Goal: Task Accomplishment & Management: Manage account settings

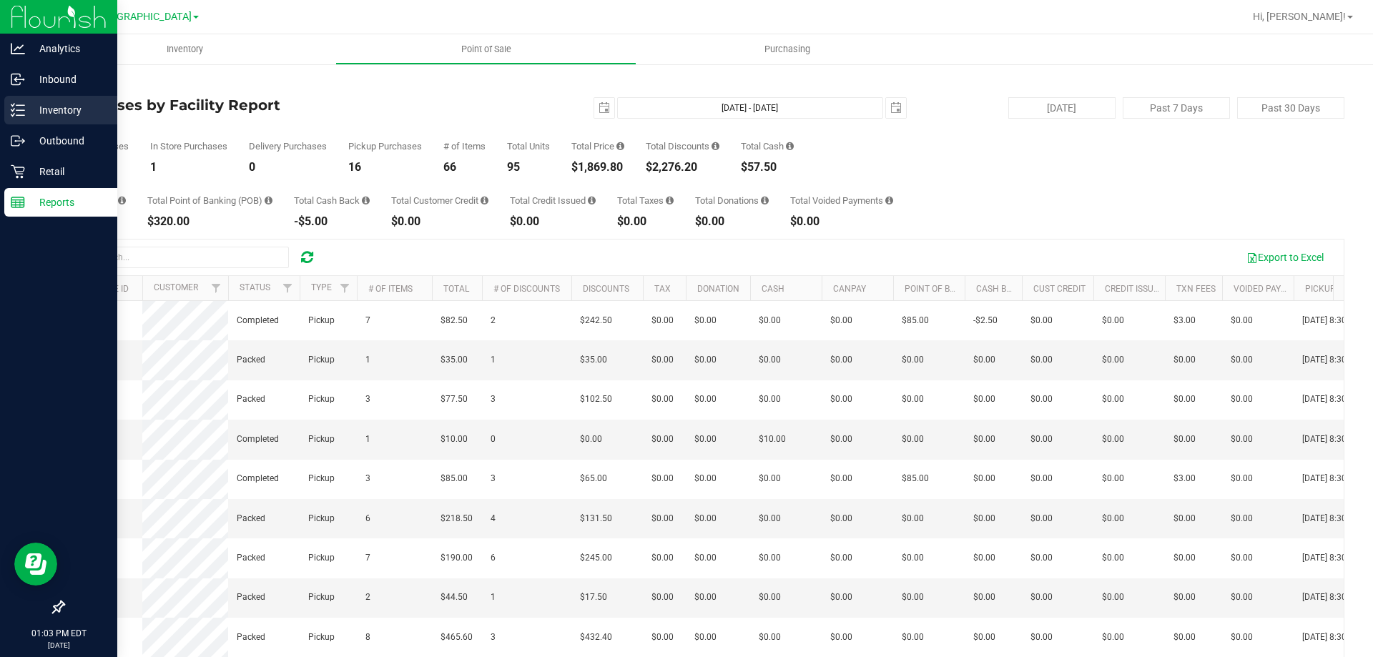
click at [0, 122] on link "Inventory" at bounding box center [58, 111] width 117 height 31
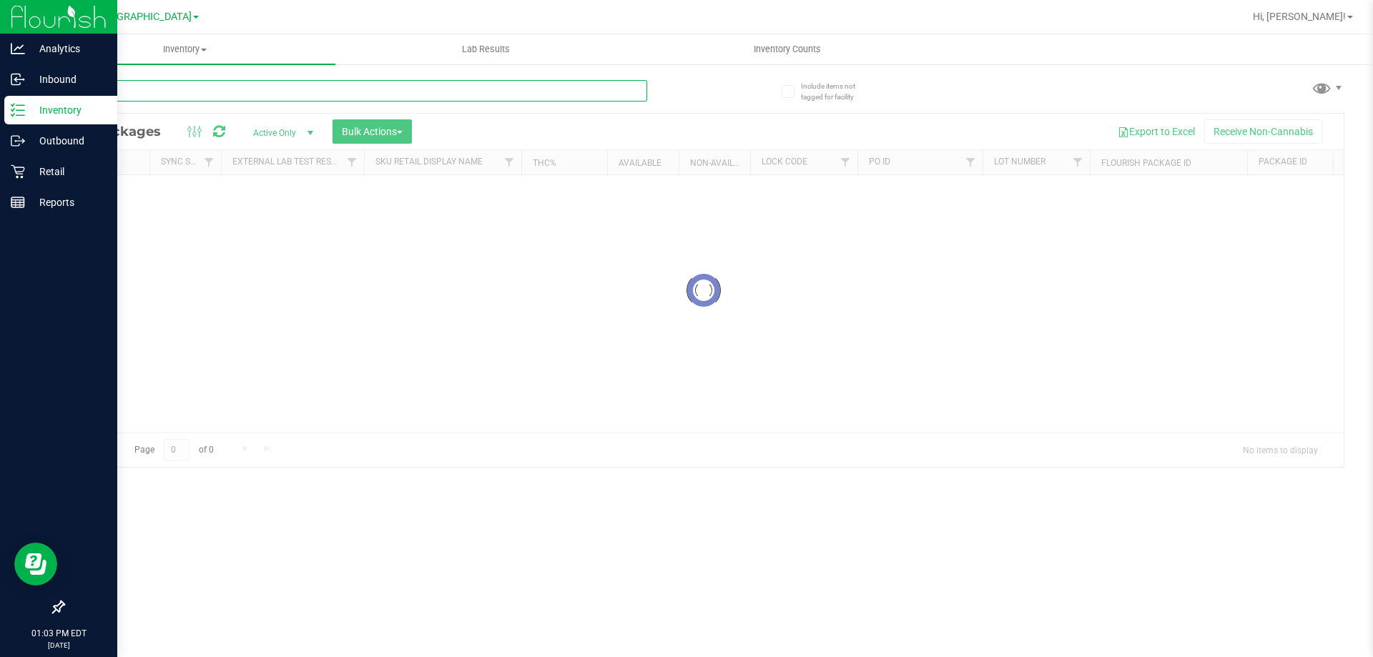
click at [225, 89] on input "text" at bounding box center [355, 90] width 584 height 21
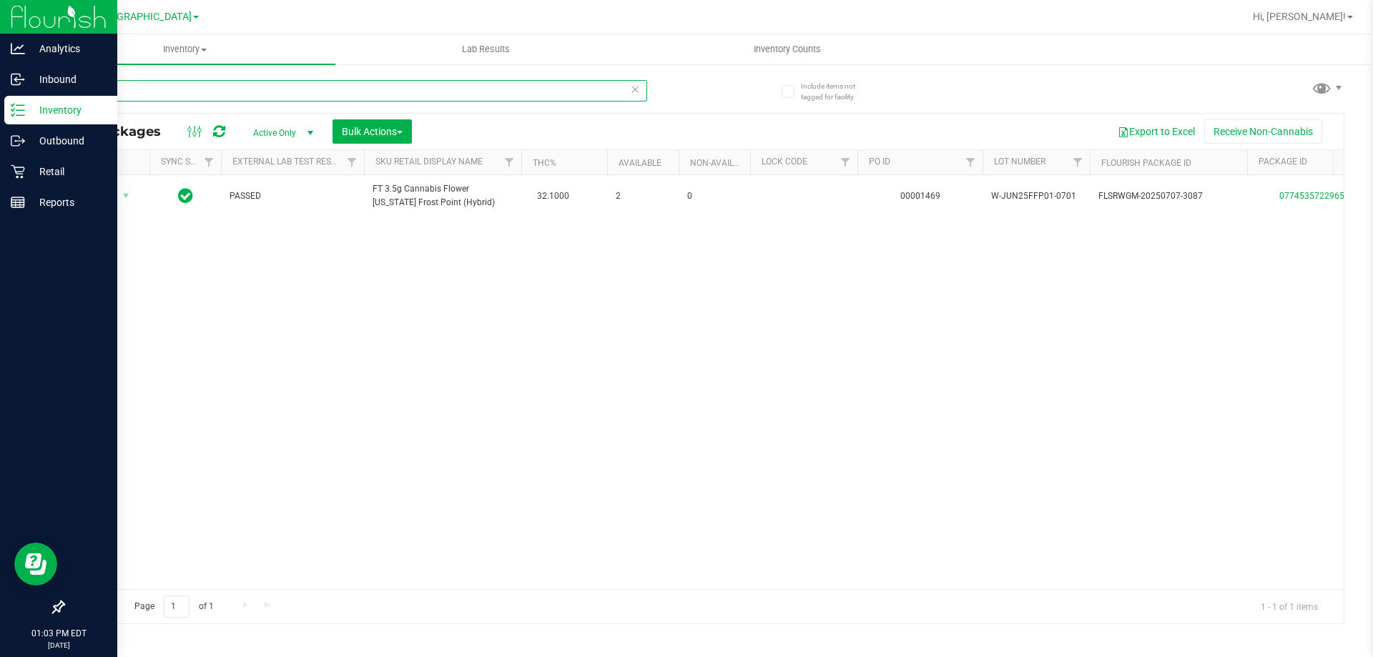
type input "ffp"
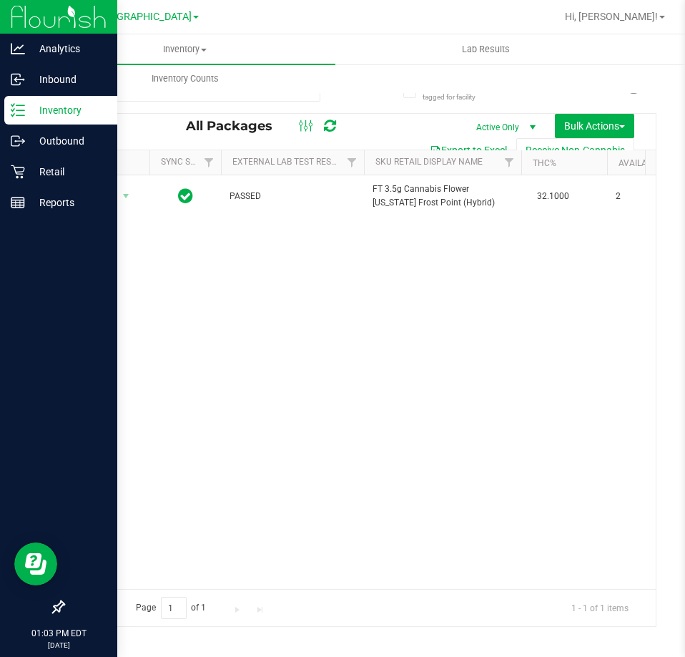
click at [395, 365] on div "Action Action Adjust qty Create package Edit attributes Global inventory Locate…" at bounding box center [360, 381] width 592 height 413
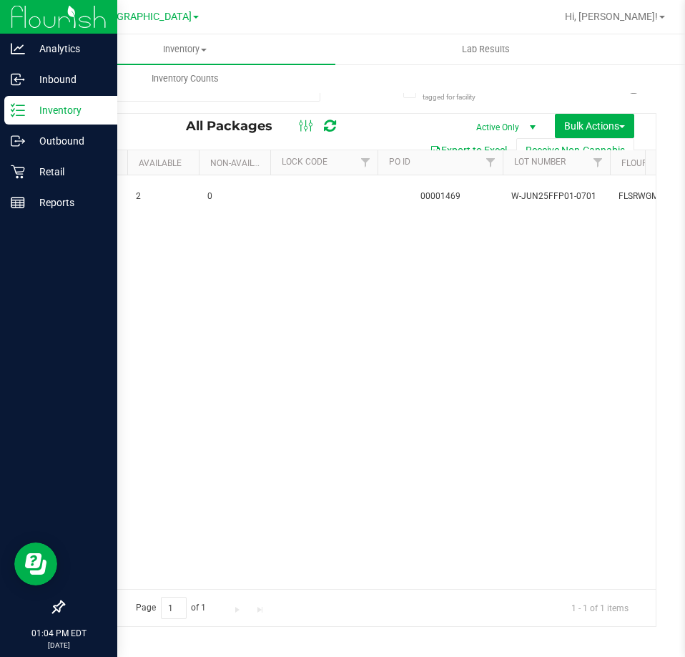
scroll to position [0, 479]
click at [417, 291] on div "Action Action Adjust qty Create package Edit attributes Global inventory Locate…" at bounding box center [360, 381] width 592 height 413
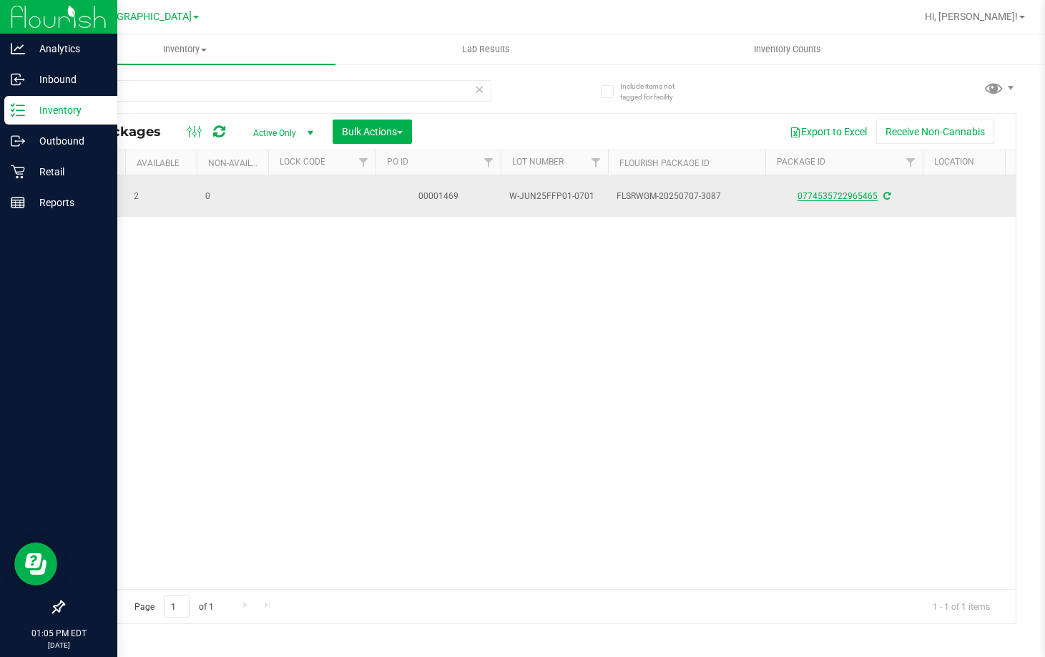
click at [845, 194] on link "0774535722965465" at bounding box center [838, 196] width 80 height 10
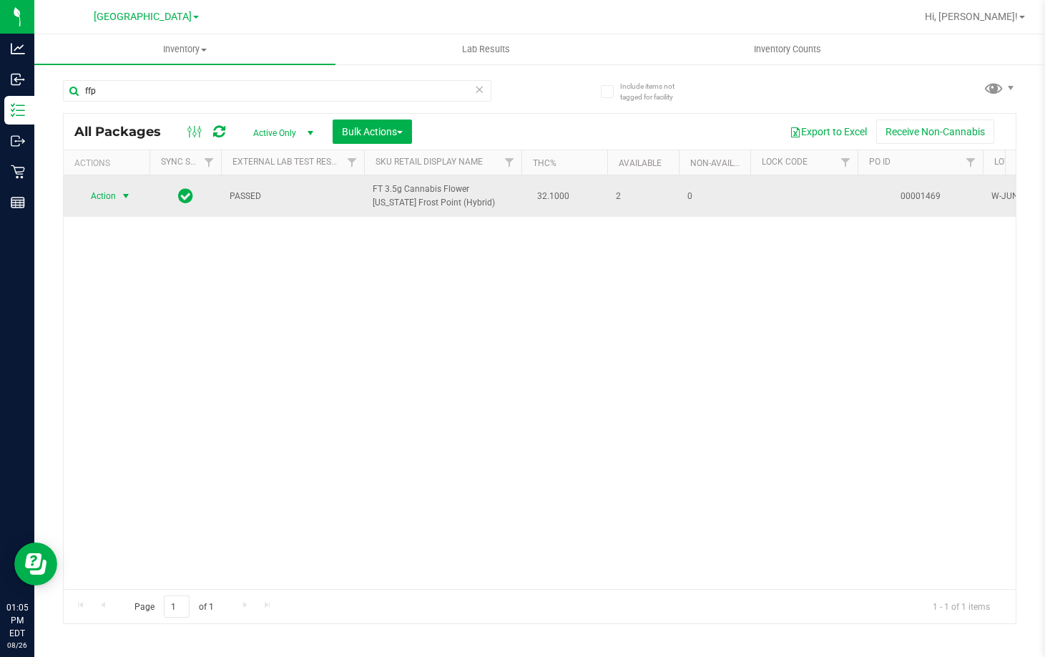
click at [121, 186] on span "select" at bounding box center [126, 196] width 18 height 20
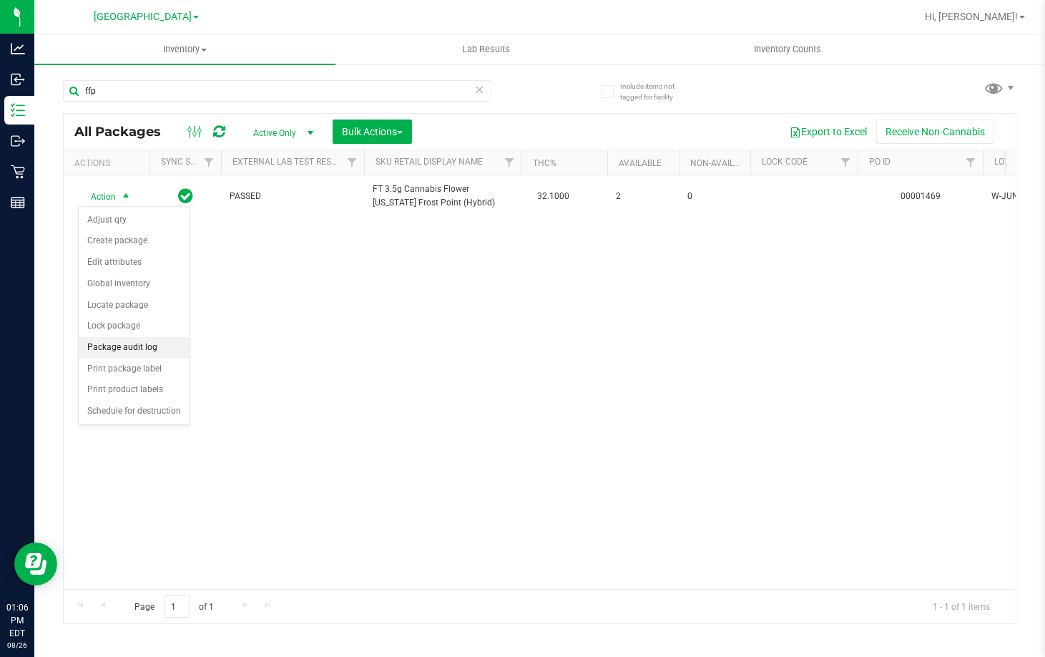
click at [127, 351] on li "Package audit log" at bounding box center [134, 347] width 111 height 21
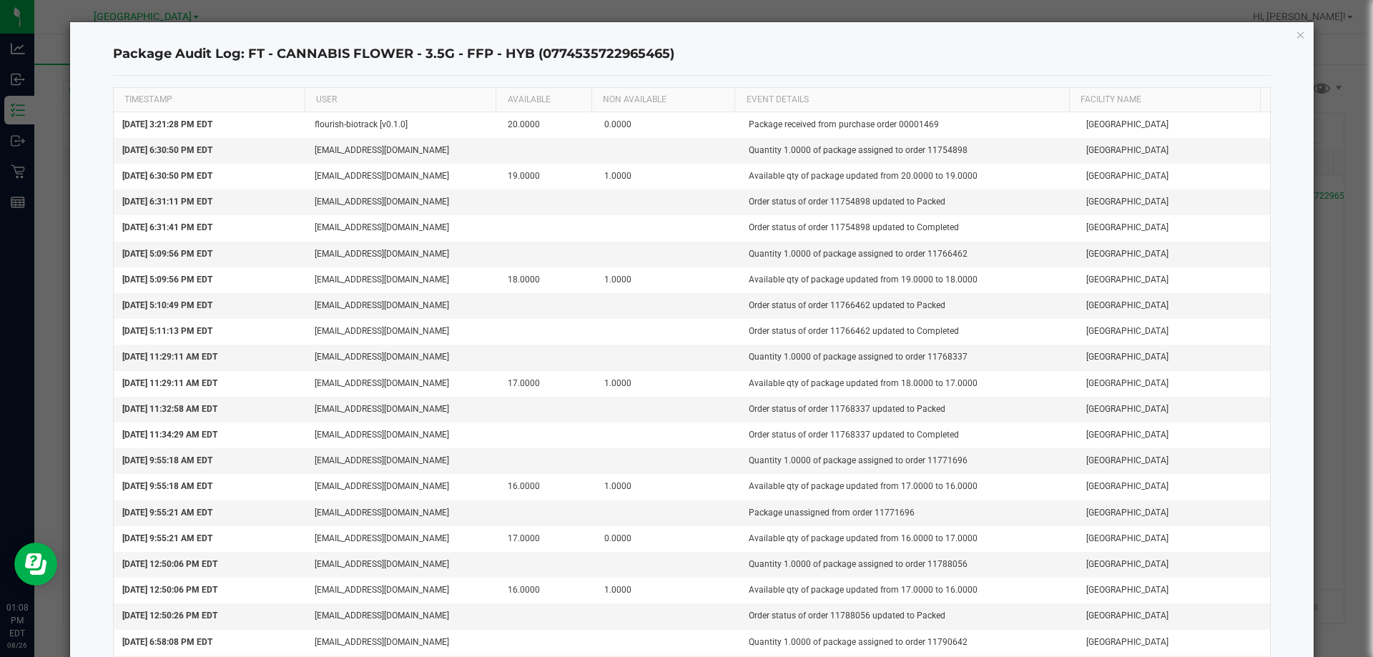
click at [1296, 36] on icon "button" at bounding box center [1301, 34] width 10 height 17
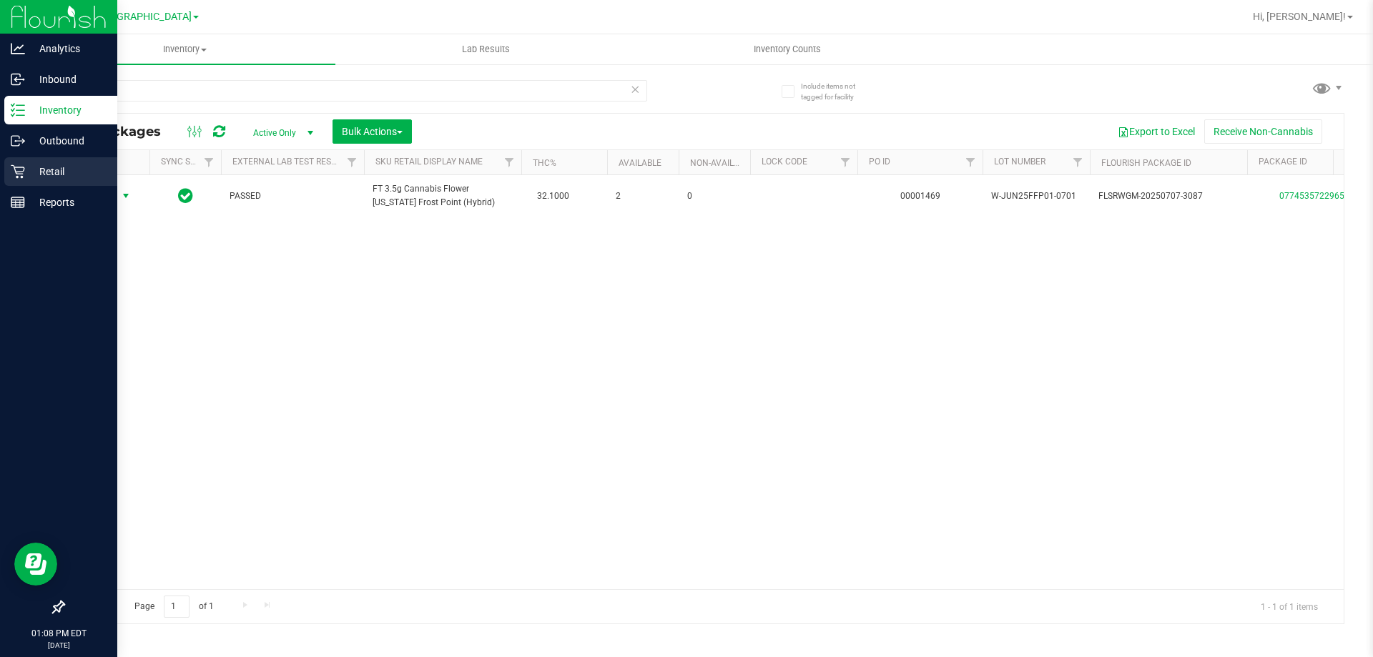
click at [15, 178] on icon at bounding box center [18, 172] width 14 height 14
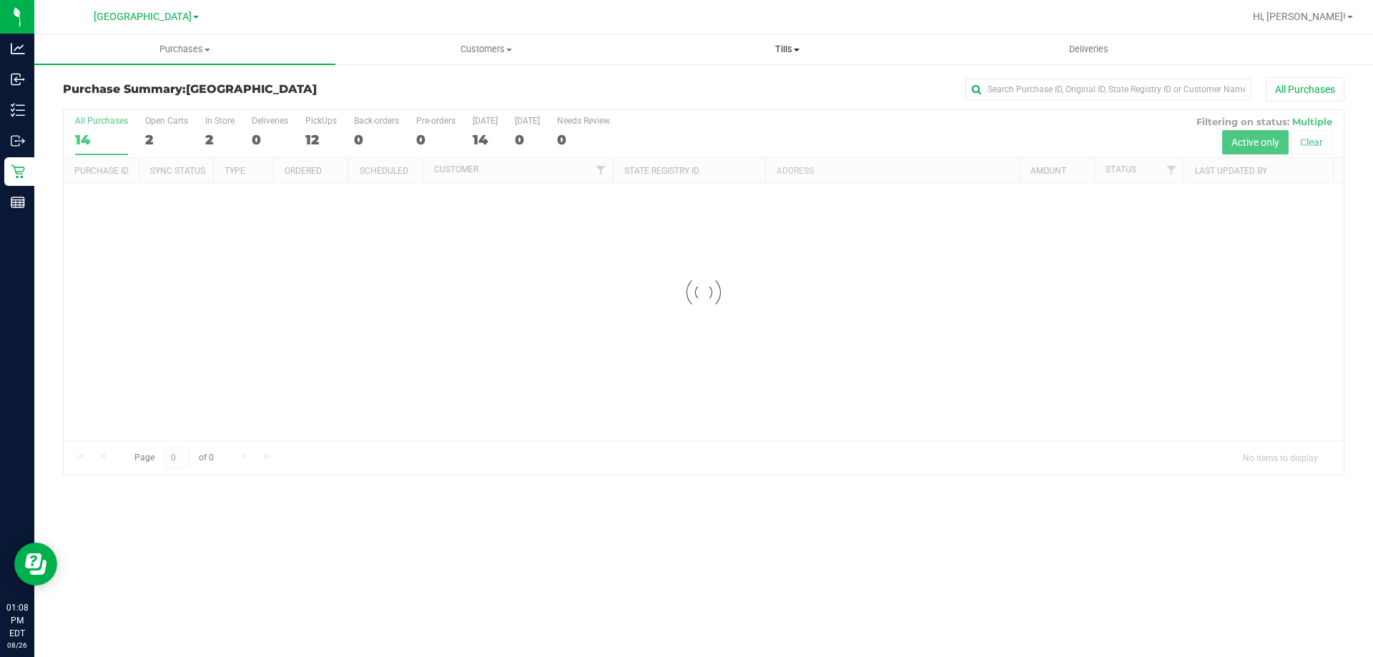
click at [793, 41] on uib-tab-heading "Tills Manage tills Reconcile e-payments" at bounding box center [787, 49] width 300 height 29
click at [750, 82] on li "Manage tills" at bounding box center [787, 86] width 301 height 17
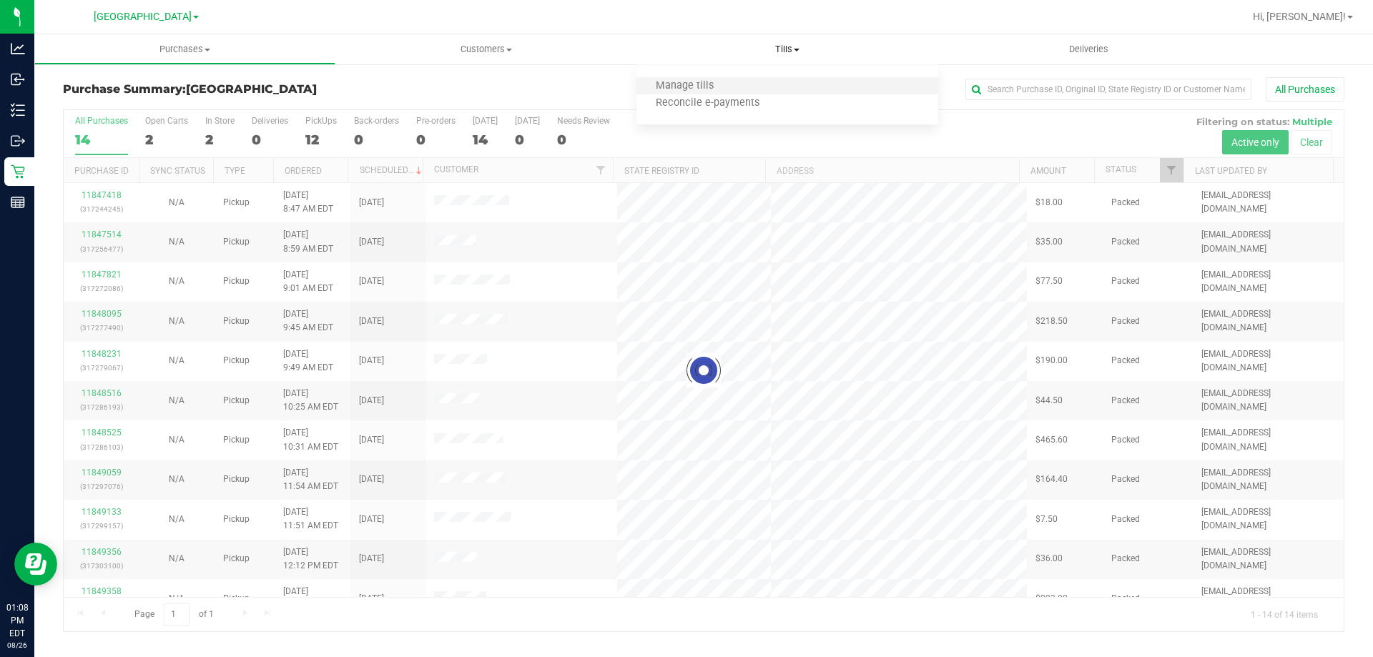
click at [741, 87] on li "Manage tills" at bounding box center [787, 86] width 301 height 17
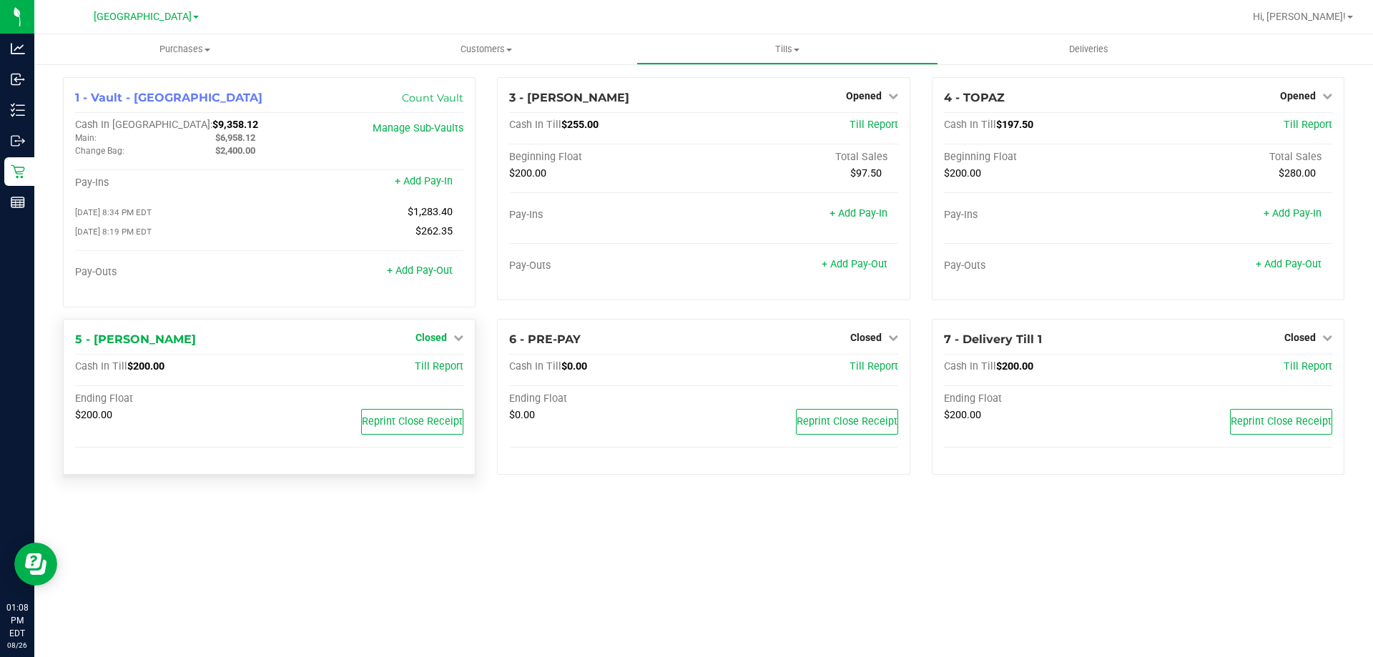
click at [418, 343] on span "Closed" at bounding box center [431, 337] width 31 height 11
click at [421, 372] on link "Open Till" at bounding box center [431, 366] width 38 height 11
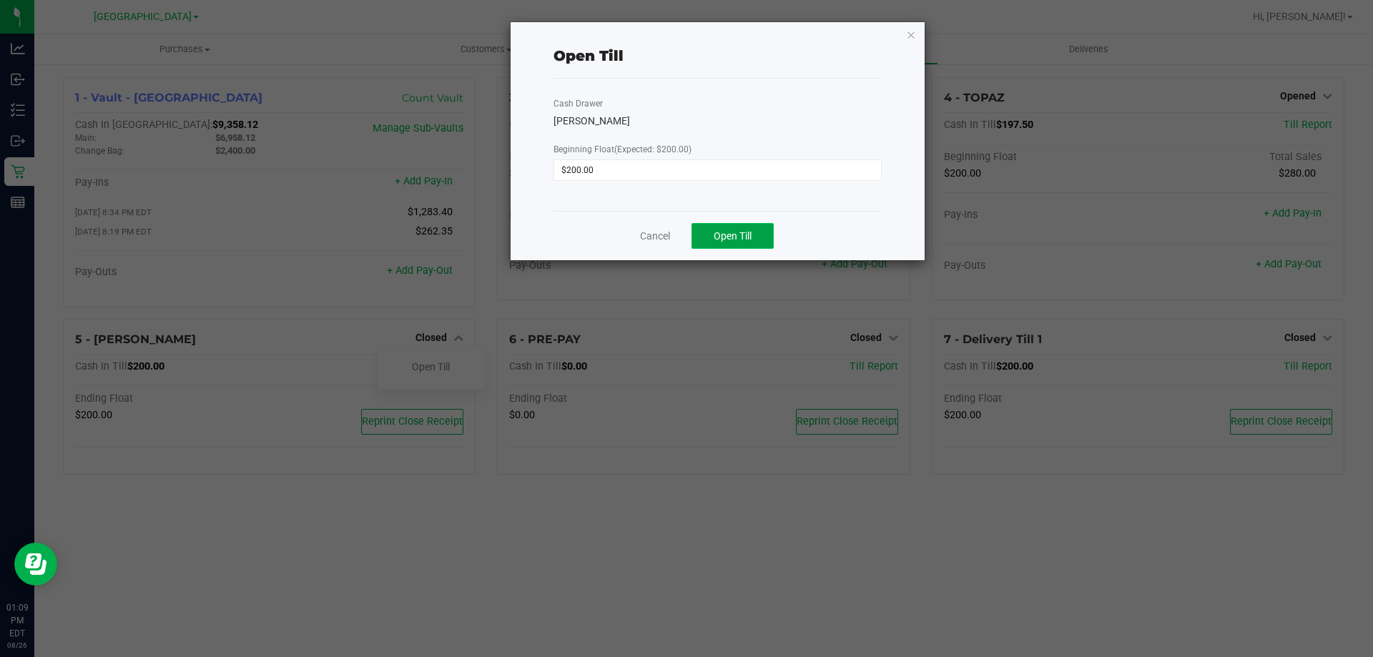
click at [768, 243] on button "Open Till" at bounding box center [733, 236] width 82 height 26
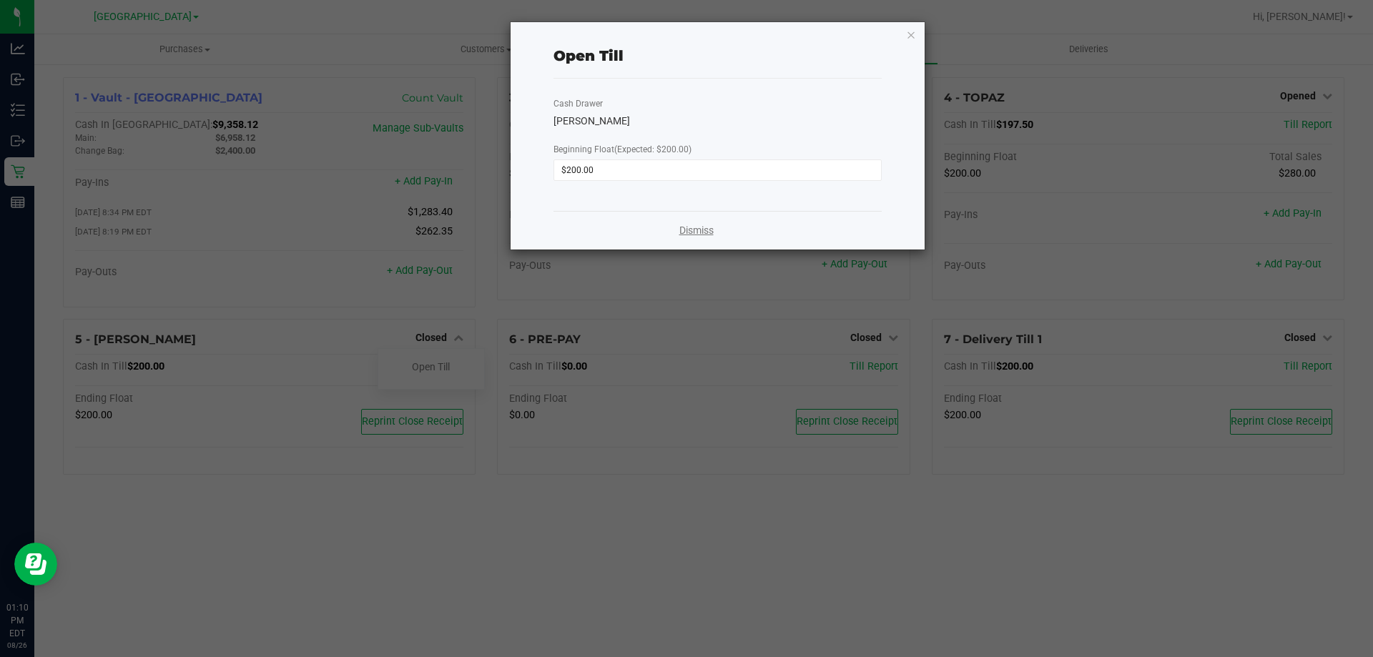
click at [695, 235] on link "Dismiss" at bounding box center [697, 230] width 34 height 15
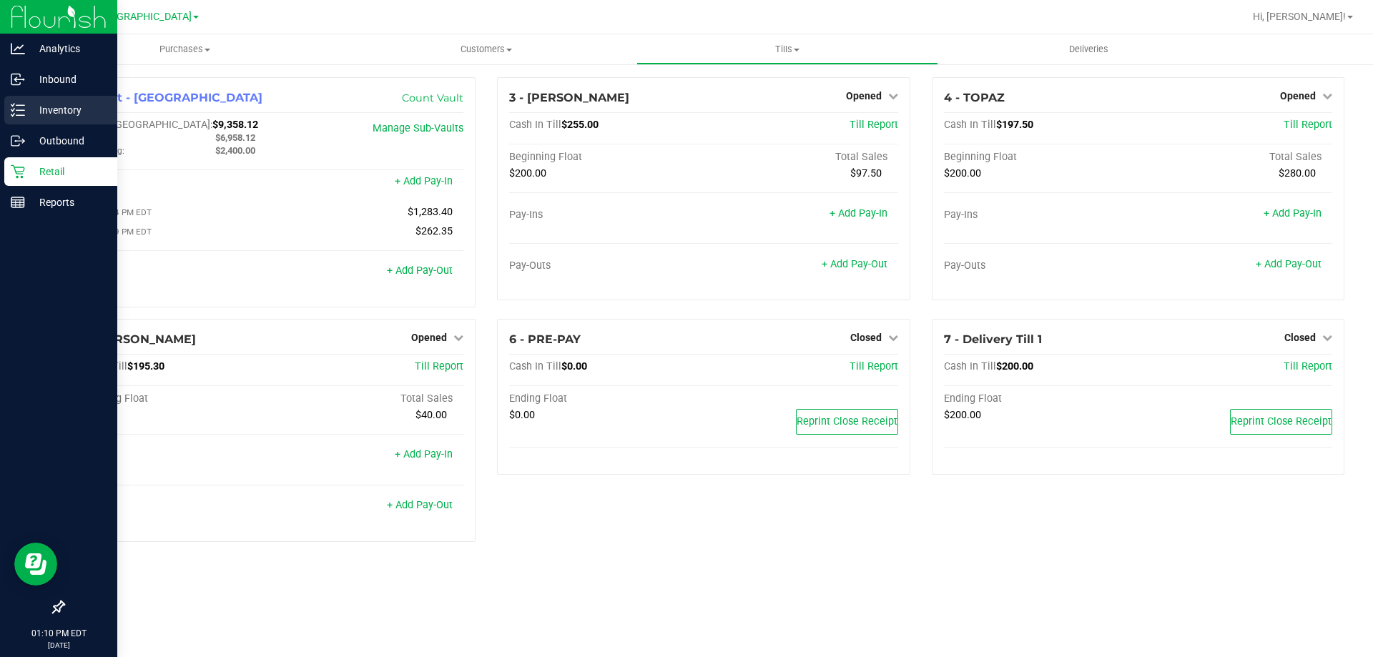
click at [7, 105] on div "Inventory" at bounding box center [60, 110] width 113 height 29
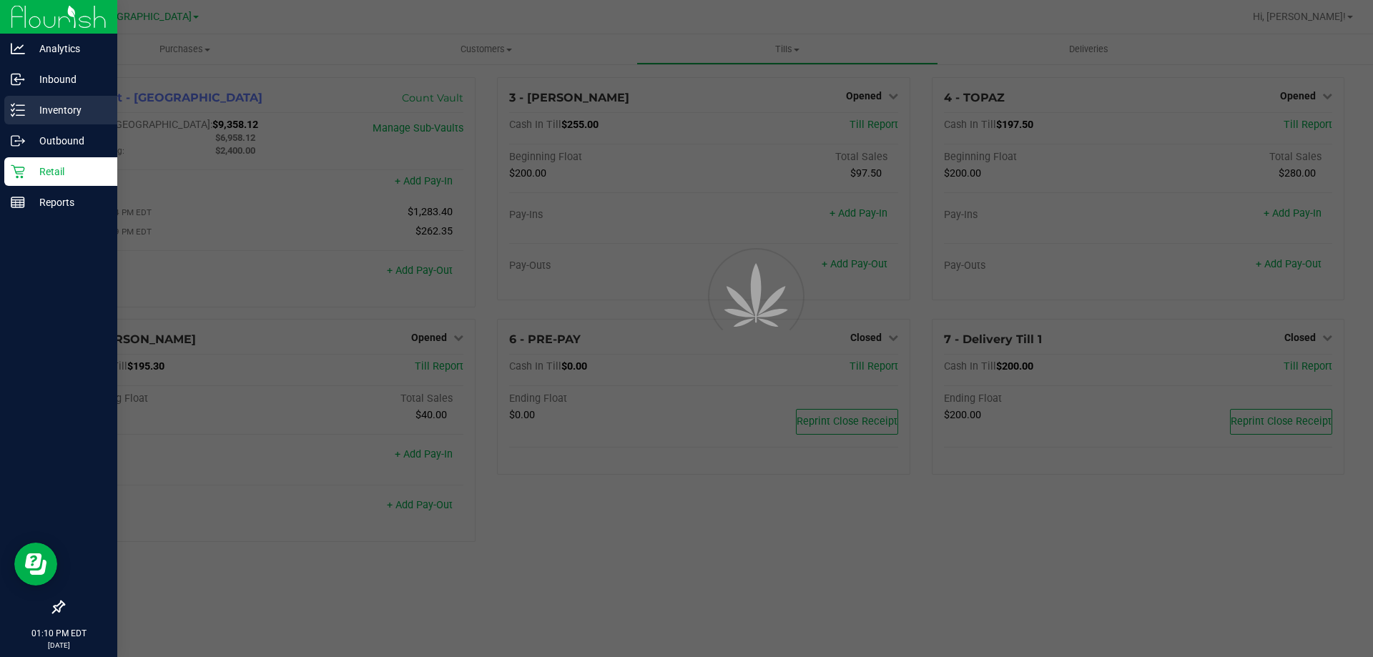
click at [92, 116] on p "Inventory" at bounding box center [68, 110] width 86 height 17
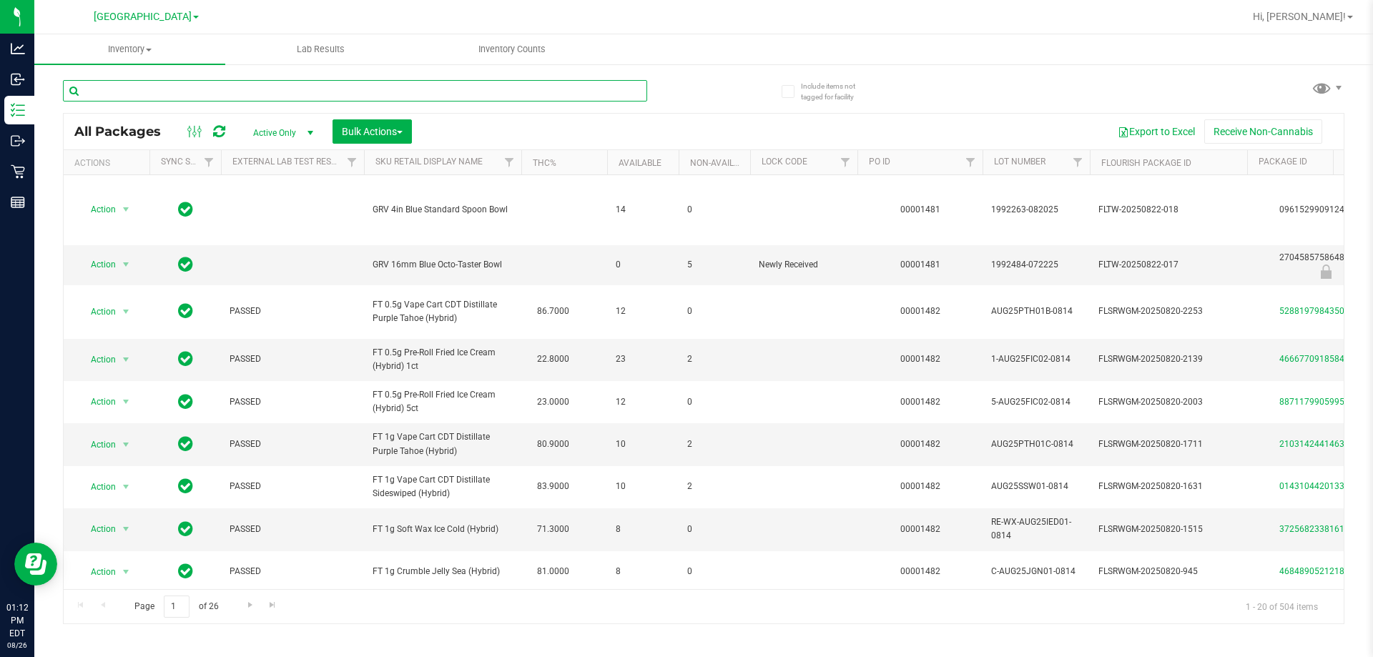
click at [185, 97] on input "text" at bounding box center [355, 90] width 584 height 21
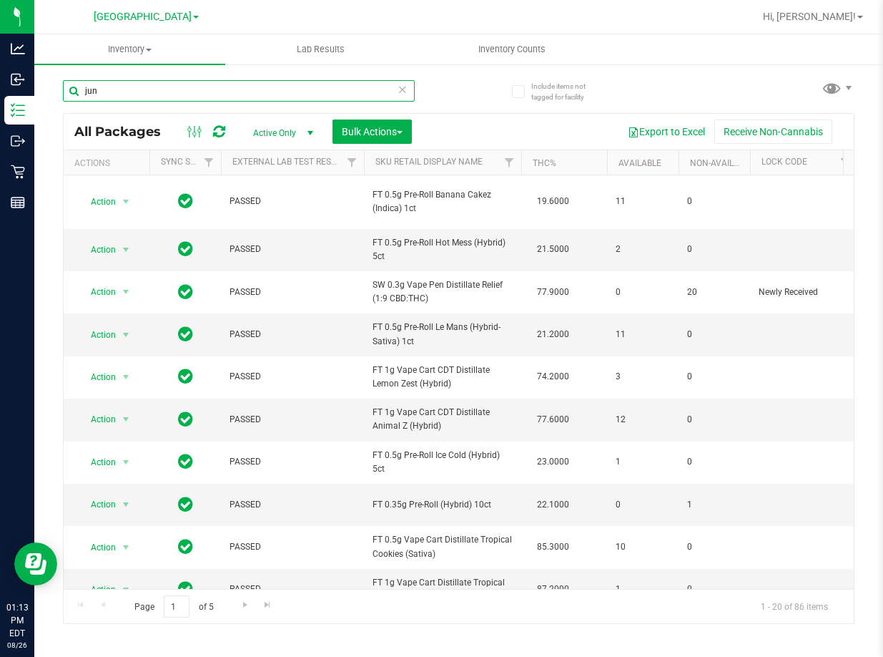
drag, startPoint x: 197, startPoint y: 86, endPoint x: 67, endPoint y: 86, distance: 130.2
click at [67, 86] on input "jun" at bounding box center [239, 90] width 352 height 21
paste input "JUN25FFP01-0701"
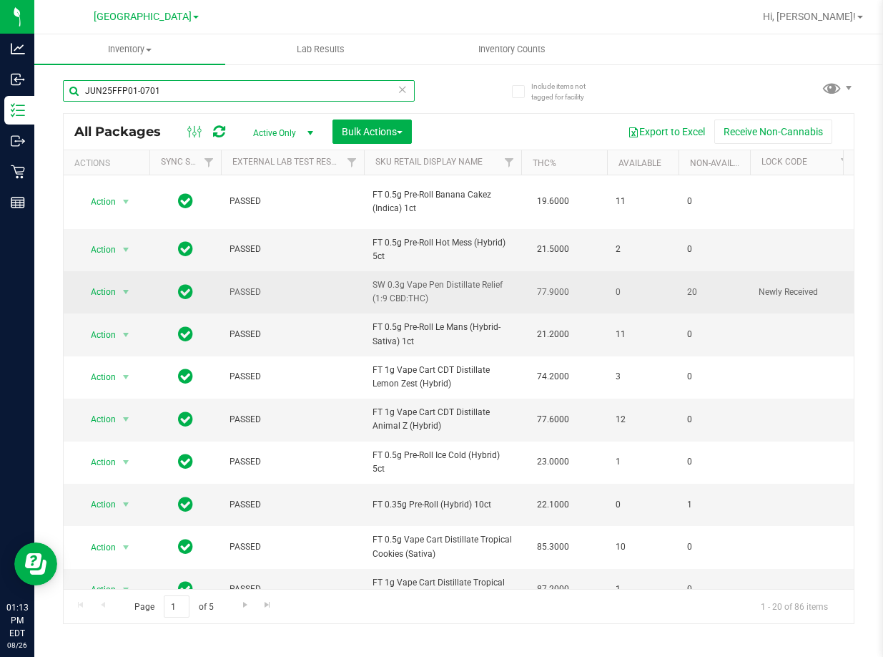
type input "JUN25FFP01-0701"
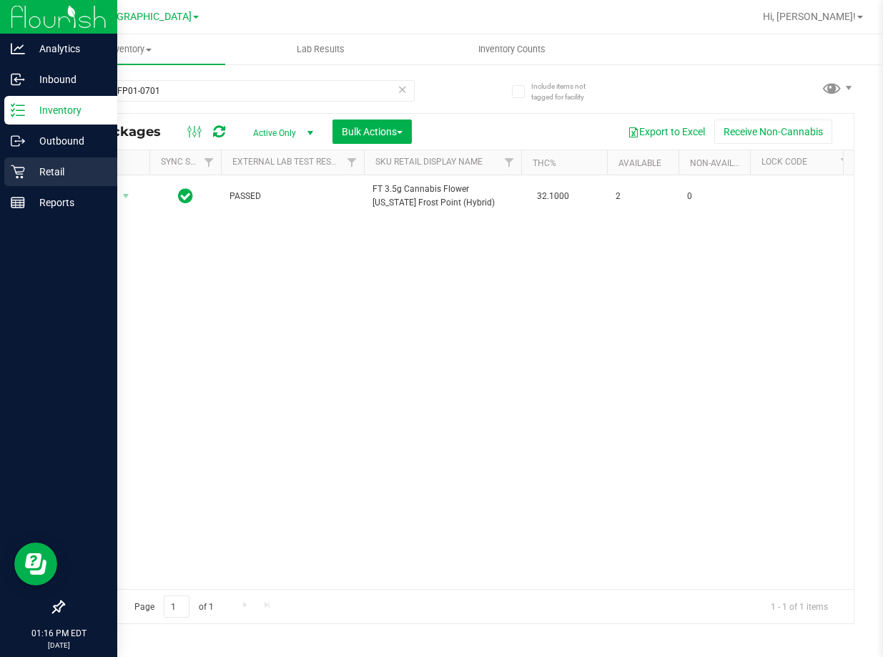
click at [21, 165] on icon at bounding box center [18, 172] width 14 height 14
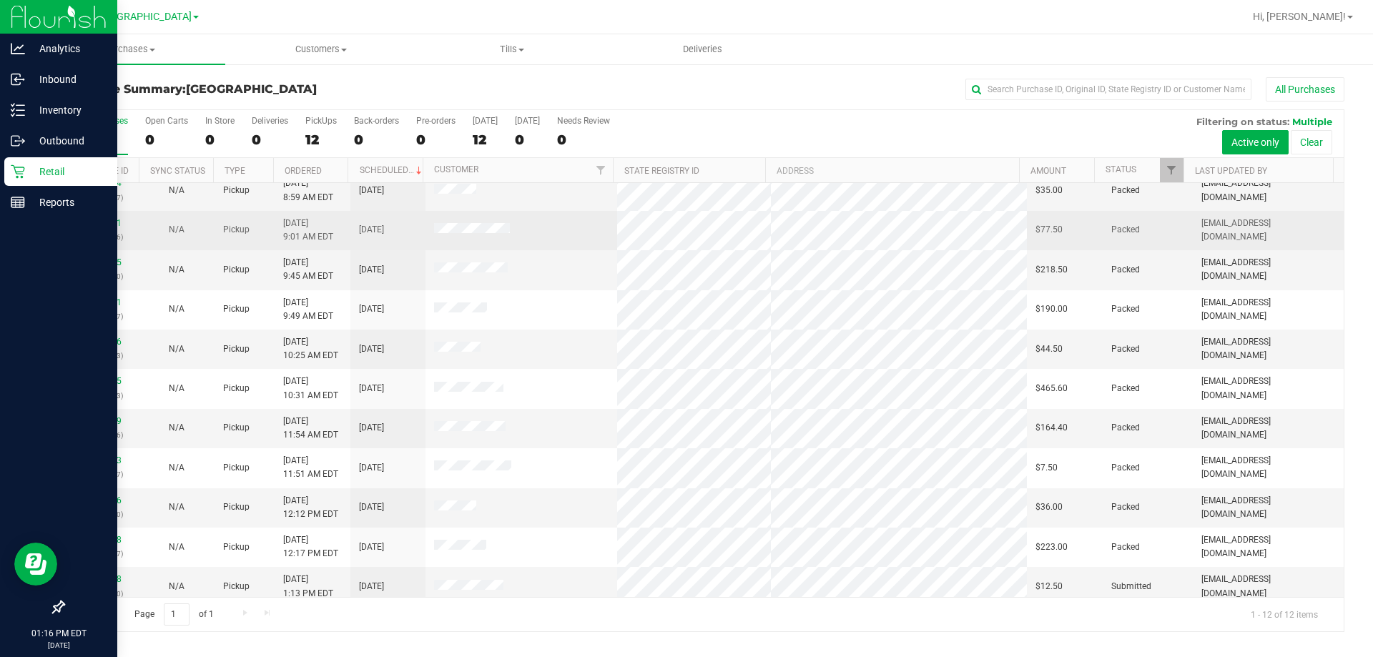
scroll to position [61, 0]
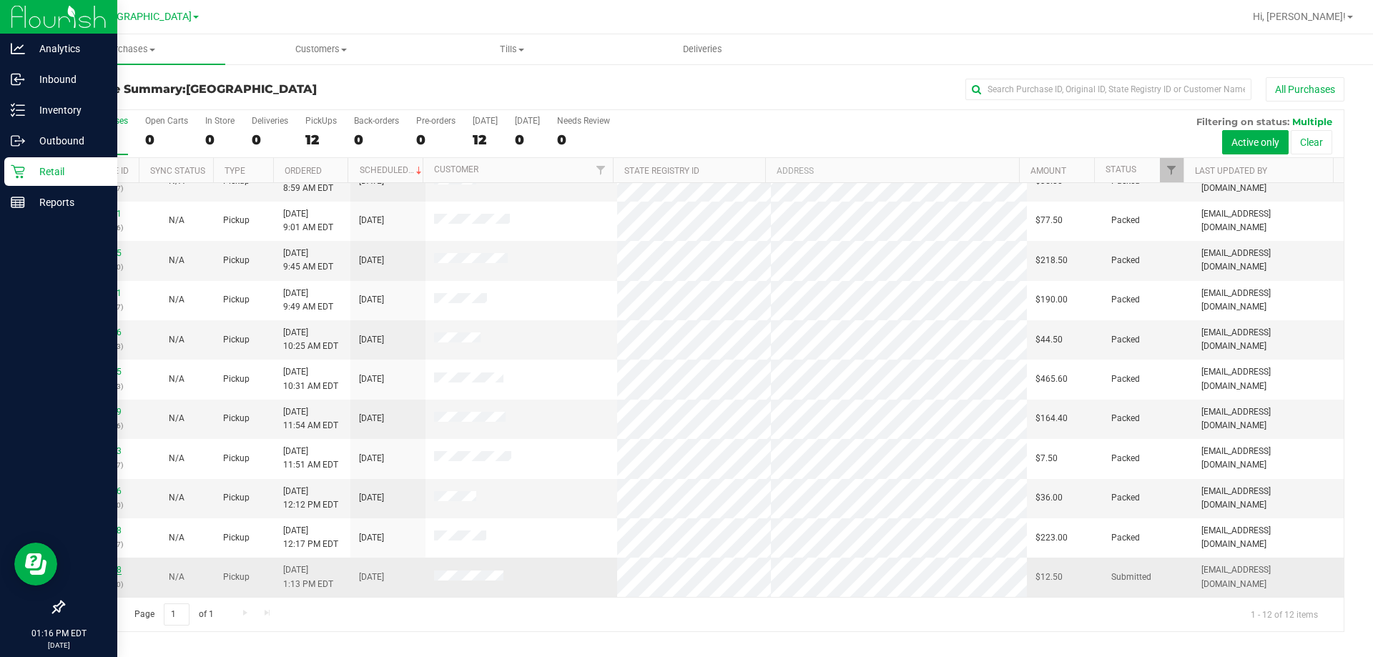
click at [96, 568] on link "11849948" at bounding box center [102, 570] width 40 height 10
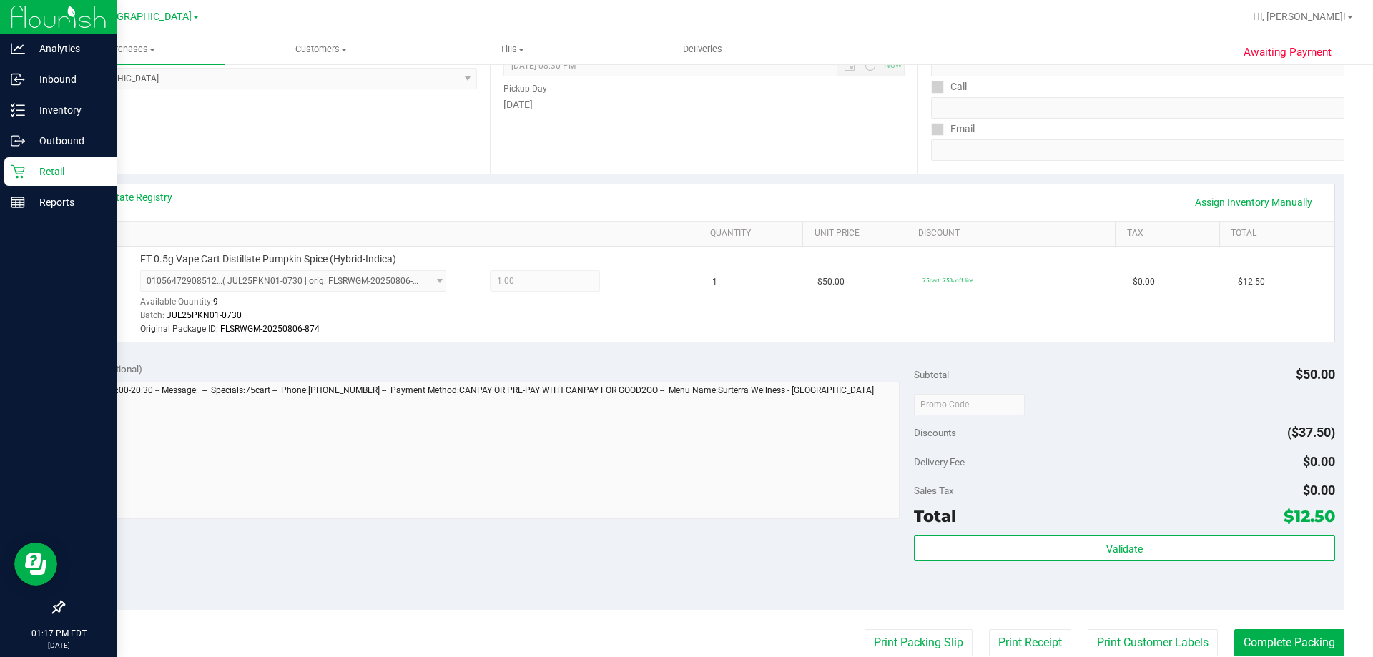
scroll to position [429, 0]
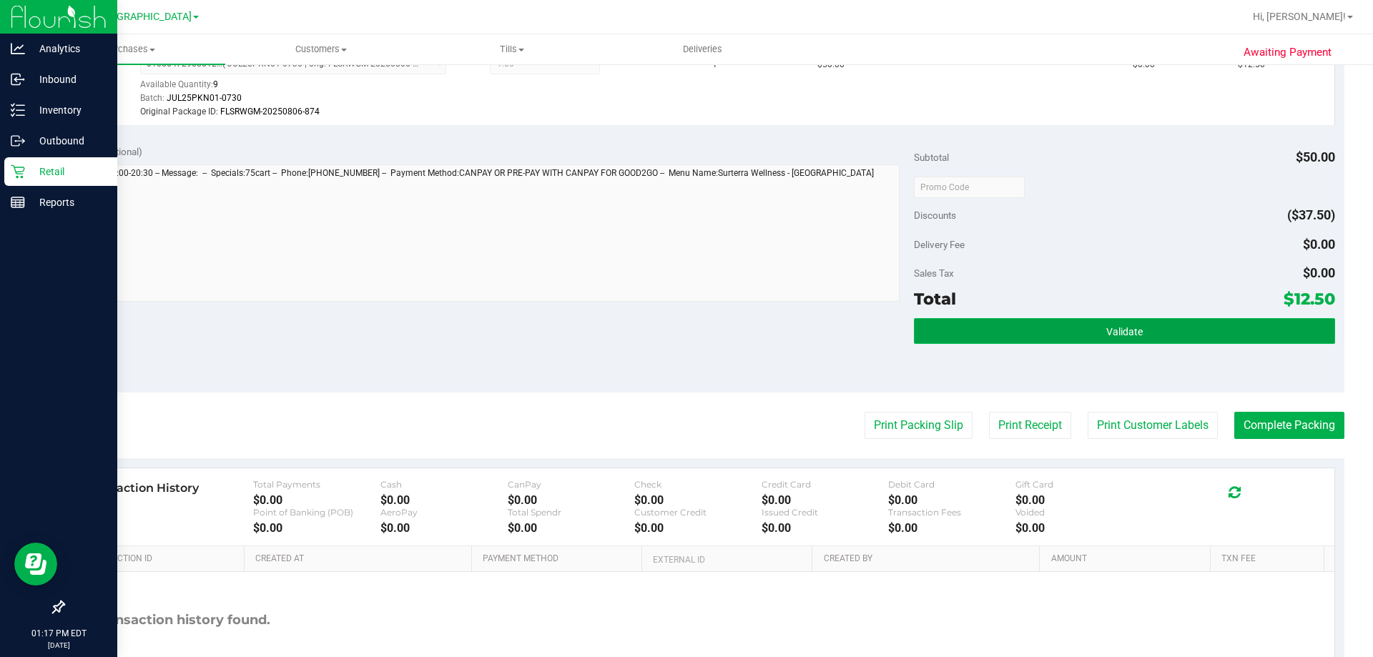
click at [945, 328] on button "Validate" at bounding box center [1124, 331] width 421 height 26
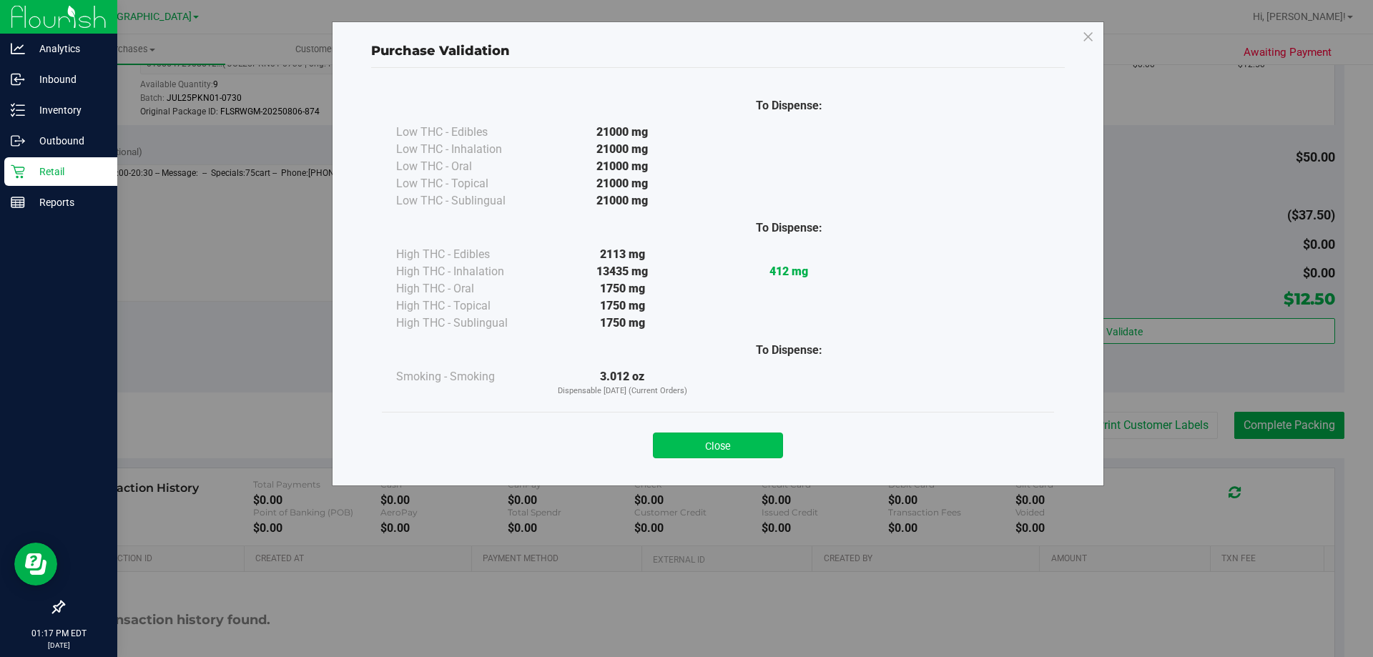
click at [712, 449] on button "Close" at bounding box center [718, 446] width 130 height 26
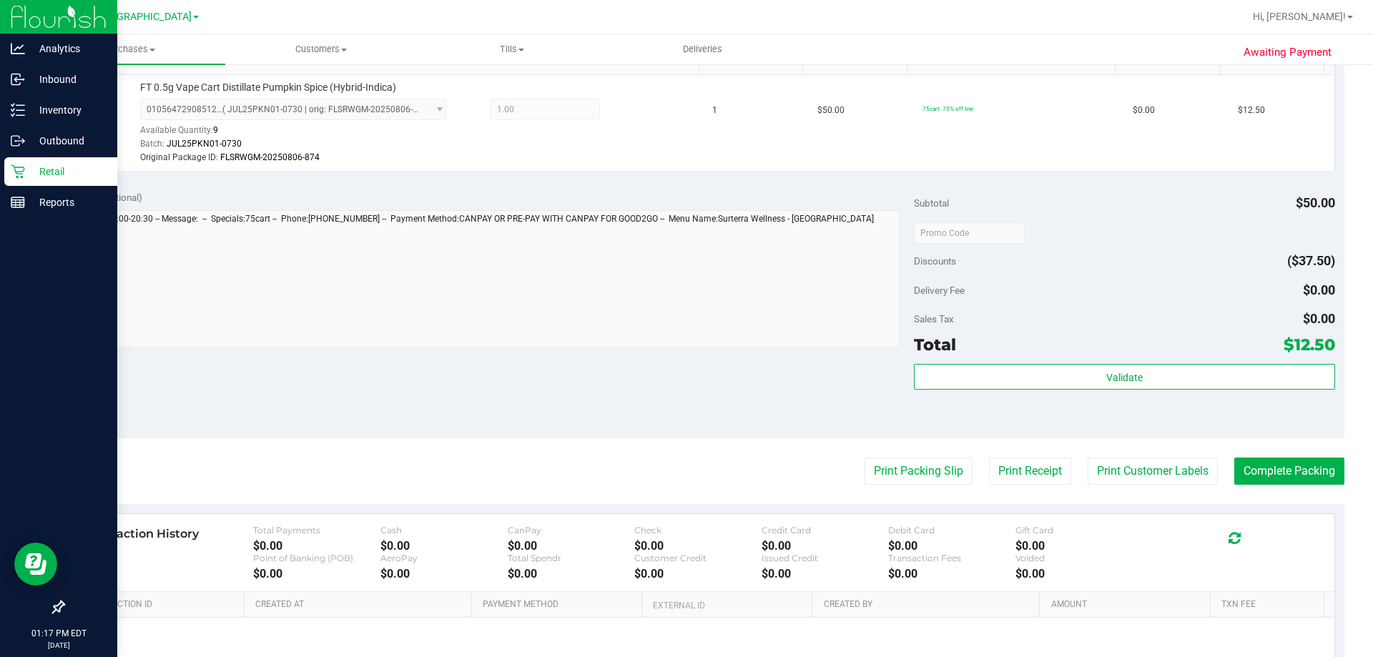
scroll to position [358, 0]
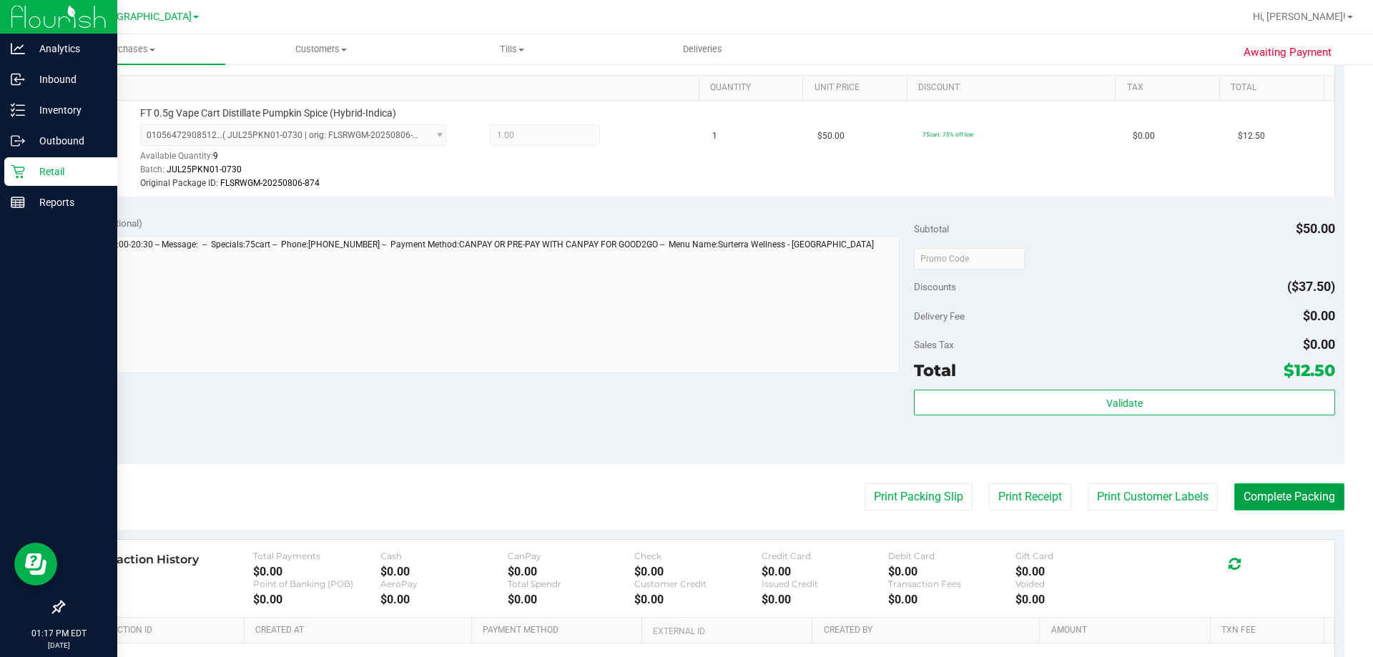
click at [1240, 489] on button "Complete Packing" at bounding box center [1290, 497] width 110 height 27
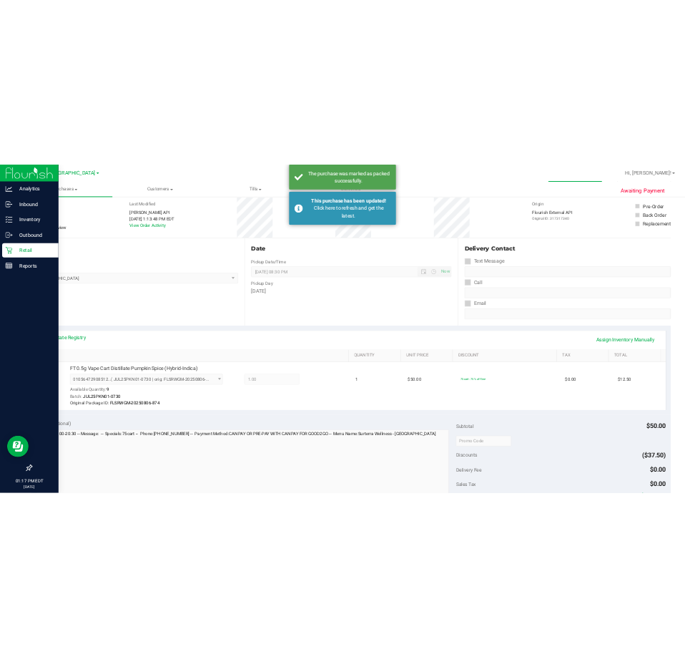
scroll to position [0, 0]
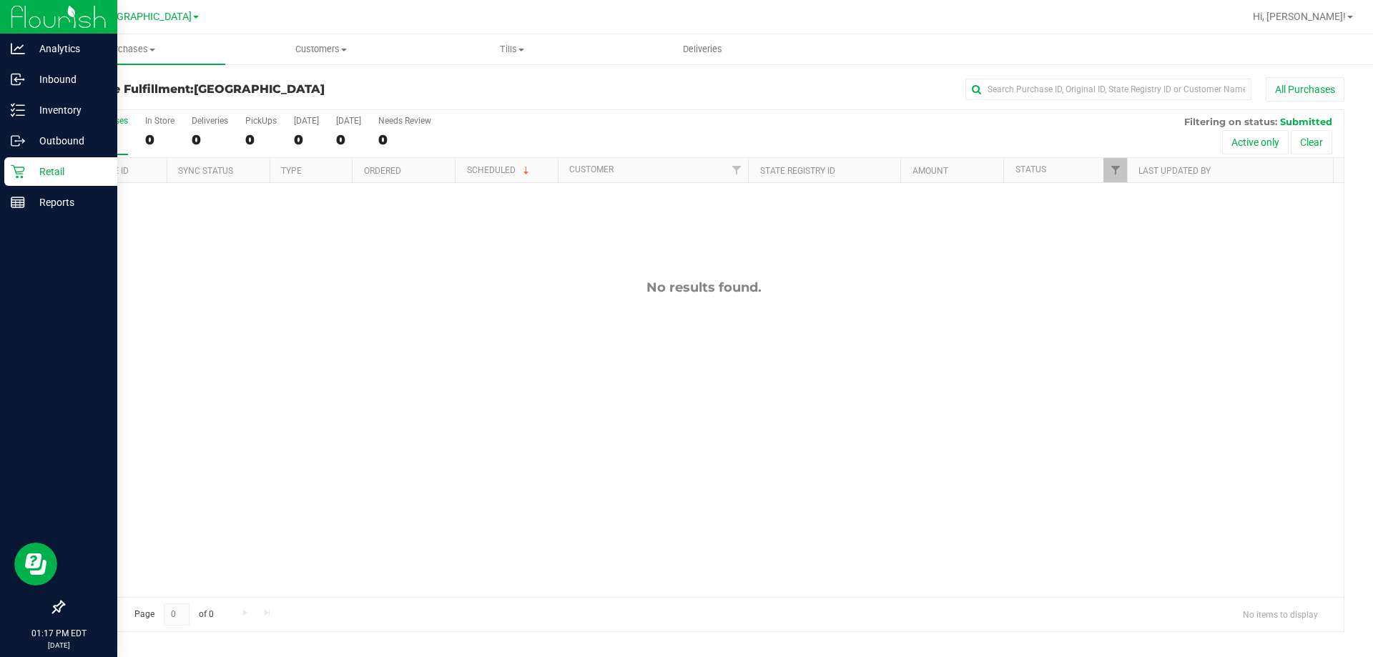
click at [34, 173] on p "Retail" at bounding box center [68, 171] width 86 height 17
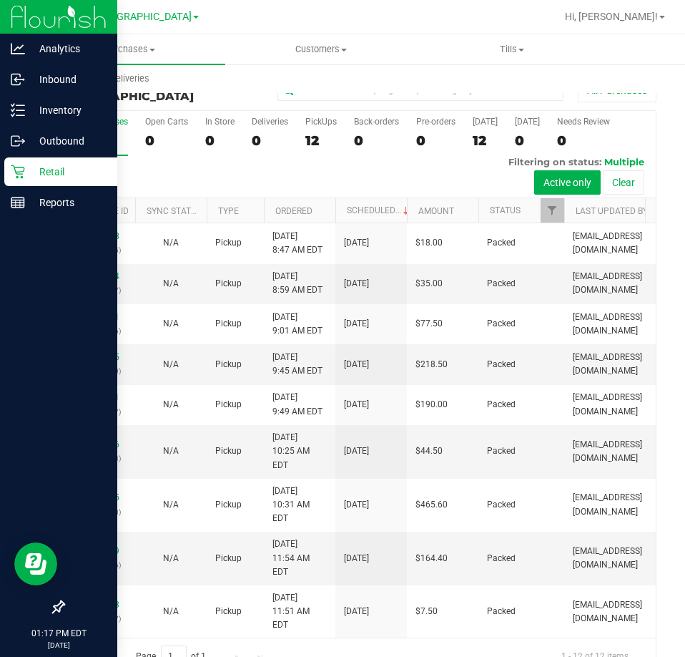
click at [14, 187] on link "Retail" at bounding box center [58, 172] width 117 height 31
click at [16, 195] on div "Reports" at bounding box center [60, 202] width 113 height 29
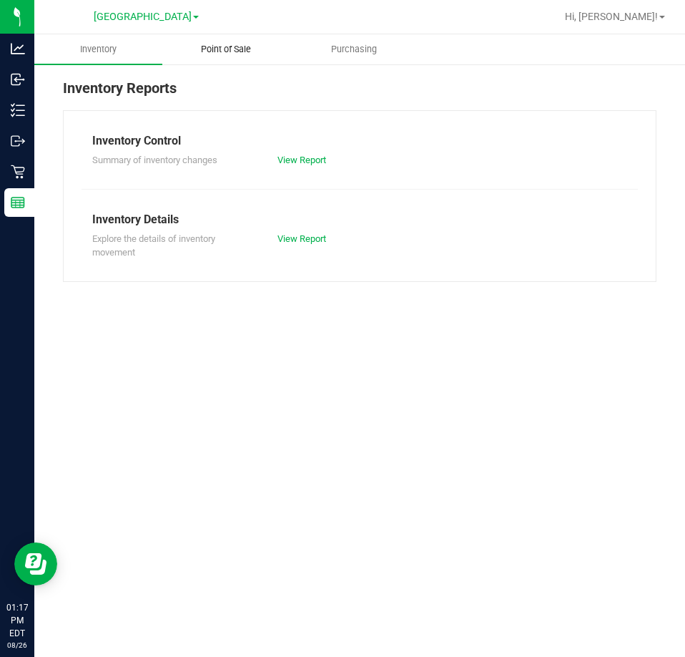
click at [189, 46] on span "Point of Sale" at bounding box center [226, 49] width 89 height 13
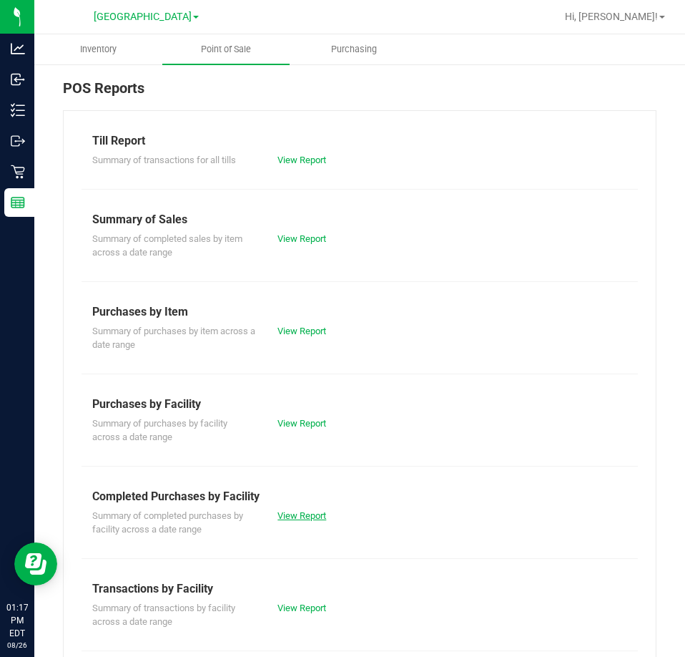
click at [310, 511] on link "View Report" at bounding box center [302, 515] width 49 height 11
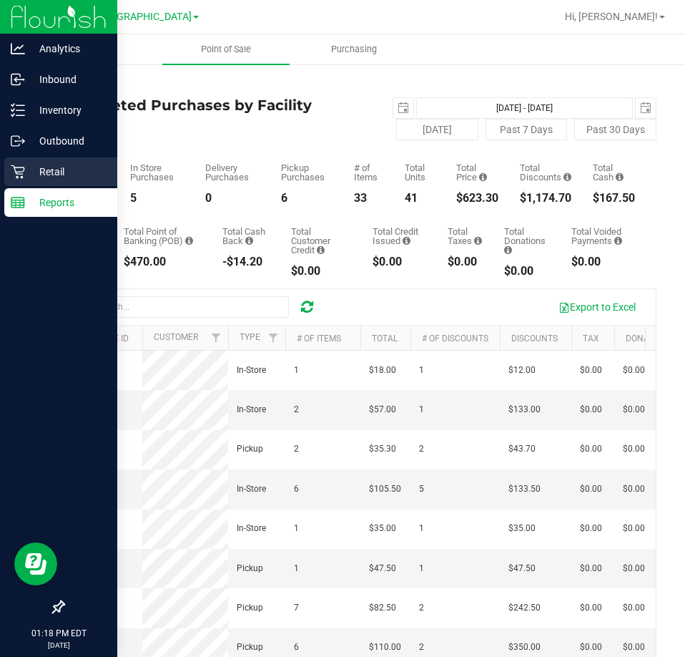
click at [19, 177] on icon at bounding box center [18, 172] width 14 height 14
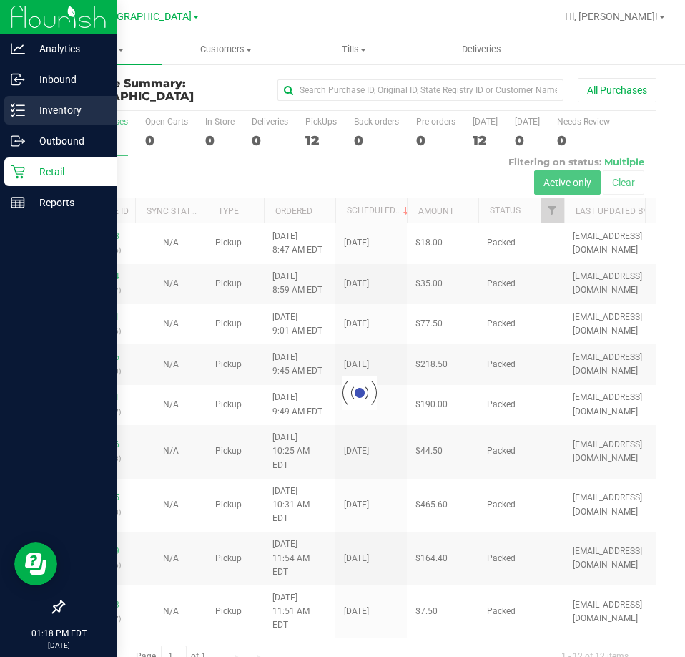
drag, startPoint x: 36, startPoint y: 119, endPoint x: 43, endPoint y: 118, distance: 7.2
click at [37, 118] on div "Inventory" at bounding box center [60, 110] width 113 height 29
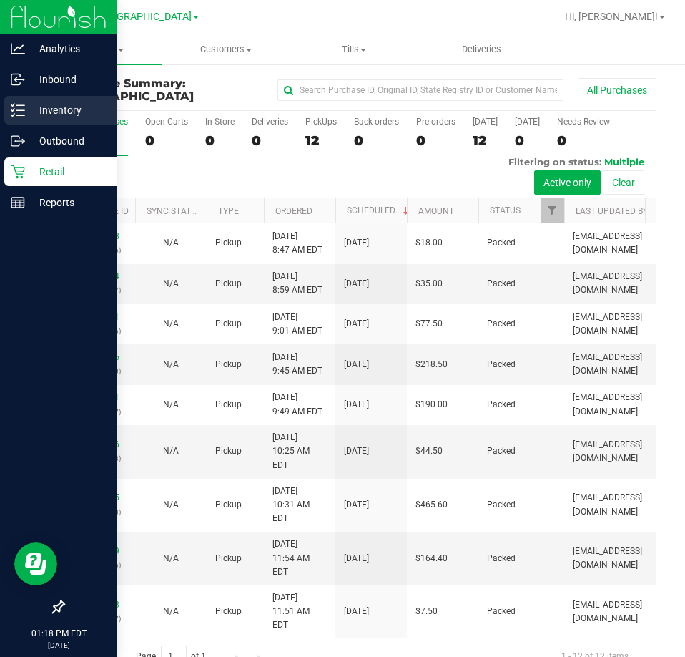
click at [95, 111] on p "Inventory" at bounding box center [68, 110] width 86 height 17
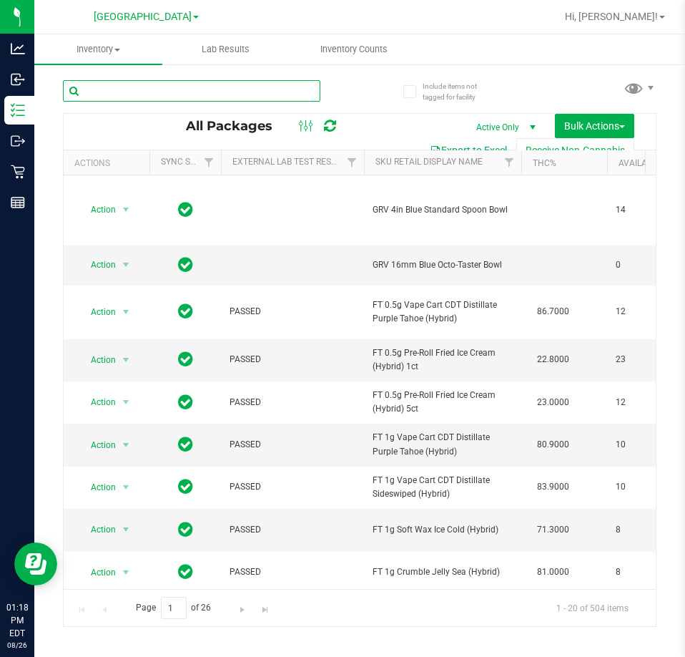
click at [225, 89] on input "text" at bounding box center [192, 90] width 258 height 21
paste input "W-JUN25FFP01-0701"
type input "W-JUN25FFP01-0701"
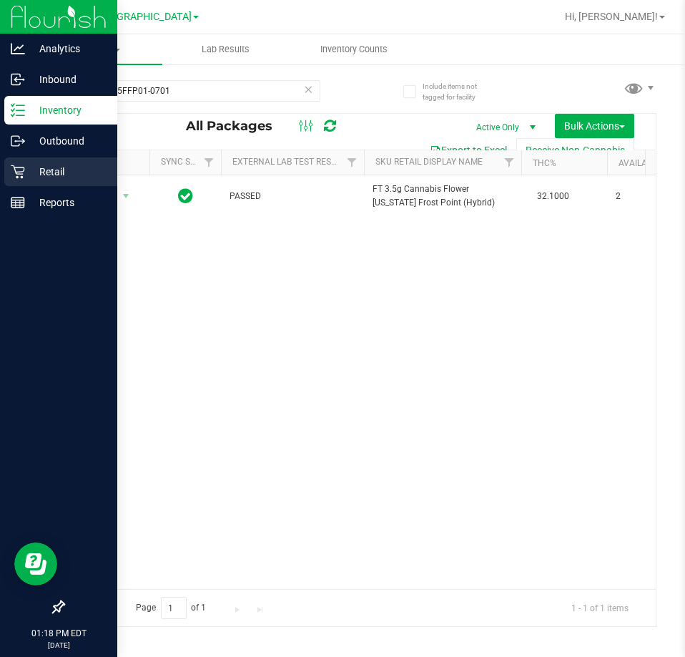
click at [22, 162] on div "Retail" at bounding box center [60, 171] width 113 height 29
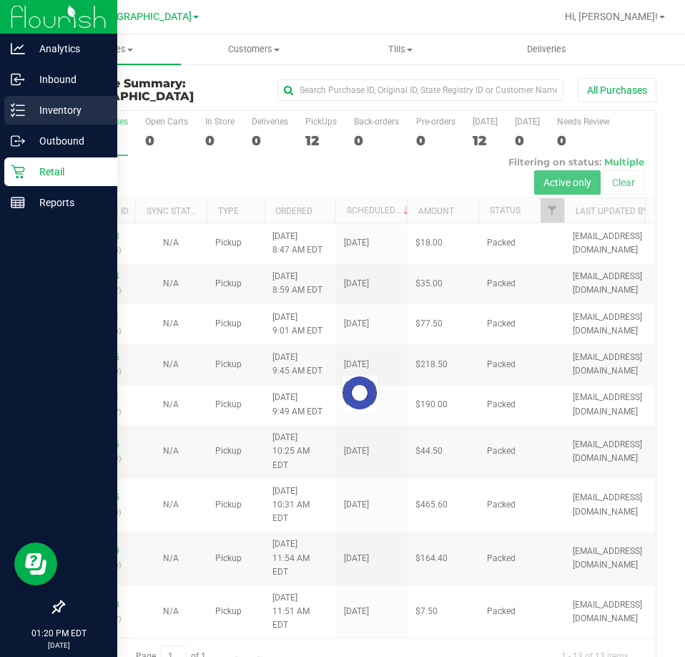
click at [26, 104] on p "Inventory" at bounding box center [68, 110] width 86 height 17
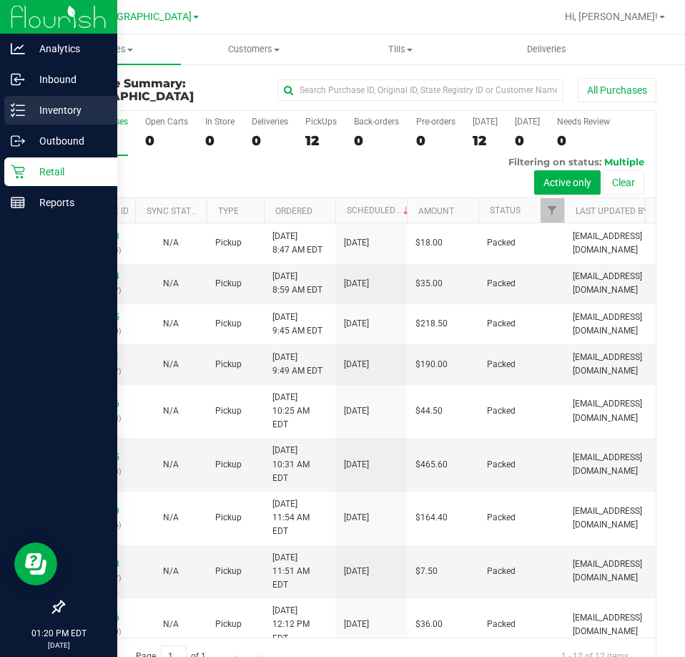
click at [9, 105] on div "Inventory" at bounding box center [60, 110] width 113 height 29
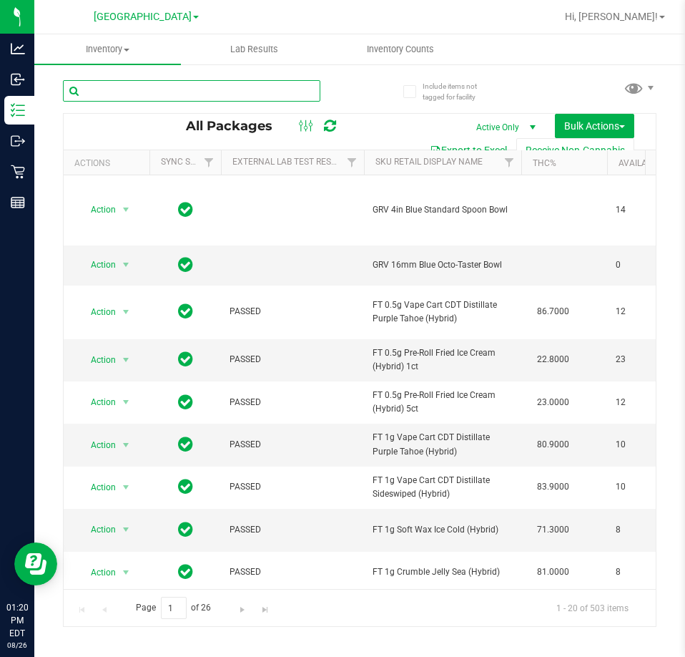
click at [134, 88] on input "text" at bounding box center [192, 90] width 258 height 21
paste input "W-JUN25DDF02-0702"
type input "W-JUN25DDF02-0702"
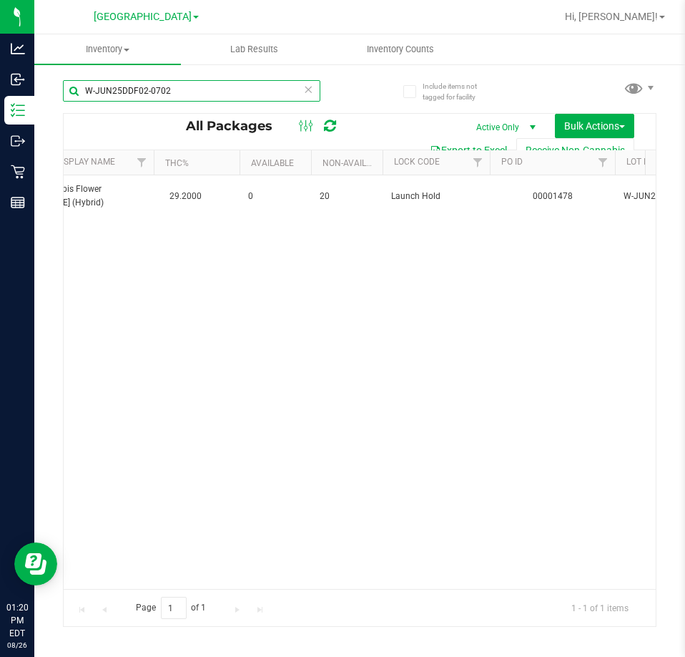
scroll to position [0, 379]
drag, startPoint x: 188, startPoint y: 87, endPoint x: 78, endPoint y: 90, distance: 110.2
click at [78, 90] on input "W-JUN25DDF02-0702" at bounding box center [192, 90] width 258 height 21
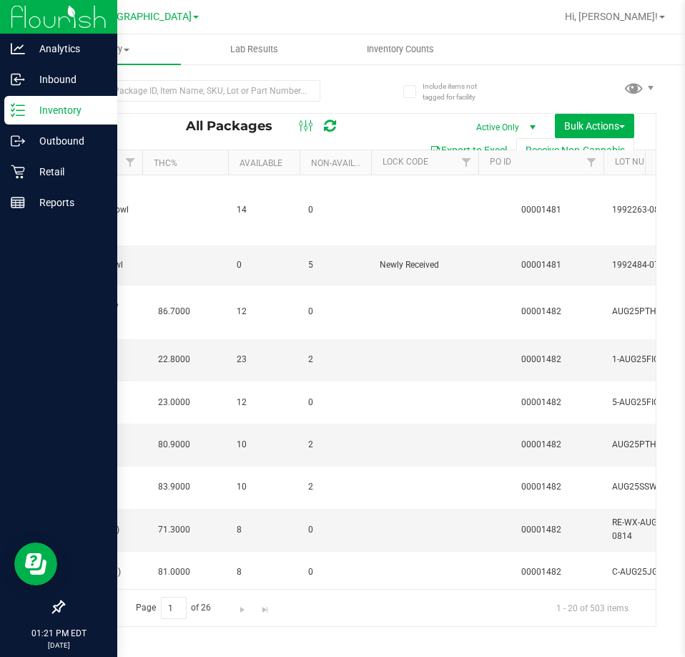
type input "[DATE]"
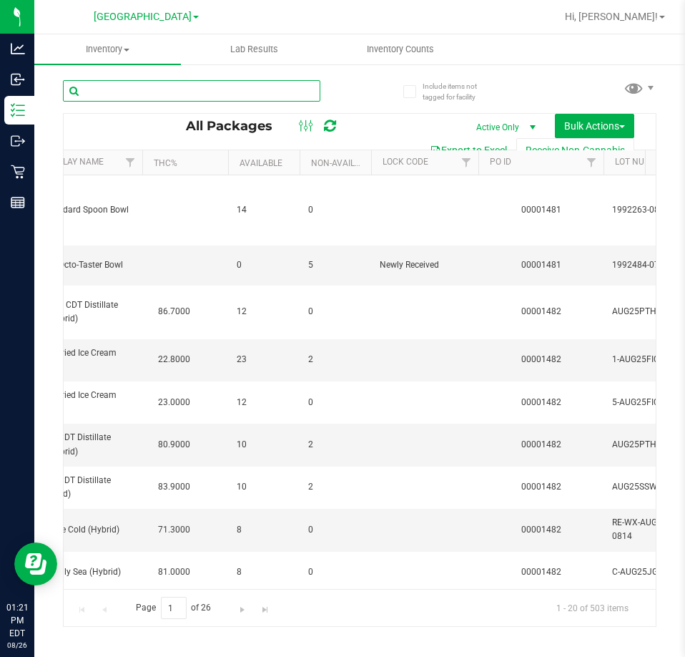
click at [190, 95] on input "text" at bounding box center [192, 90] width 258 height 21
paste input "W-APR25FIC02-0514"
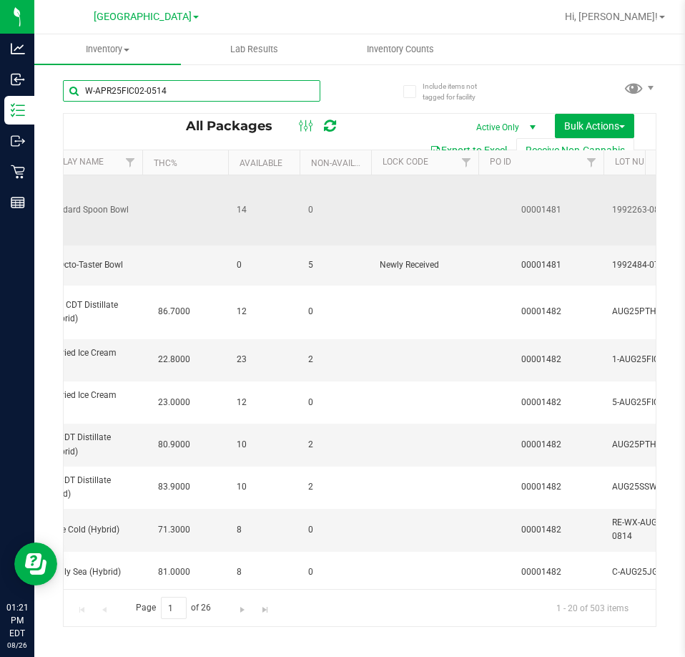
type input "W-APR25FIC02-0514"
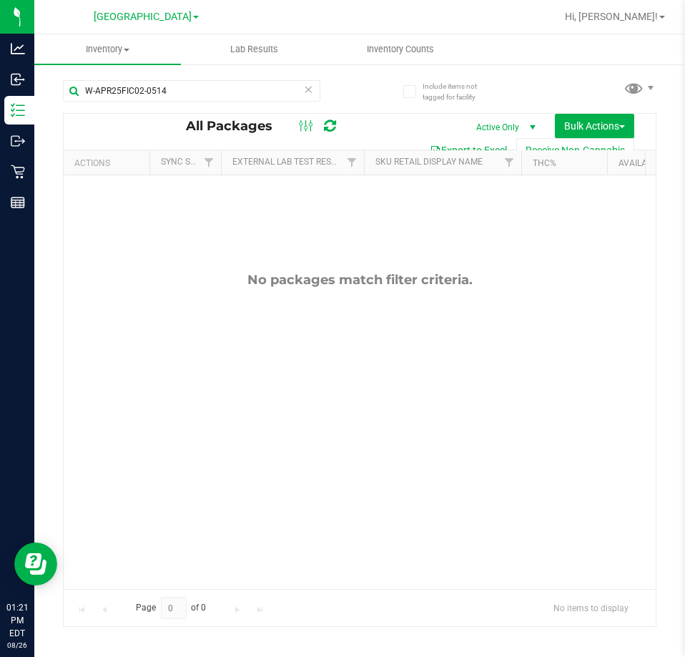
click at [304, 97] on icon at bounding box center [308, 88] width 10 height 17
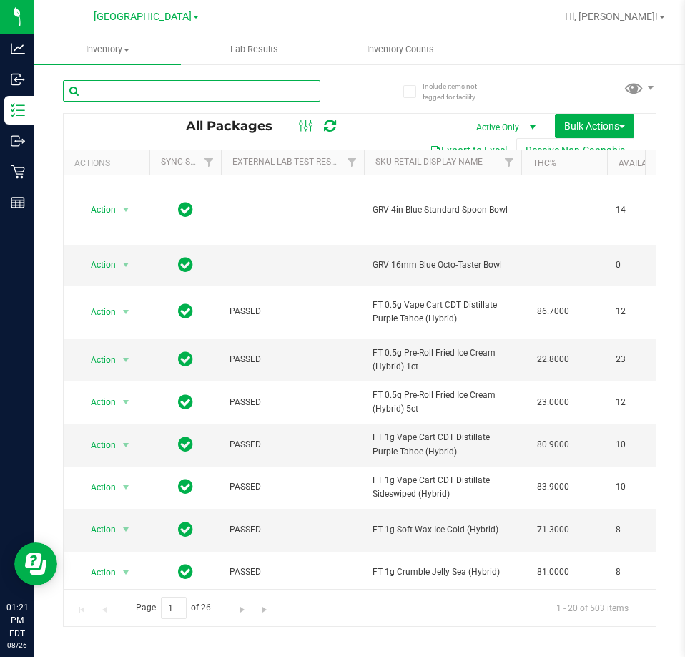
click at [178, 98] on input "text" at bounding box center [192, 90] width 258 height 21
click at [140, 81] on input "text" at bounding box center [192, 90] width 258 height 21
paste input "W-JUL25ARZ03-0723"
type input "W-JUL25ARZ03-0723"
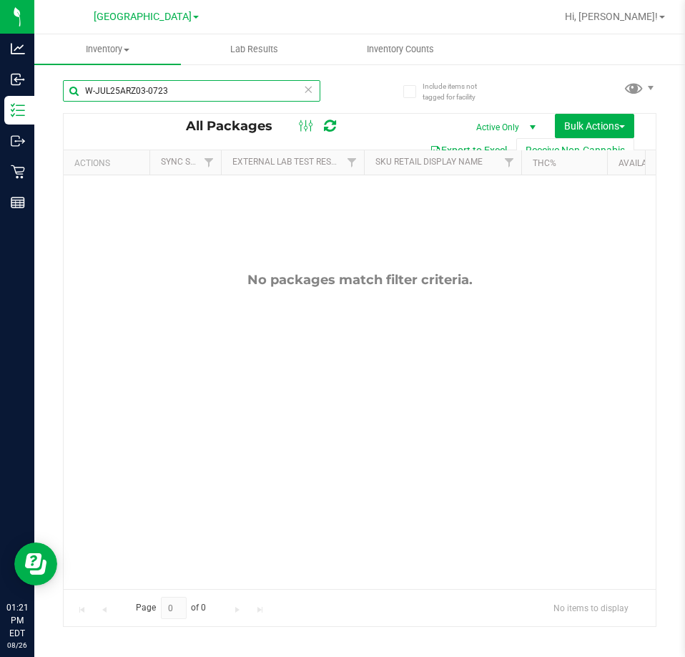
click at [298, 94] on input "W-JUL25ARZ03-0723" at bounding box center [192, 90] width 258 height 21
click at [302, 94] on input "W-JUL25ARZ03-0723" at bounding box center [192, 90] width 258 height 21
click at [315, 87] on input "W-JUL25ARZ03-0723" at bounding box center [192, 90] width 258 height 21
click at [306, 91] on icon at bounding box center [308, 88] width 10 height 17
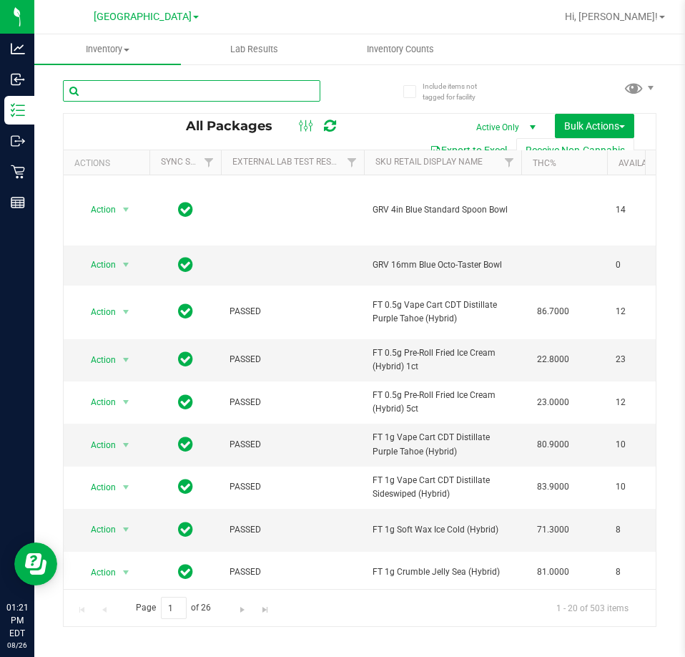
click at [196, 85] on input "text" at bounding box center [192, 90] width 258 height 21
paste input "W-JUN25PBS02-0616"
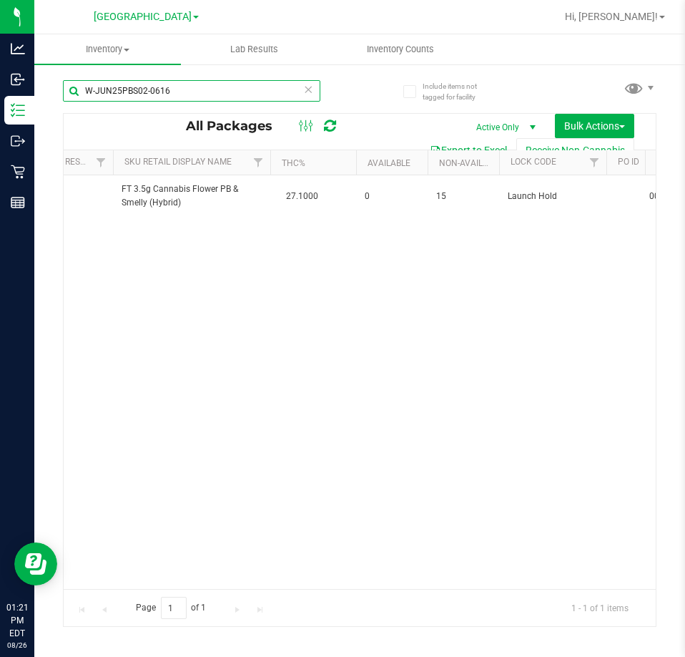
scroll to position [0, 290]
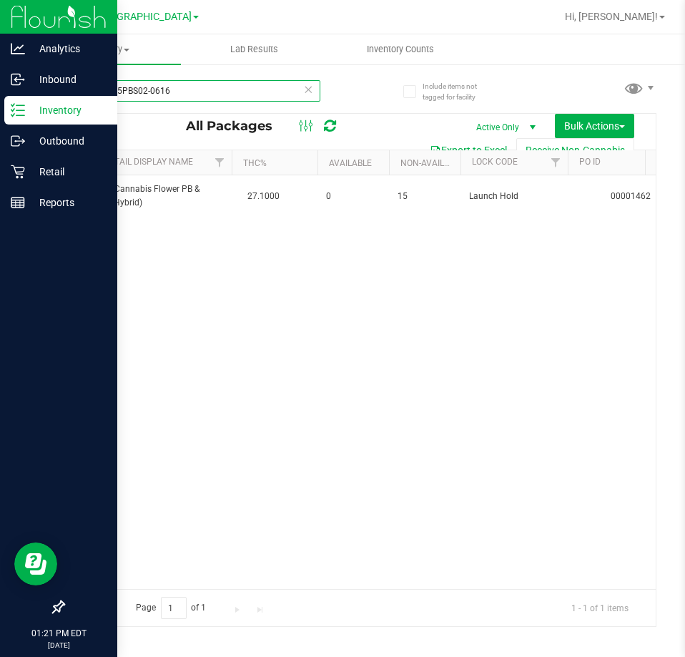
drag, startPoint x: 205, startPoint y: 89, endPoint x: 33, endPoint y: 99, distance: 172.6
click at [33, 99] on div "Analytics Inbound Inventory Outbound Retail Reports 01:21 PM EDT [DATE] 08/26 […" at bounding box center [342, 328] width 685 height 657
type input "ar"
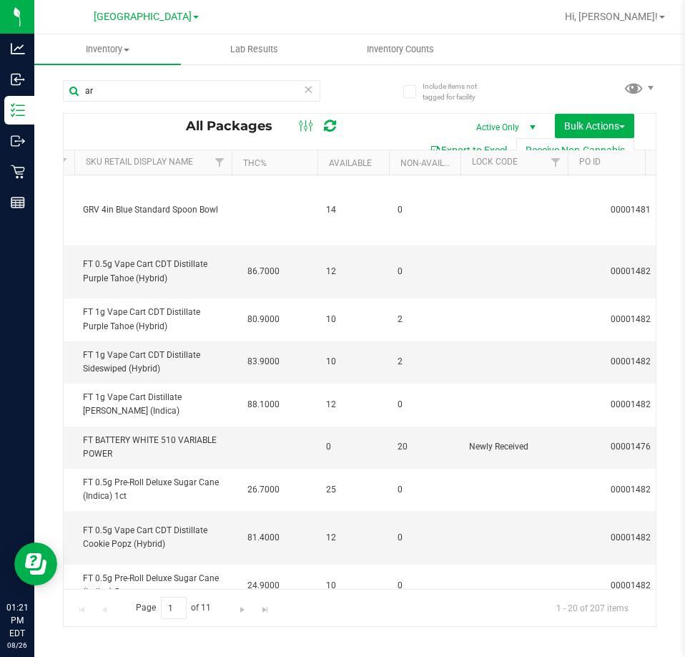
click at [308, 87] on icon at bounding box center [308, 88] width 10 height 17
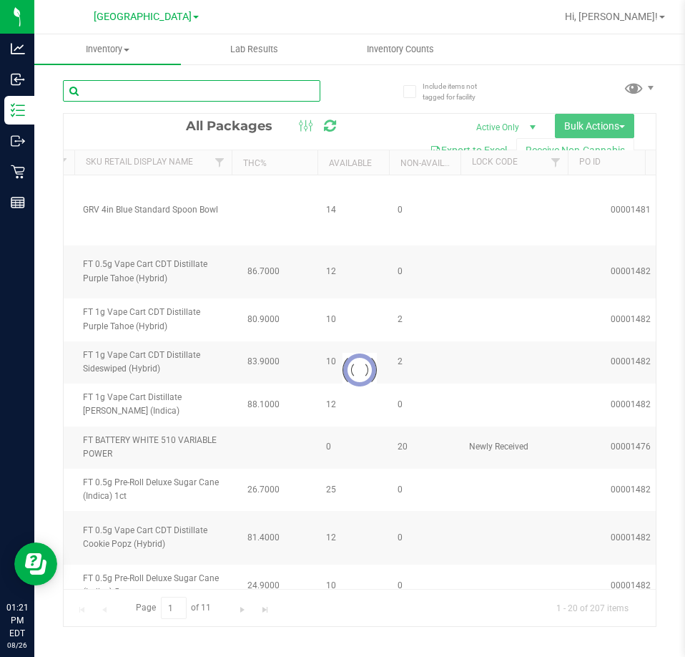
click at [221, 96] on input "text" at bounding box center [192, 90] width 258 height 21
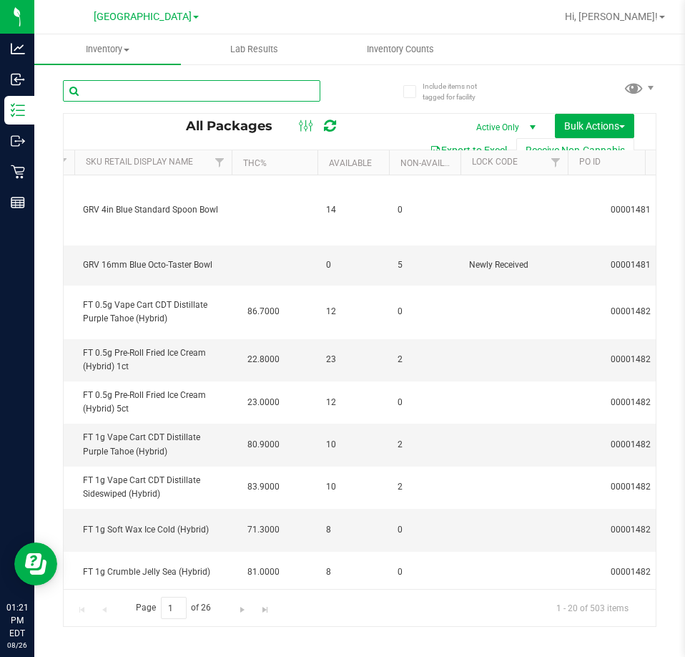
type input "[DATE]"
click at [219, 98] on input "text" at bounding box center [192, 90] width 258 height 21
paste input "W-JUL25ARZ03-0723"
type input "W-JUL25ARZ03-0723"
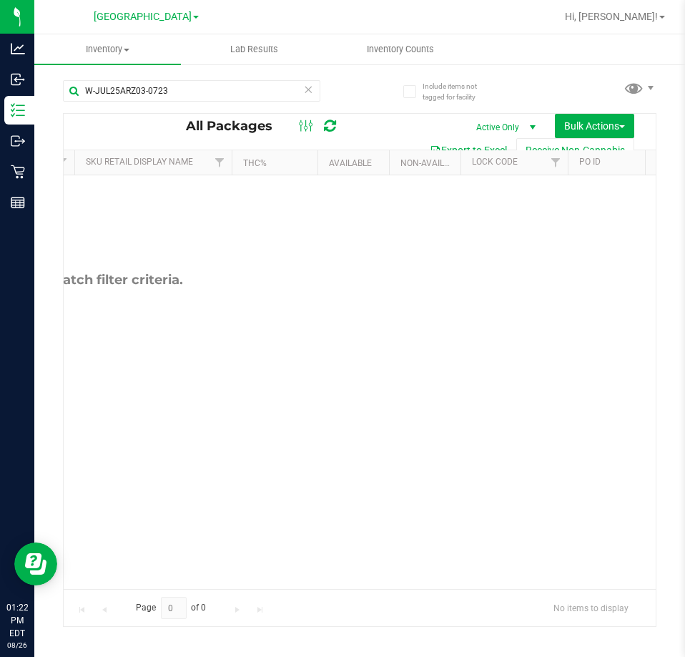
click at [307, 85] on icon at bounding box center [308, 88] width 10 height 17
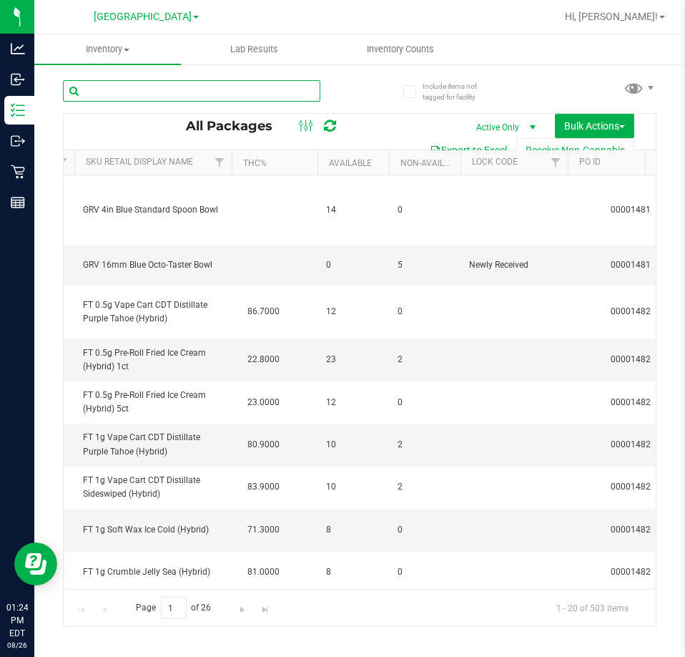
click at [157, 90] on input "text" at bounding box center [192, 90] width 258 height 21
click at [147, 84] on input "text" at bounding box center [192, 90] width 258 height 21
paste input "W-JUN25DDF02-0702"
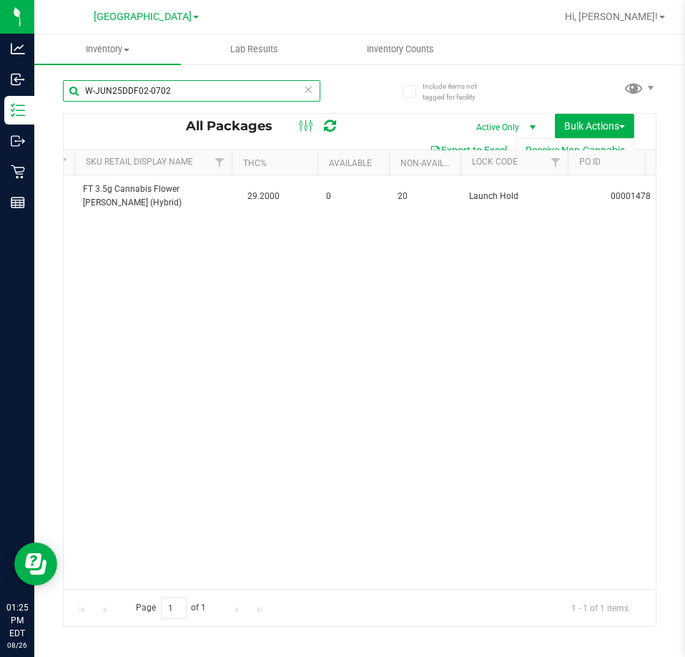
drag, startPoint x: 192, startPoint y: 79, endPoint x: 80, endPoint y: 78, distance: 112.3
click at [80, 78] on div "W-JUN25DDF02-0702" at bounding box center [211, 90] width 297 height 46
type input "pbs"
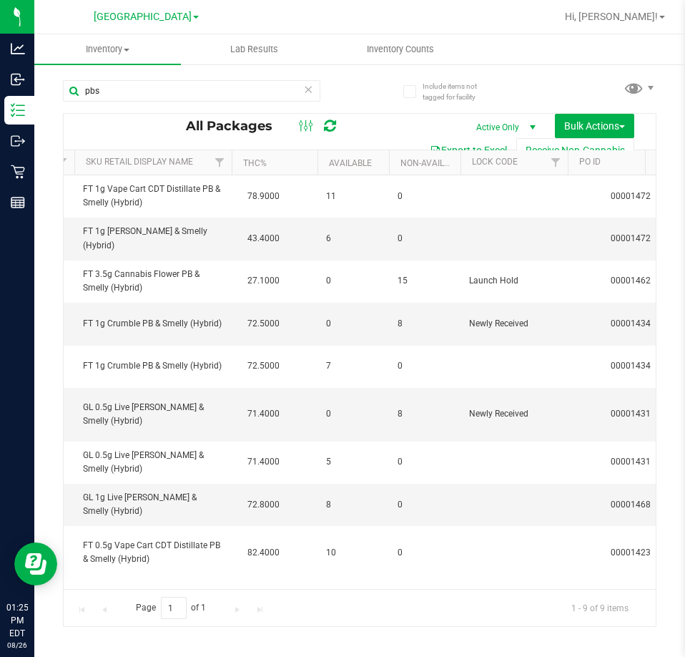
click at [310, 87] on icon at bounding box center [308, 88] width 10 height 17
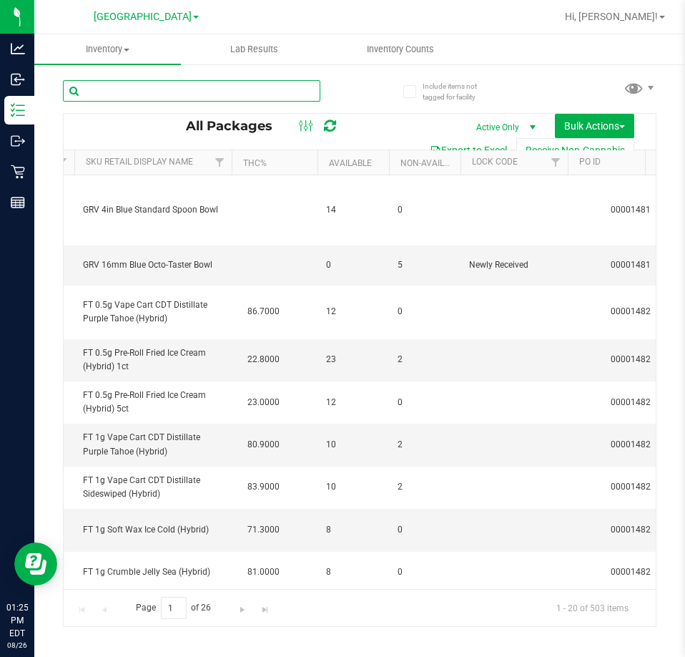
click at [149, 95] on input "text" at bounding box center [192, 90] width 258 height 21
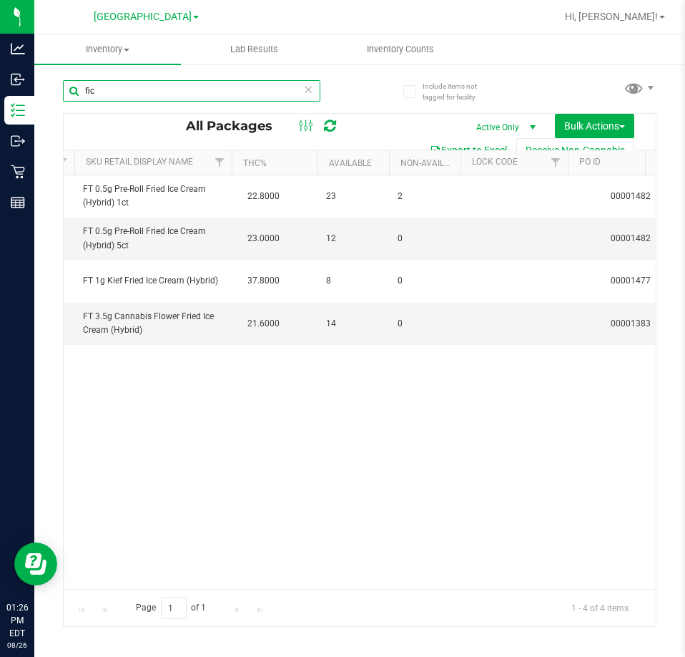
drag, startPoint x: 139, startPoint y: 87, endPoint x: 57, endPoint y: 82, distance: 82.4
click at [57, 82] on div "Include items not tagged for facility fic All Packages Active Only Active Only …" at bounding box center [359, 281] width 651 height 436
paste input "W-APR25FIC02-0514"
type input "W-APR25FIC02-0514"
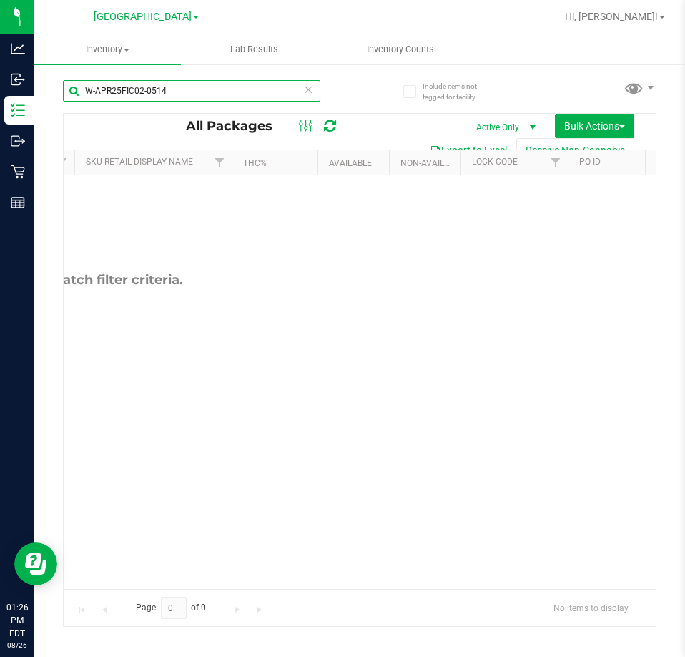
click at [313, 93] on input "W-APR25FIC02-0514" at bounding box center [192, 90] width 258 height 21
click at [305, 93] on icon at bounding box center [308, 88] width 10 height 17
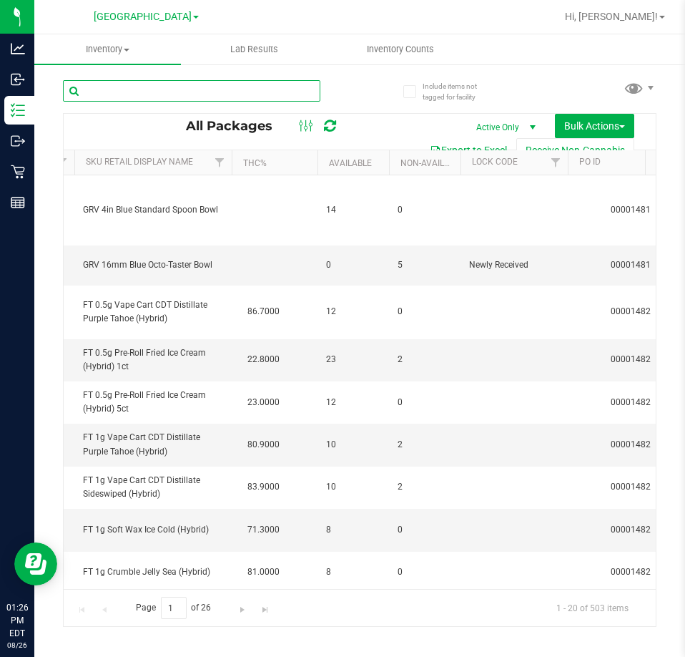
click at [170, 89] on input "text" at bounding box center [192, 90] width 258 height 21
paste input "W-JUL25ARZ03-0723"
type input "W-JUL25ARZ03-0723"
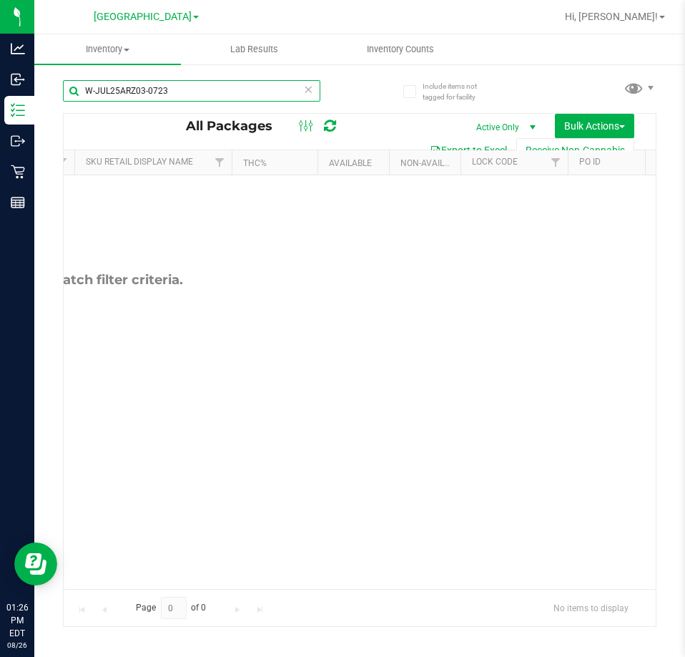
drag, startPoint x: 200, startPoint y: 82, endPoint x: 80, endPoint y: 84, distance: 119.5
click at [80, 84] on input "W-JUL25ARZ03-0723" at bounding box center [192, 90] width 258 height 21
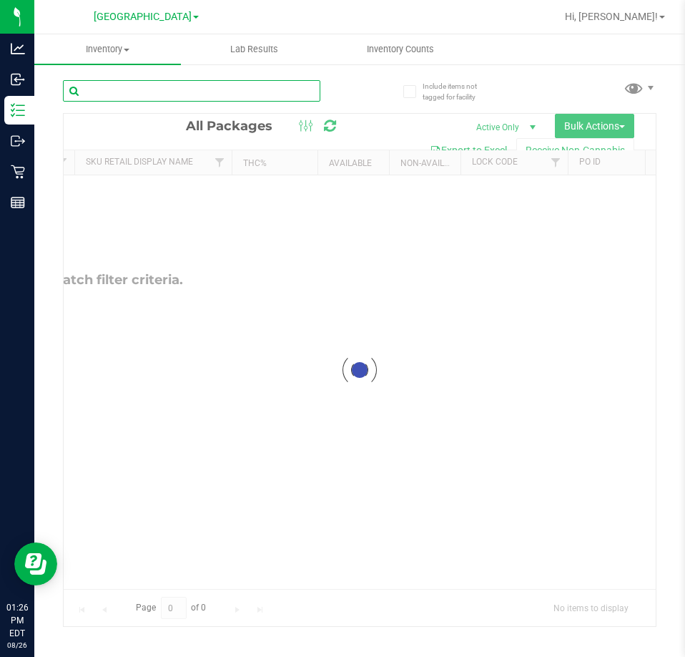
click at [147, 86] on input "text" at bounding box center [192, 90] width 258 height 21
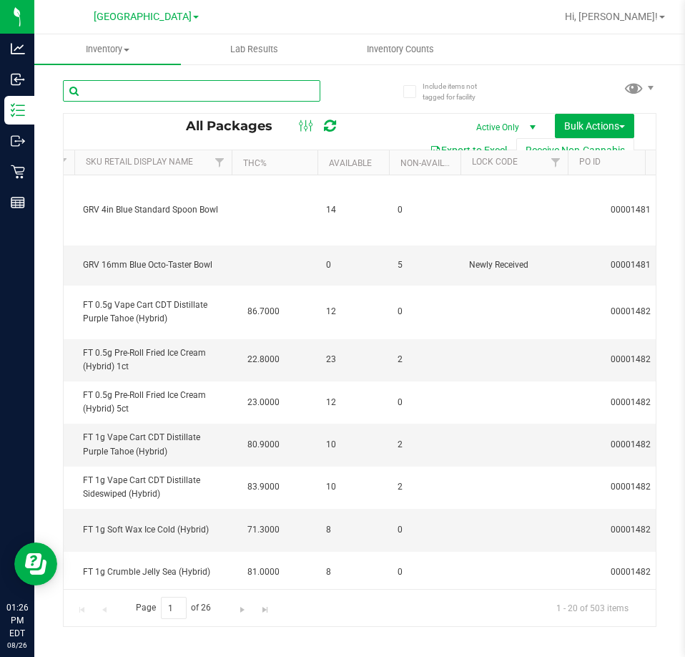
click at [147, 86] on input "text" at bounding box center [192, 90] width 258 height 21
paste input "W-JUN25PBS02-0616"
type input "W-JUN25PBS02-0616"
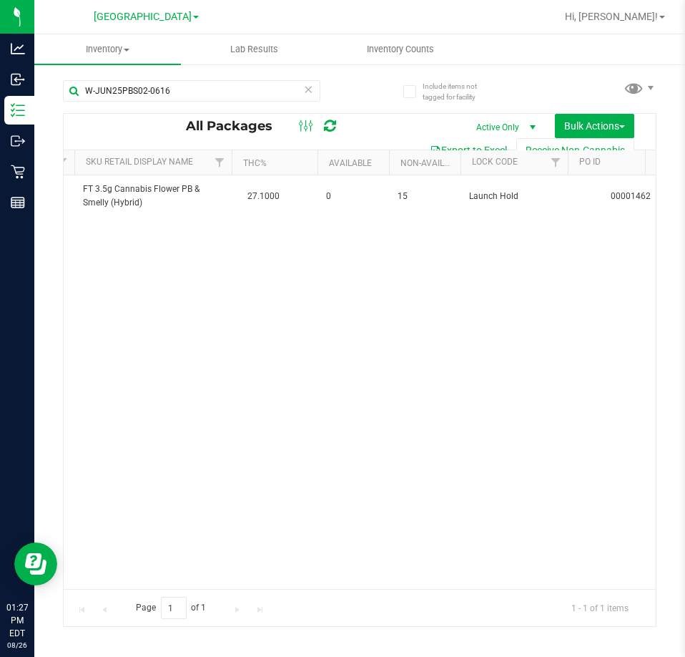
click at [186, 253] on div "Action Action Edit attributes Global inventory Locate package Package audit log…" at bounding box center [360, 381] width 592 height 413
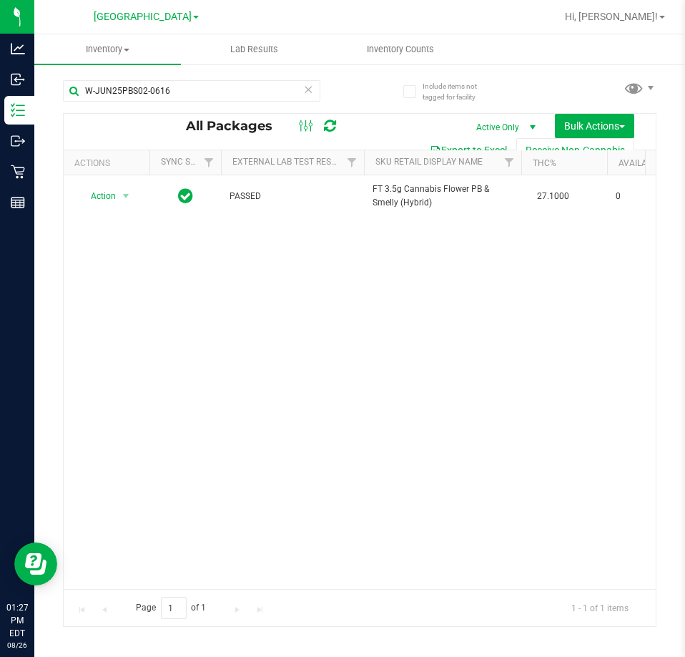
click at [310, 89] on icon at bounding box center [308, 88] width 10 height 17
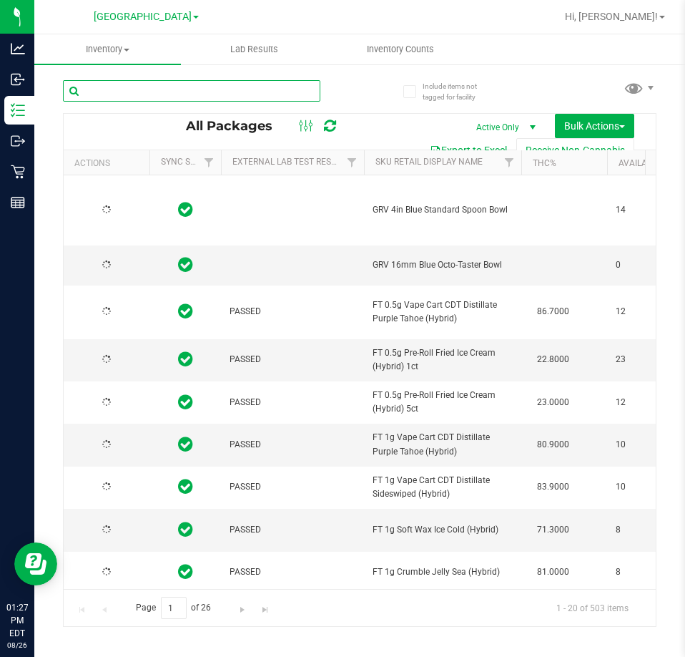
click at [280, 89] on input "text" at bounding box center [192, 90] width 258 height 21
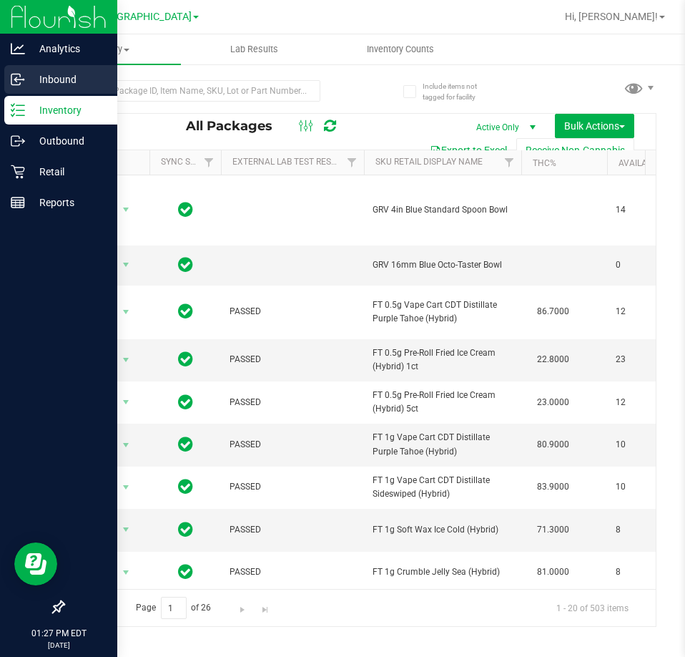
click at [14, 82] on icon at bounding box center [18, 79] width 14 height 14
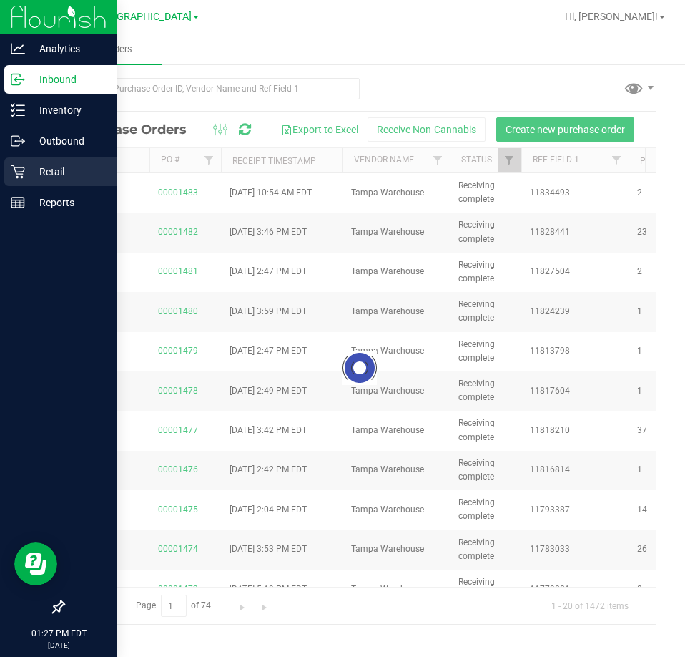
click at [72, 187] on link "Retail" at bounding box center [58, 172] width 117 height 31
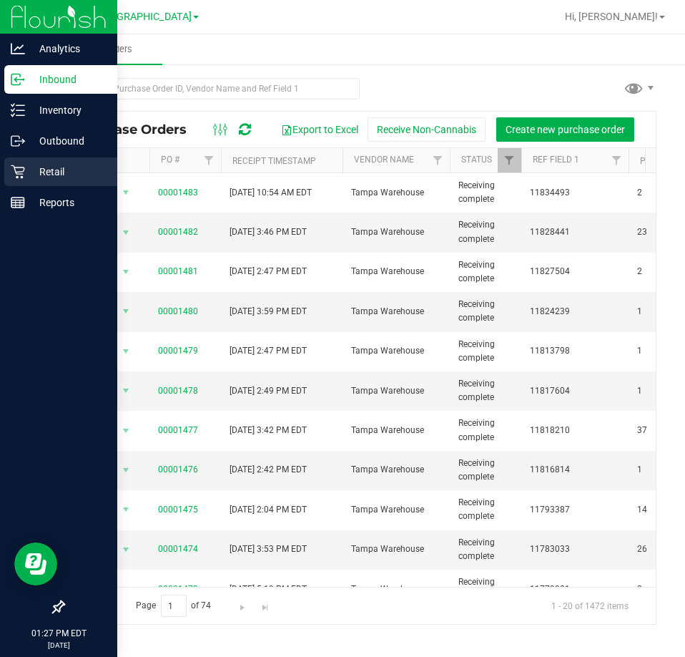
click at [80, 178] on p "Retail" at bounding box center [68, 171] width 86 height 17
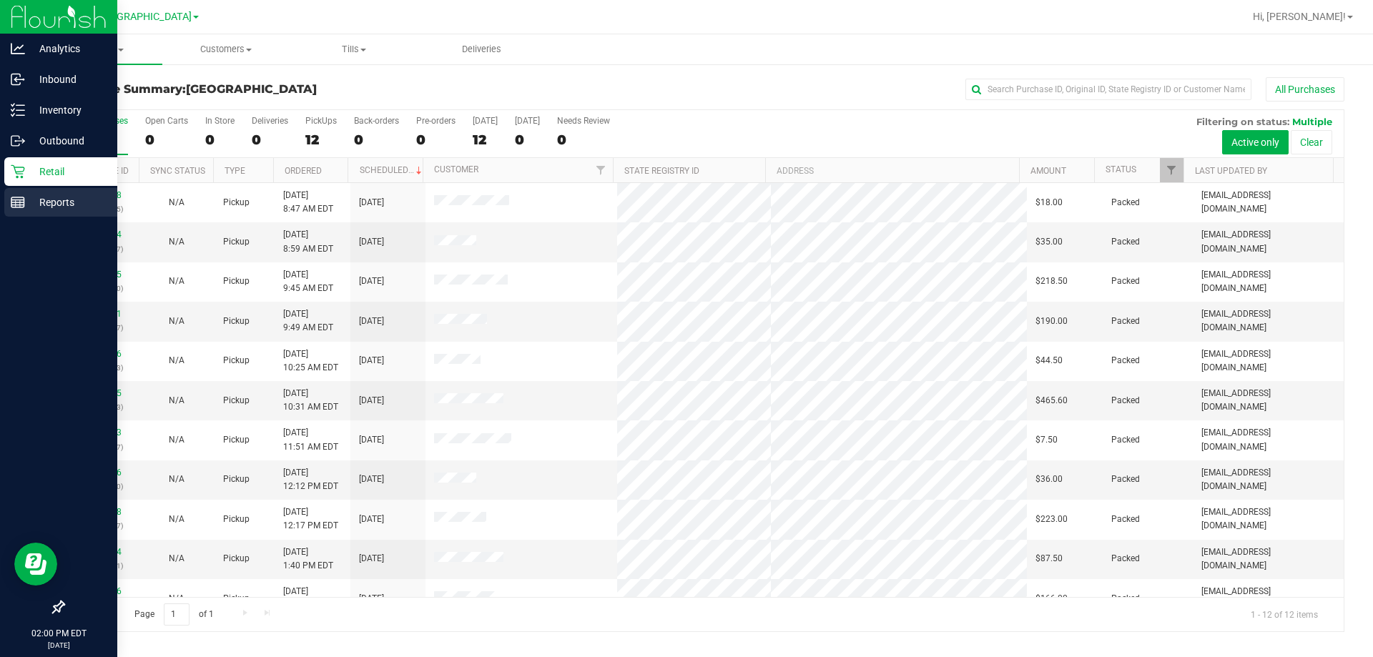
click at [36, 204] on p "Reports" at bounding box center [68, 202] width 86 height 17
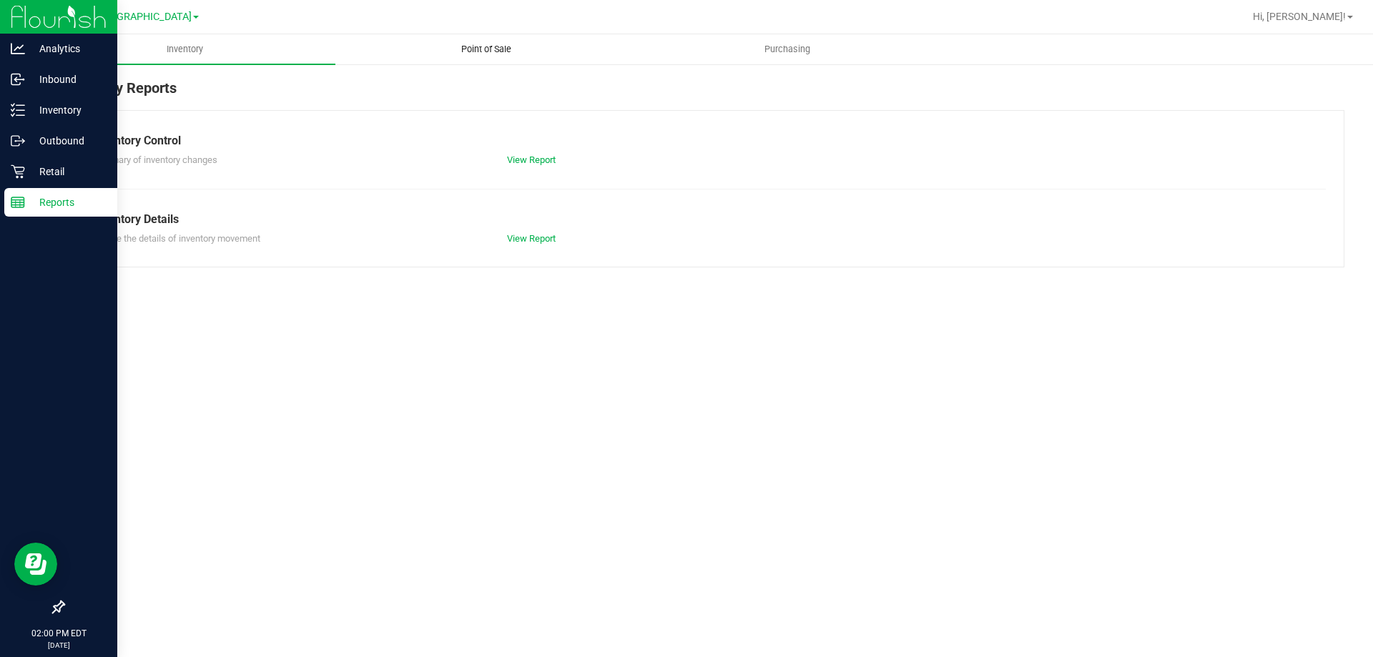
click at [464, 46] on span "Point of Sale" at bounding box center [486, 49] width 89 height 13
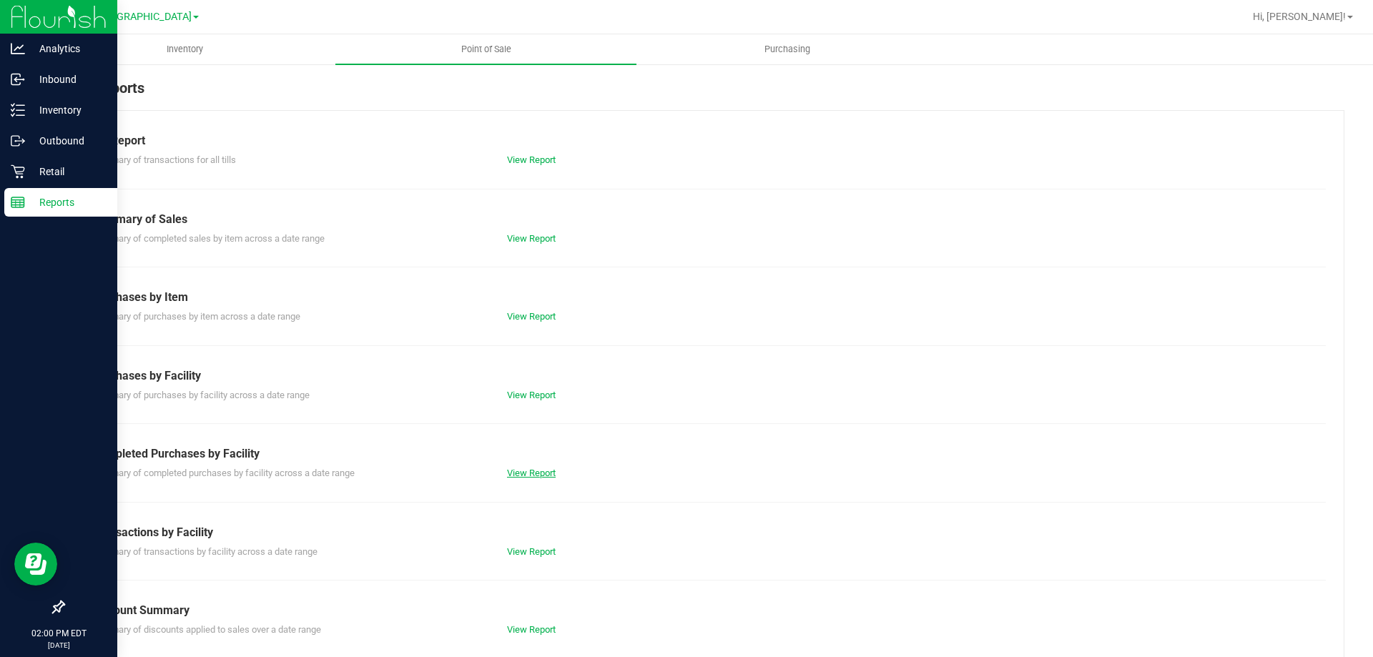
click at [518, 474] on link "View Report" at bounding box center [531, 473] width 49 height 11
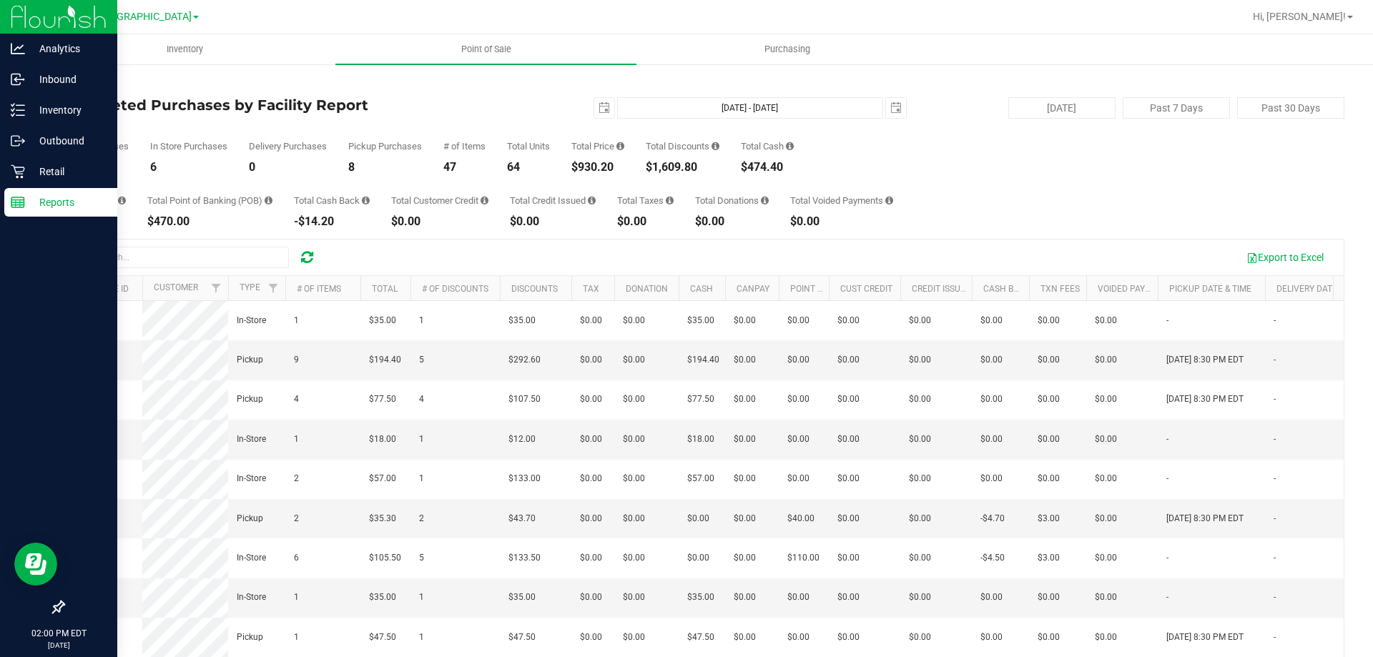
click at [21, 217] on link "Reports" at bounding box center [58, 203] width 117 height 31
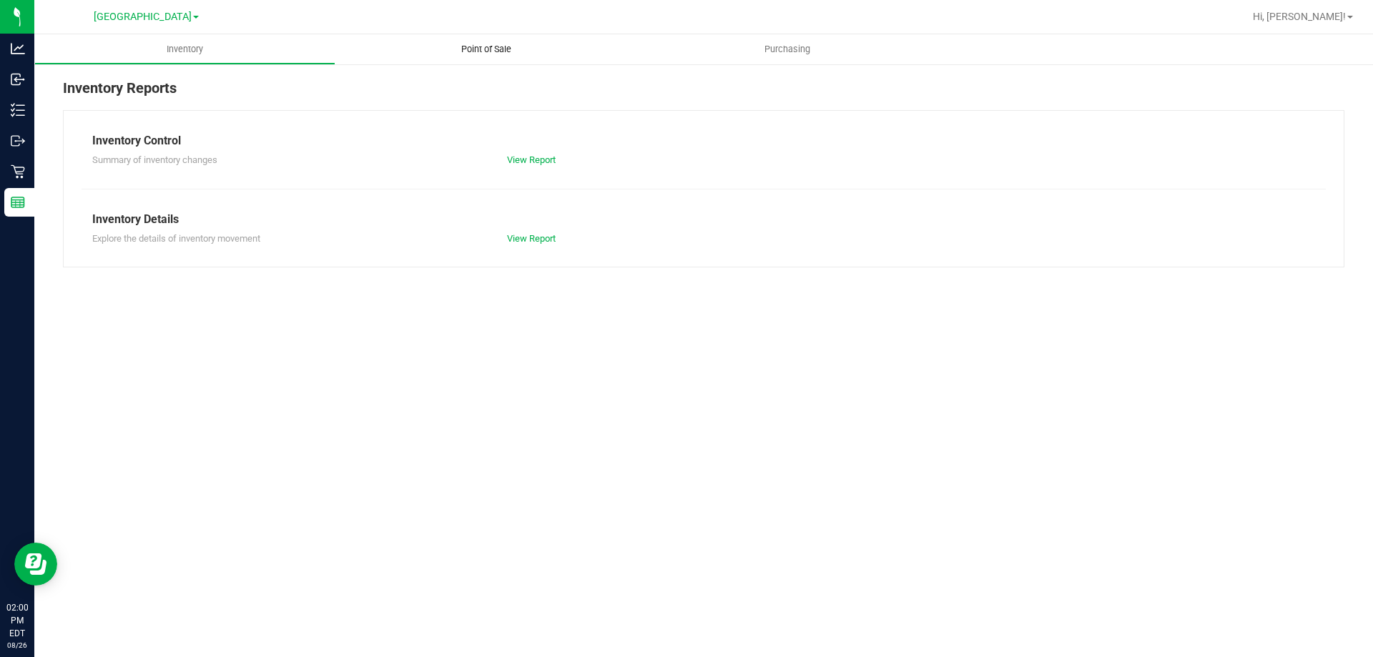
click at [504, 61] on uib-tab-heading "Point of Sale" at bounding box center [485, 49] width 301 height 30
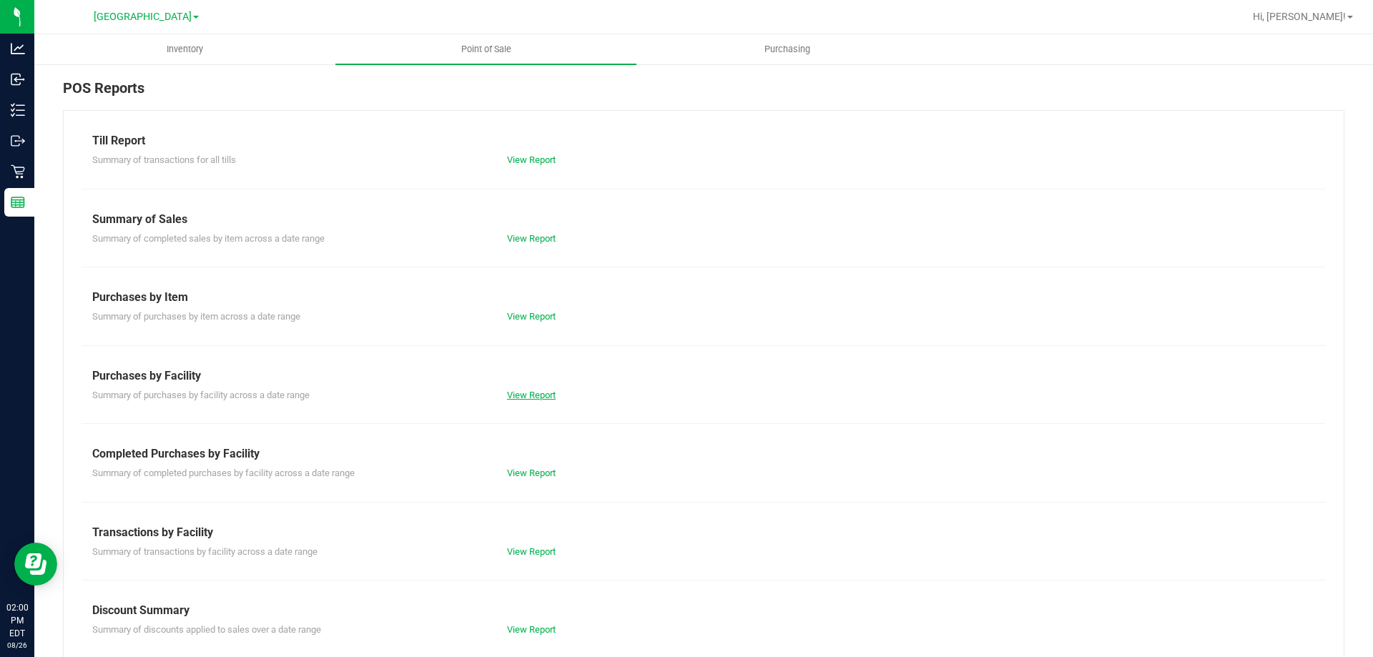
click at [543, 390] on link "View Report" at bounding box center [531, 395] width 49 height 11
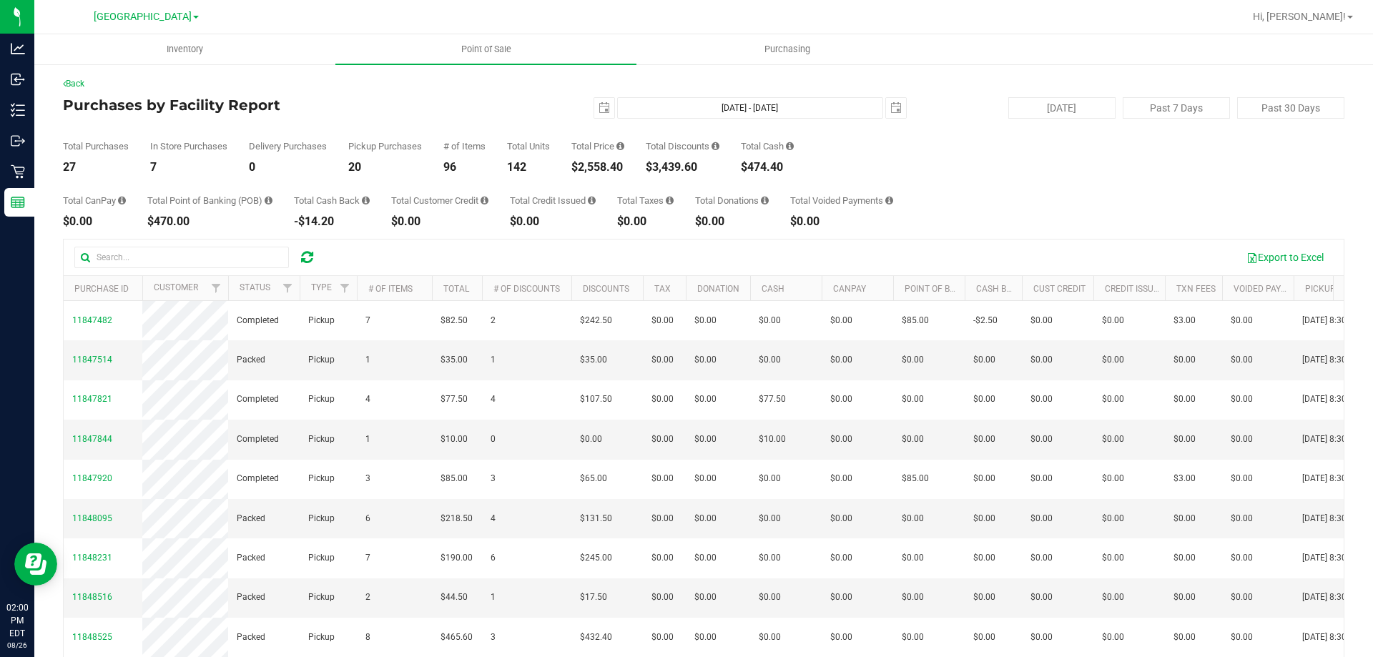
drag, startPoint x: 579, startPoint y: 161, endPoint x: 628, endPoint y: 170, distance: 49.4
click at [624, 170] on div "$2,558.40" at bounding box center [598, 167] width 53 height 11
click at [305, 139] on div "Total Purchases 27 In Store Purchases 7 Delivery Purchases 0 Pickup Purchases 2…" at bounding box center [704, 146] width 1282 height 54
click at [69, 79] on link "Back" at bounding box center [73, 84] width 21 height 10
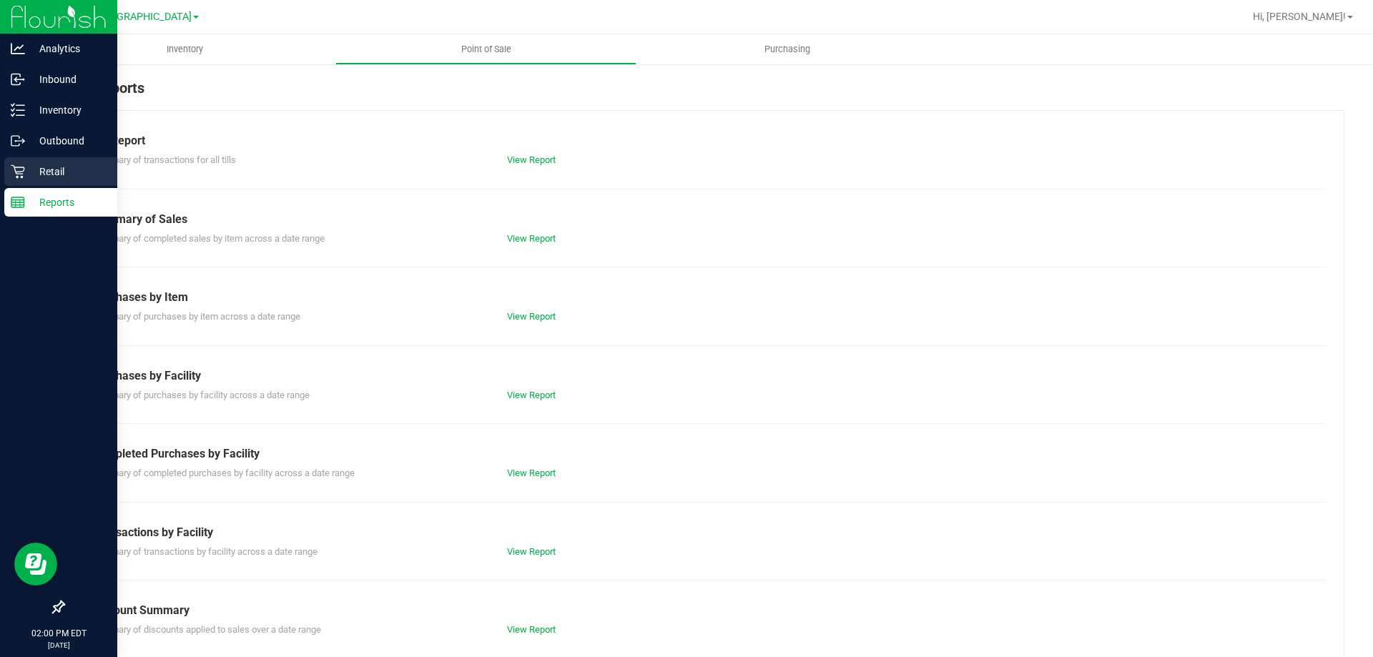
click at [24, 167] on icon at bounding box center [18, 172] width 14 height 14
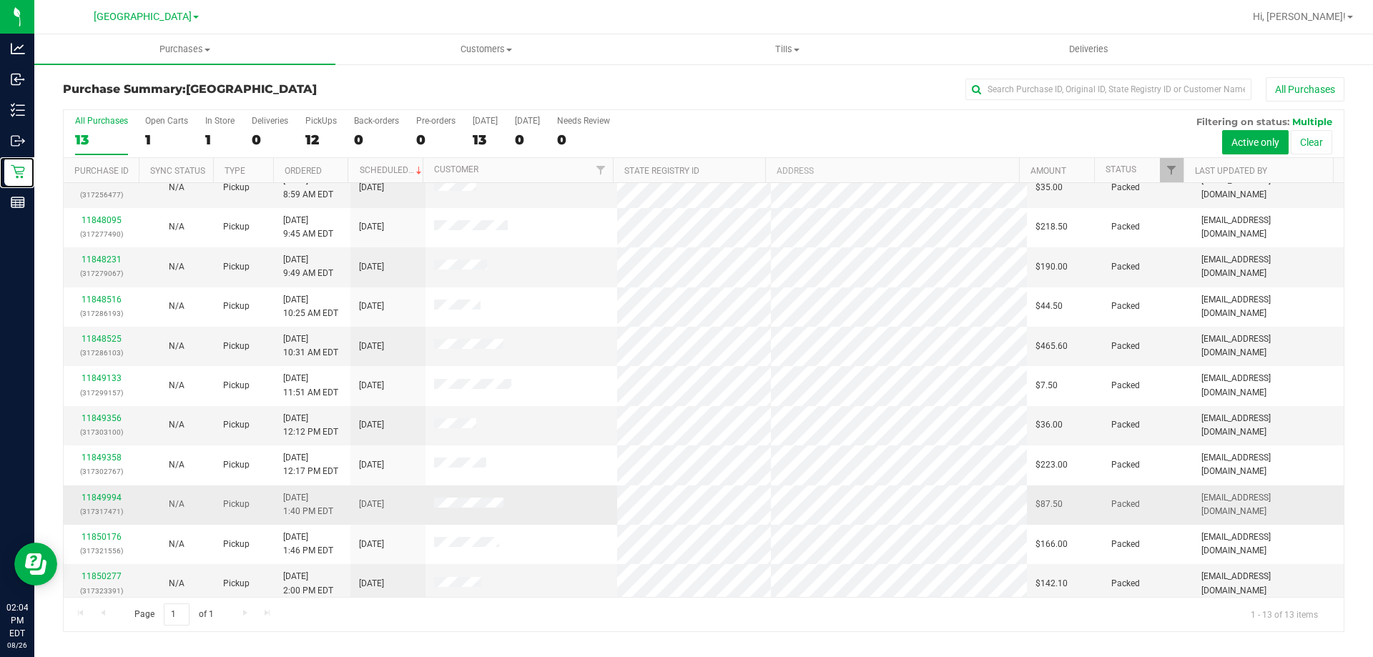
scroll to position [100, 0]
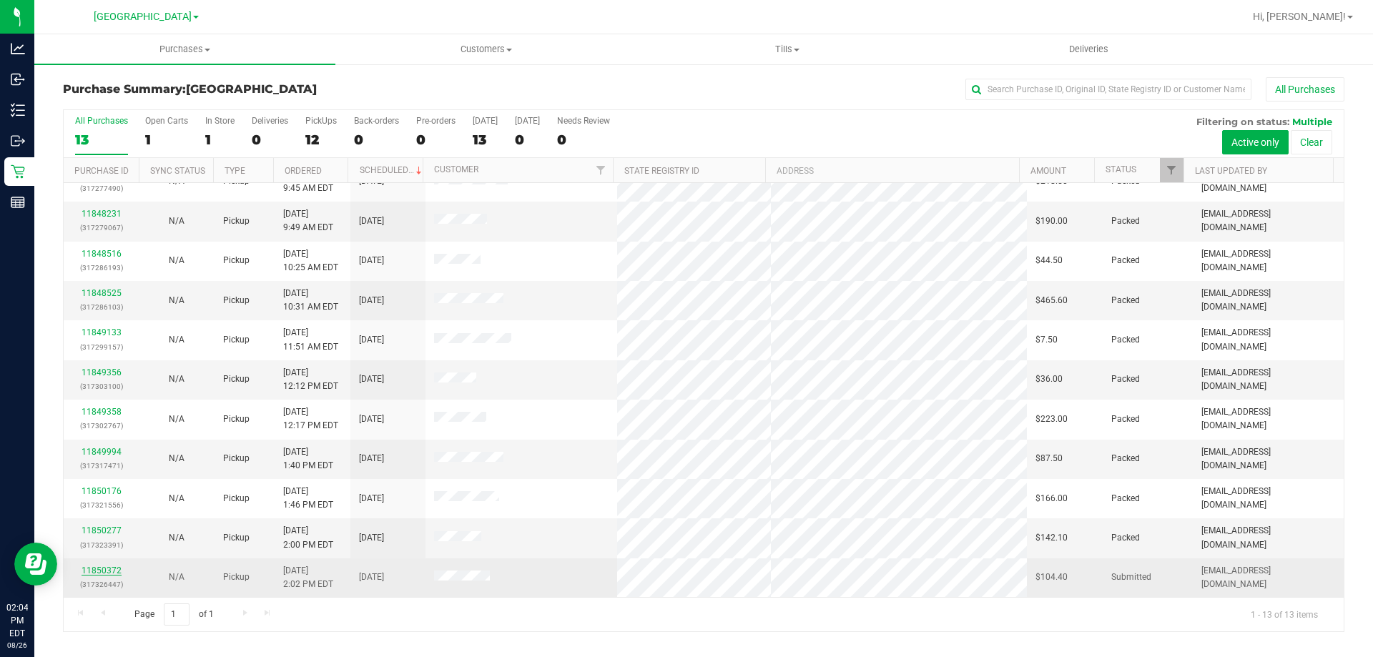
click at [101, 567] on link "11850372" at bounding box center [102, 571] width 40 height 10
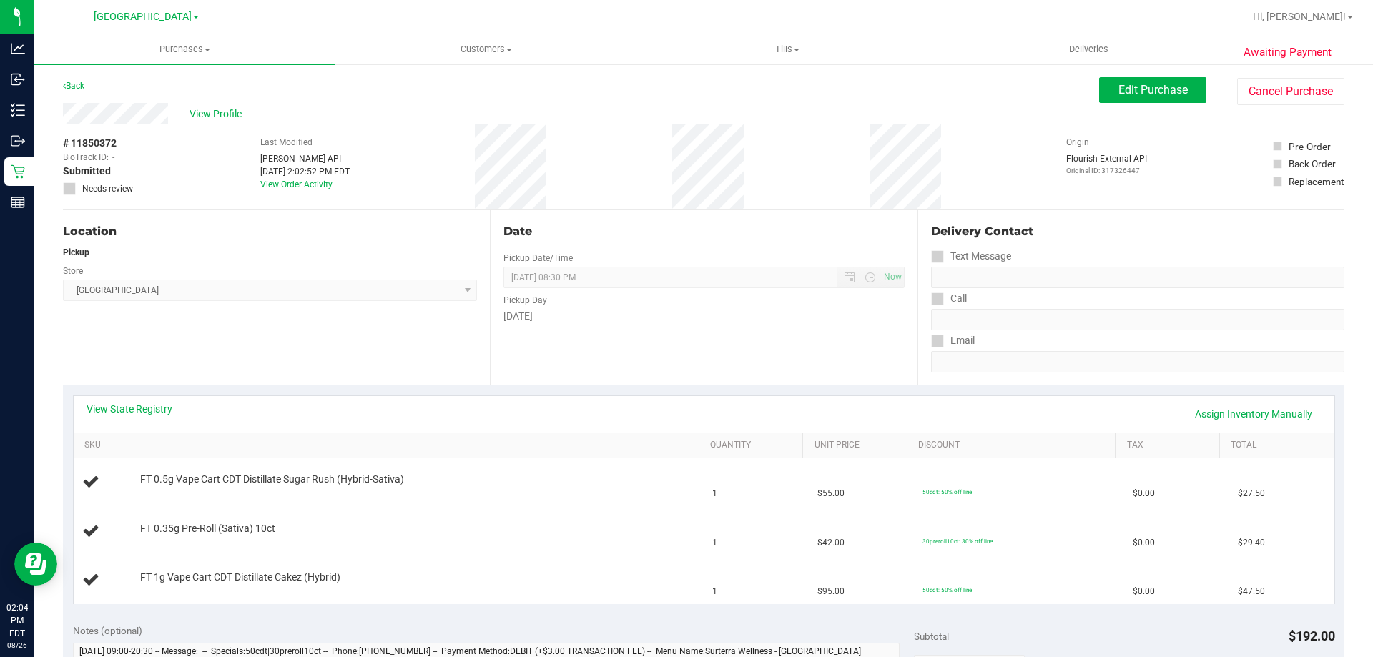
scroll to position [286, 0]
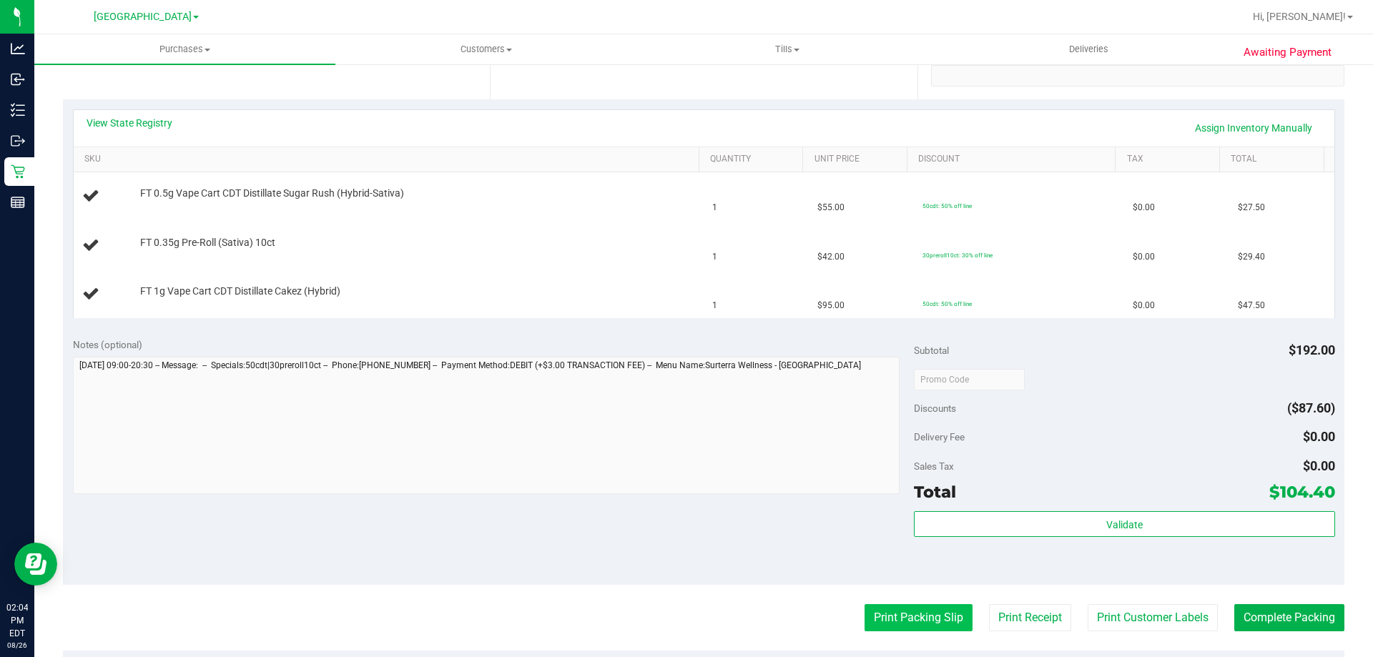
click at [905, 631] on button "Print Packing Slip" at bounding box center [919, 617] width 108 height 27
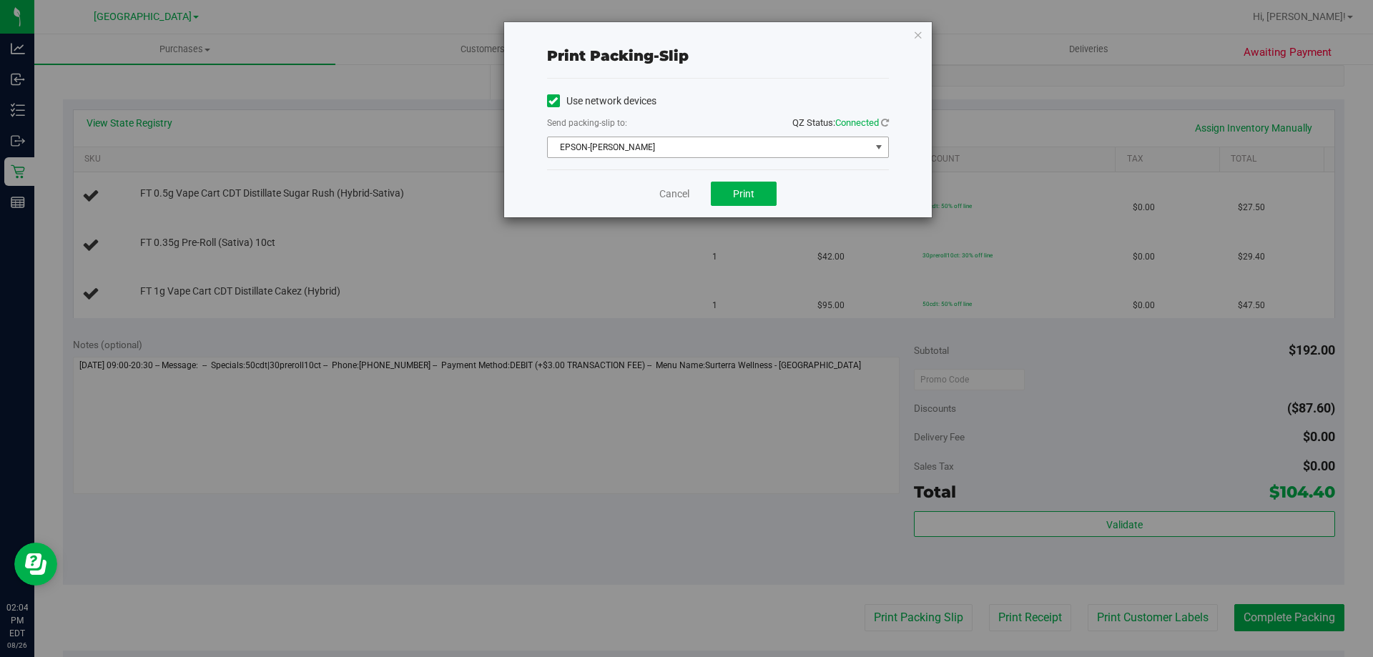
click at [686, 142] on span "EPSON-[PERSON_NAME]" at bounding box center [709, 147] width 323 height 20
click at [699, 92] on div "Use network devices" at bounding box center [718, 100] width 342 height 21
click at [740, 189] on span "Print" at bounding box center [743, 193] width 21 height 11
click at [667, 192] on link "Cancel" at bounding box center [675, 194] width 30 height 15
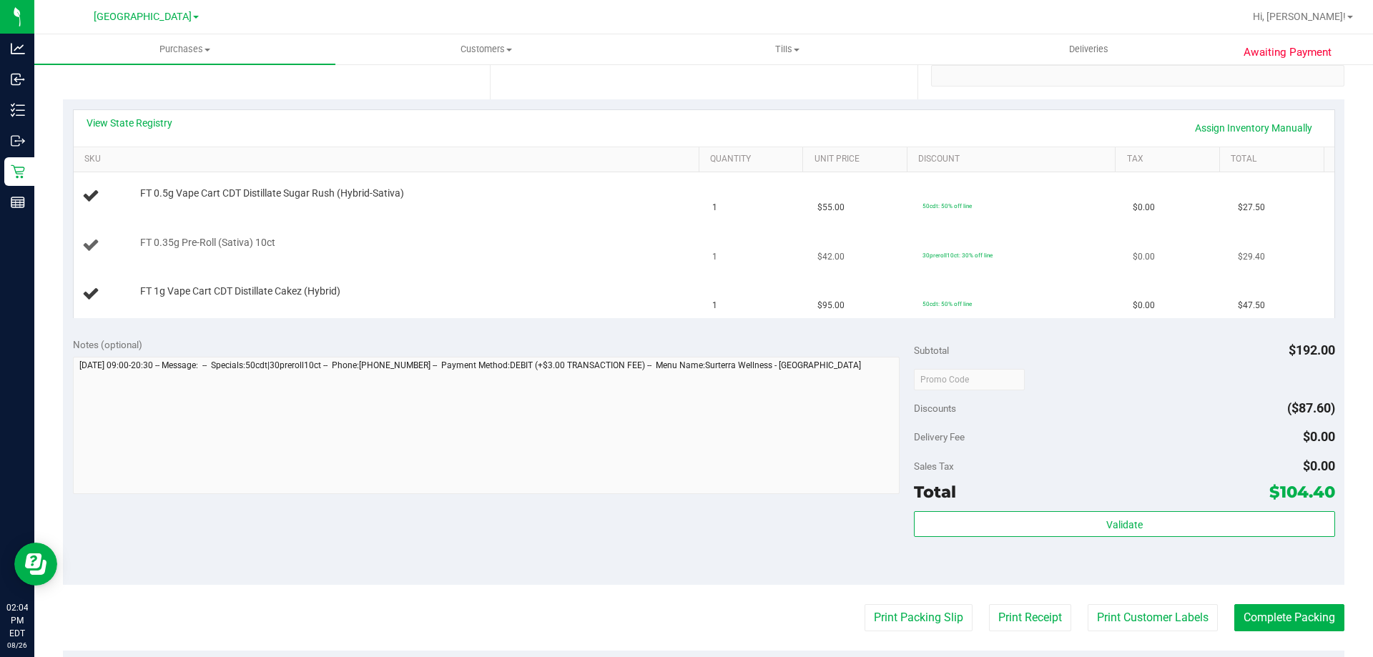
click at [624, 258] on td "FT 0.35g Pre-Roll (Sativa) 10ct" at bounding box center [389, 246] width 631 height 49
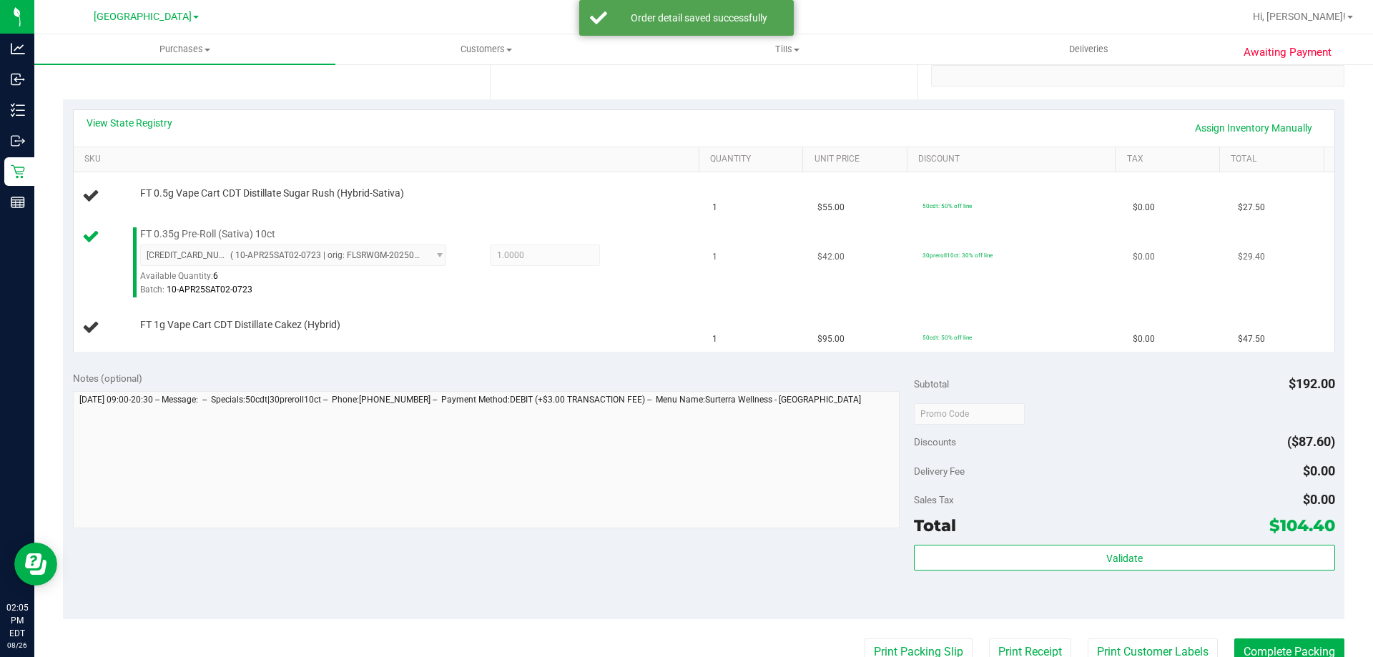
click at [758, 289] on td "1" at bounding box center [756, 263] width 105 height 83
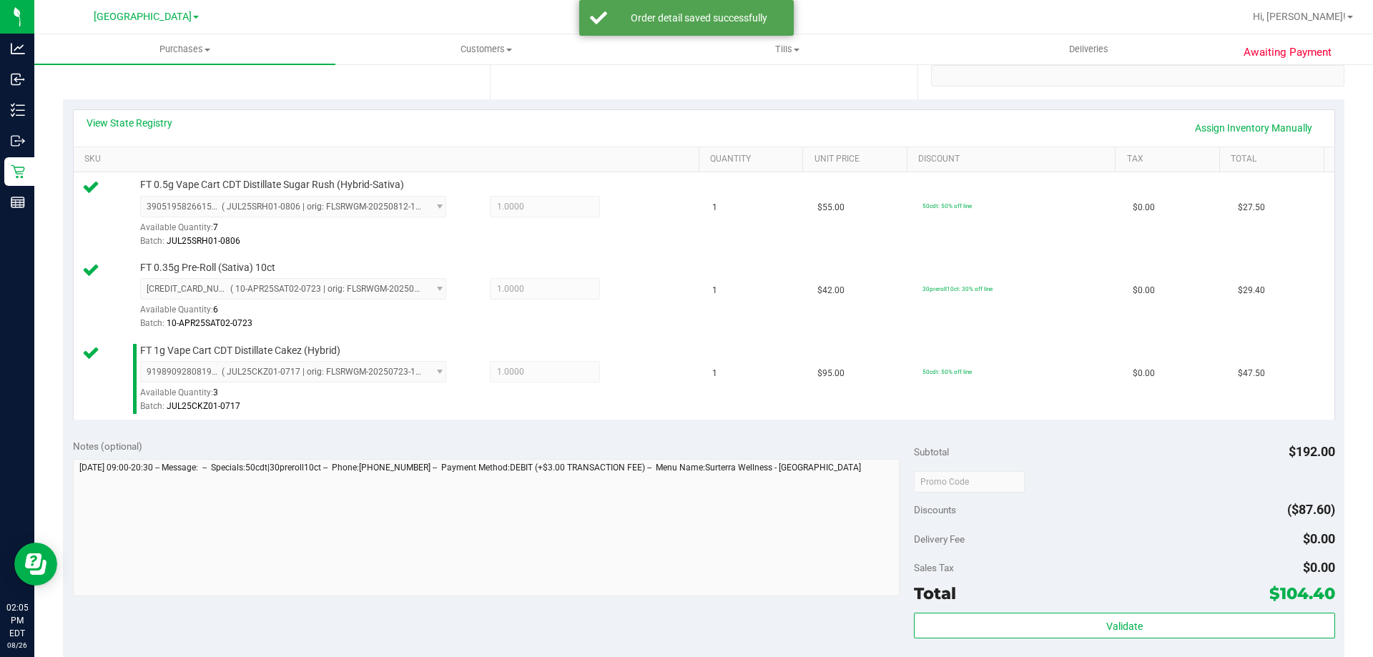
click at [1129, 642] on div "Validate" at bounding box center [1124, 645] width 421 height 64
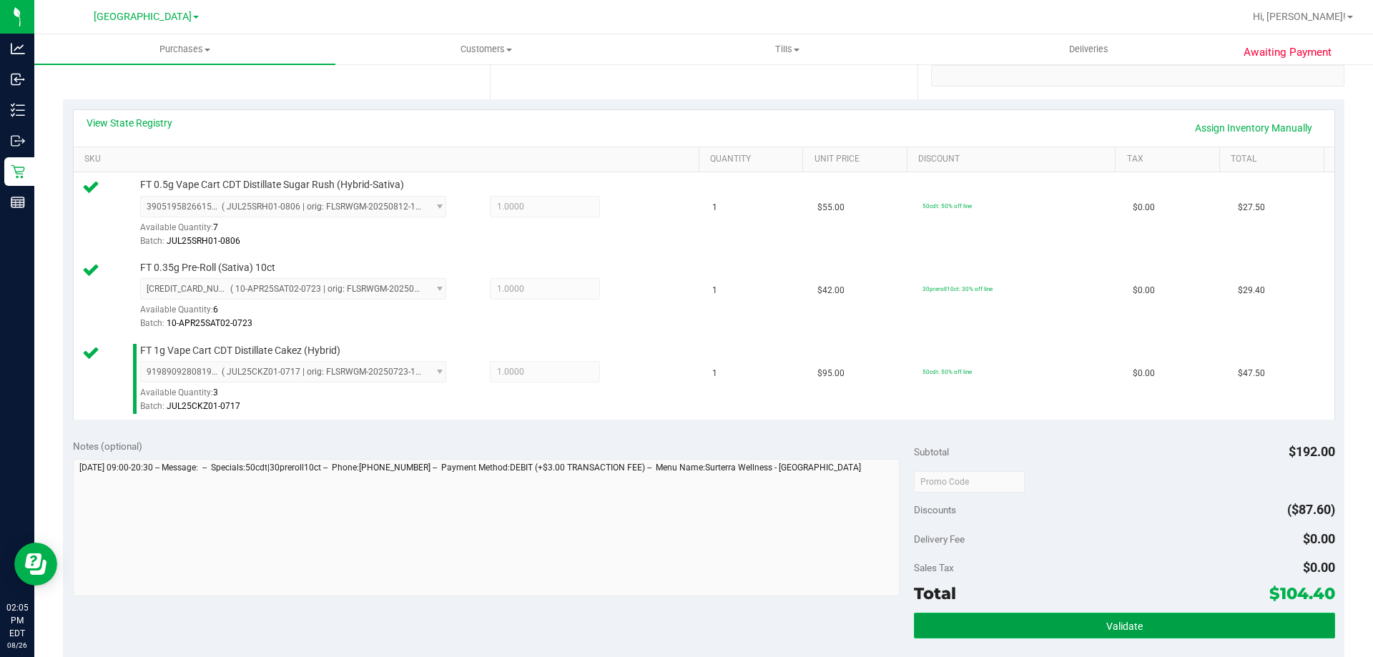
click at [1129, 630] on span "Validate" at bounding box center [1125, 626] width 36 height 11
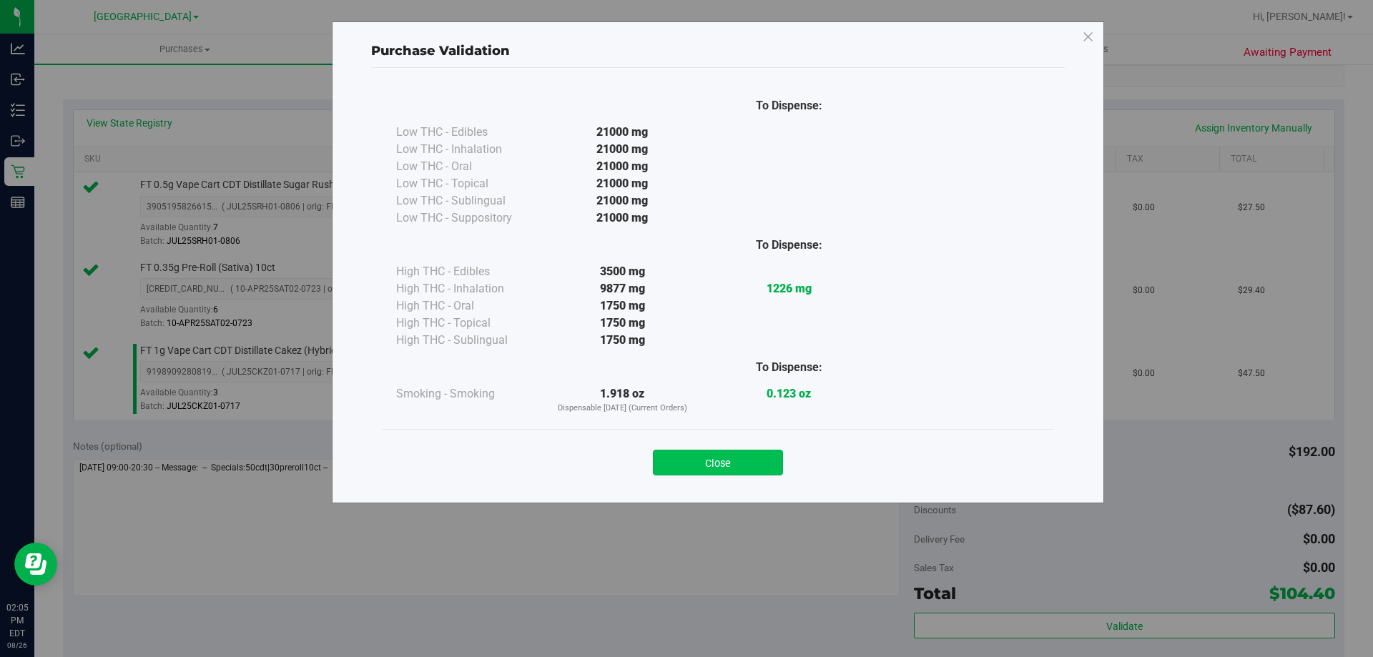
click at [709, 454] on button "Close" at bounding box center [718, 463] width 130 height 26
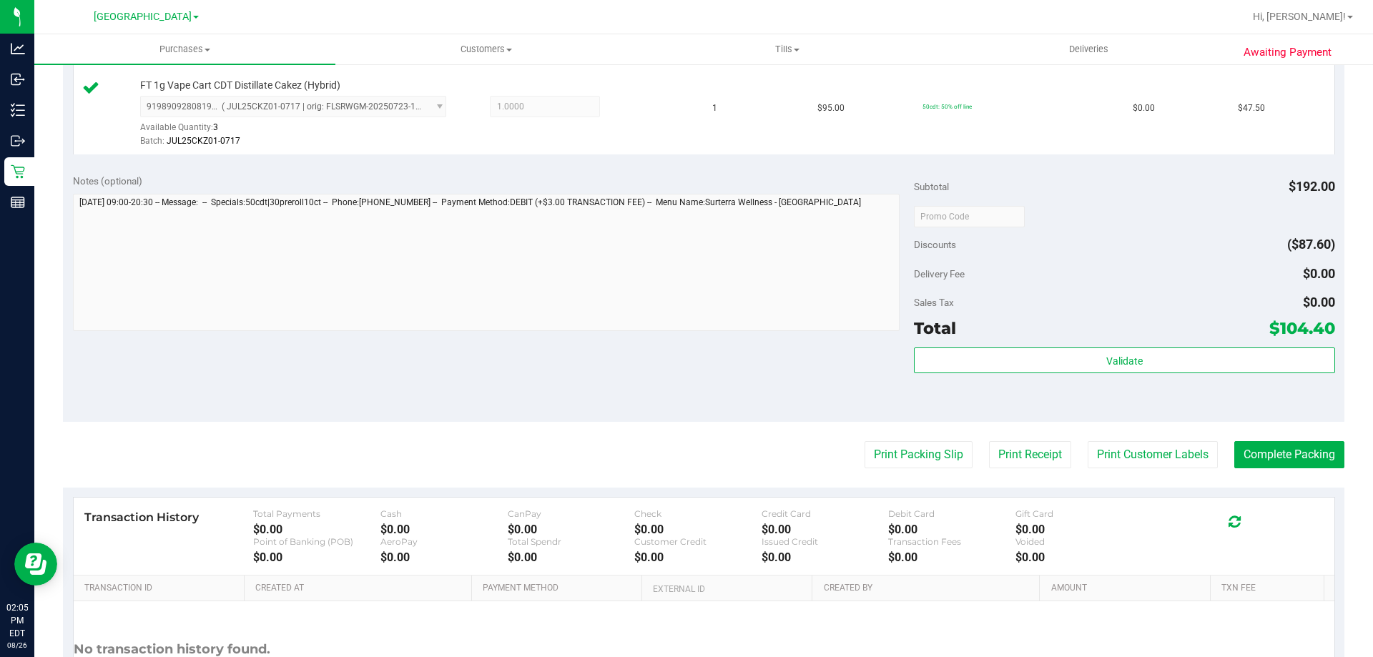
scroll to position [572, 0]
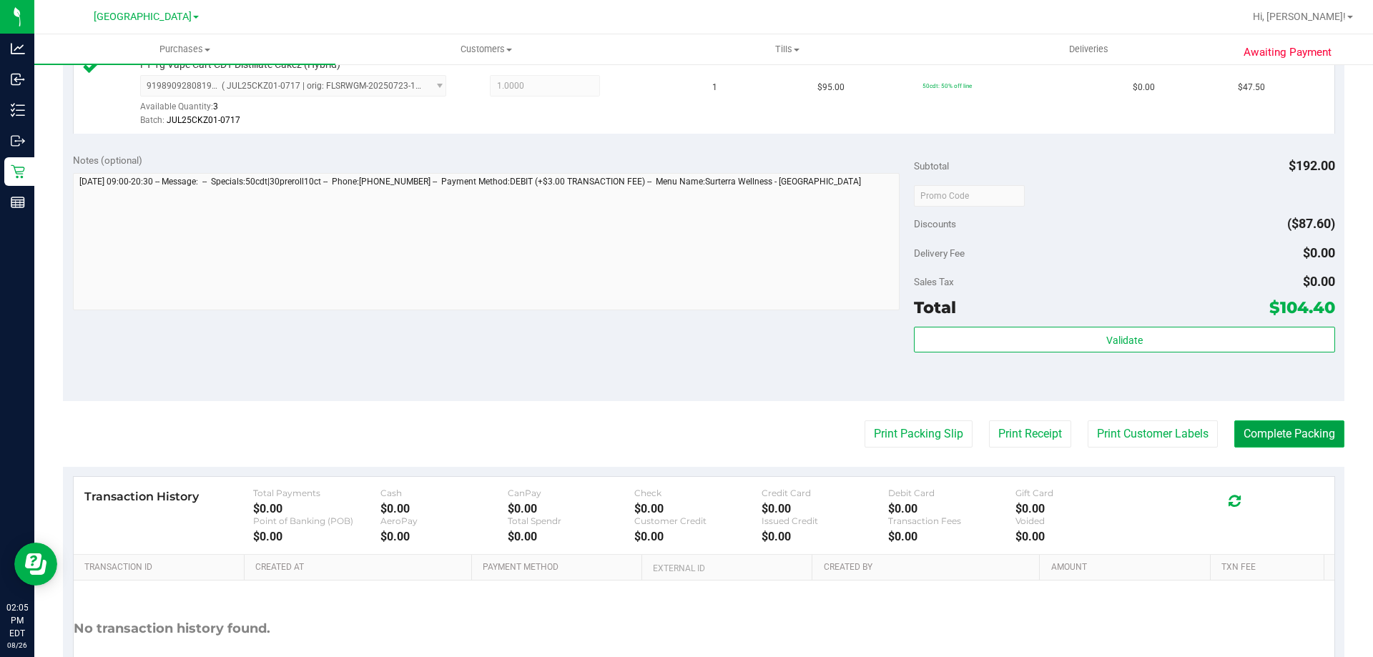
click at [1276, 442] on button "Complete Packing" at bounding box center [1290, 434] width 110 height 27
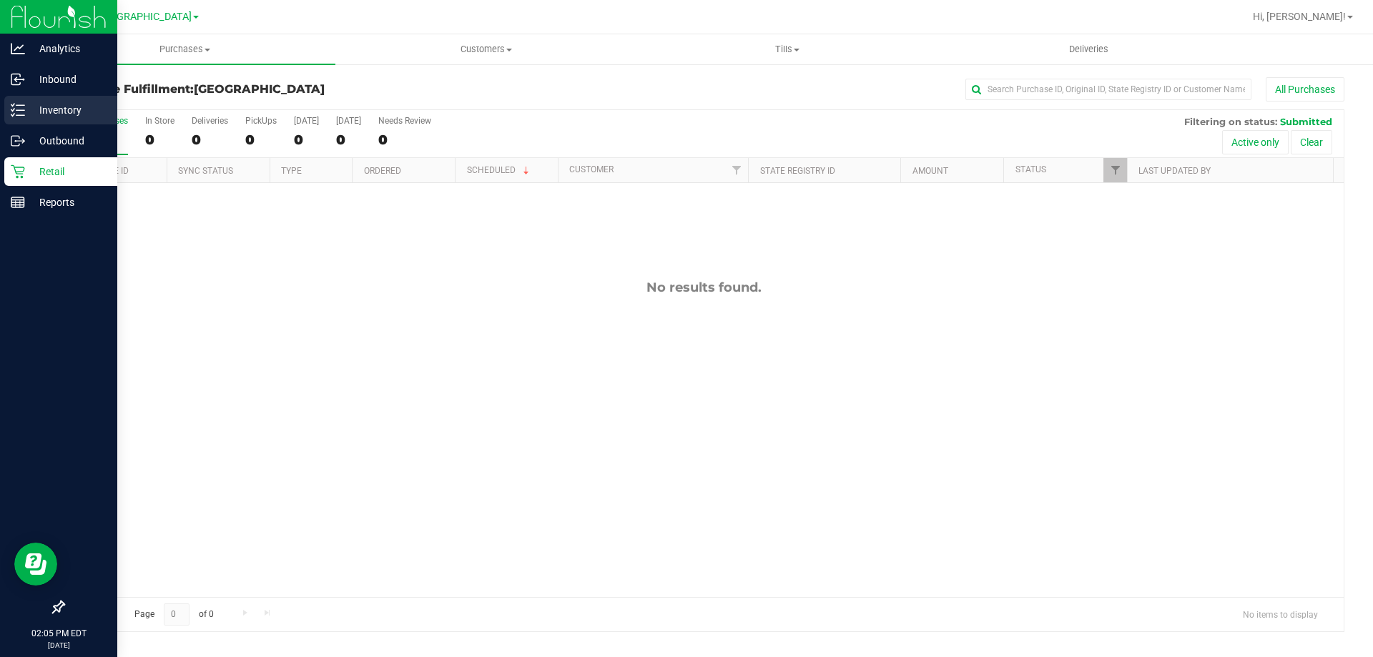
click at [25, 108] on p "Inventory" at bounding box center [68, 110] width 86 height 17
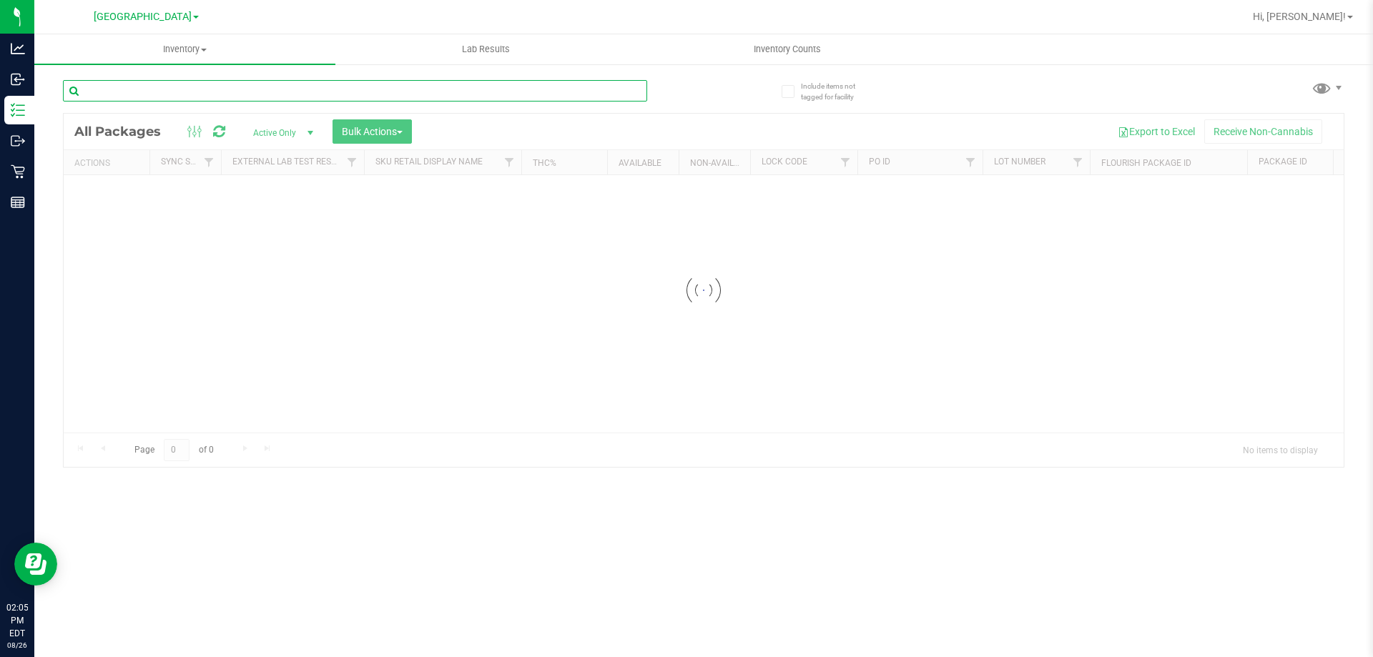
click at [207, 87] on input "text" at bounding box center [355, 90] width 584 height 21
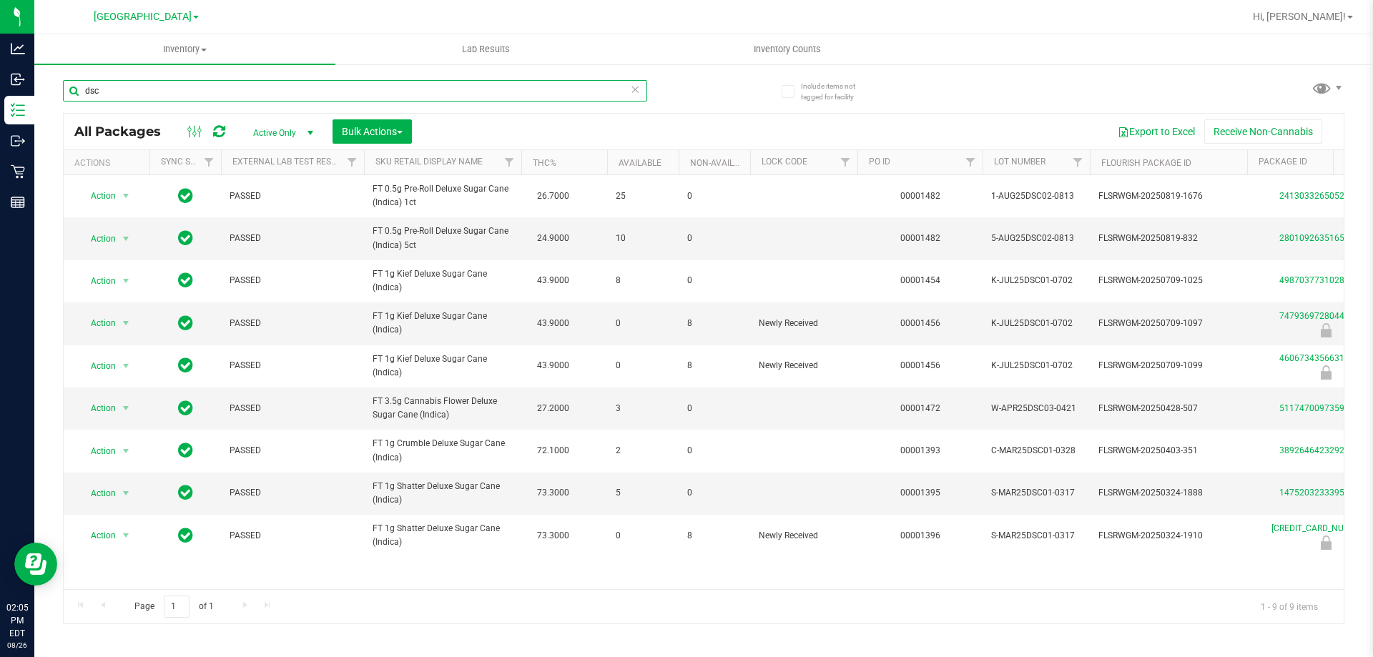
type input "dsc"
click at [639, 92] on icon at bounding box center [635, 88] width 10 height 17
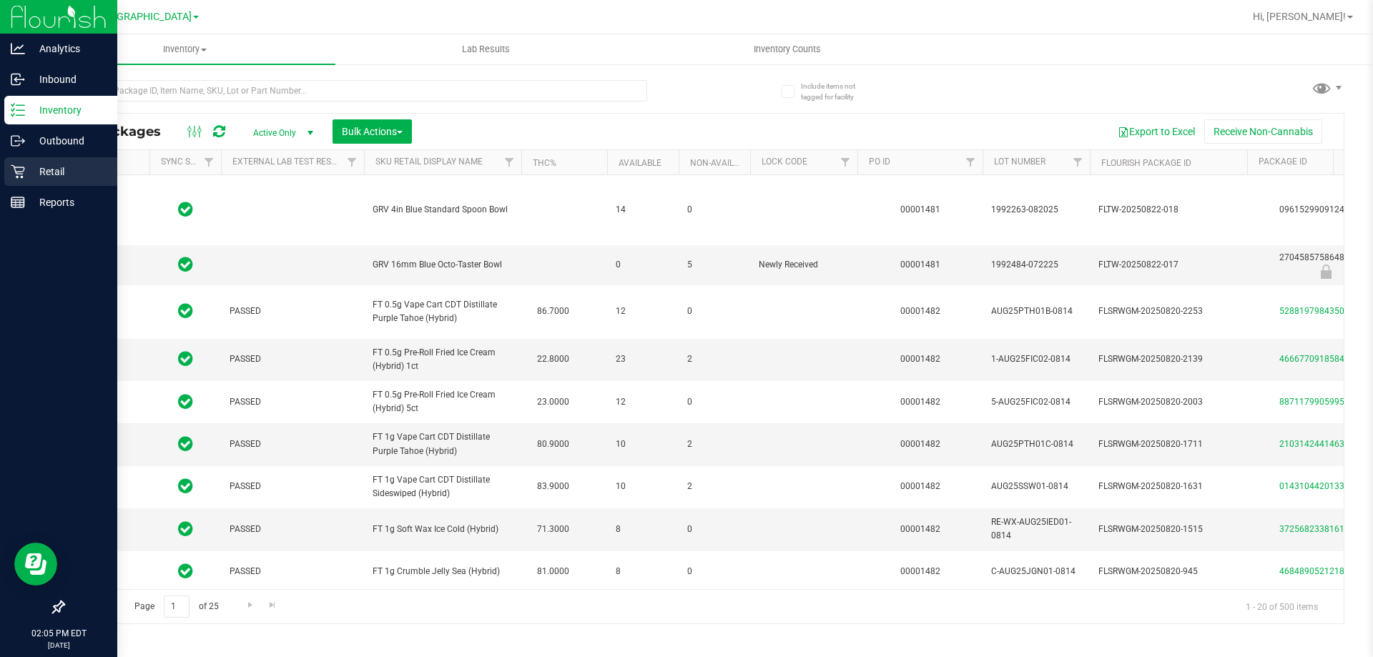
click at [6, 170] on div "Retail" at bounding box center [60, 171] width 113 height 29
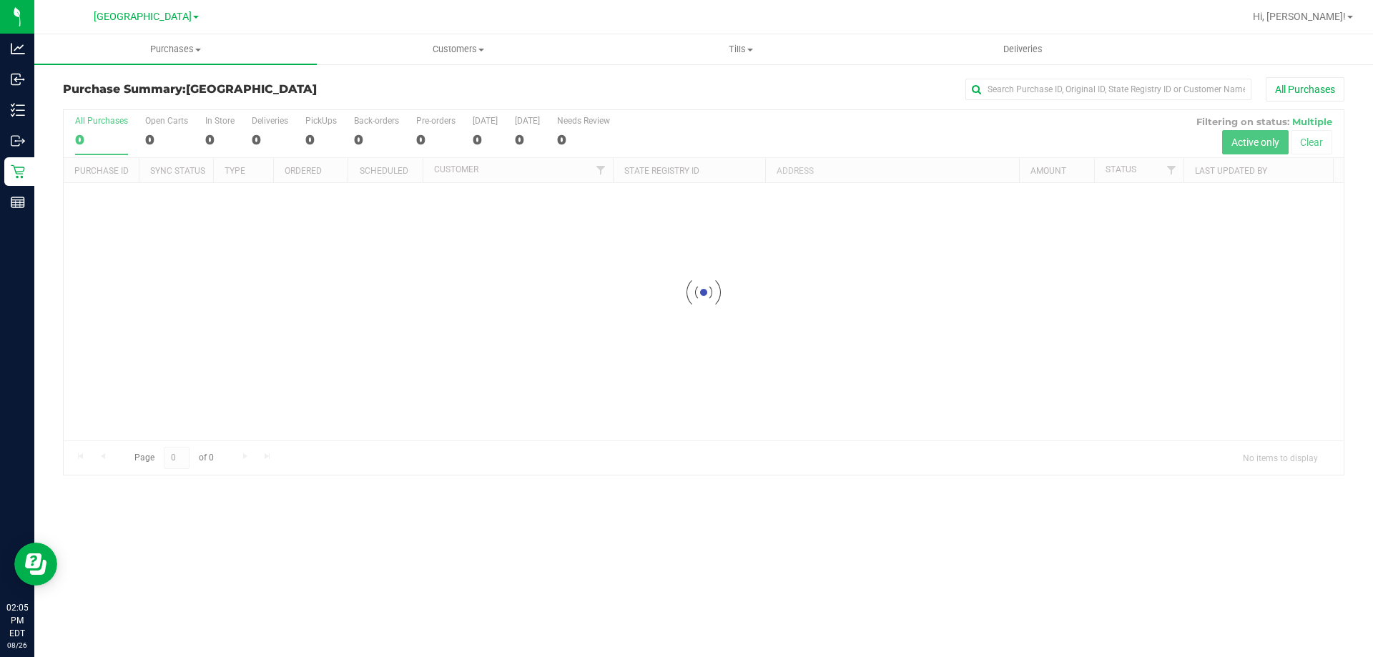
click at [348, 87] on h3 "Purchase Summary: [GEOGRAPHIC_DATA]" at bounding box center [276, 89] width 427 height 13
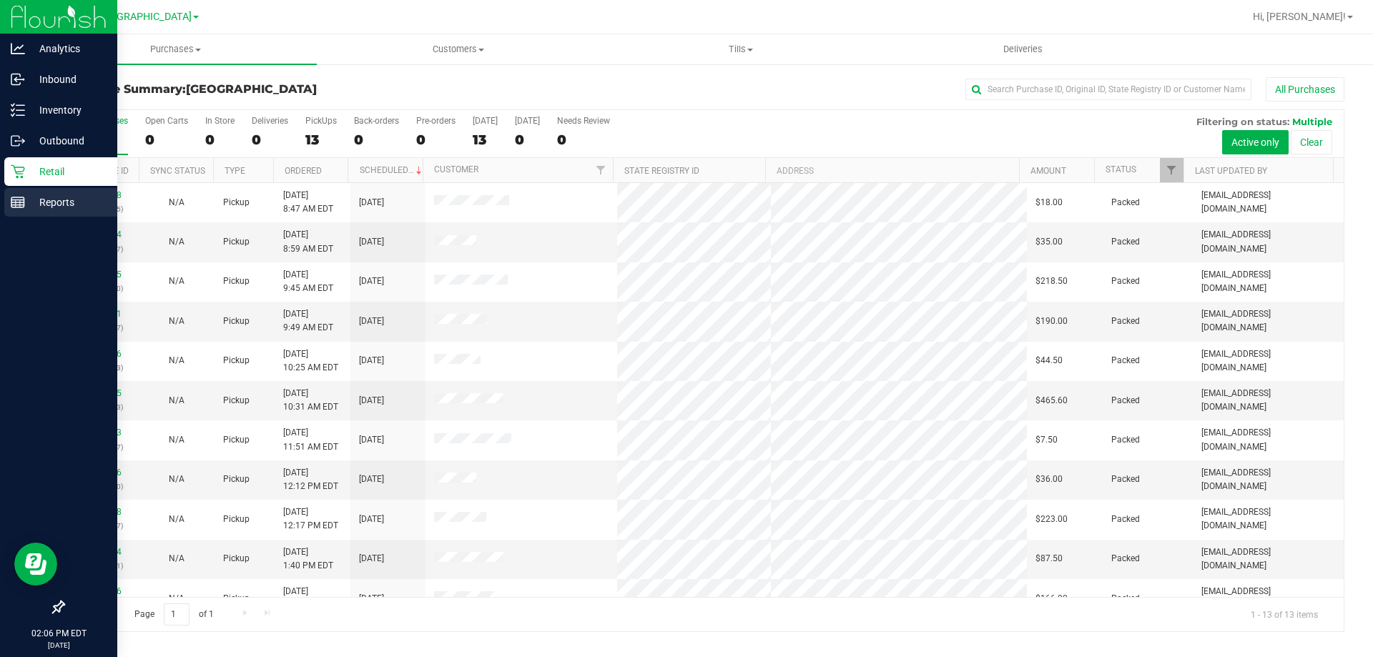
click at [18, 197] on rect at bounding box center [17, 202] width 13 height 10
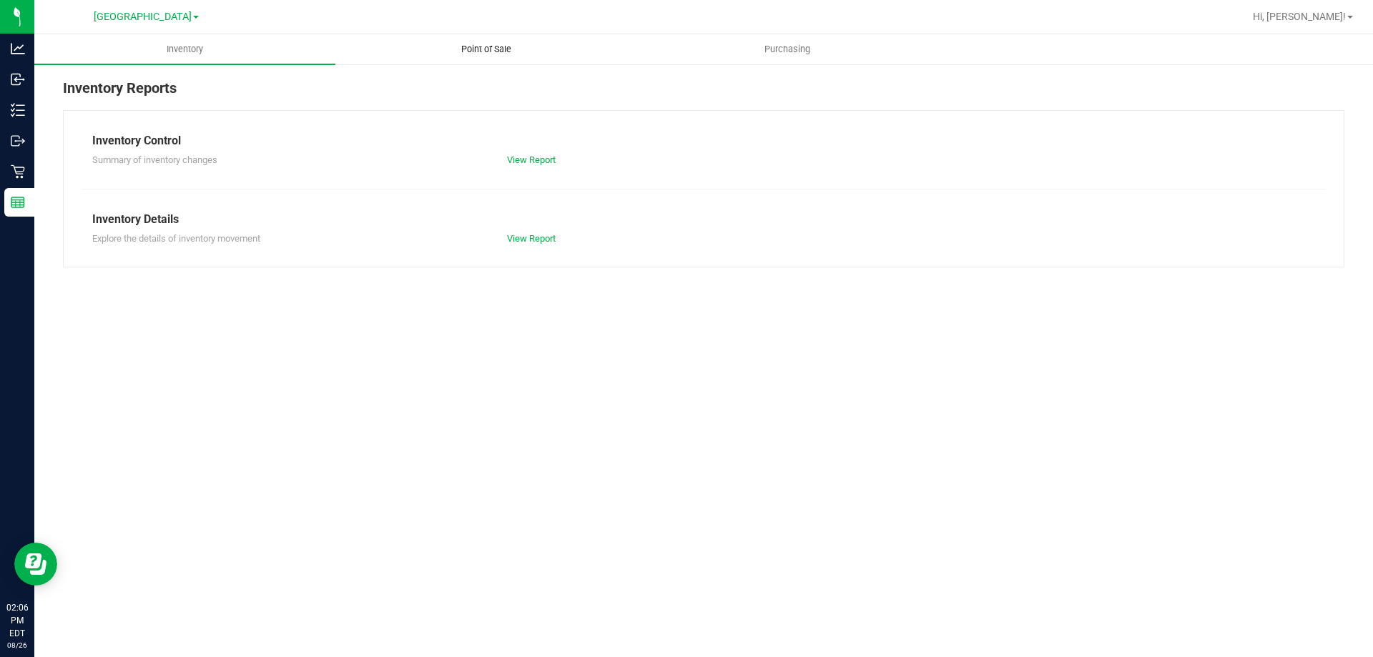
click at [398, 48] on uib-tab-heading "Point of Sale" at bounding box center [486, 49] width 300 height 29
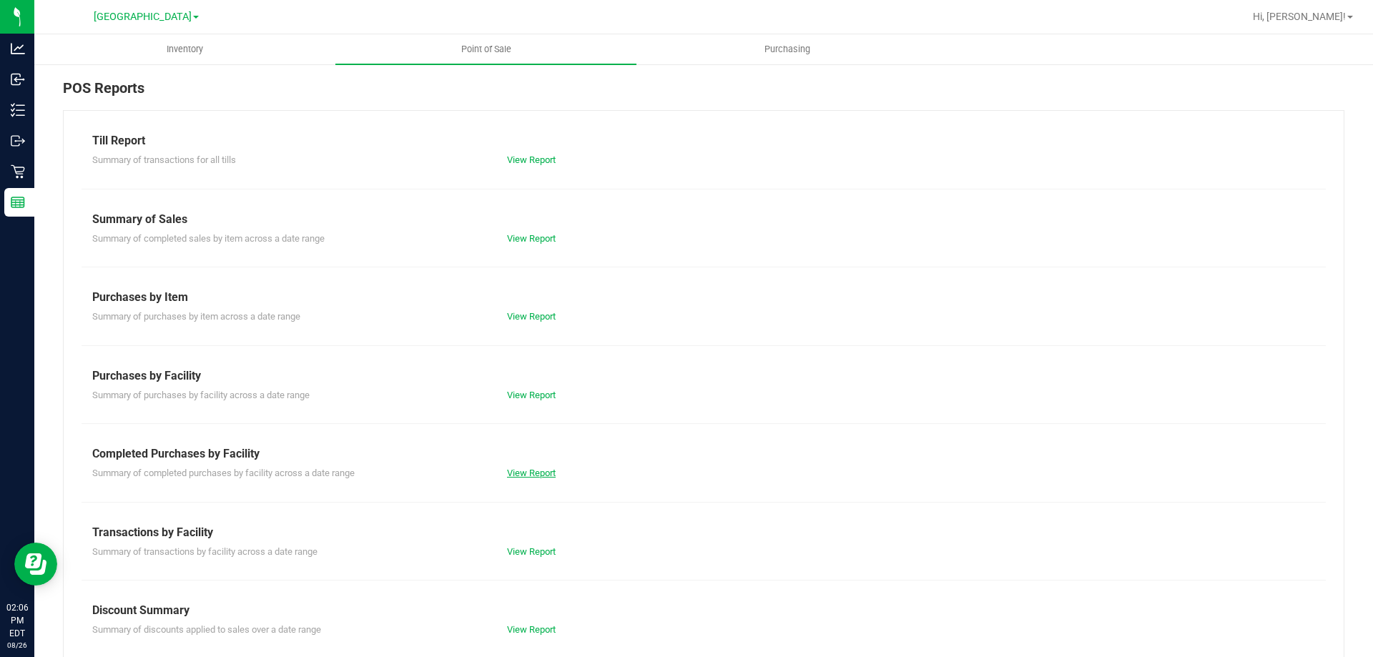
click at [536, 476] on link "View Report" at bounding box center [531, 473] width 49 height 11
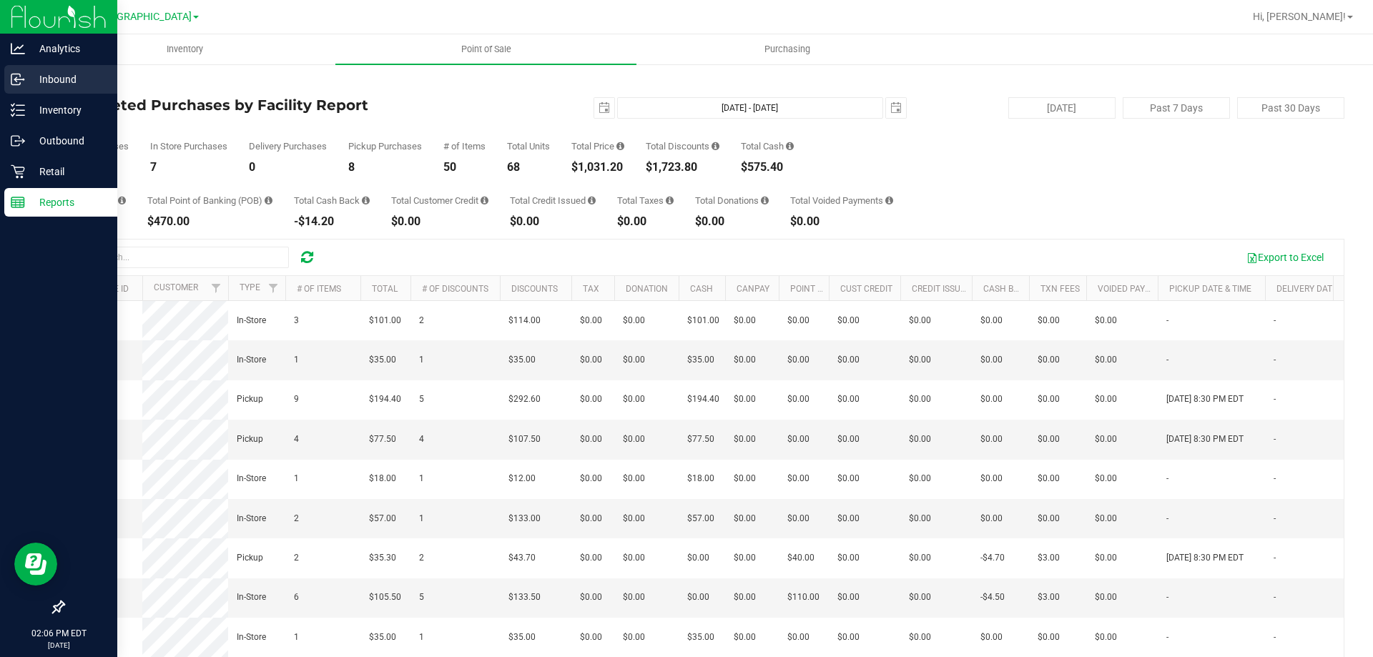
click at [13, 79] on icon at bounding box center [18, 79] width 14 height 14
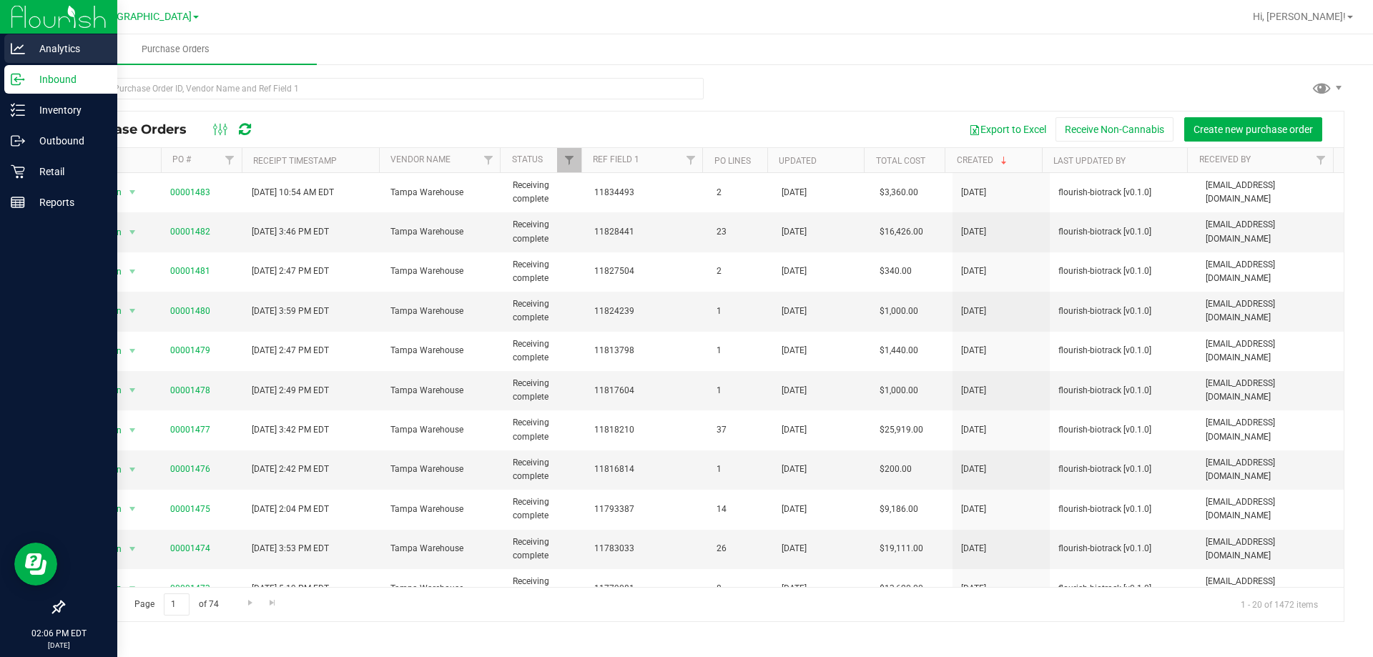
click at [30, 44] on p "Analytics" at bounding box center [68, 48] width 86 height 17
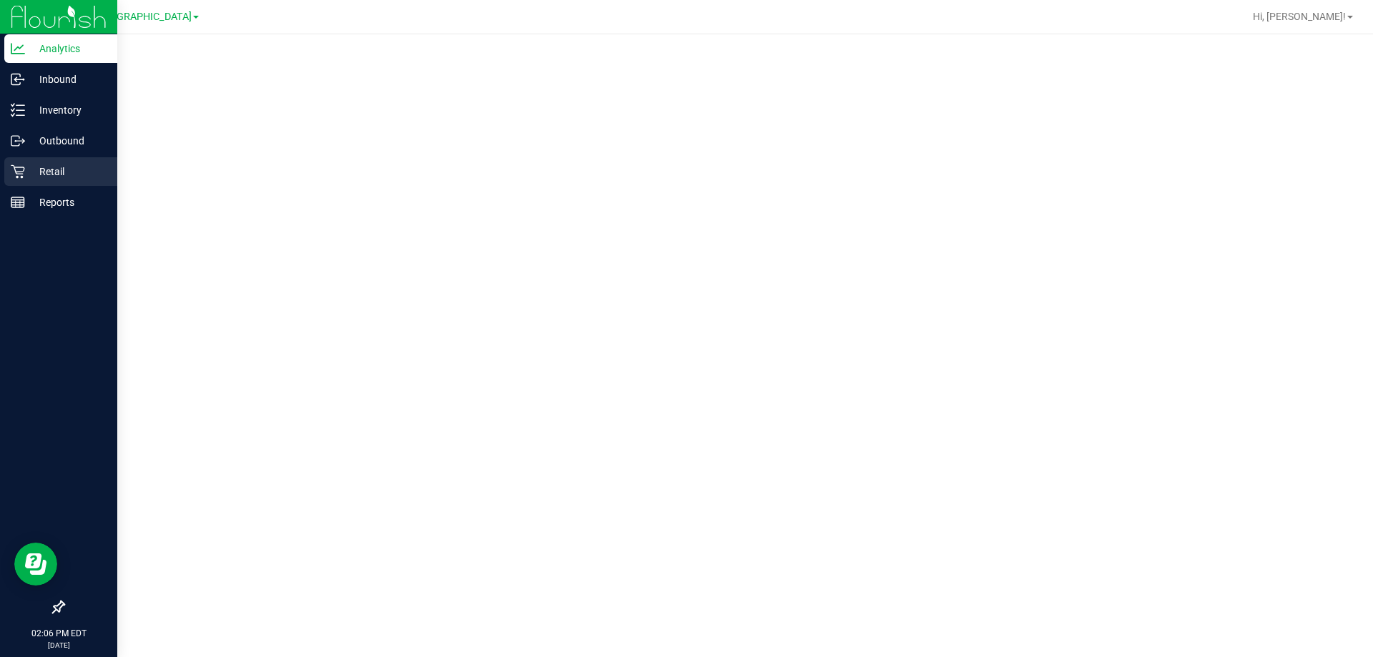
click at [26, 165] on p "Retail" at bounding box center [68, 171] width 86 height 17
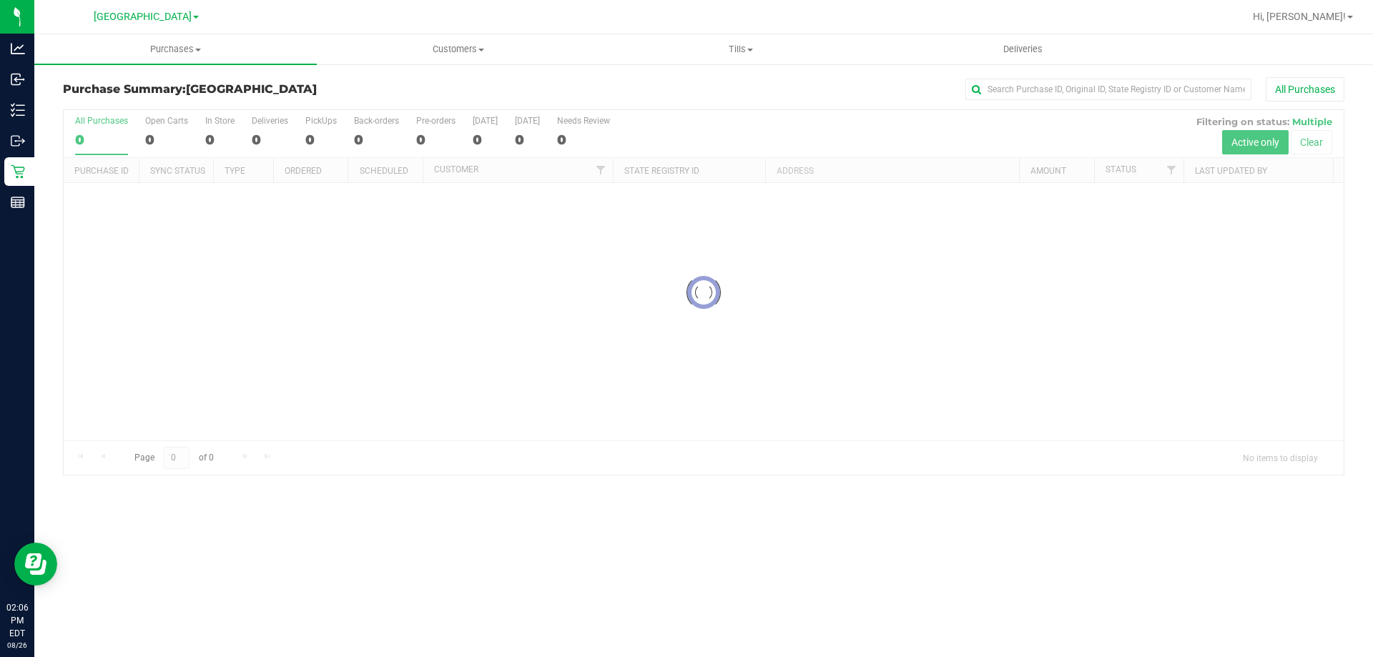
click at [342, 82] on div "Purchase Summary: [GEOGRAPHIC_DATA] All Purchases" at bounding box center [704, 92] width 1282 height 31
click at [345, 72] on div "Purchase Summary: [GEOGRAPHIC_DATA] All Purchases Loading... All Purchases 13 O…" at bounding box center [703, 276] width 1339 height 427
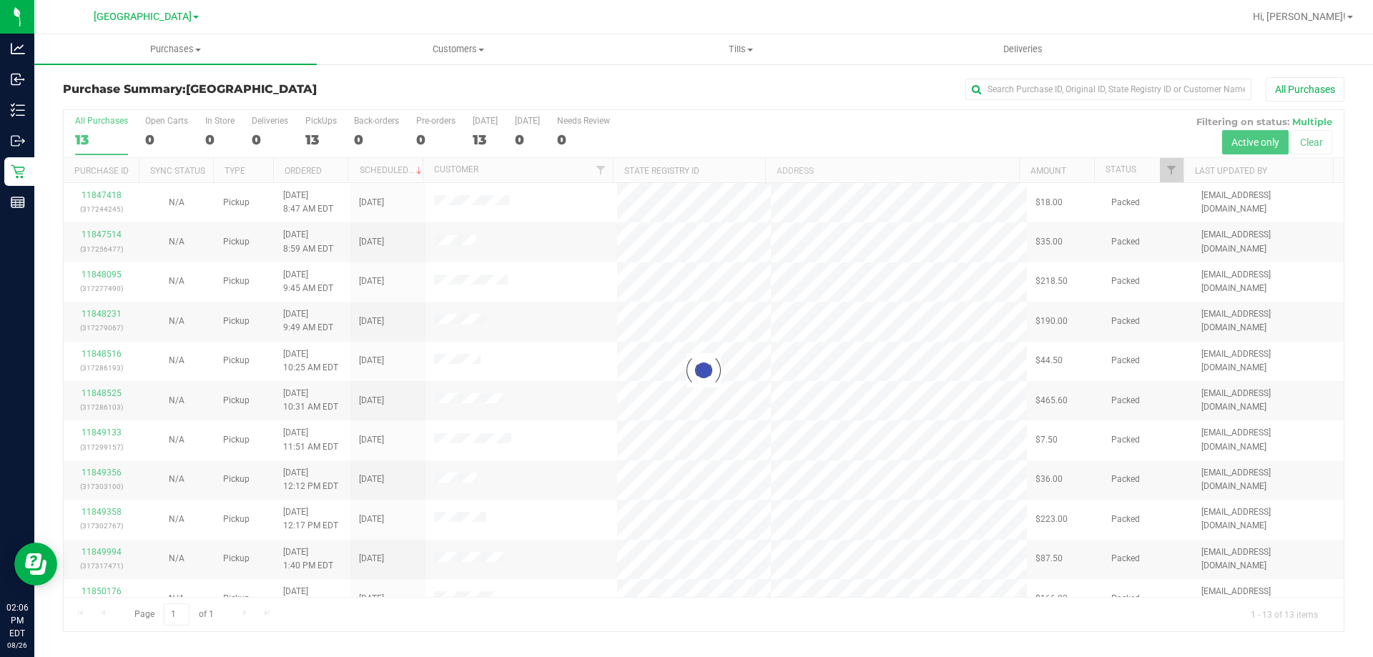
click at [292, 87] on span "[GEOGRAPHIC_DATA]" at bounding box center [251, 89] width 131 height 14
click at [293, 72] on div "Purchase Summary: [GEOGRAPHIC_DATA] All Purchases Loading... All Purchases 13 O…" at bounding box center [703, 355] width 1339 height 584
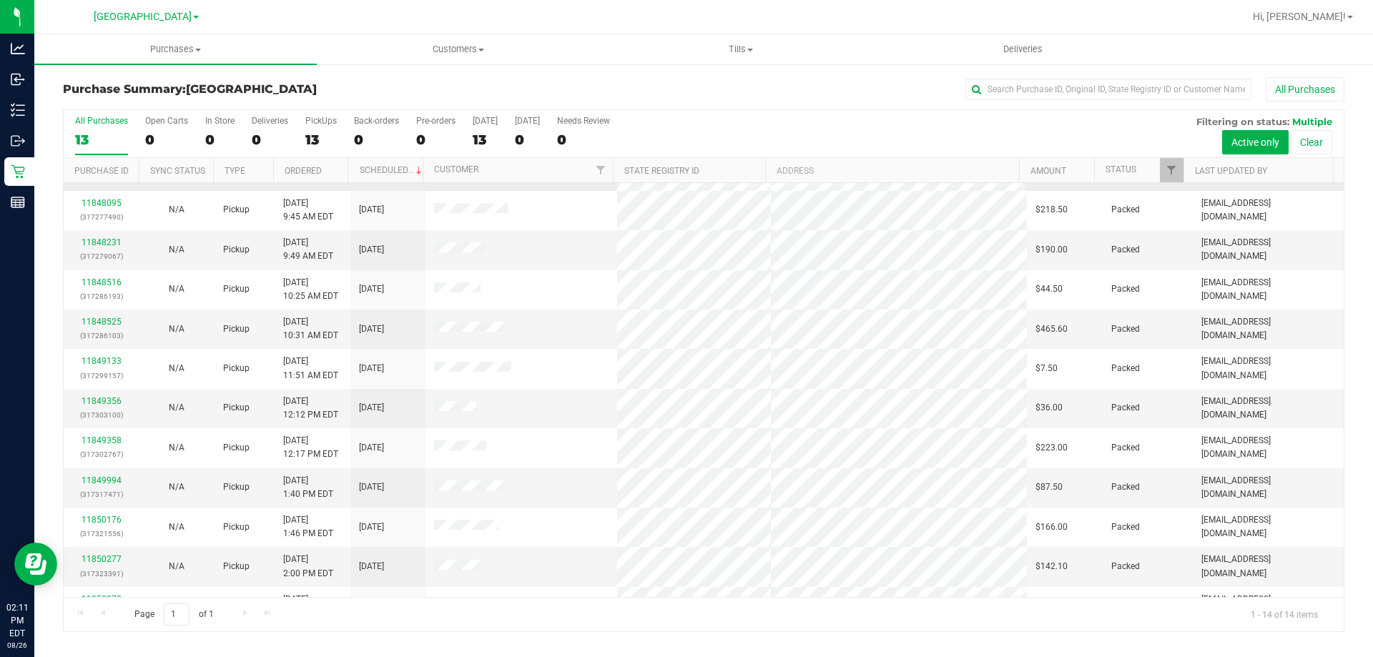
scroll to position [140, 0]
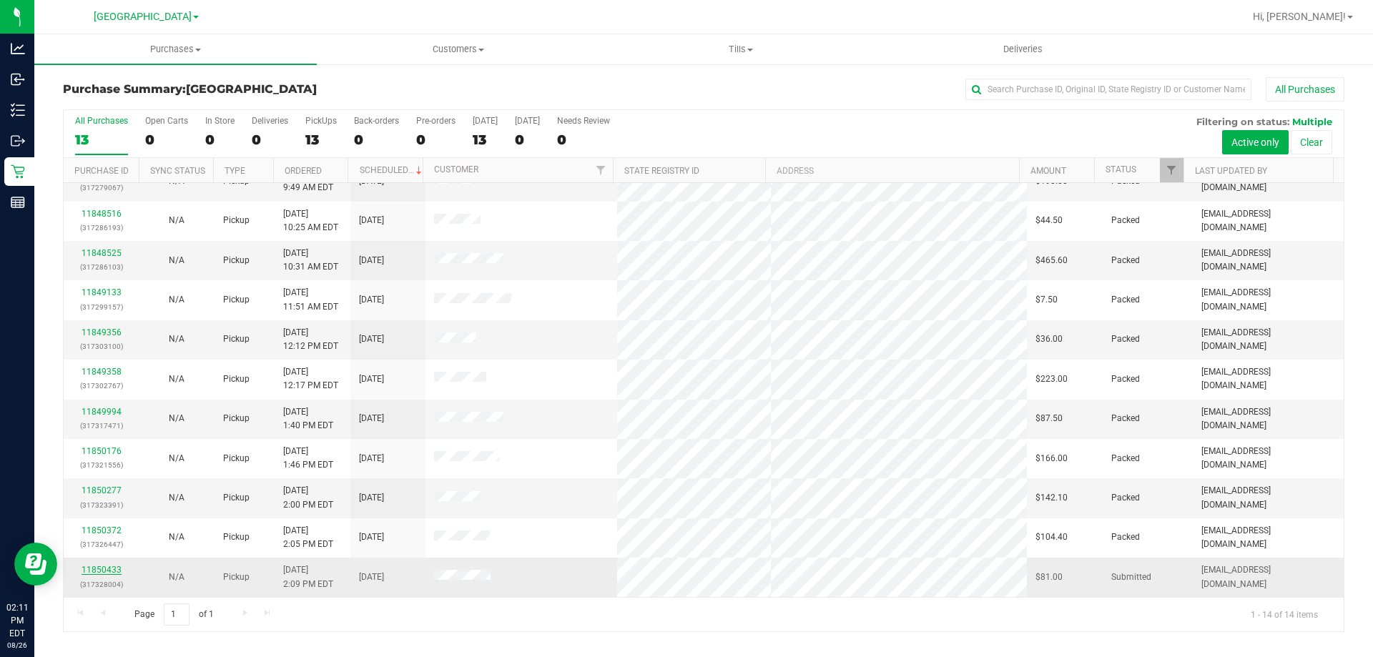
click at [99, 567] on link "11850433" at bounding box center [102, 570] width 40 height 10
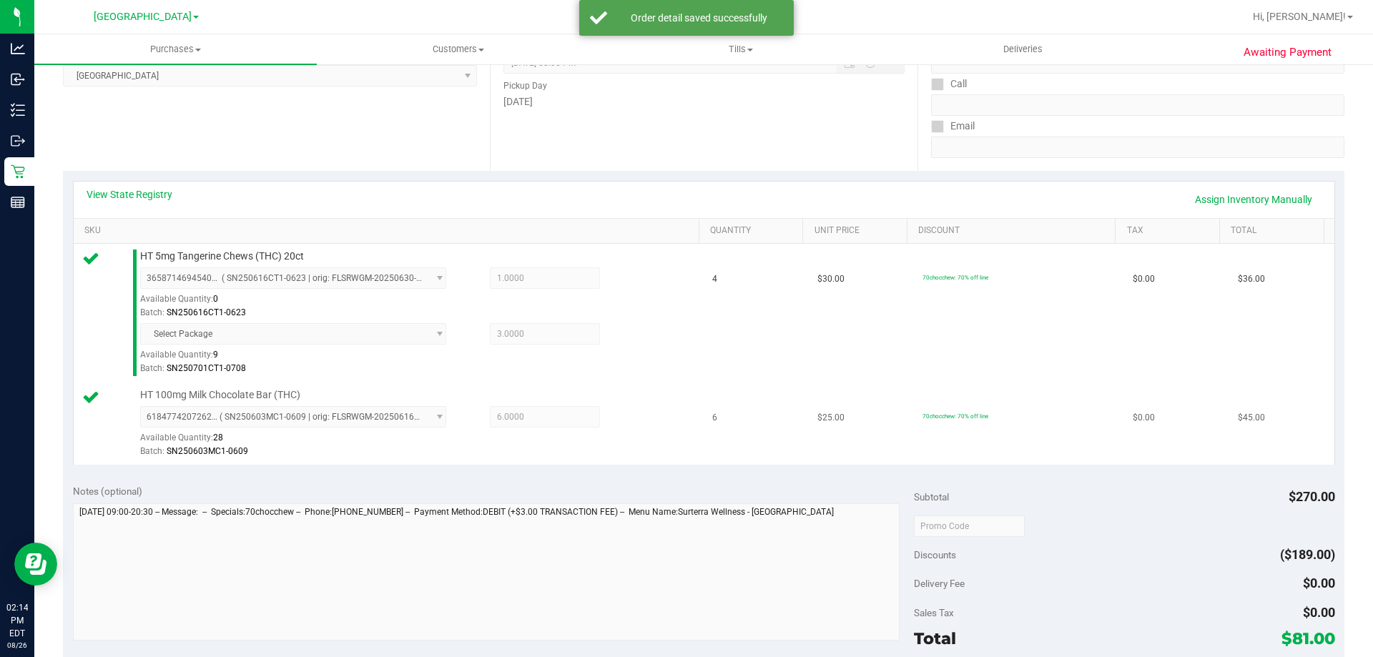
scroll to position [572, 0]
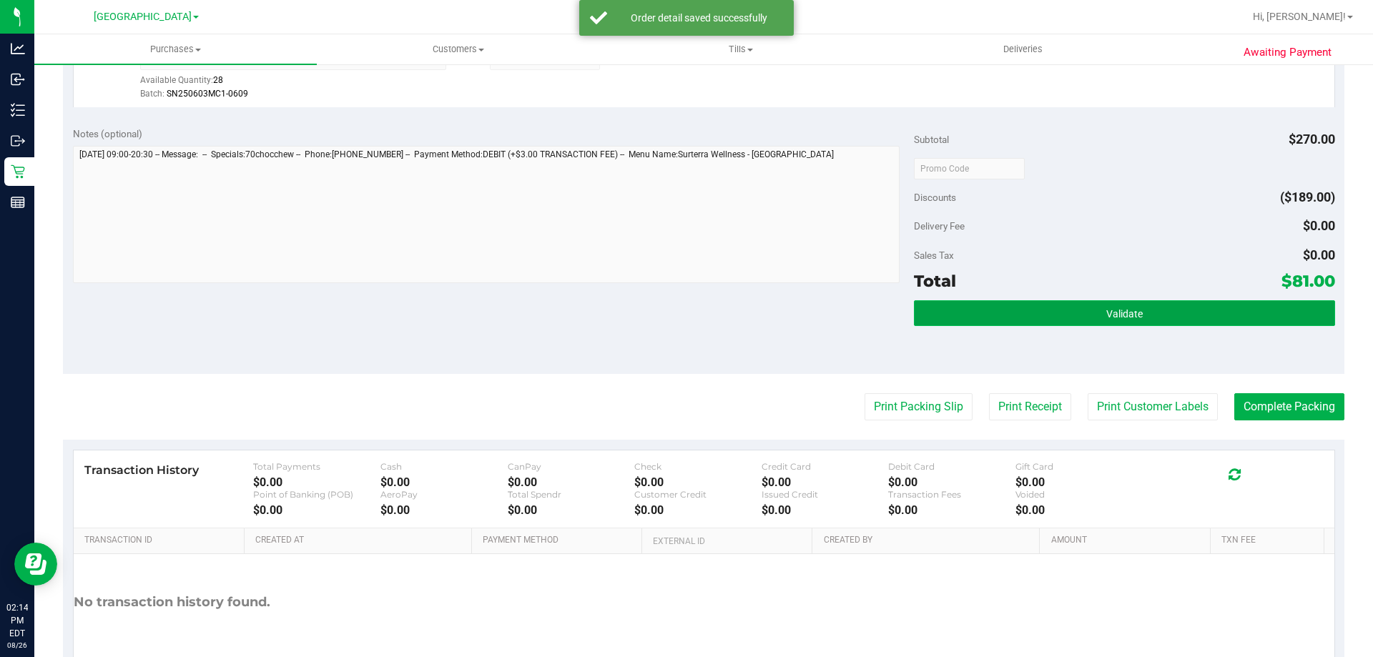
click at [993, 313] on button "Validate" at bounding box center [1124, 313] width 421 height 26
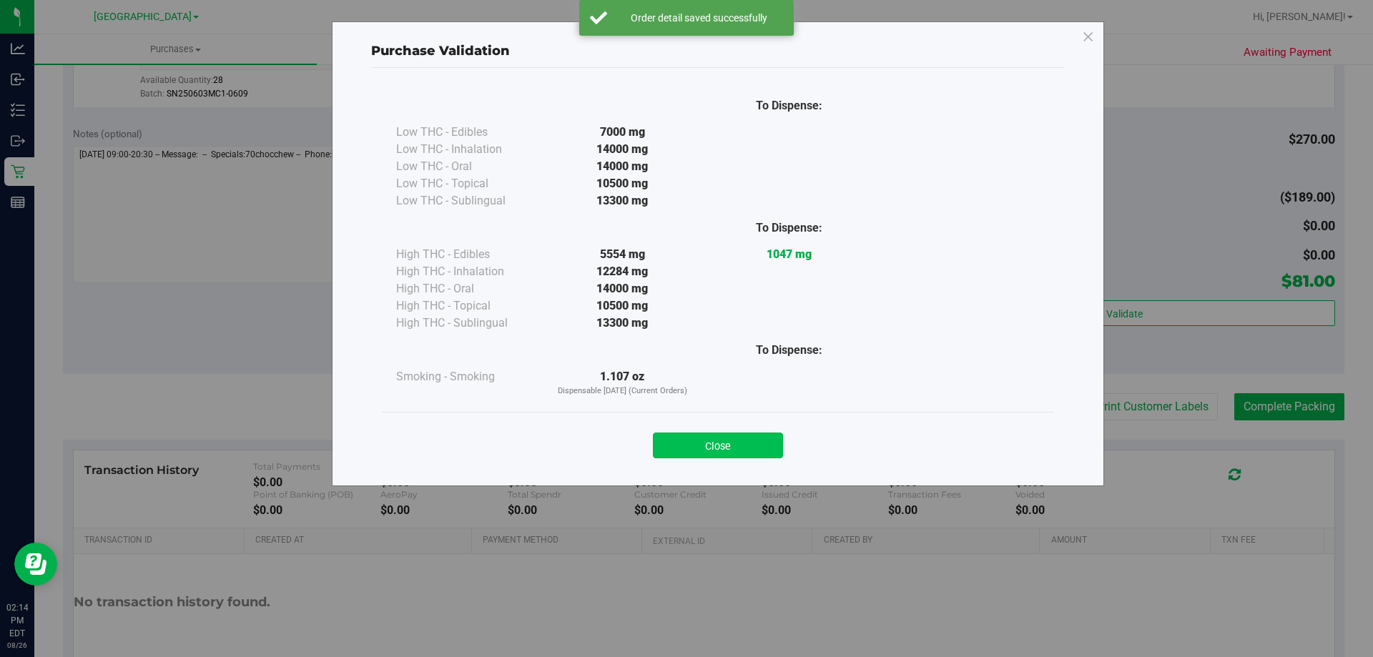
click at [755, 443] on button "Close" at bounding box center [718, 446] width 130 height 26
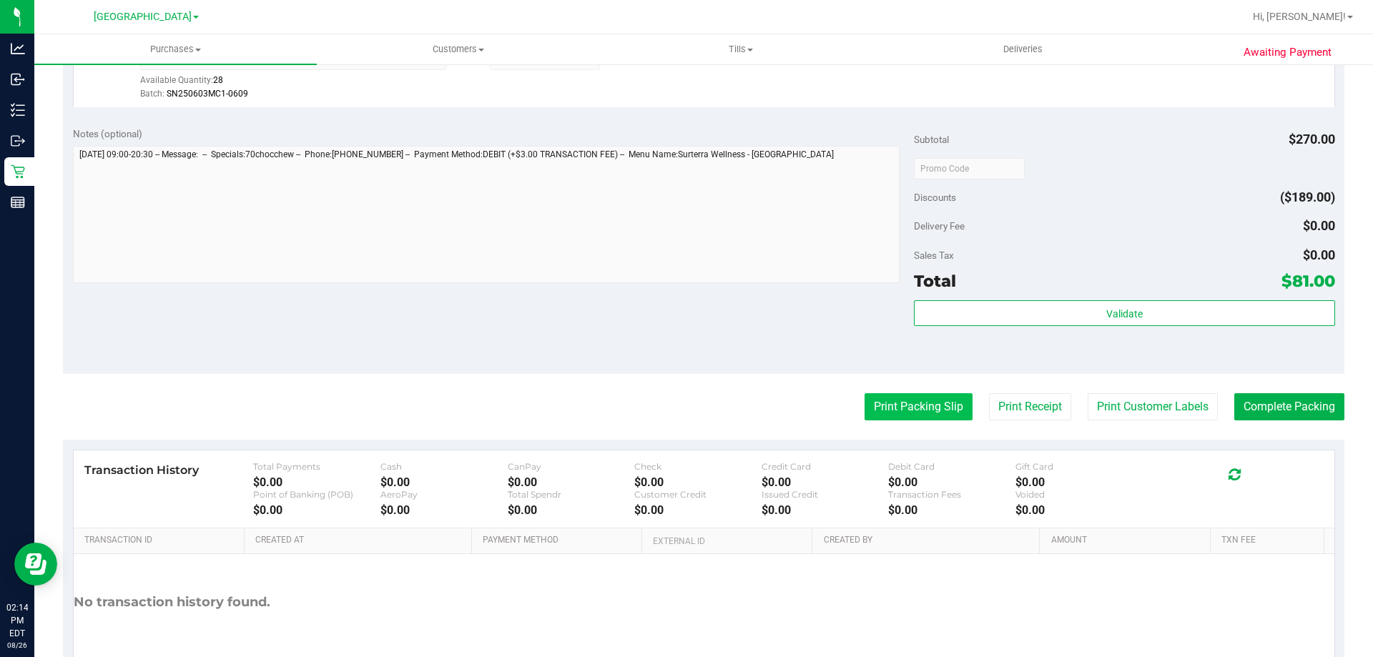
click at [921, 414] on button "Print Packing Slip" at bounding box center [919, 406] width 108 height 27
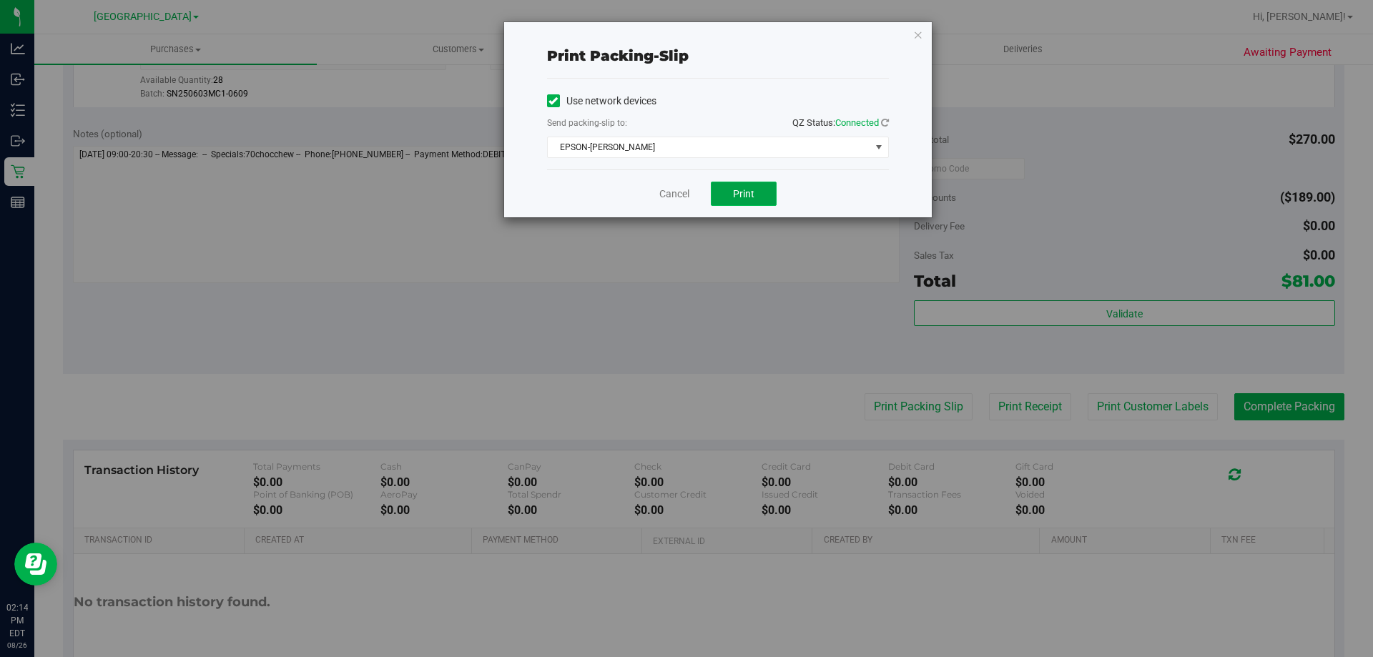
click at [735, 195] on span "Print" at bounding box center [743, 193] width 21 height 11
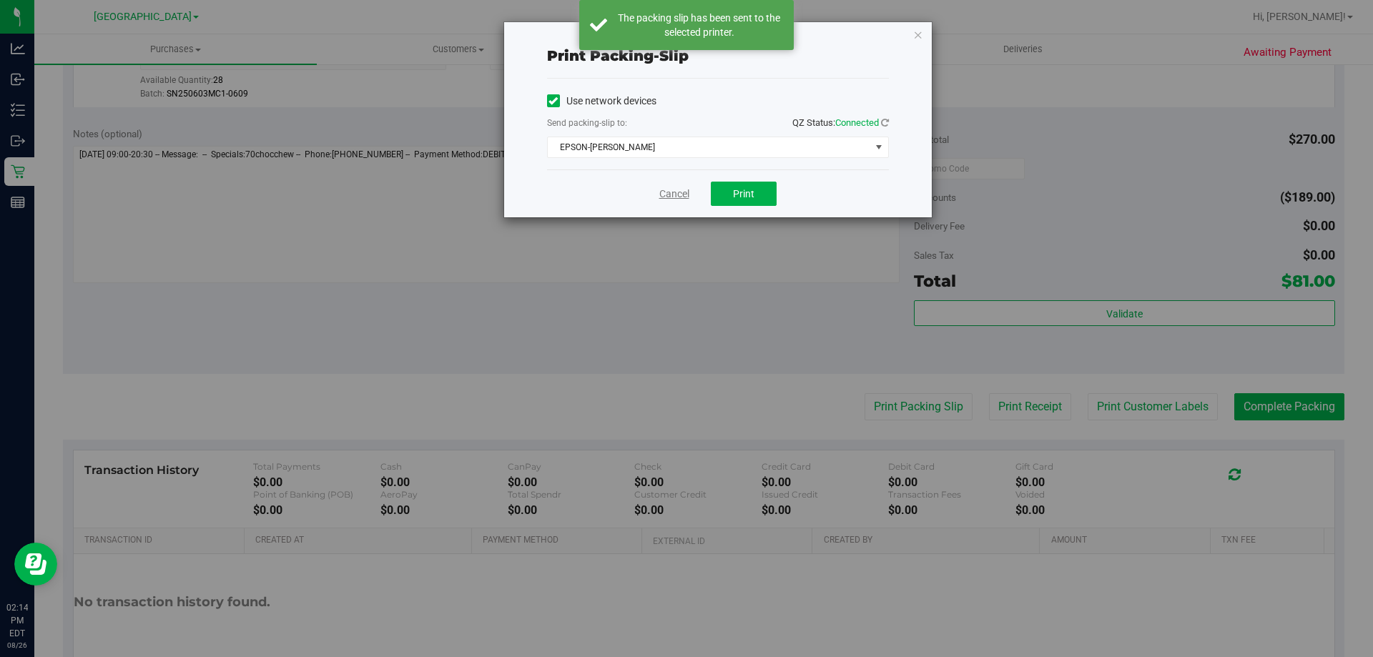
click at [676, 195] on link "Cancel" at bounding box center [675, 194] width 30 height 15
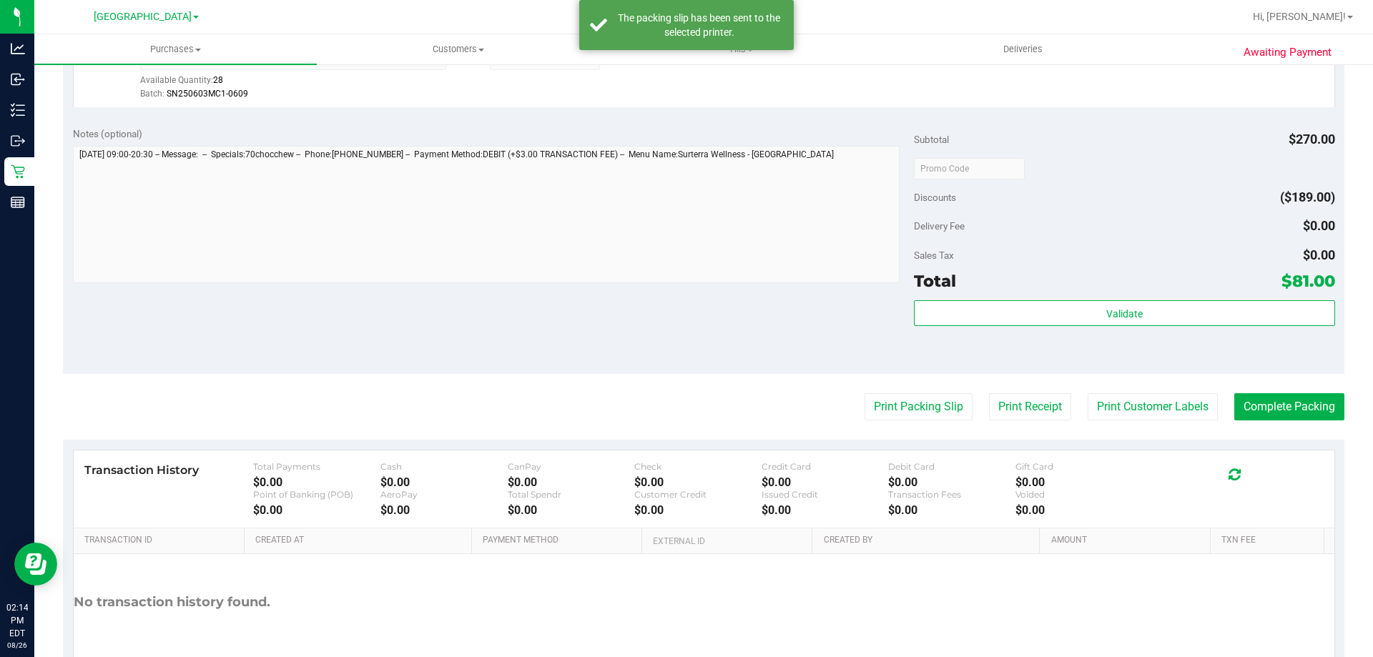
click at [959, 328] on div "Validate" at bounding box center [1124, 332] width 421 height 64
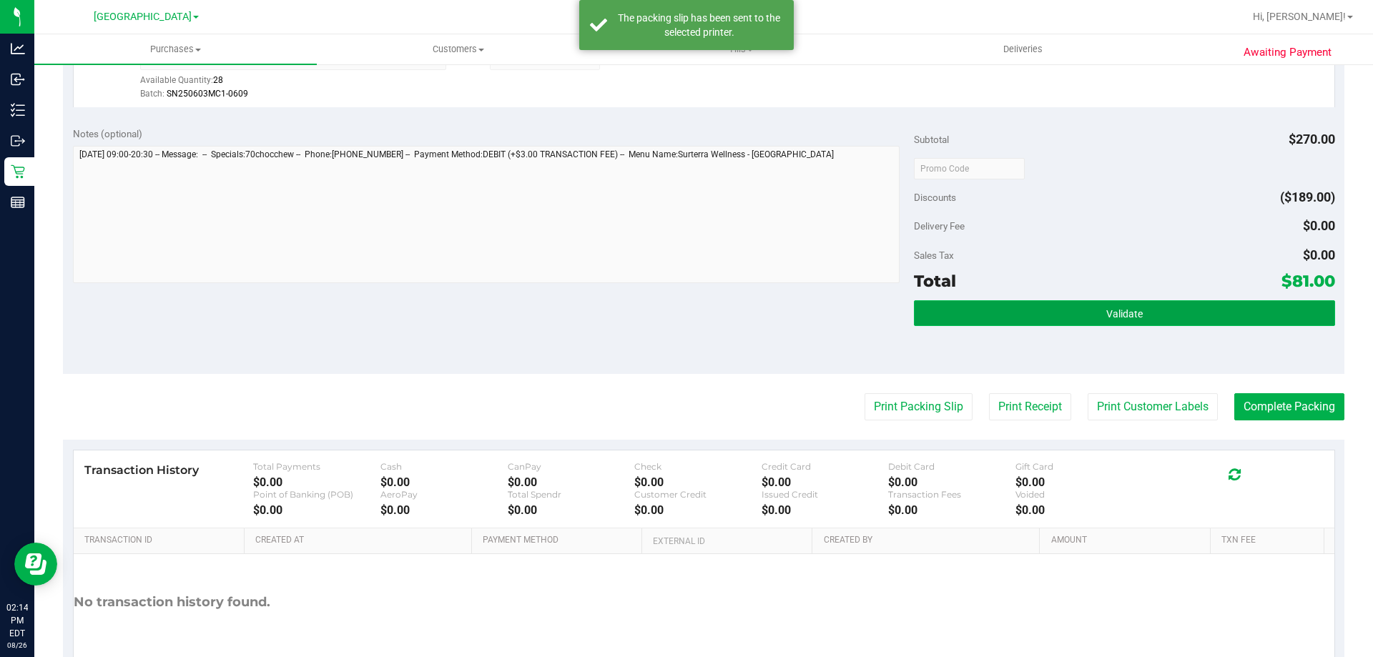
click at [1013, 300] on button "Validate" at bounding box center [1124, 313] width 421 height 26
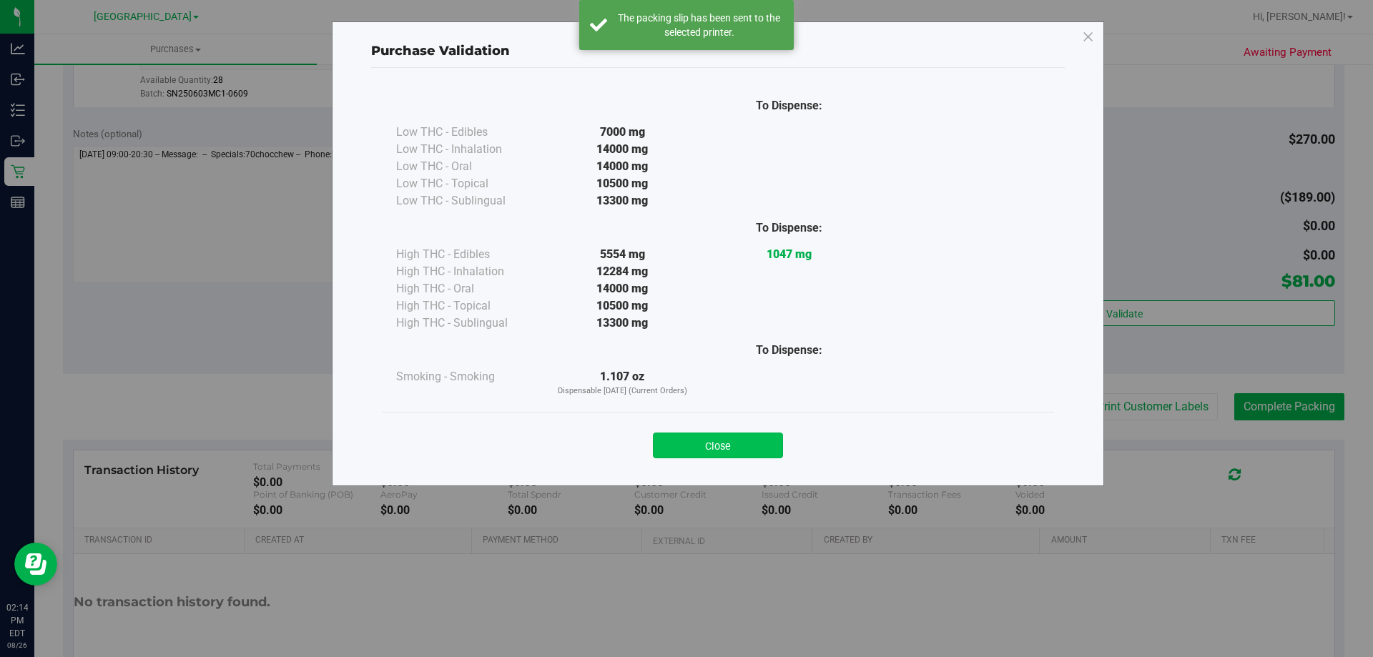
click at [685, 458] on div "Close" at bounding box center [718, 441] width 672 height 58
click at [700, 441] on button "Close" at bounding box center [718, 446] width 130 height 26
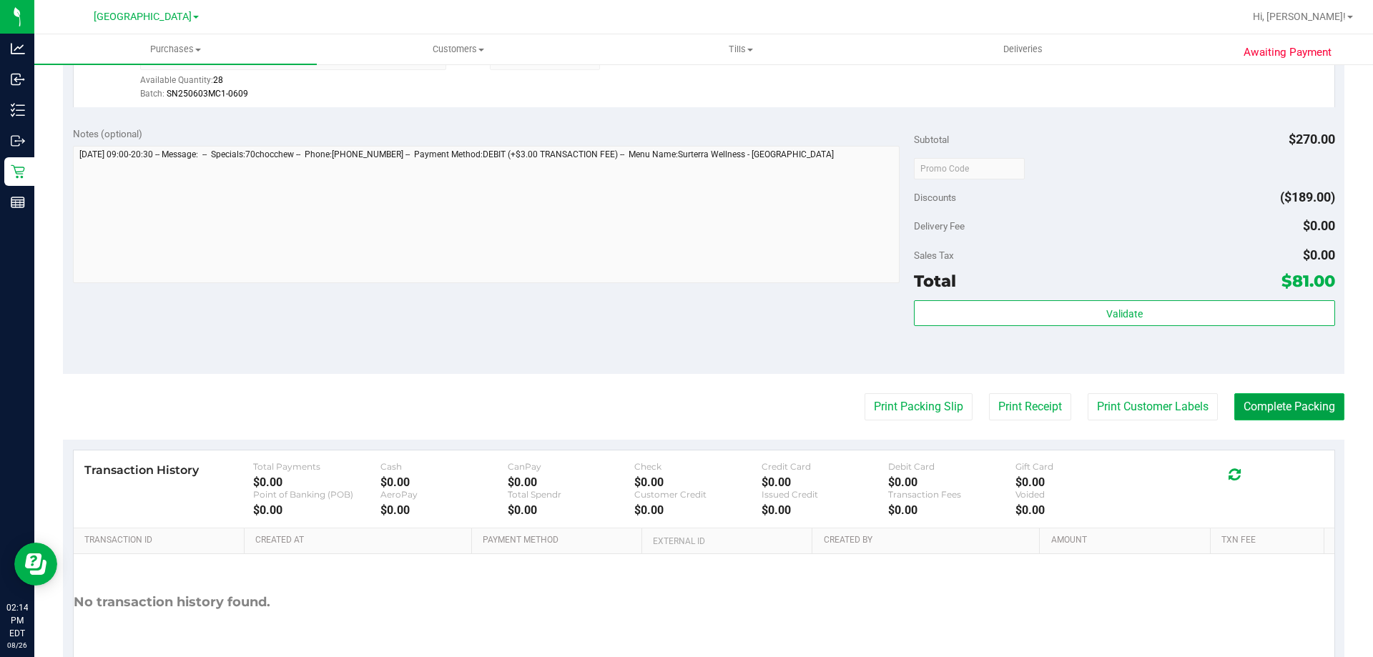
click at [1249, 416] on button "Complete Packing" at bounding box center [1290, 406] width 110 height 27
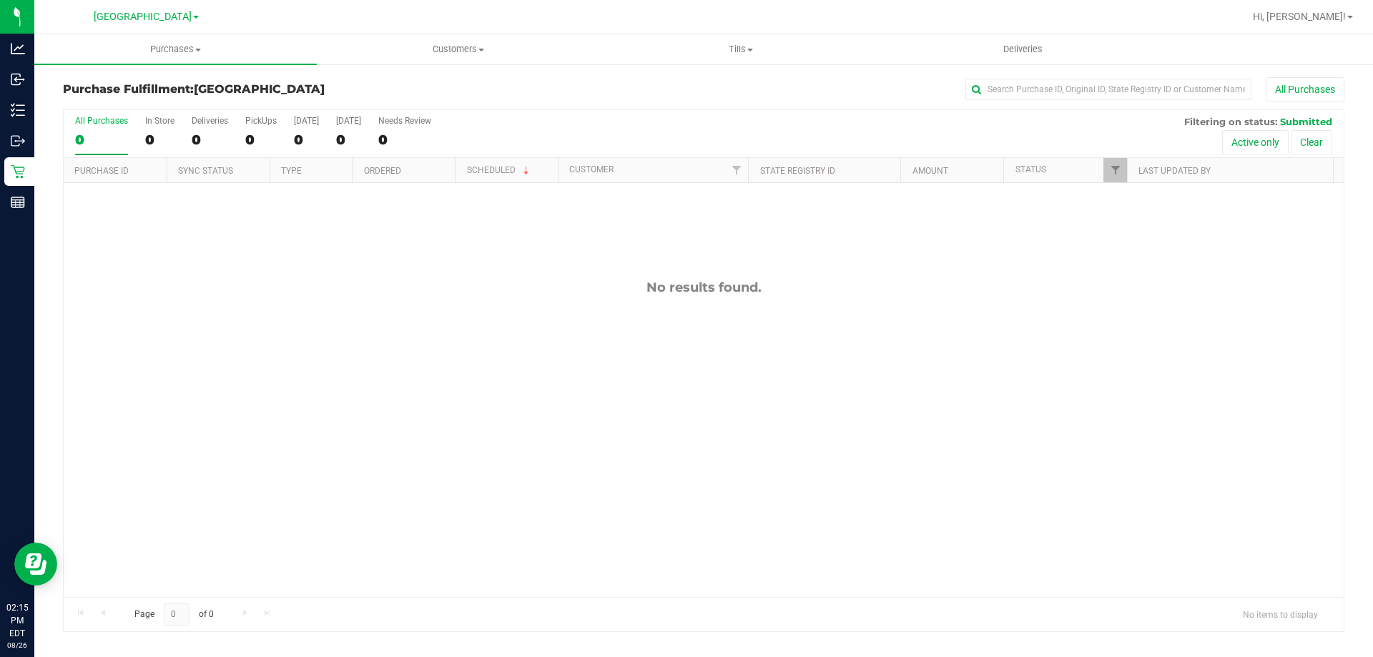
click at [850, 360] on div "No results found." at bounding box center [704, 438] width 1280 height 511
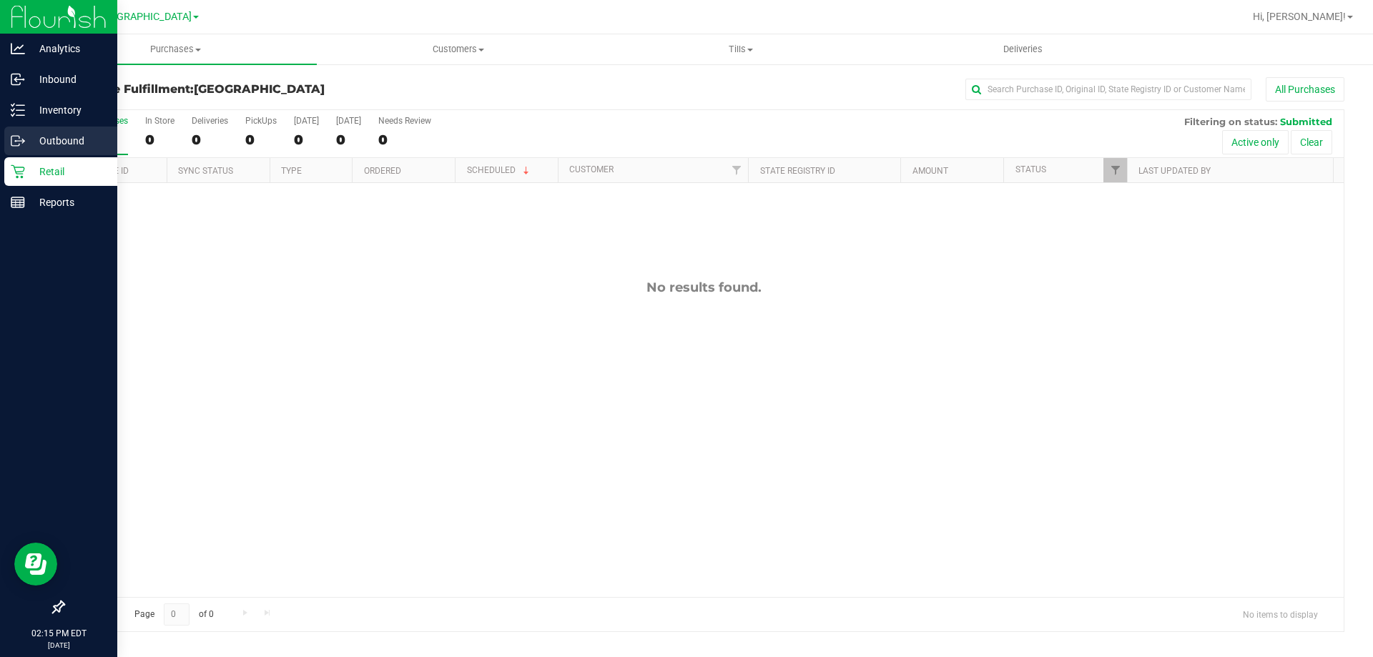
click at [5, 146] on div "Outbound" at bounding box center [60, 141] width 113 height 29
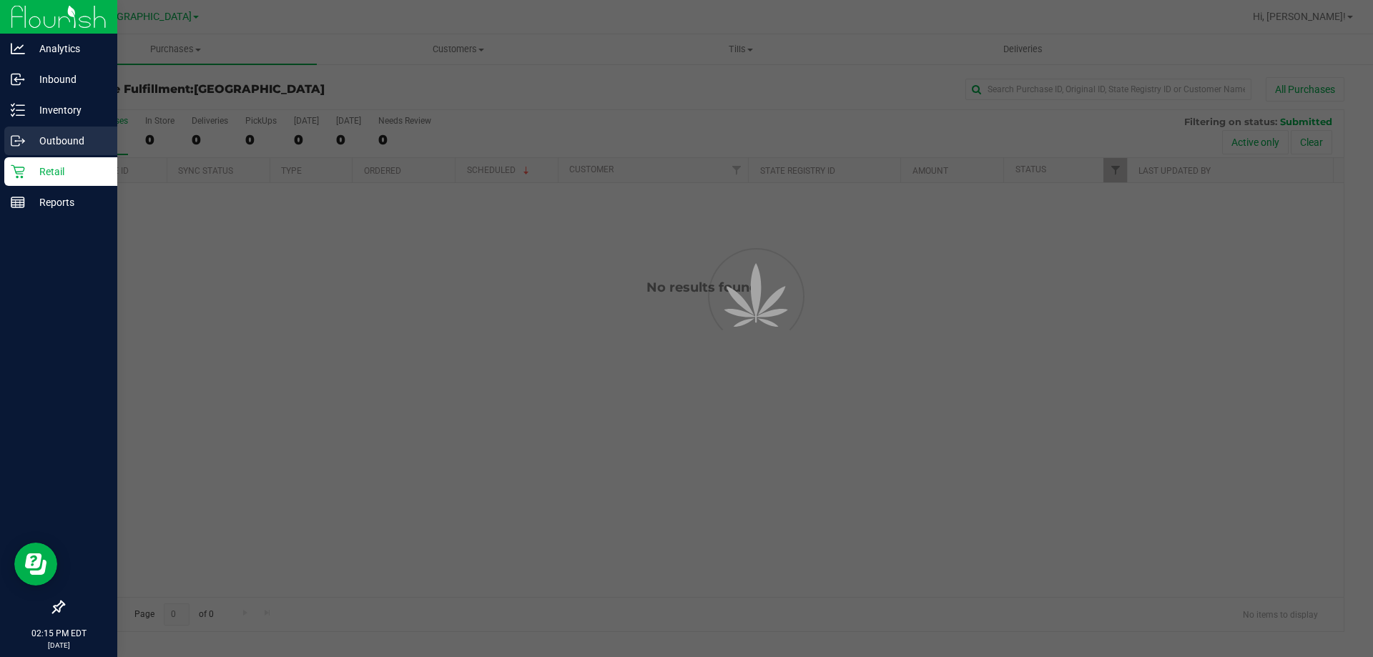
click at [26, 147] on p "Outbound" at bounding box center [68, 140] width 86 height 17
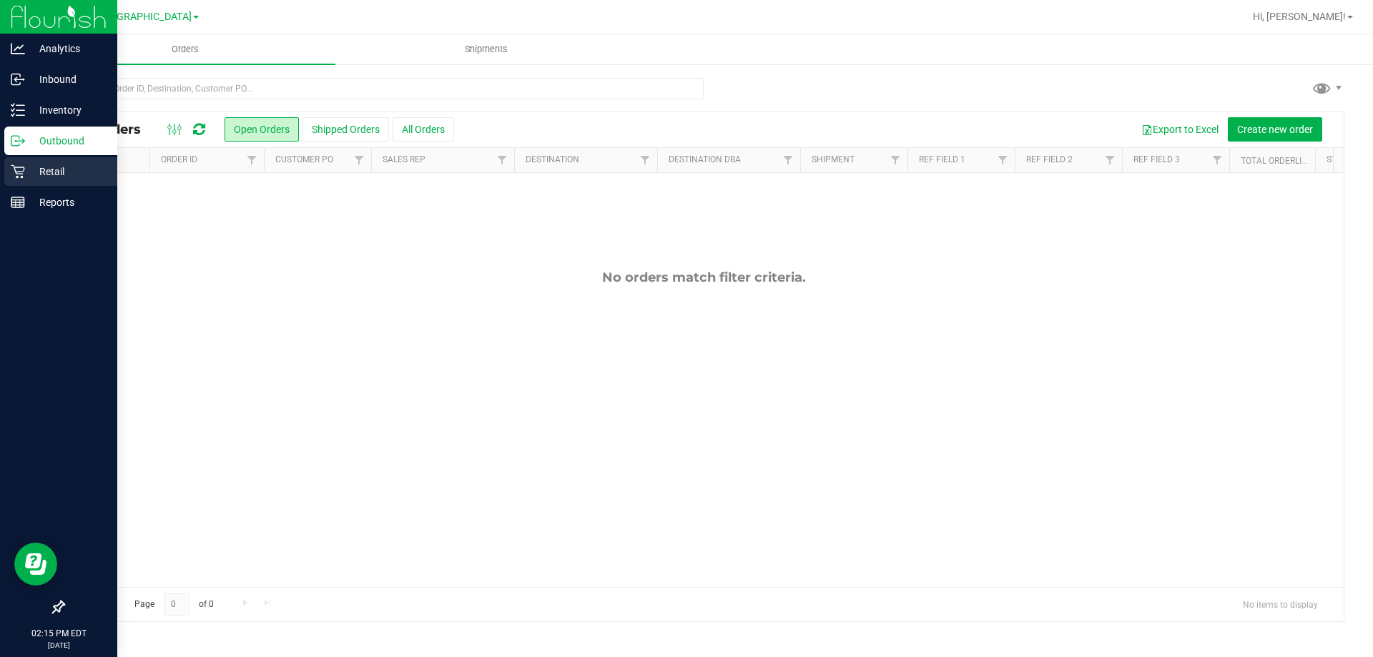
click at [8, 170] on div "Retail" at bounding box center [60, 171] width 113 height 29
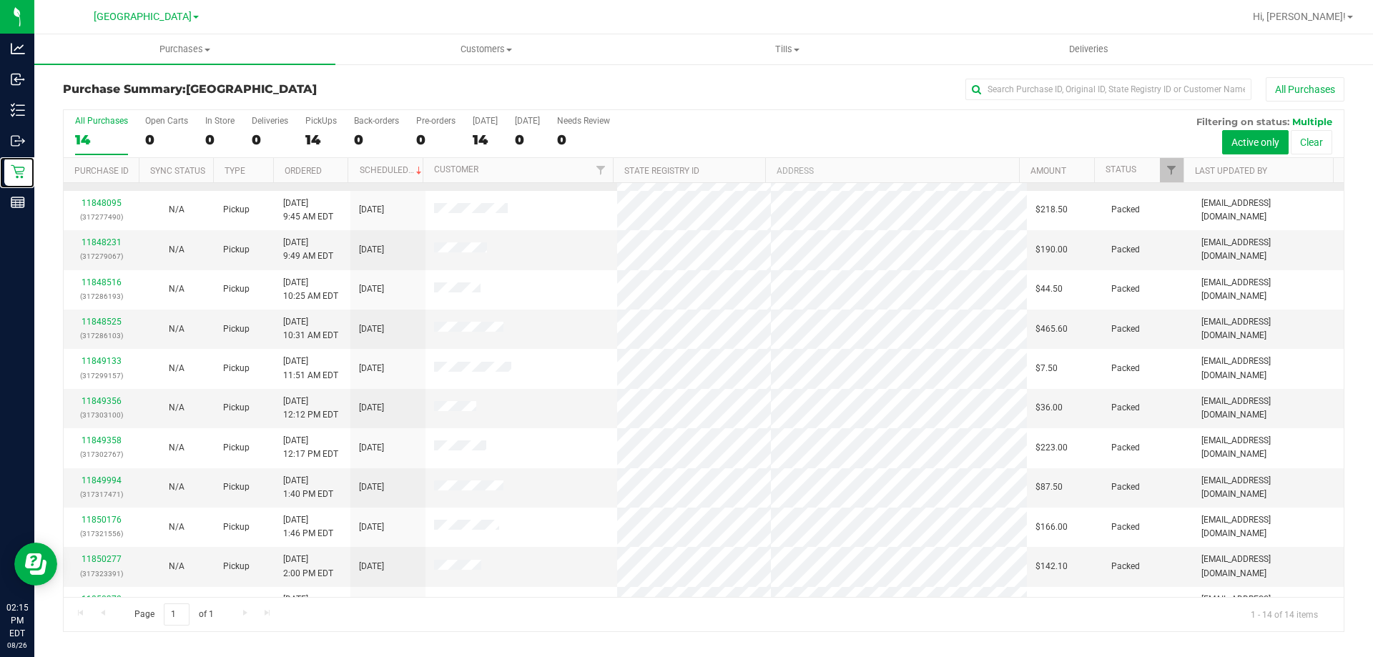
scroll to position [140, 0]
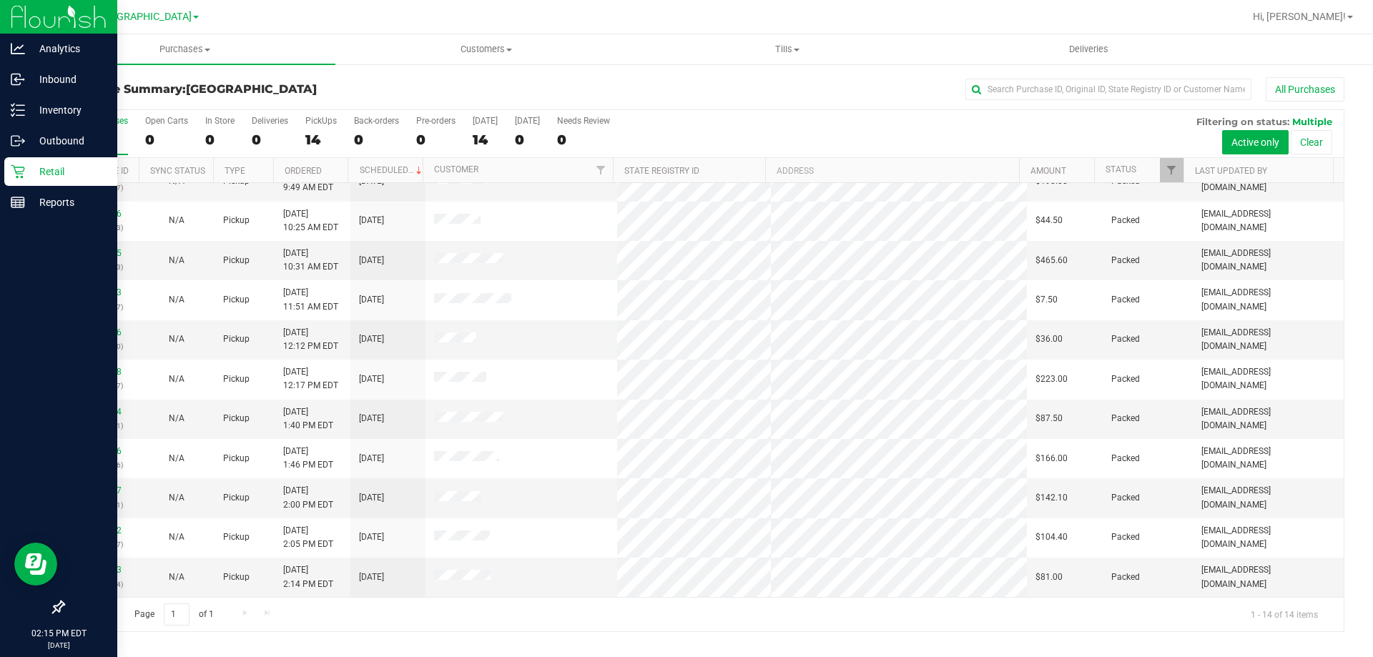
click at [24, 165] on icon at bounding box center [18, 172] width 14 height 14
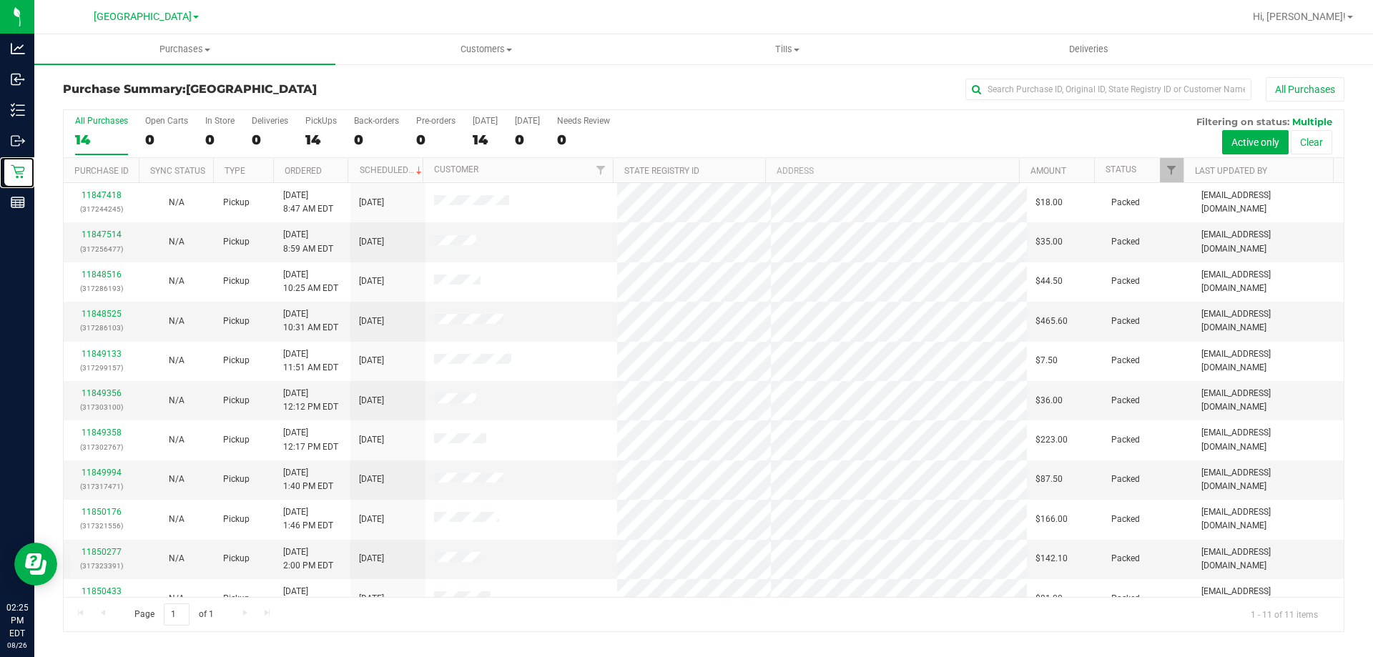
scroll to position [21, 0]
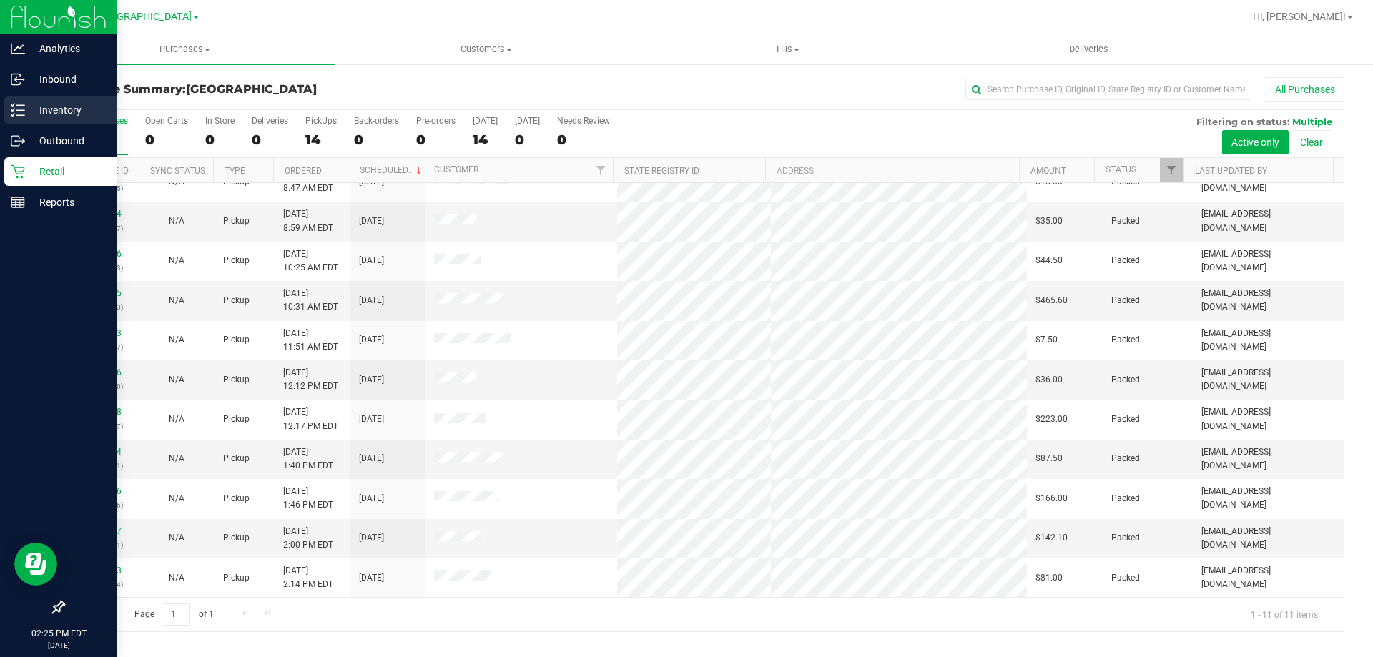
click at [76, 119] on div "Inventory" at bounding box center [60, 110] width 113 height 29
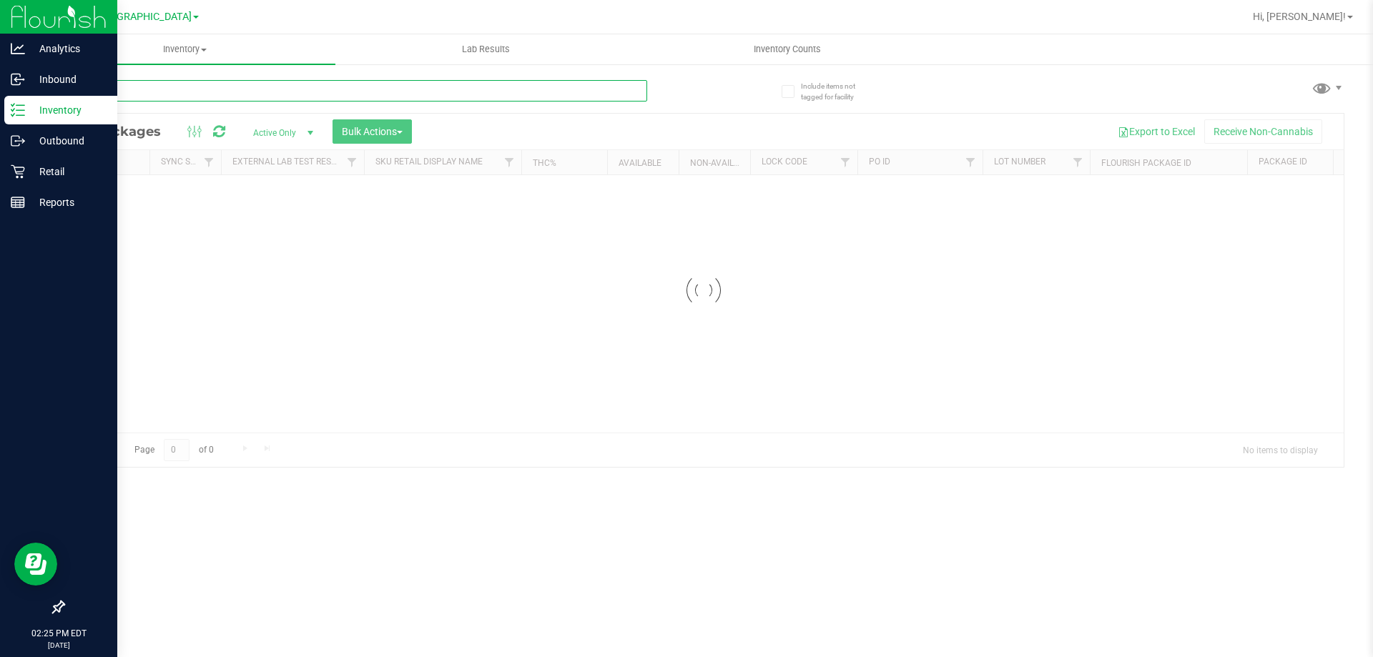
click at [290, 94] on input "text" at bounding box center [355, 90] width 584 height 21
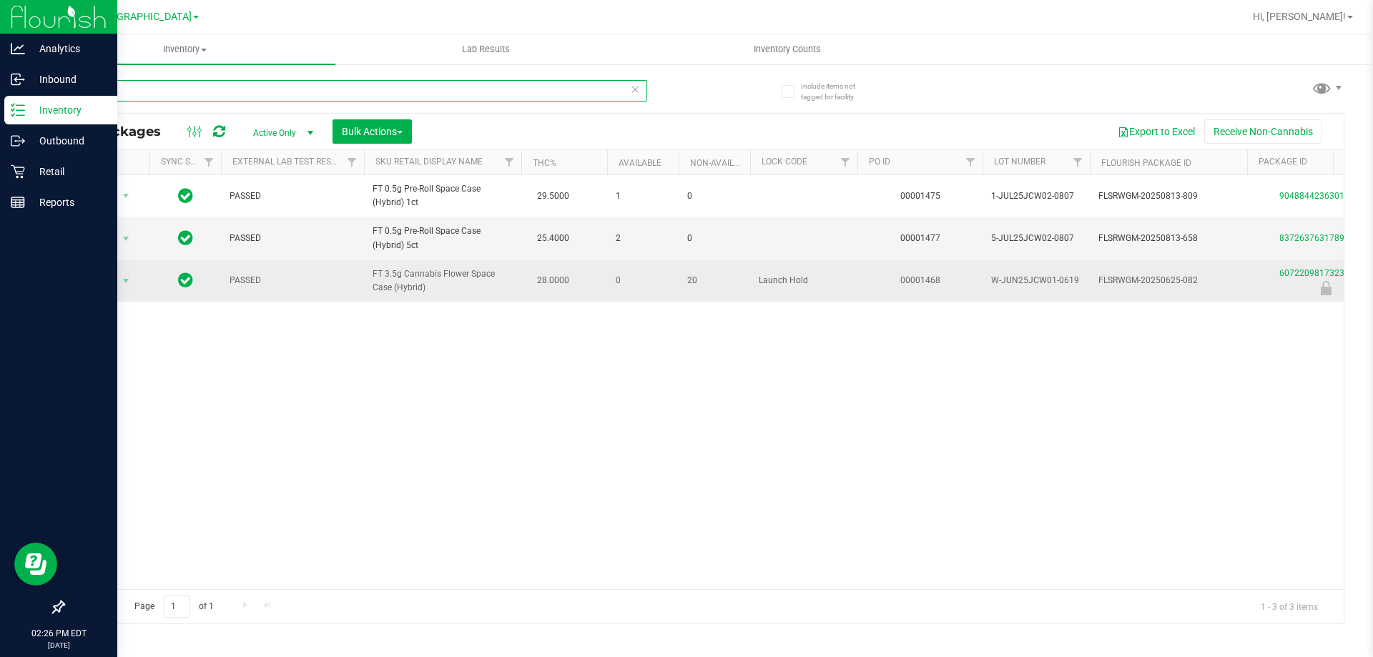
type input "jcw"
click at [360, 281] on td "PASSED" at bounding box center [292, 280] width 143 height 41
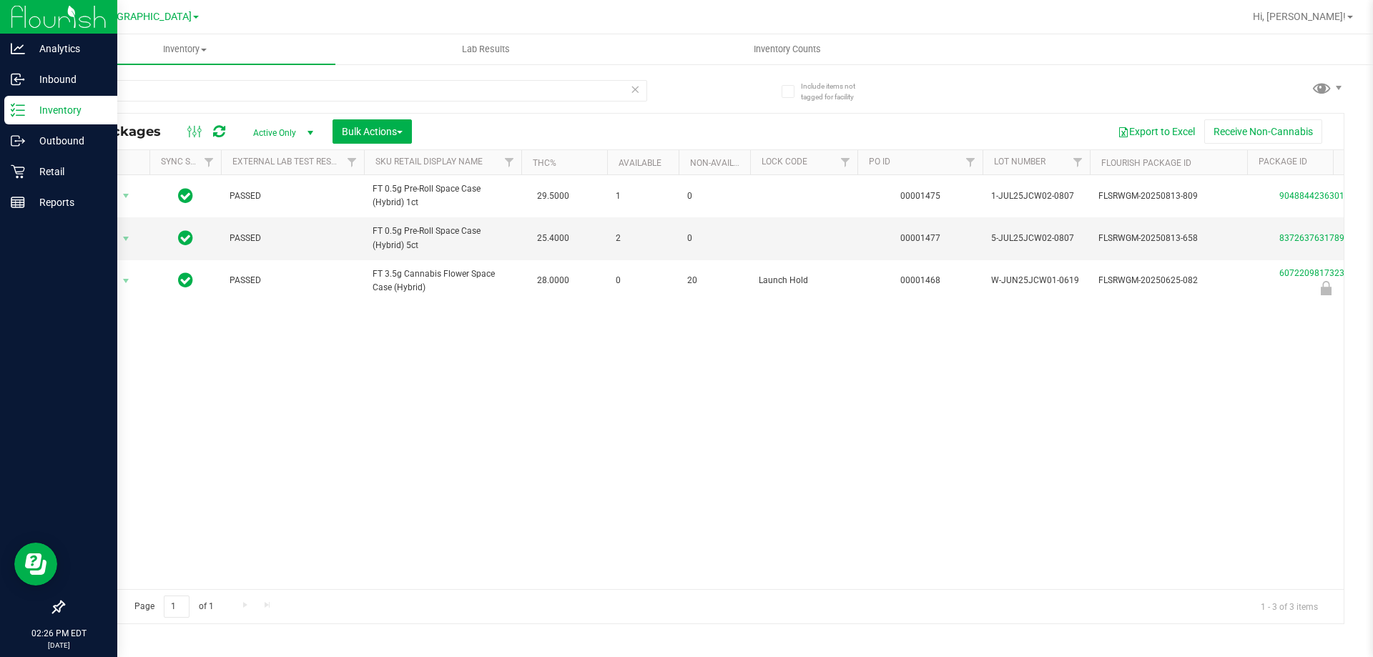
click at [1001, 467] on div "Action Action Adjust qty Create package Edit attributes Global inventory Locate…" at bounding box center [704, 382] width 1280 height 414
click at [632, 90] on icon at bounding box center [635, 88] width 10 height 17
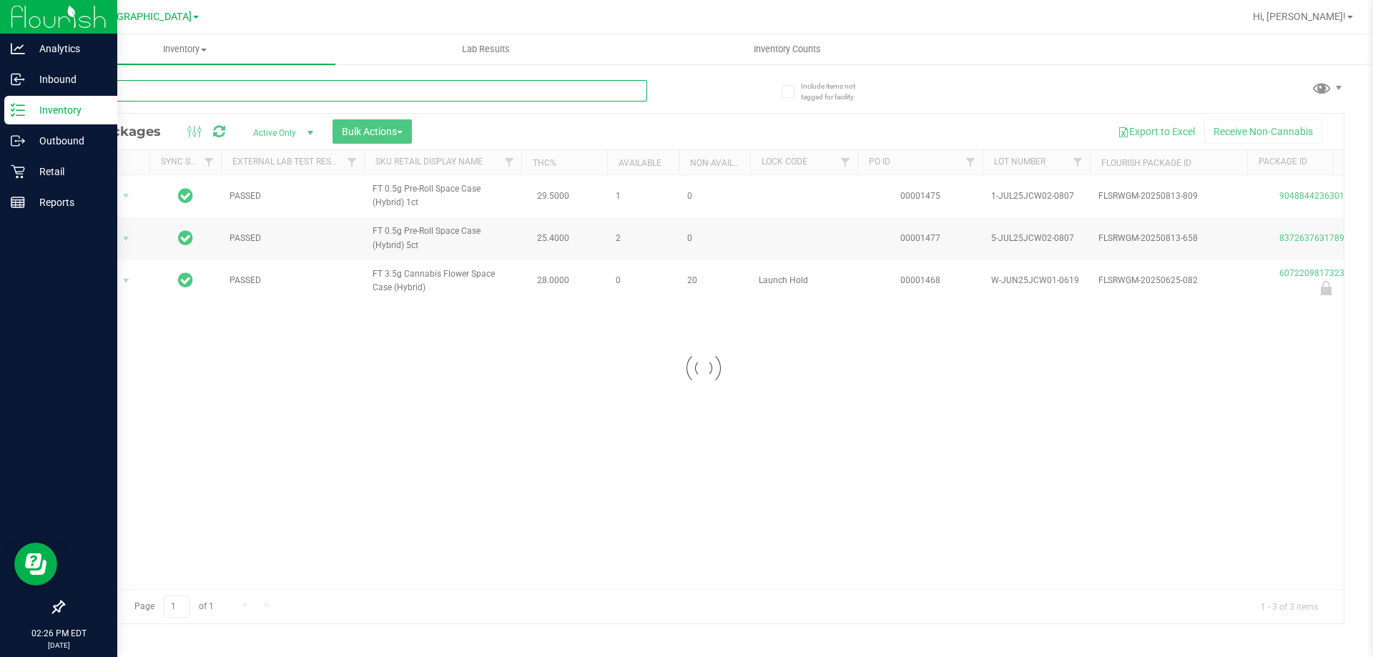
click at [583, 87] on input "text" at bounding box center [355, 90] width 584 height 21
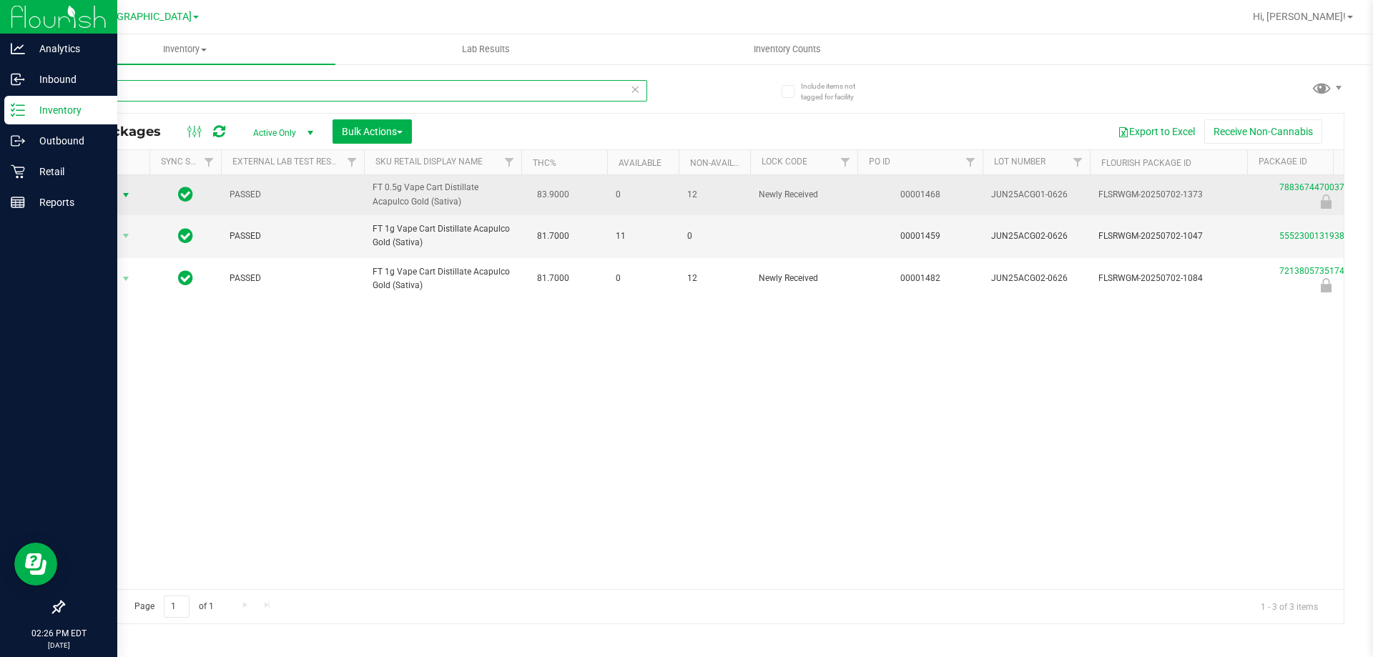
type input "acg"
click at [123, 195] on span "select" at bounding box center [125, 195] width 11 height 11
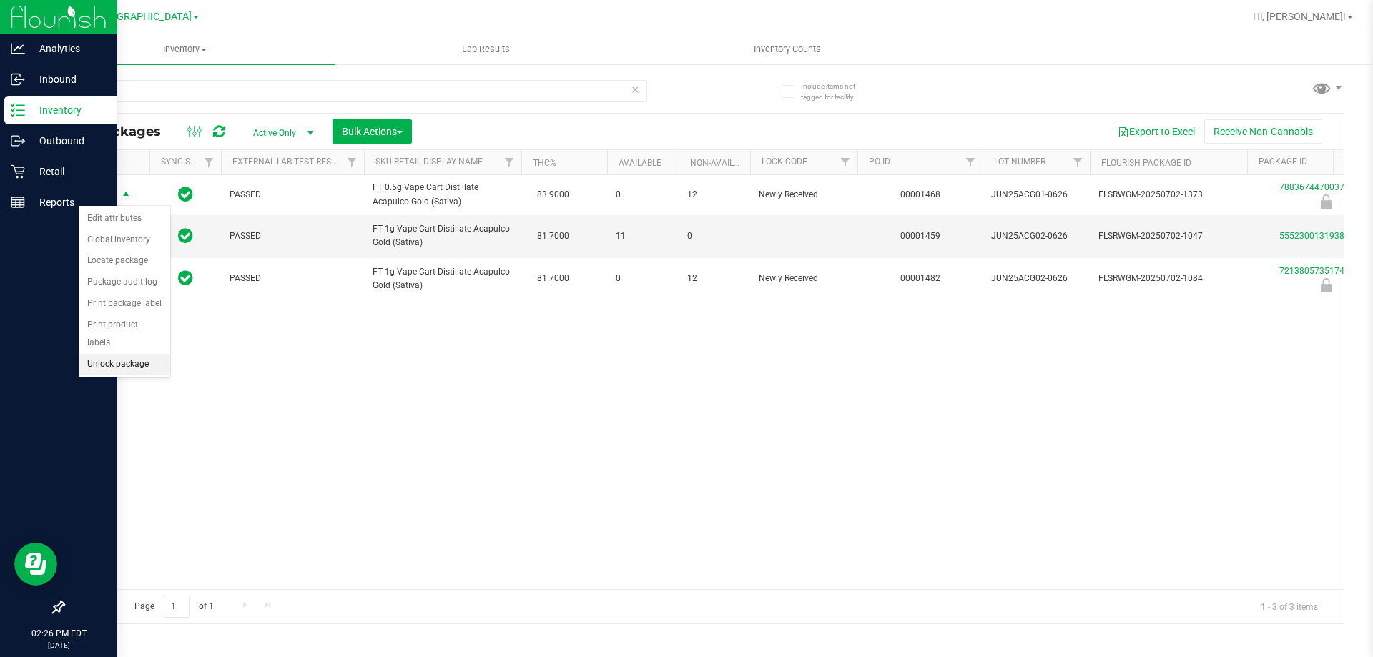
click at [118, 354] on li "Unlock package" at bounding box center [125, 364] width 92 height 21
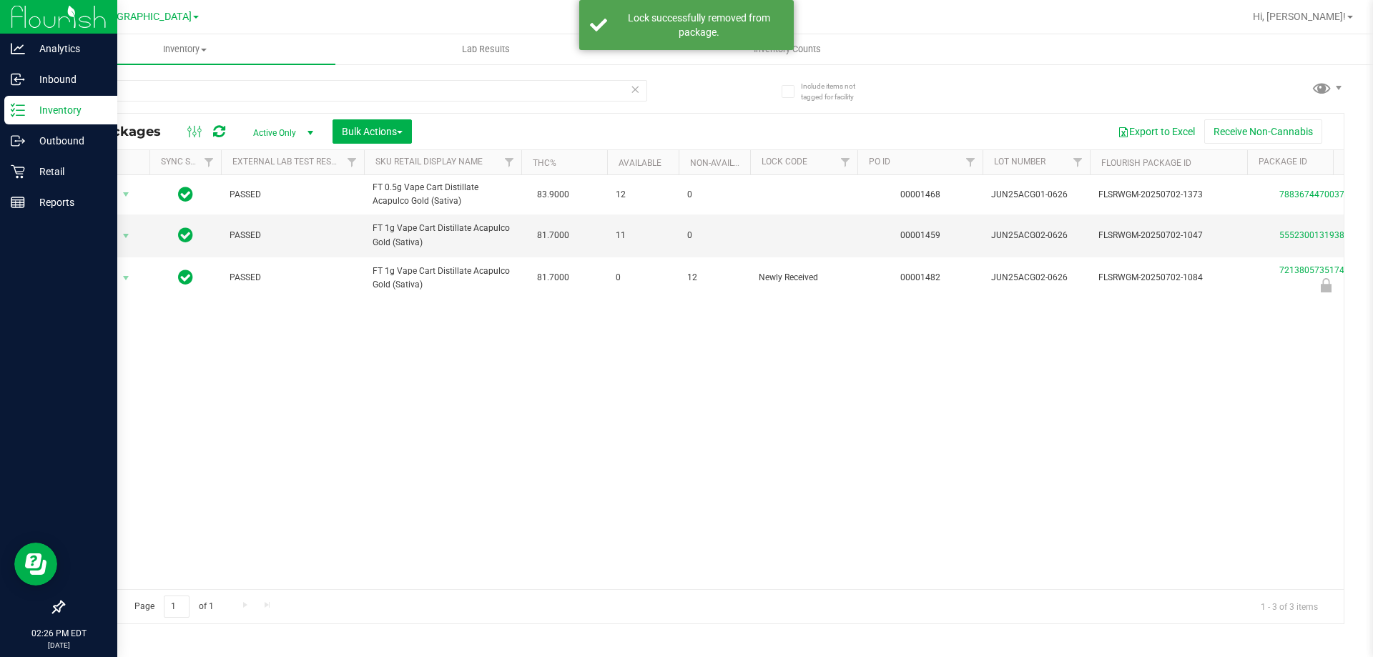
click at [637, 97] on span at bounding box center [635, 89] width 10 height 19
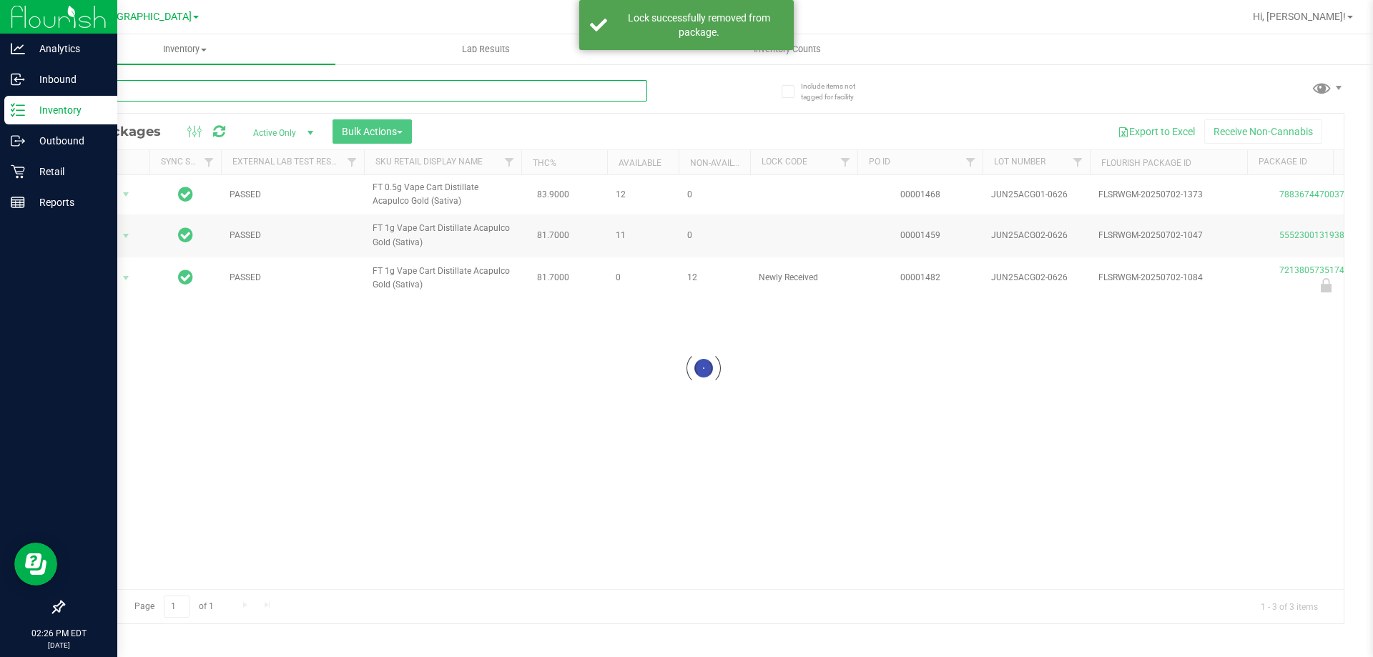
click at [504, 93] on input "text" at bounding box center [355, 90] width 584 height 21
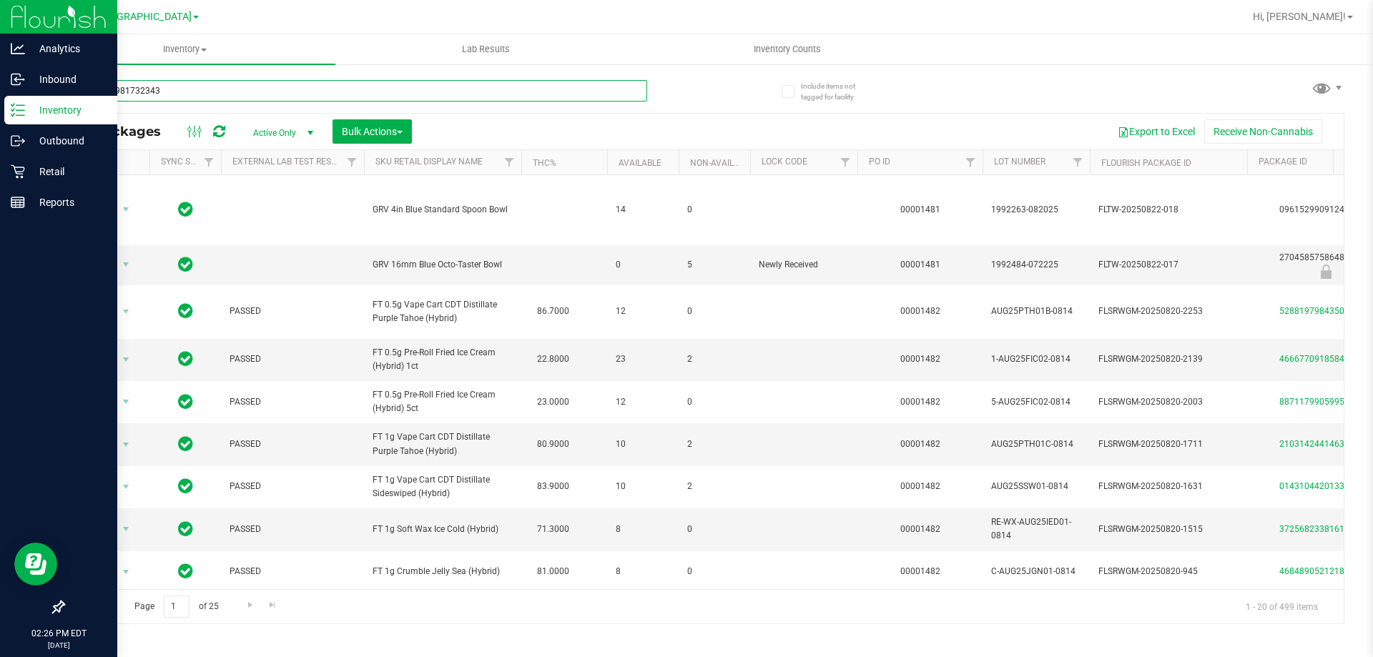
type input "6072209817323433"
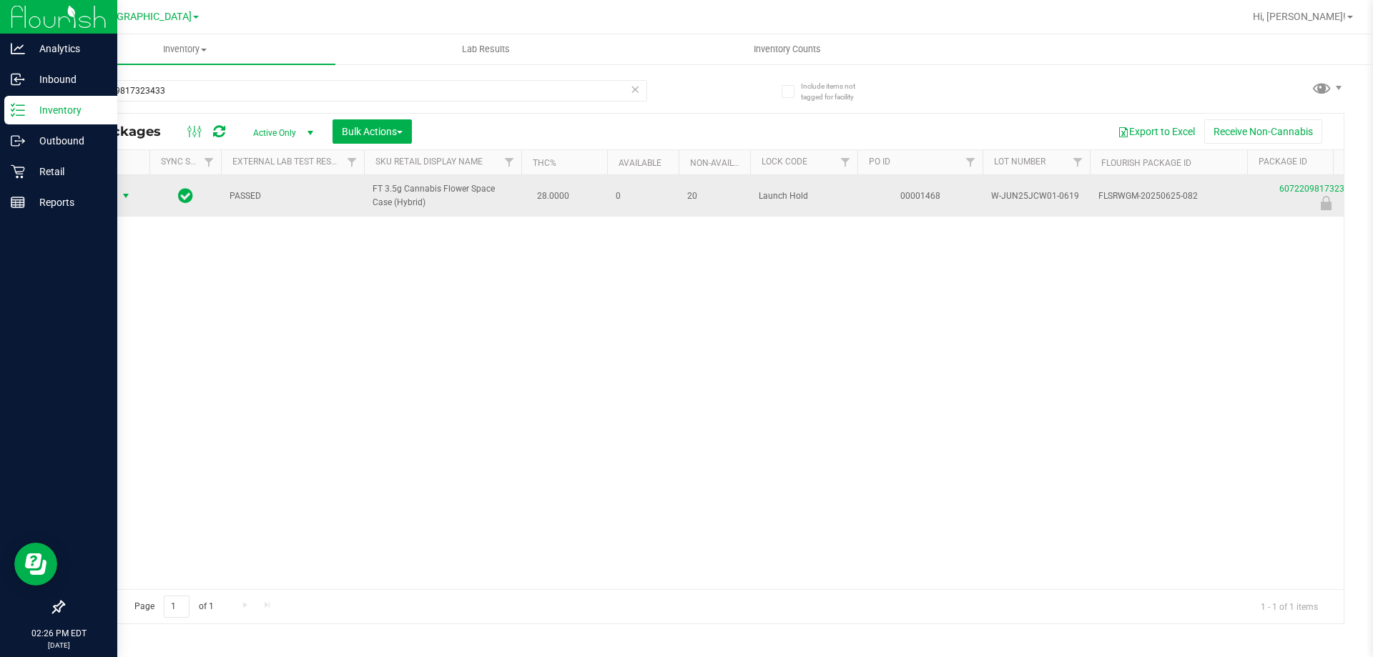
click at [121, 195] on span "select" at bounding box center [125, 195] width 11 height 11
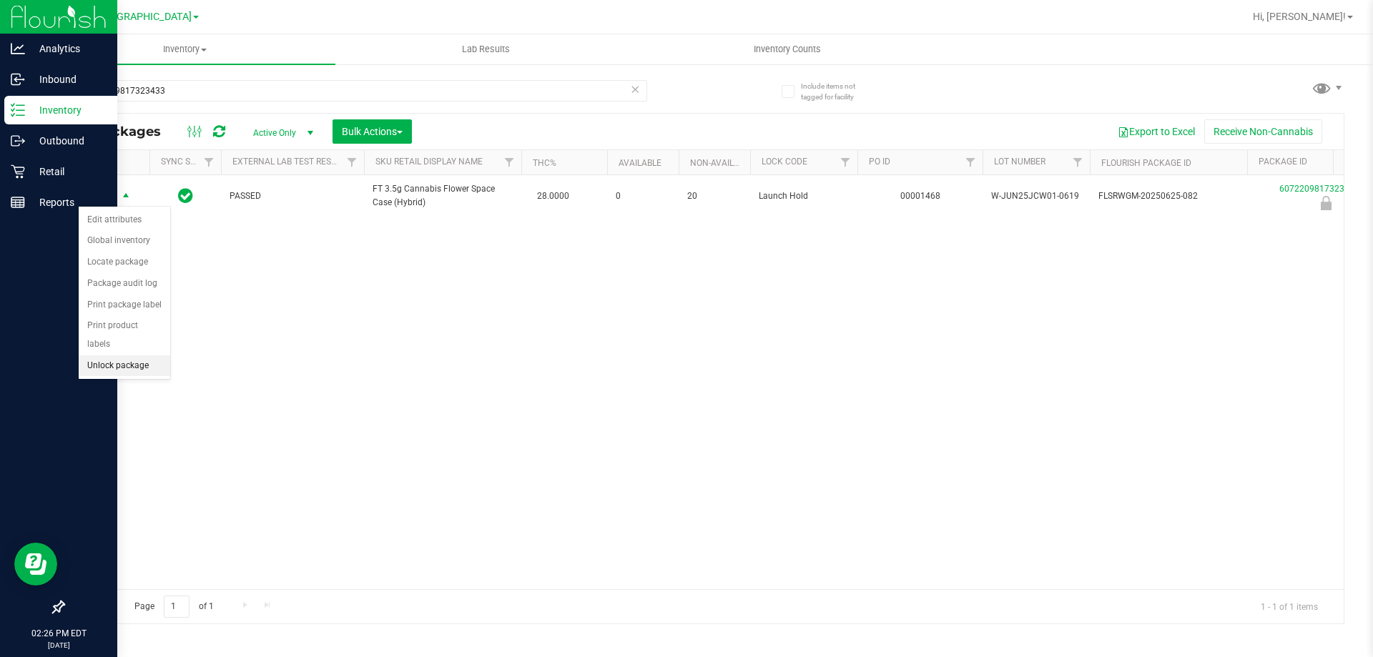
click at [142, 356] on li "Unlock package" at bounding box center [125, 366] width 92 height 21
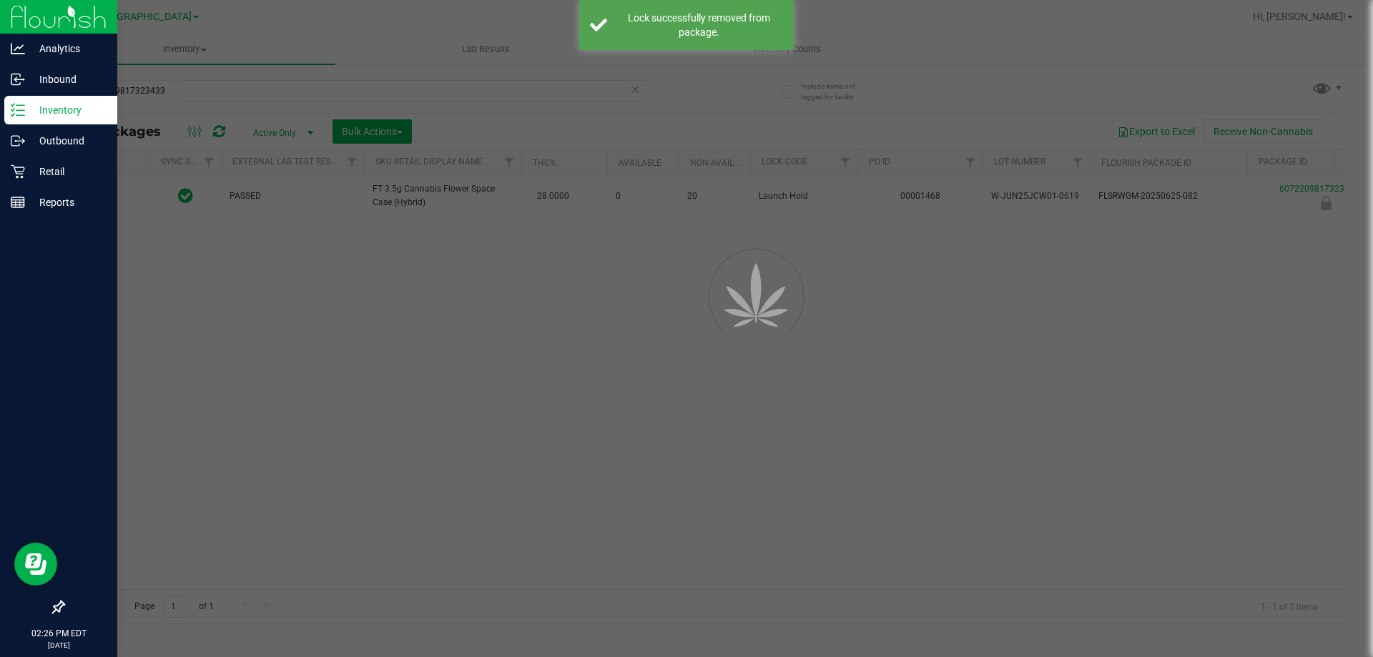
click at [493, 375] on div at bounding box center [686, 328] width 1373 height 657
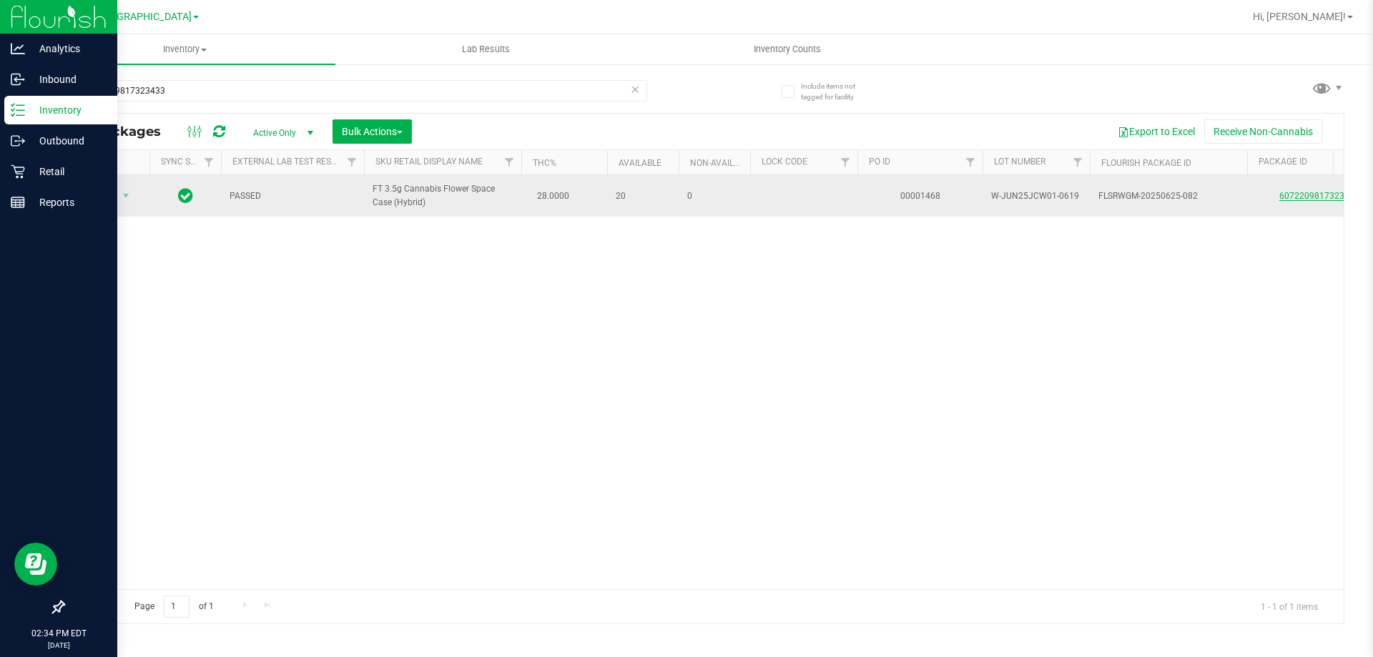
click at [1297, 191] on link "6072209817323433" at bounding box center [1320, 196] width 80 height 10
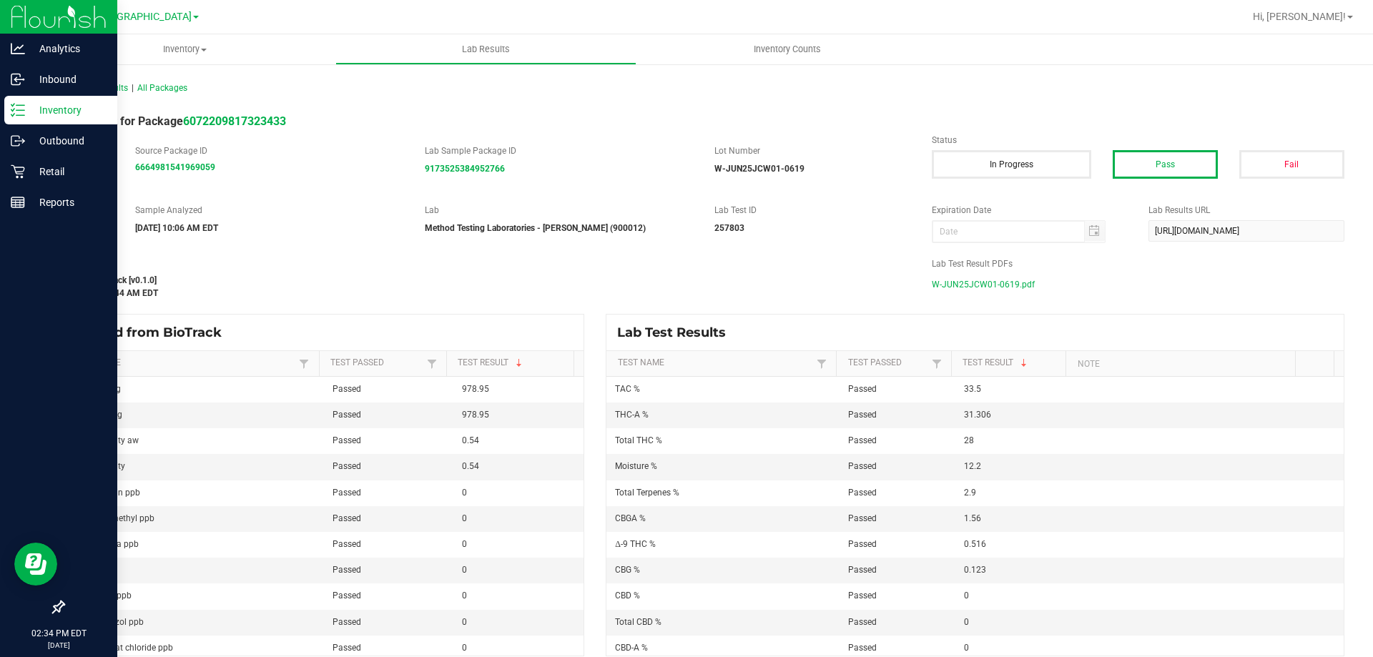
click at [991, 289] on span "W-JUN25JCW01-0619.pdf" at bounding box center [983, 284] width 103 height 21
click at [24, 175] on icon at bounding box center [18, 172] width 14 height 14
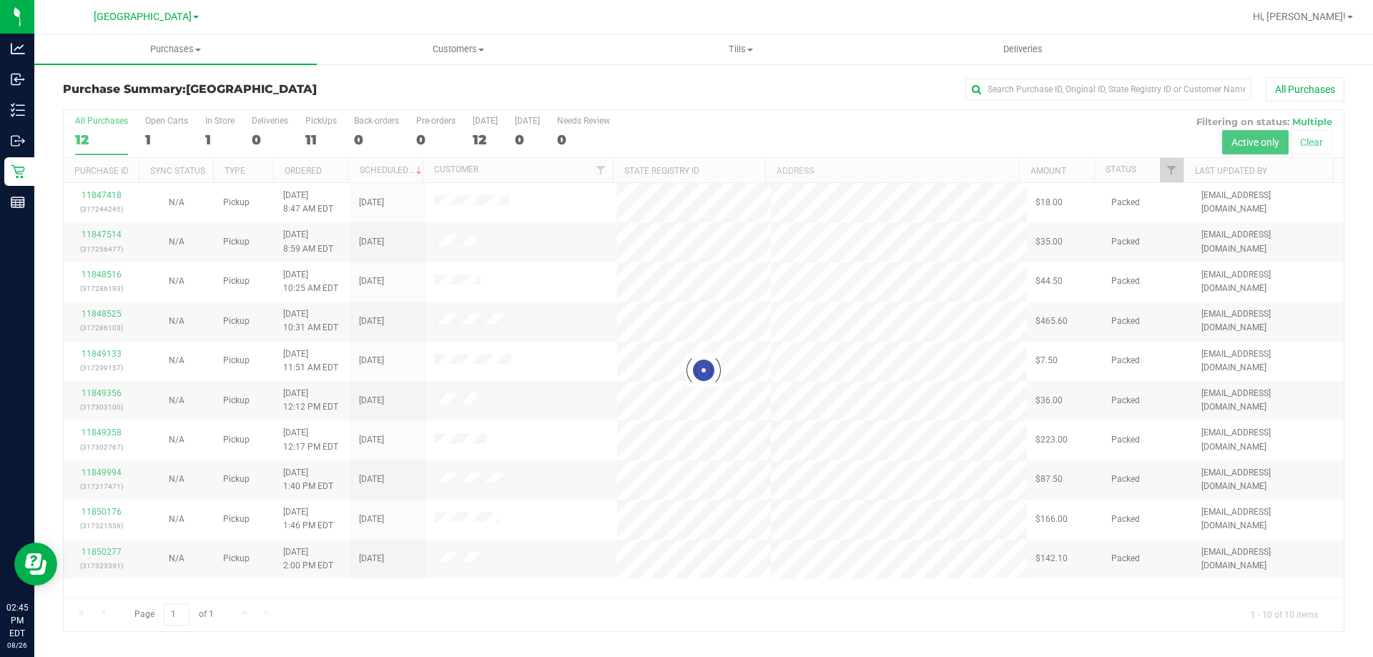
click at [950, 537] on div at bounding box center [704, 370] width 1280 height 521
click at [262, 46] on span "Purchases" at bounding box center [175, 49] width 283 height 13
click at [207, 95] on li "Fulfillment" at bounding box center [175, 103] width 283 height 17
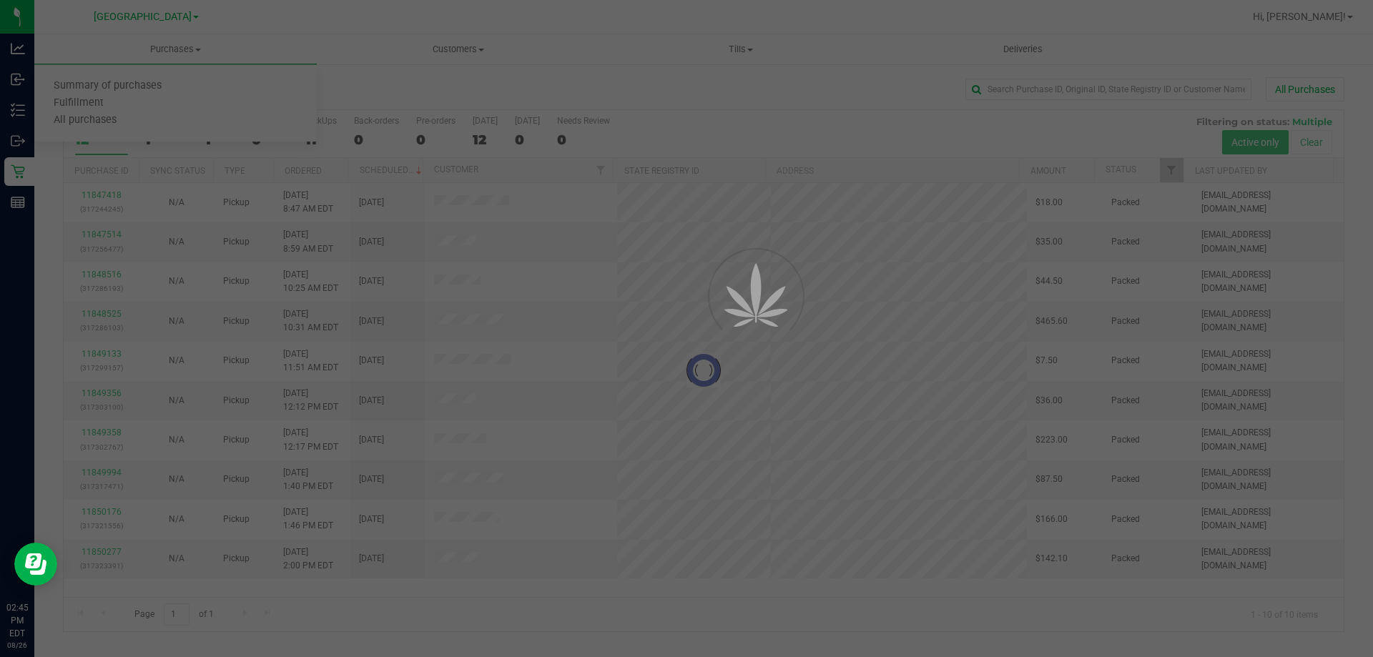
click at [918, 436] on div at bounding box center [686, 328] width 1373 height 657
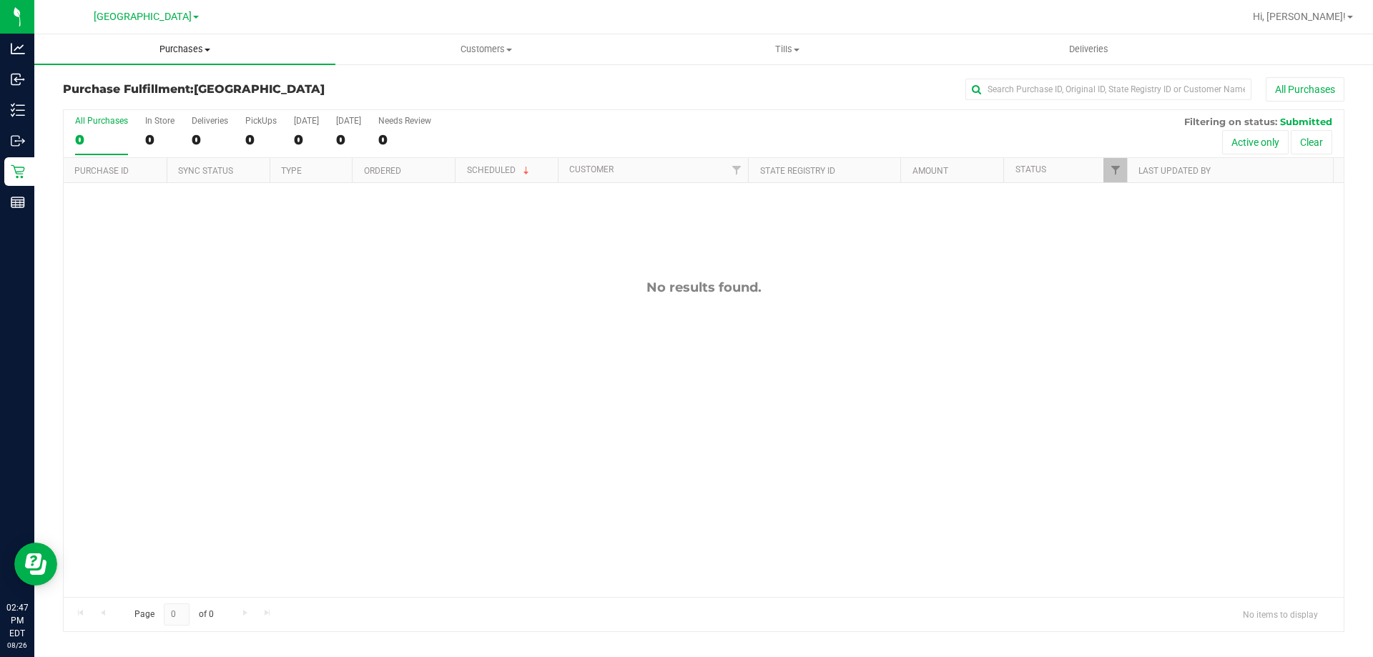
click at [239, 38] on uib-tab-heading "Purchases Summary of purchases Fulfillment All purchases" at bounding box center [184, 49] width 301 height 30
click at [242, 79] on li "Summary of purchases" at bounding box center [184, 86] width 301 height 17
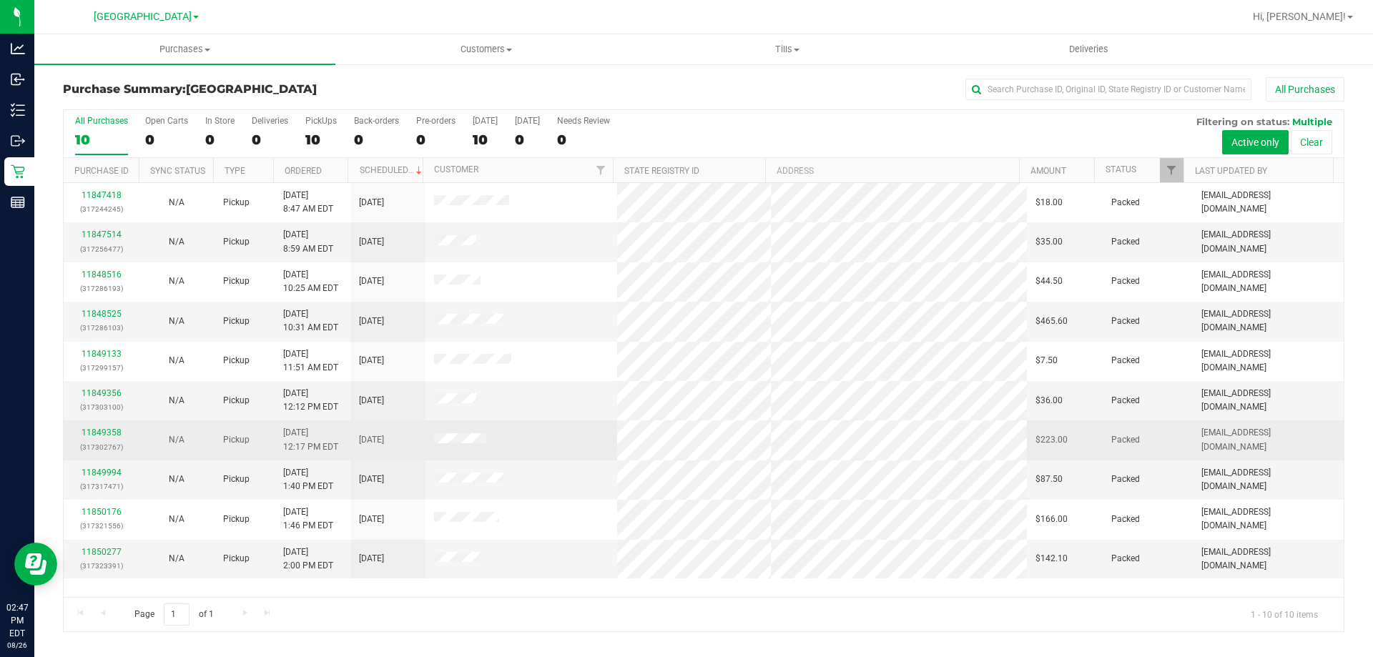
click at [427, 443] on td at bounding box center [522, 440] width 192 height 39
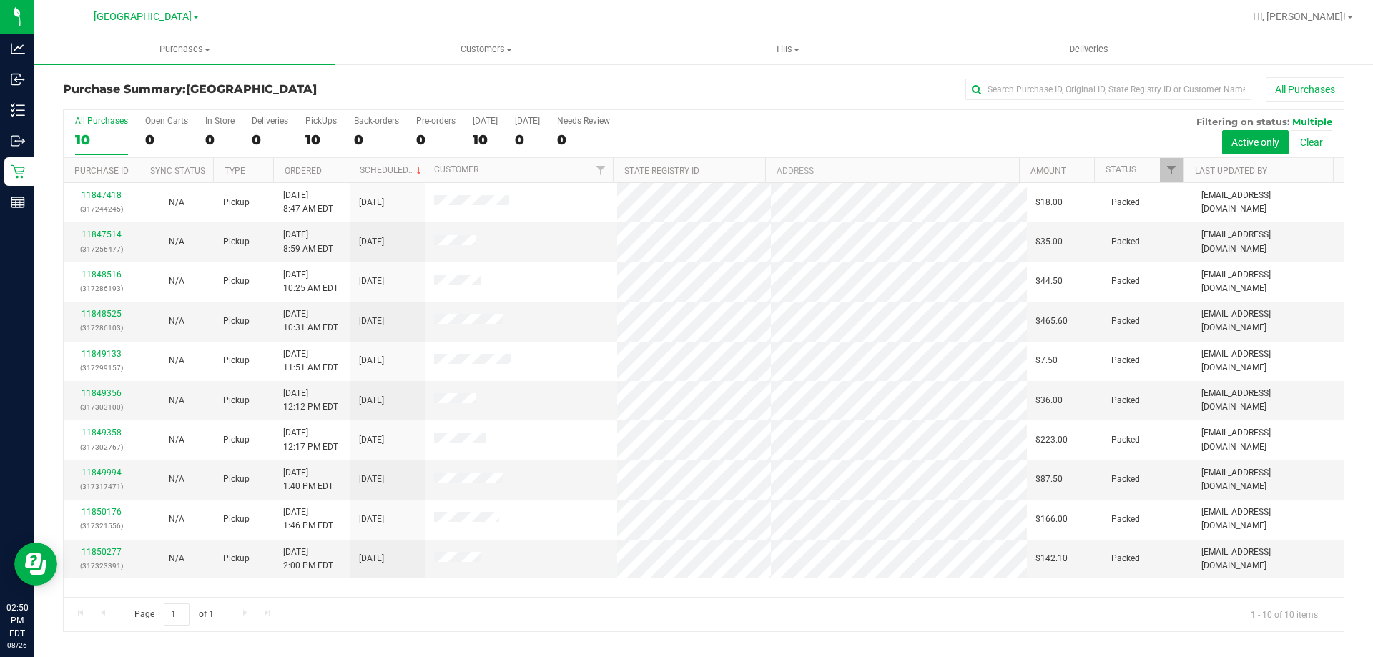
click at [167, 64] on link "Purchases Summary of purchases Fulfillment All purchases" at bounding box center [184, 49] width 301 height 30
click at [176, 91] on span "Summary of purchases" at bounding box center [107, 86] width 147 height 12
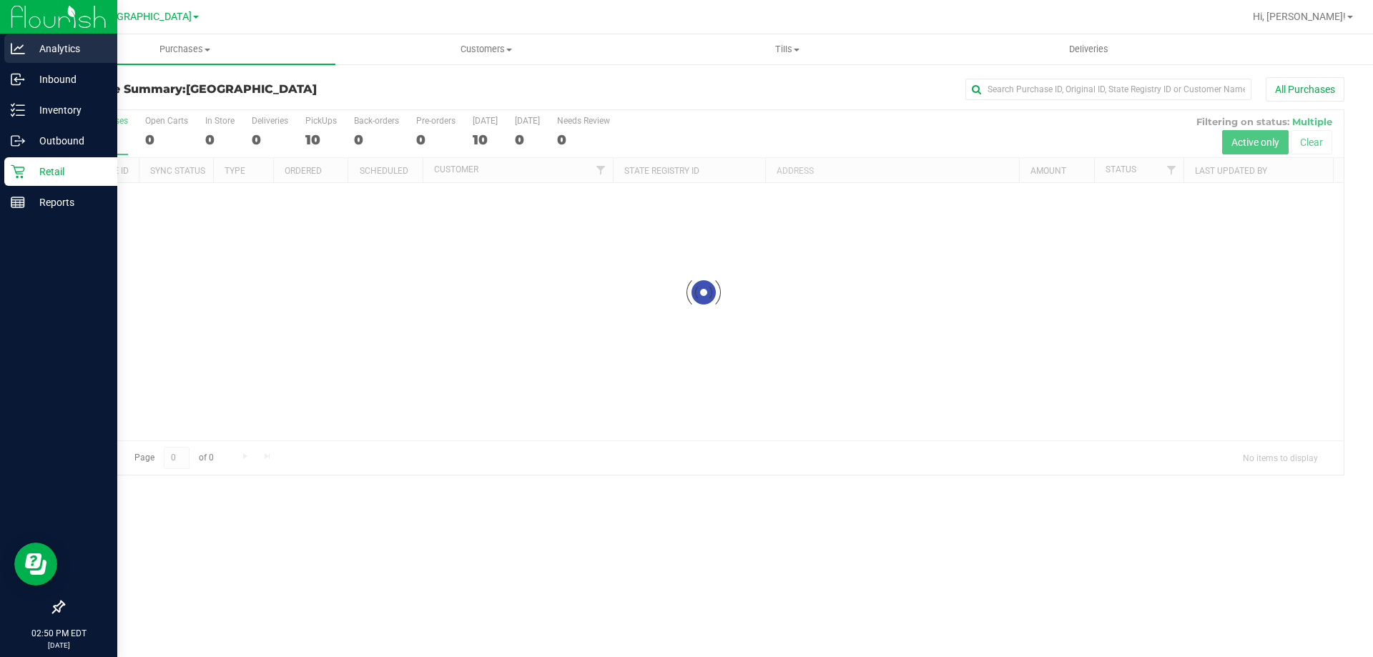
click at [24, 50] on icon at bounding box center [18, 48] width 14 height 14
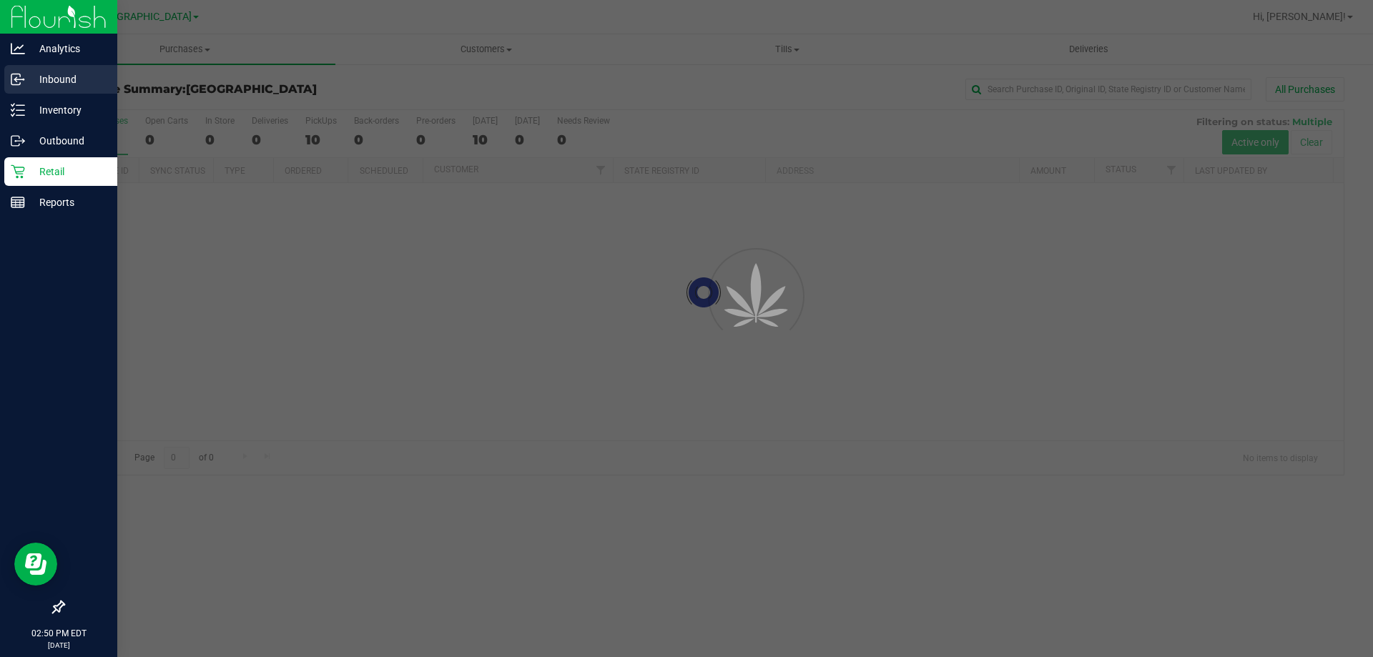
click at [47, 92] on div "Inbound" at bounding box center [60, 79] width 113 height 29
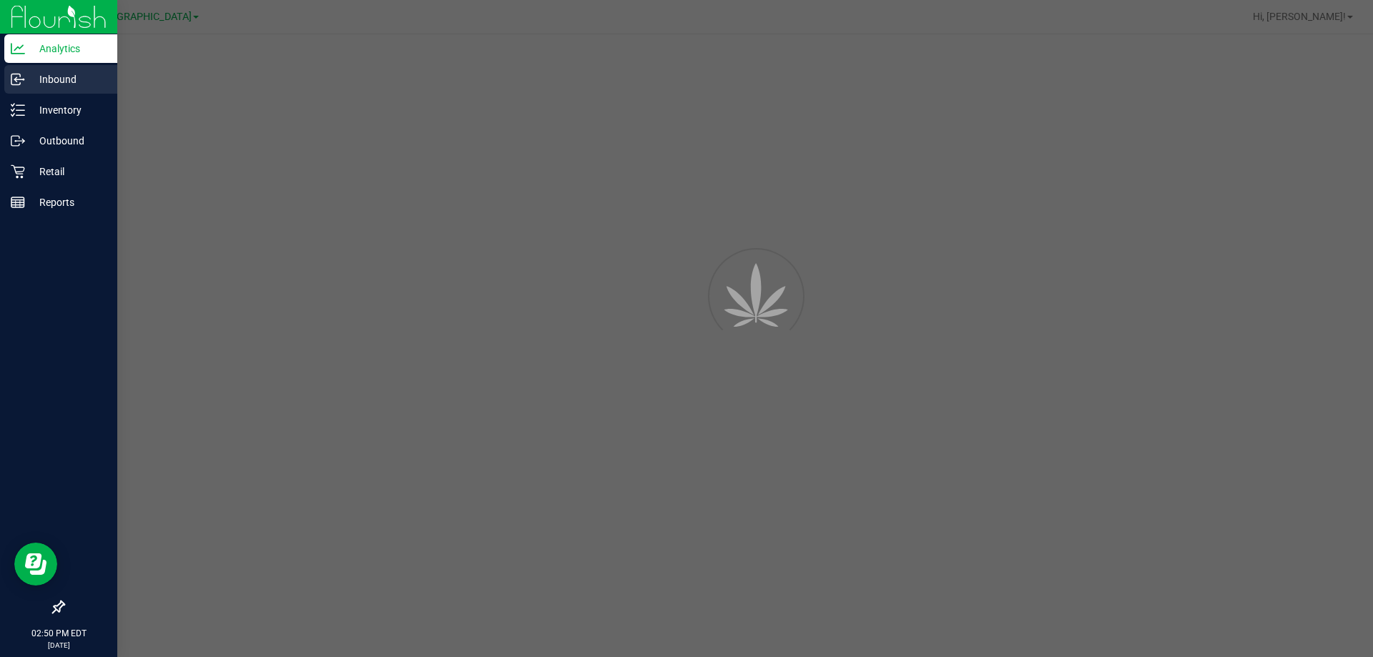
click at [53, 77] on p "Inbound" at bounding box center [68, 79] width 86 height 17
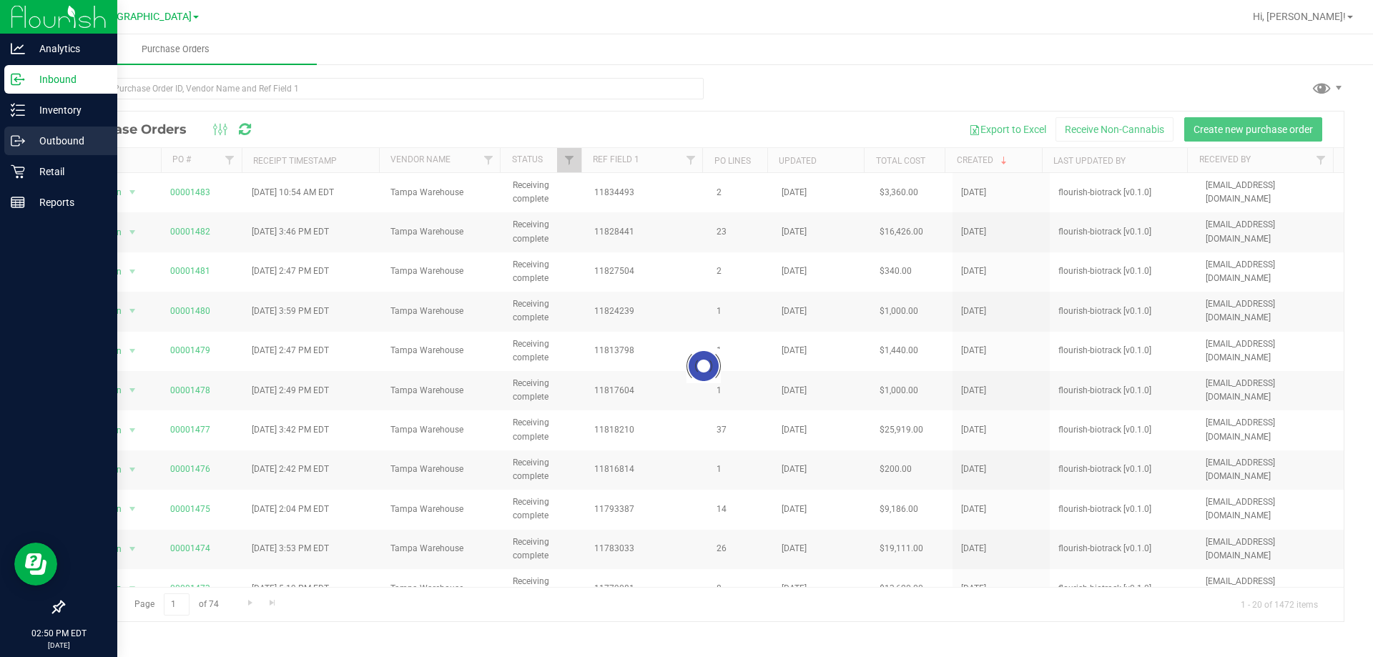
click at [52, 141] on p "Outbound" at bounding box center [68, 140] width 86 height 17
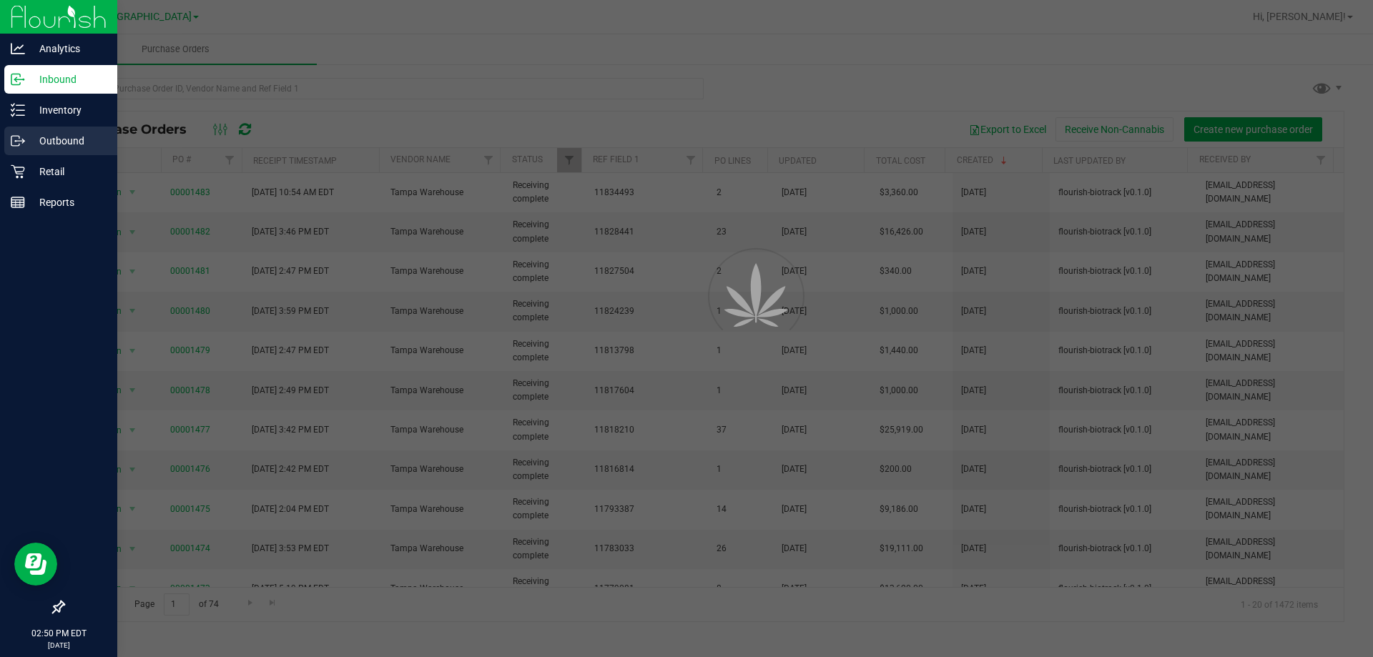
click at [59, 155] on div "Outbound" at bounding box center [60, 141] width 113 height 29
click at [65, 164] on p "Retail" at bounding box center [68, 171] width 86 height 17
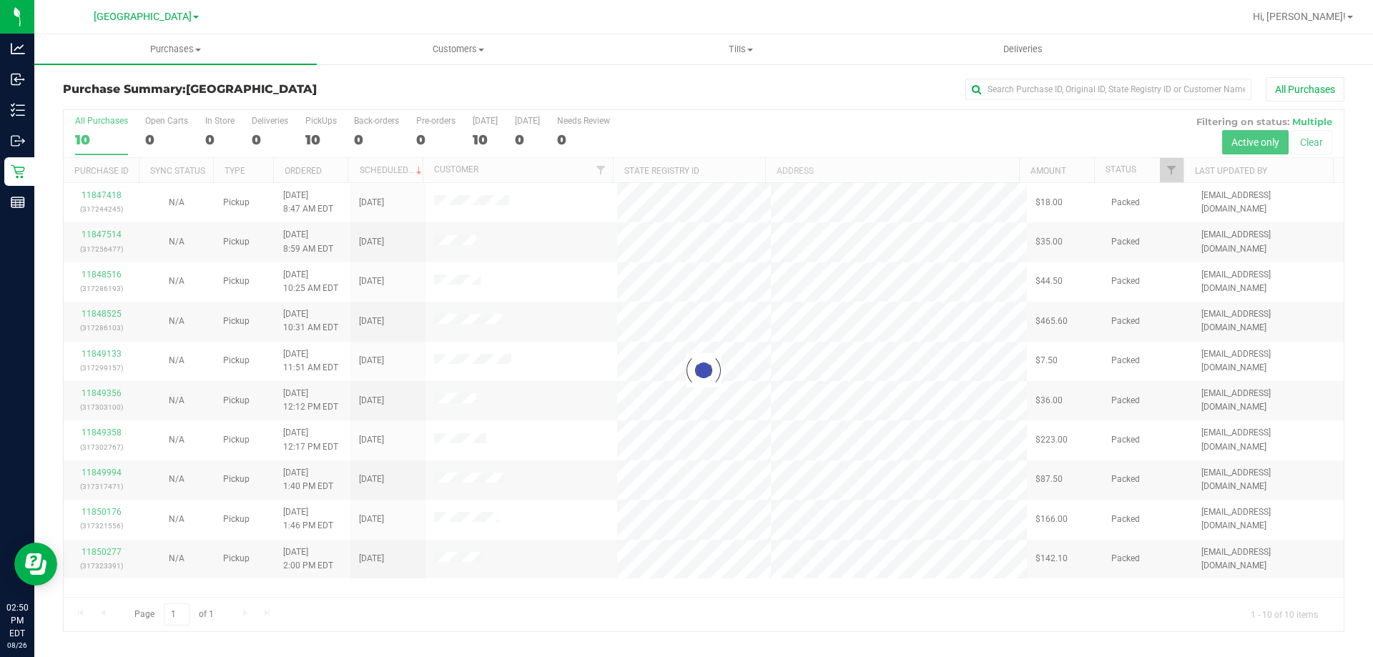
click at [957, 405] on div at bounding box center [704, 370] width 1280 height 521
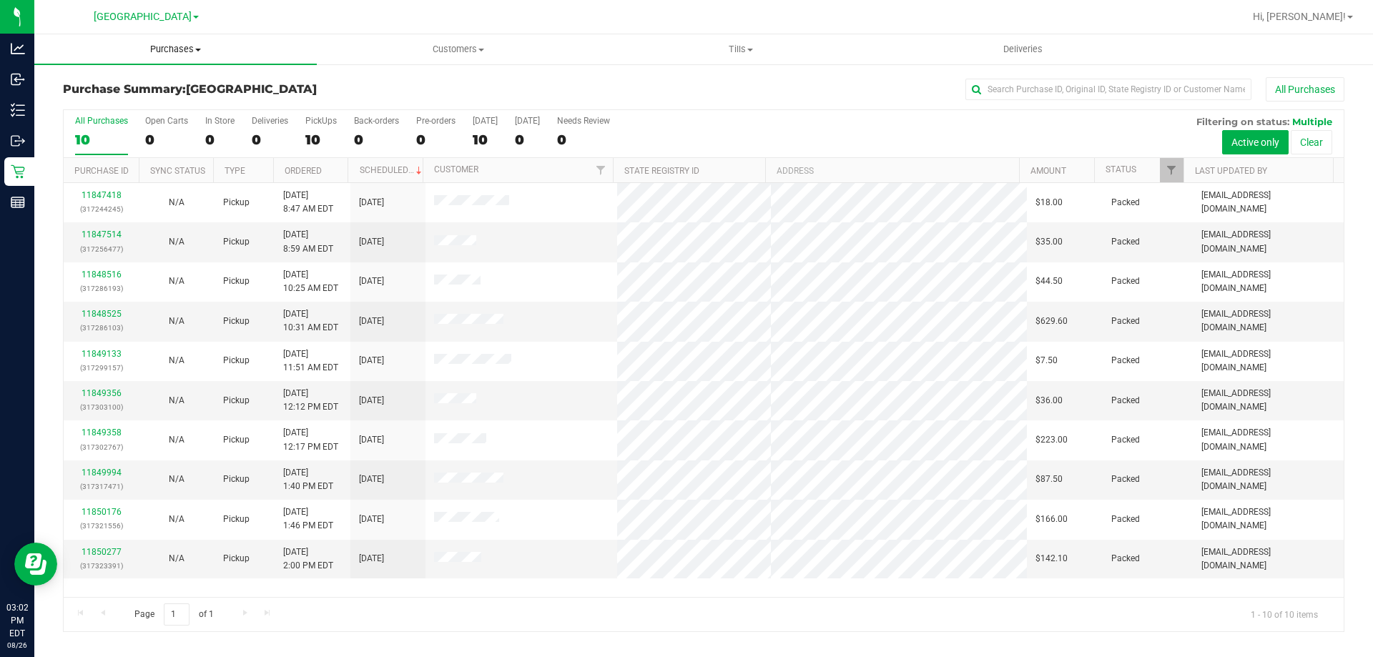
click at [156, 45] on span "Purchases" at bounding box center [175, 49] width 283 height 13
click at [110, 95] on li "Fulfillment" at bounding box center [175, 103] width 283 height 17
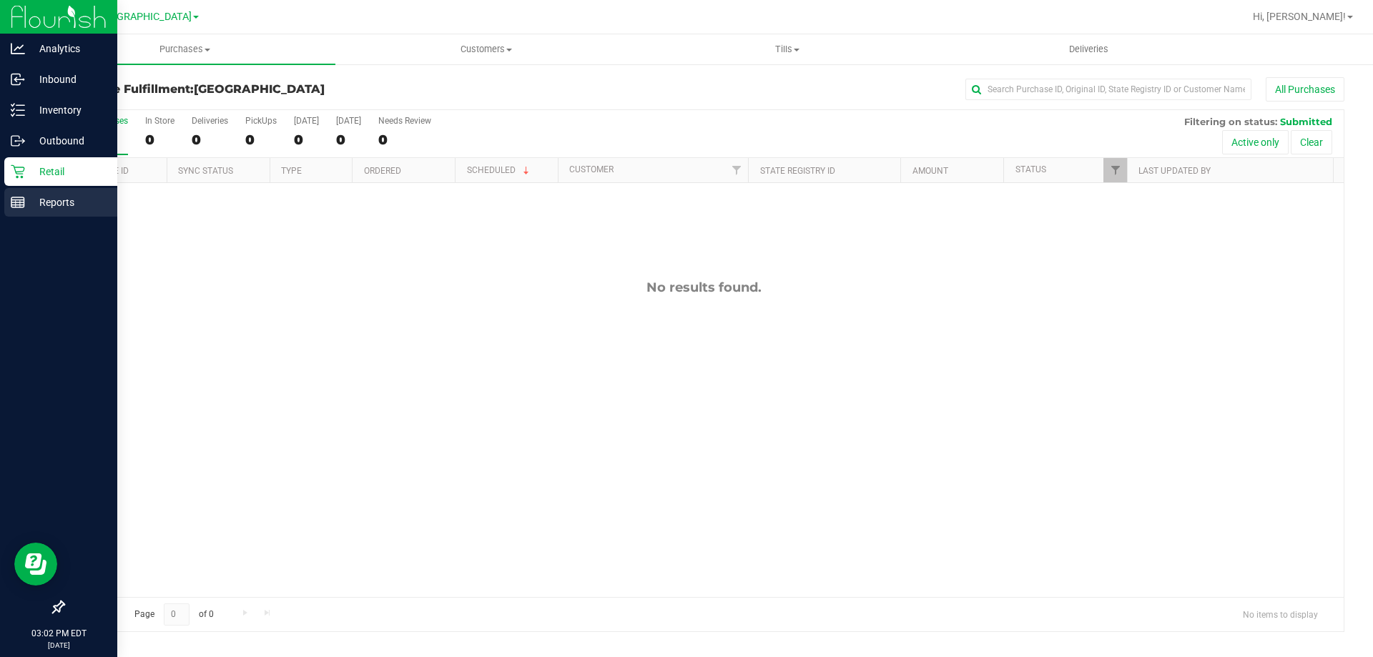
click at [67, 189] on div "Reports" at bounding box center [60, 202] width 113 height 29
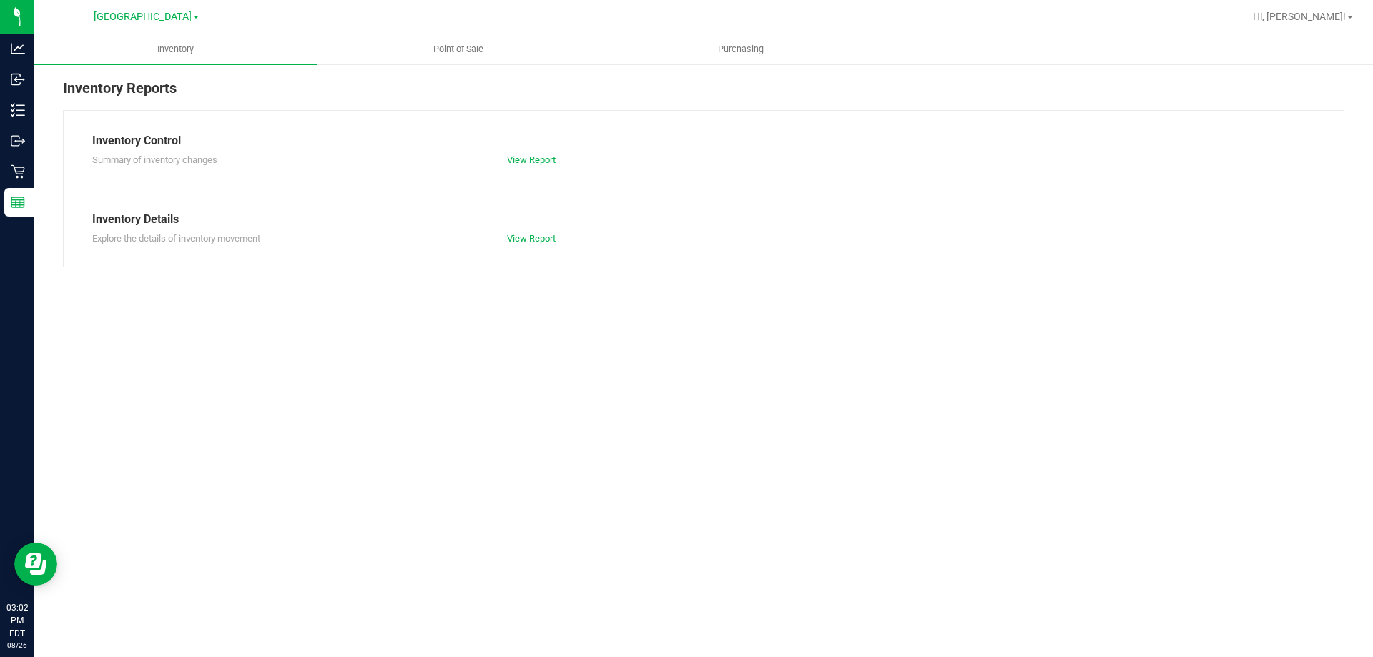
click at [437, 29] on div at bounding box center [750, 17] width 988 height 28
click at [439, 36] on uib-tab-heading "Point of Sale" at bounding box center [458, 49] width 281 height 29
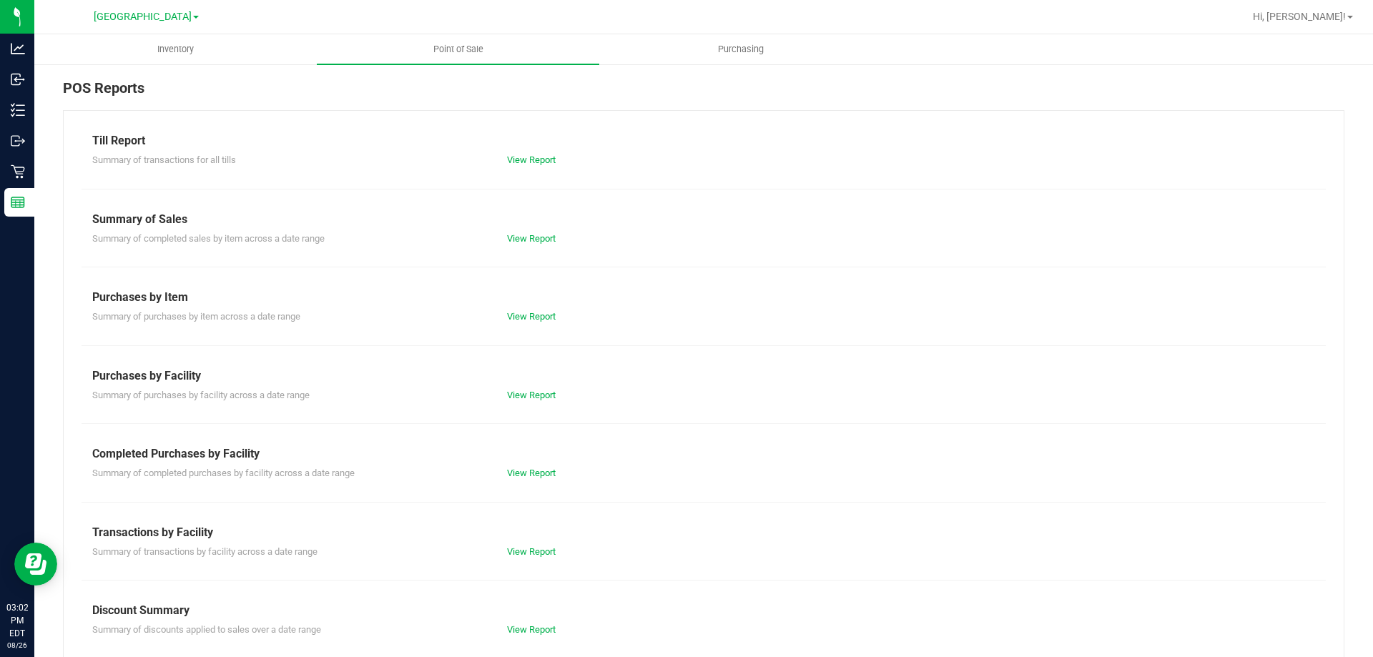
click at [536, 560] on div "Till Report Summary of transactions for all tills View Report Summary of Sales …" at bounding box center [704, 423] width 1282 height 627
click at [536, 551] on link "View Report" at bounding box center [531, 551] width 49 height 11
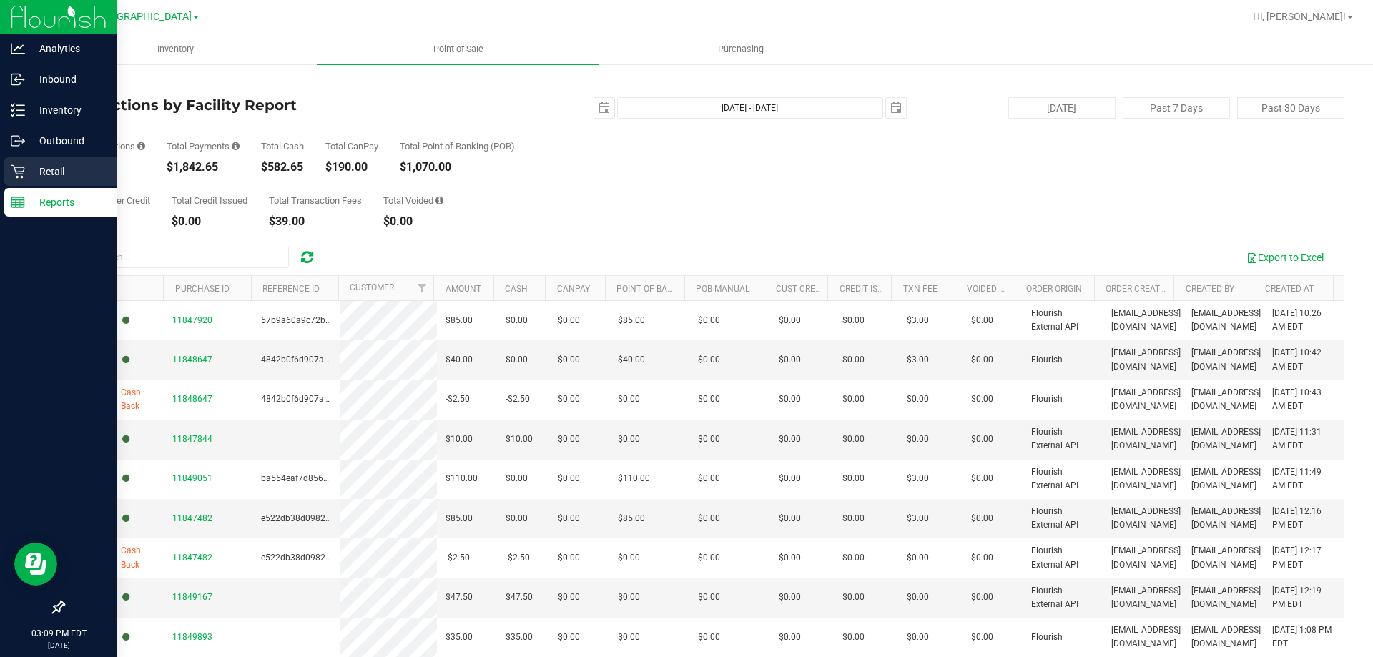
click at [23, 161] on div "Retail" at bounding box center [60, 171] width 113 height 29
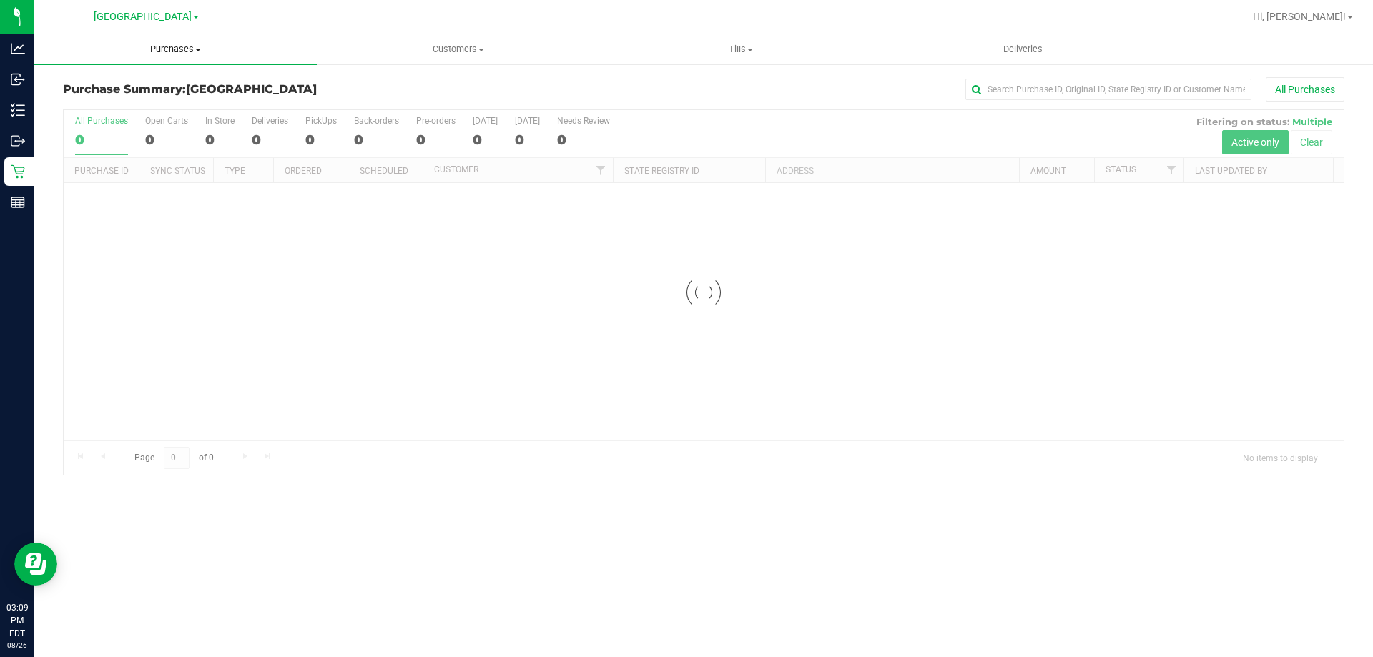
click at [171, 51] on span "Purchases" at bounding box center [175, 49] width 283 height 13
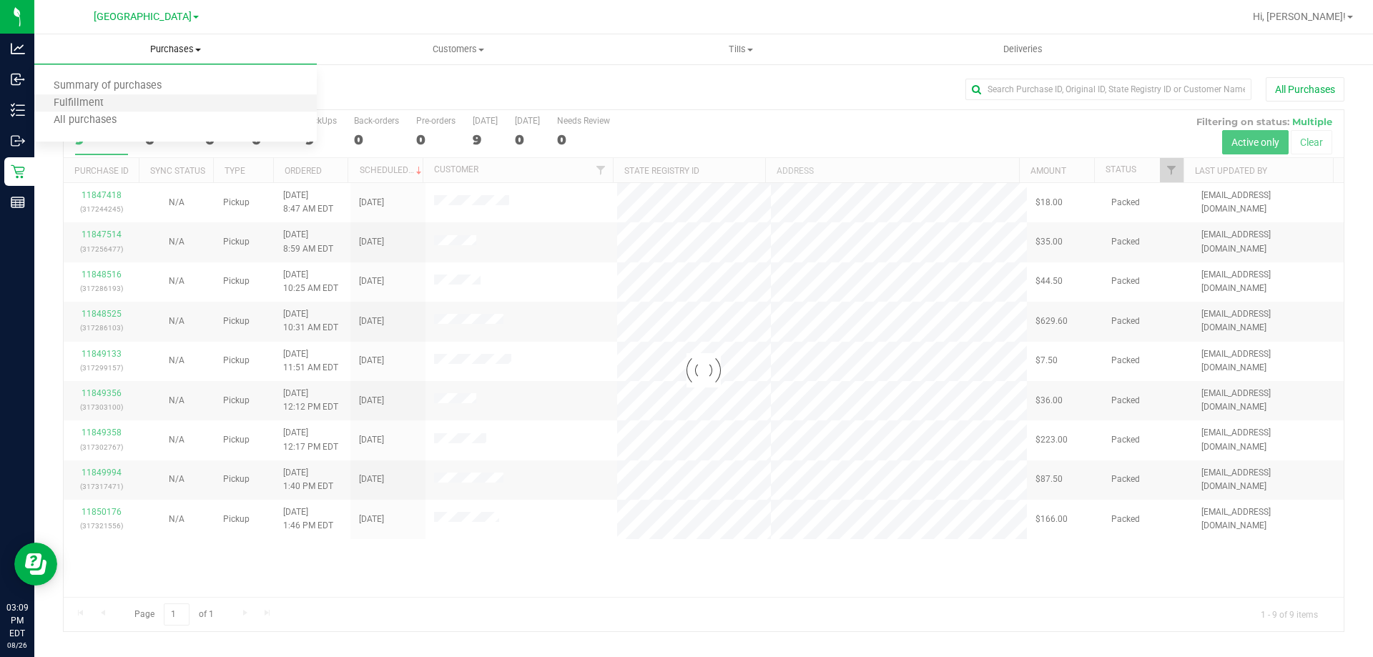
click at [92, 110] on li "Fulfillment" at bounding box center [175, 103] width 283 height 17
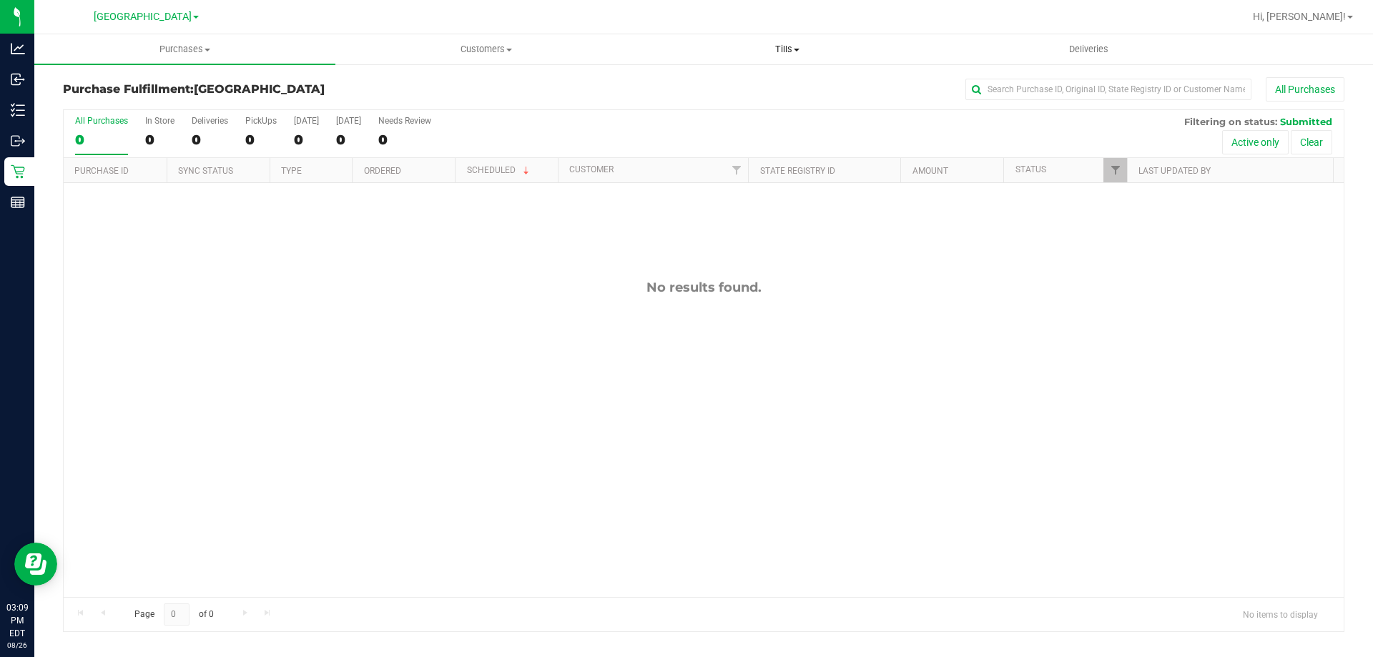
click at [808, 54] on span "Tills" at bounding box center [787, 49] width 300 height 13
click at [712, 80] on span "Manage tills" at bounding box center [685, 86] width 97 height 12
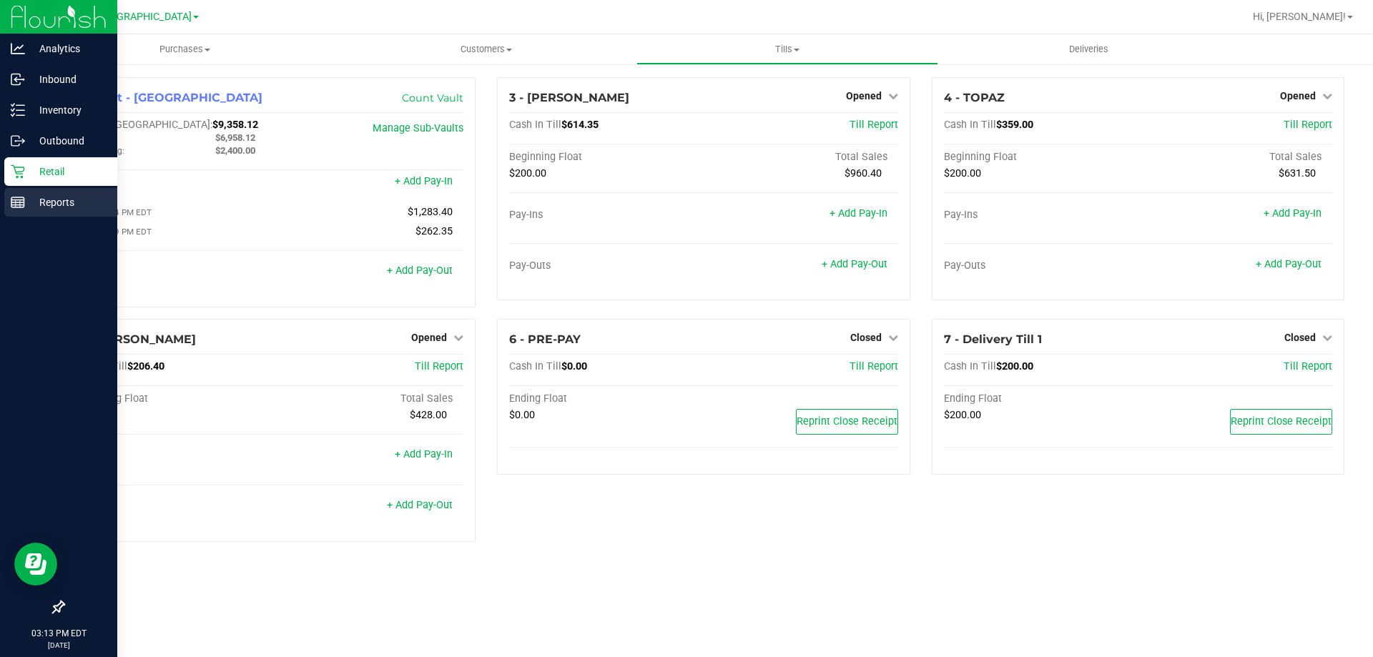
click at [47, 192] on div "Reports" at bounding box center [60, 202] width 113 height 29
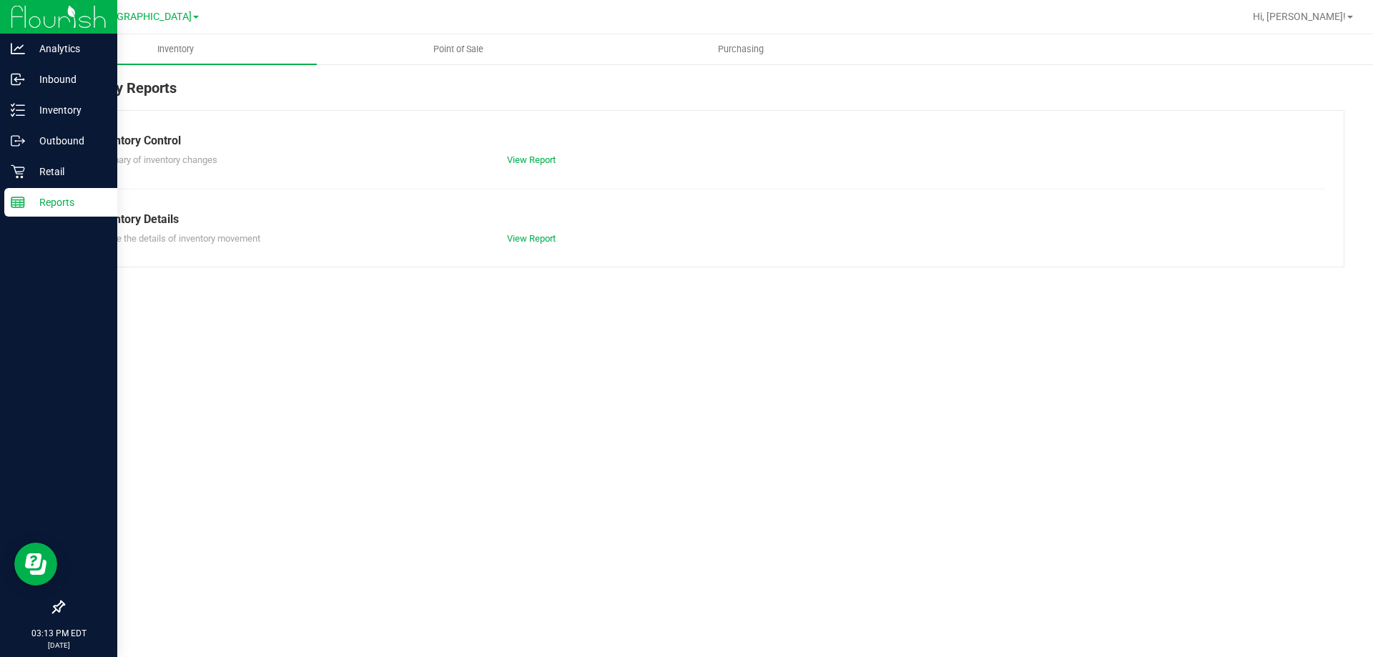
click at [442, 32] on nav "[GEOGRAPHIC_DATA] Hi, [PERSON_NAME]!" at bounding box center [703, 17] width 1339 height 34
click at [451, 46] on span "Point of Sale" at bounding box center [458, 49] width 89 height 13
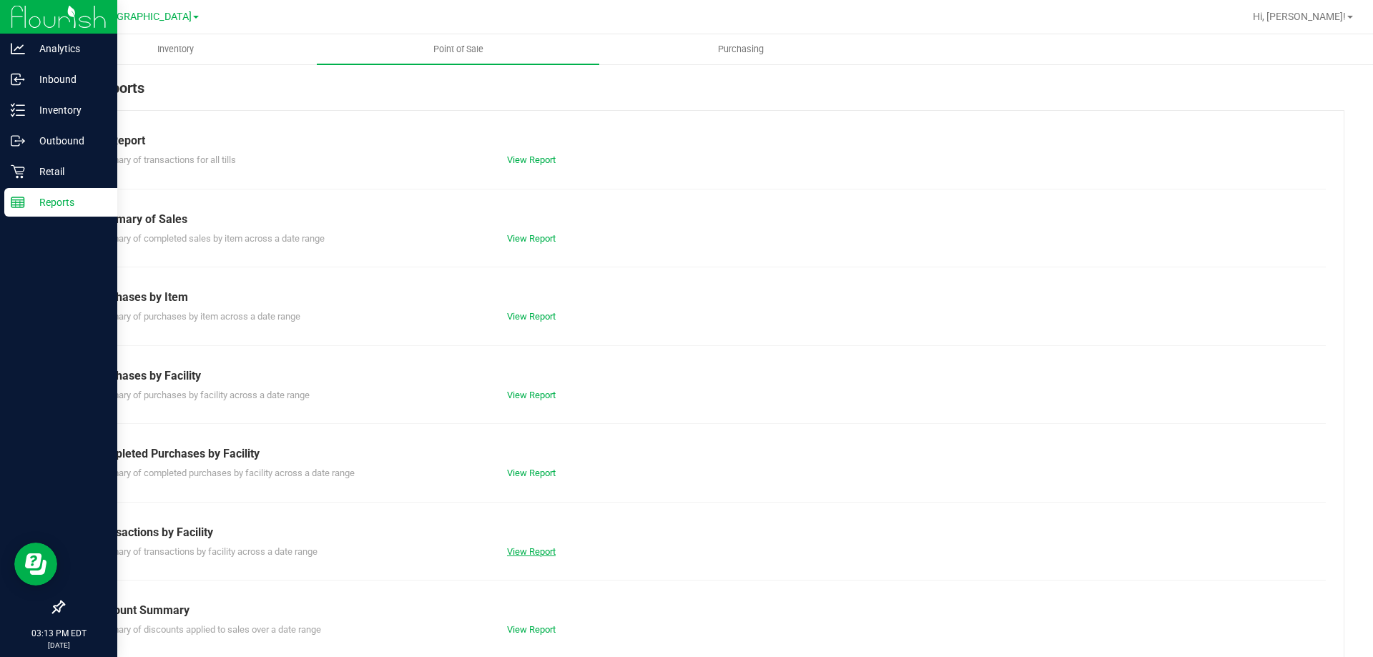
click at [524, 554] on link "View Report" at bounding box center [531, 551] width 49 height 11
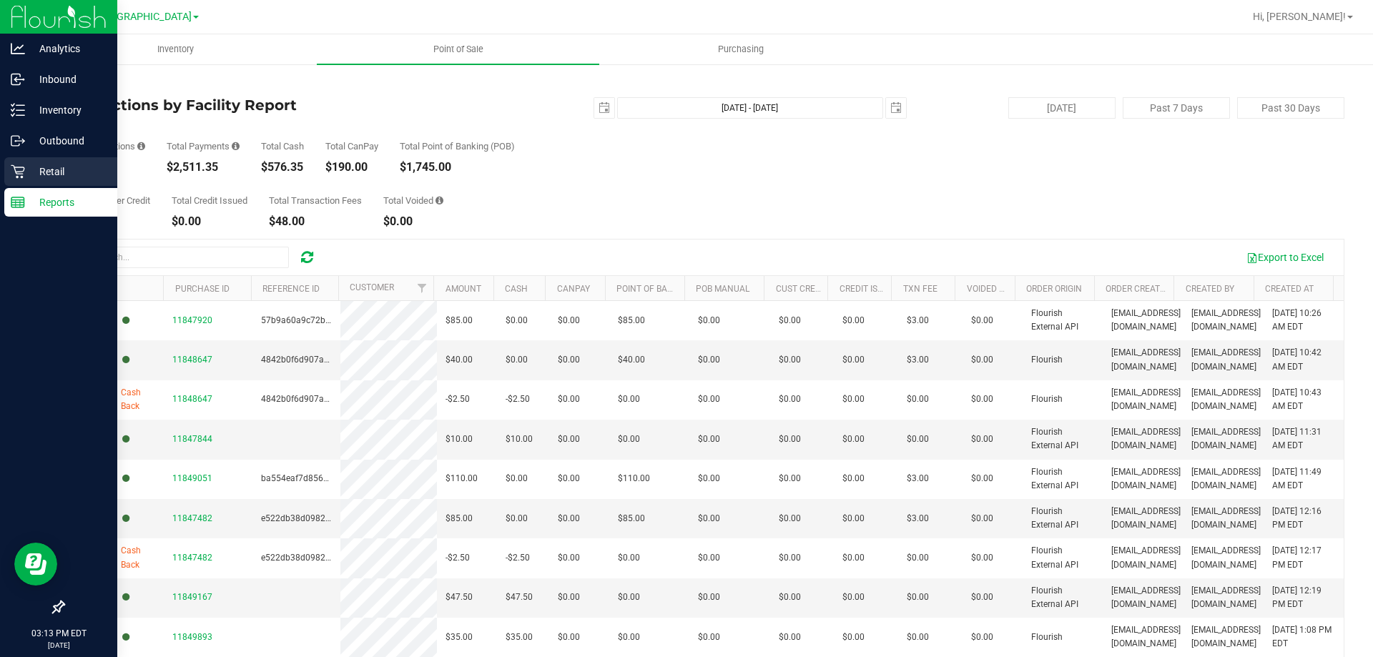
click at [9, 178] on div "Retail" at bounding box center [60, 171] width 113 height 29
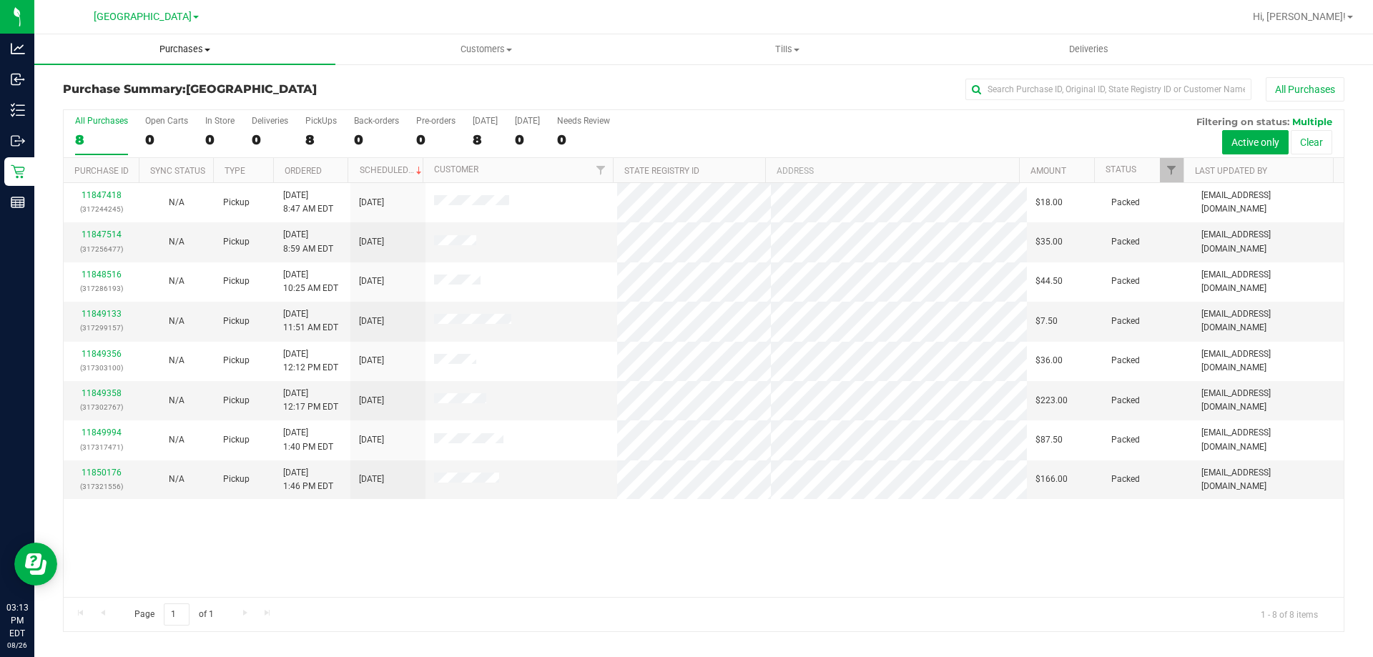
click at [200, 56] on uib-tab-heading "Purchases Summary of purchases Fulfillment All purchases" at bounding box center [184, 49] width 301 height 30
click at [175, 96] on li "Fulfillment" at bounding box center [184, 103] width 301 height 17
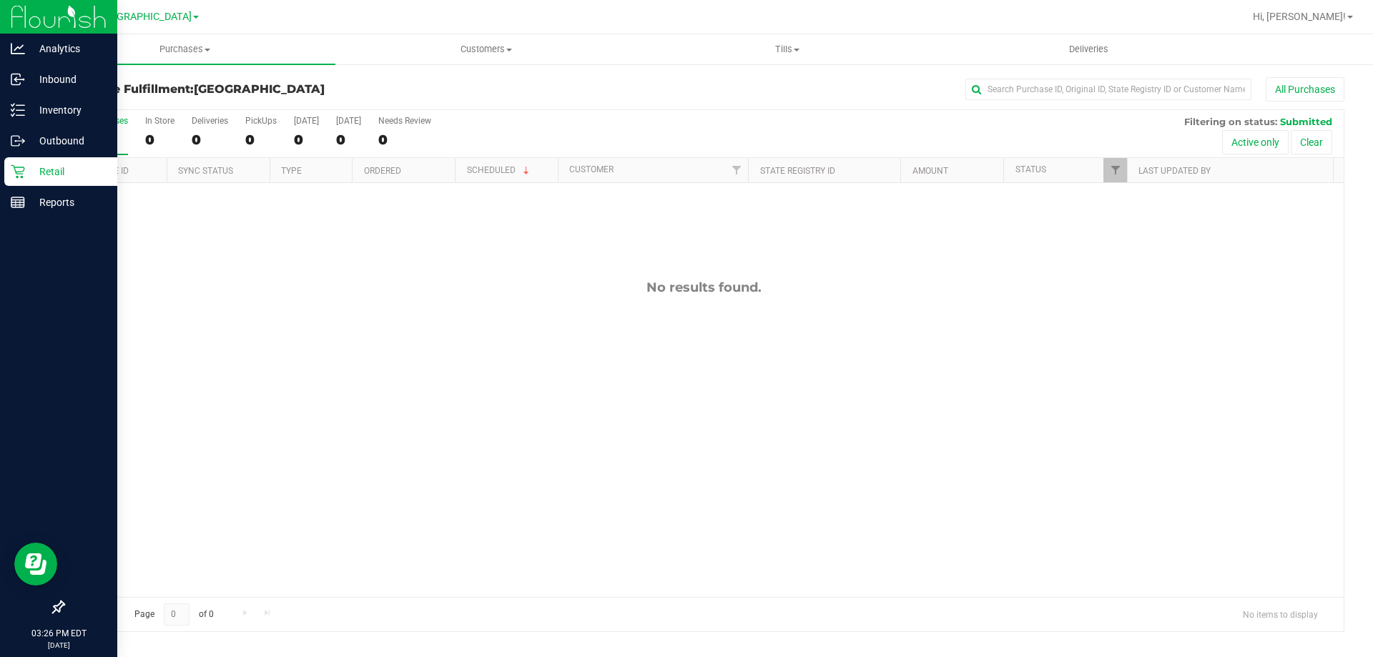
click at [19, 176] on icon at bounding box center [18, 172] width 14 height 14
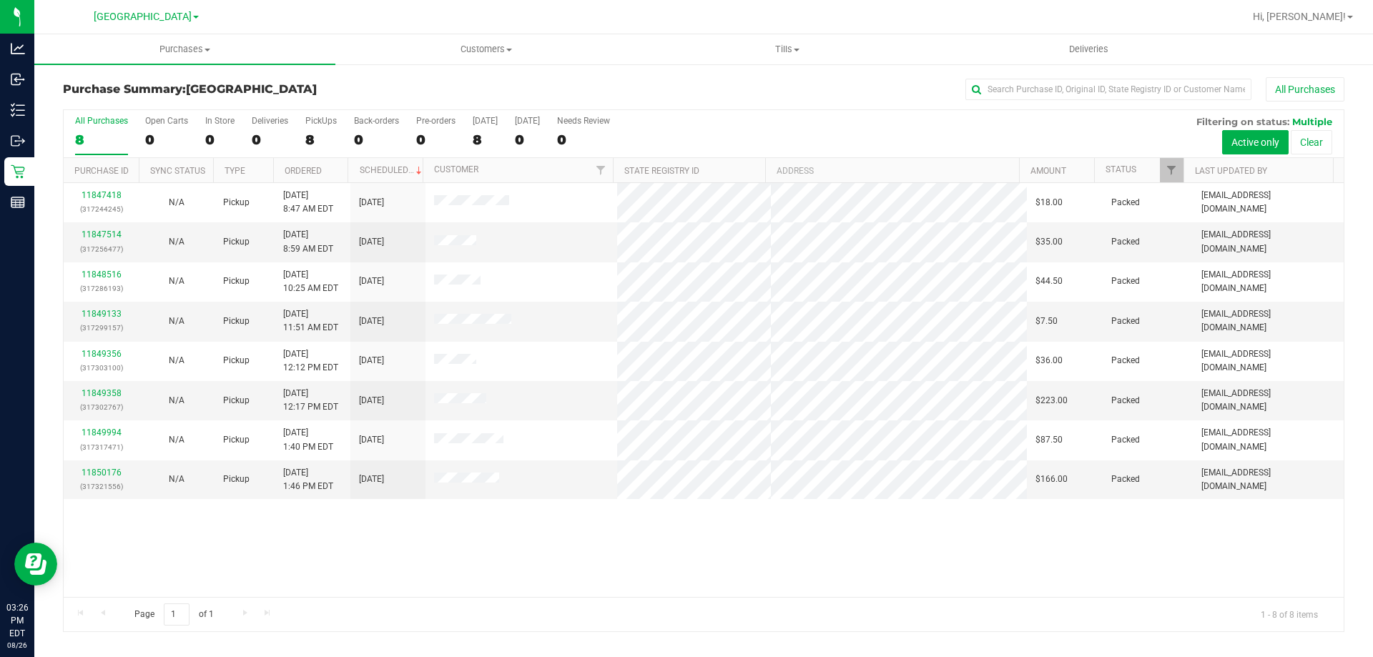
click at [431, 540] on div "11847418 (317244245) N/A Pickup [DATE] 8:47 AM EDT 8/26/2025 $18.00 Packed [EMA…" at bounding box center [704, 390] width 1280 height 414
click at [863, 534] on div "11847418 (317244245) N/A Pickup [DATE] 8:47 AM EDT 8/26/2025 $18.00 Packed [EMA…" at bounding box center [704, 390] width 1280 height 414
click at [1092, 554] on div "11847418 (317244245) N/A Pickup [DATE] 8:47 AM EDT 8/26/2025 $18.00 Packed [EMA…" at bounding box center [704, 390] width 1280 height 414
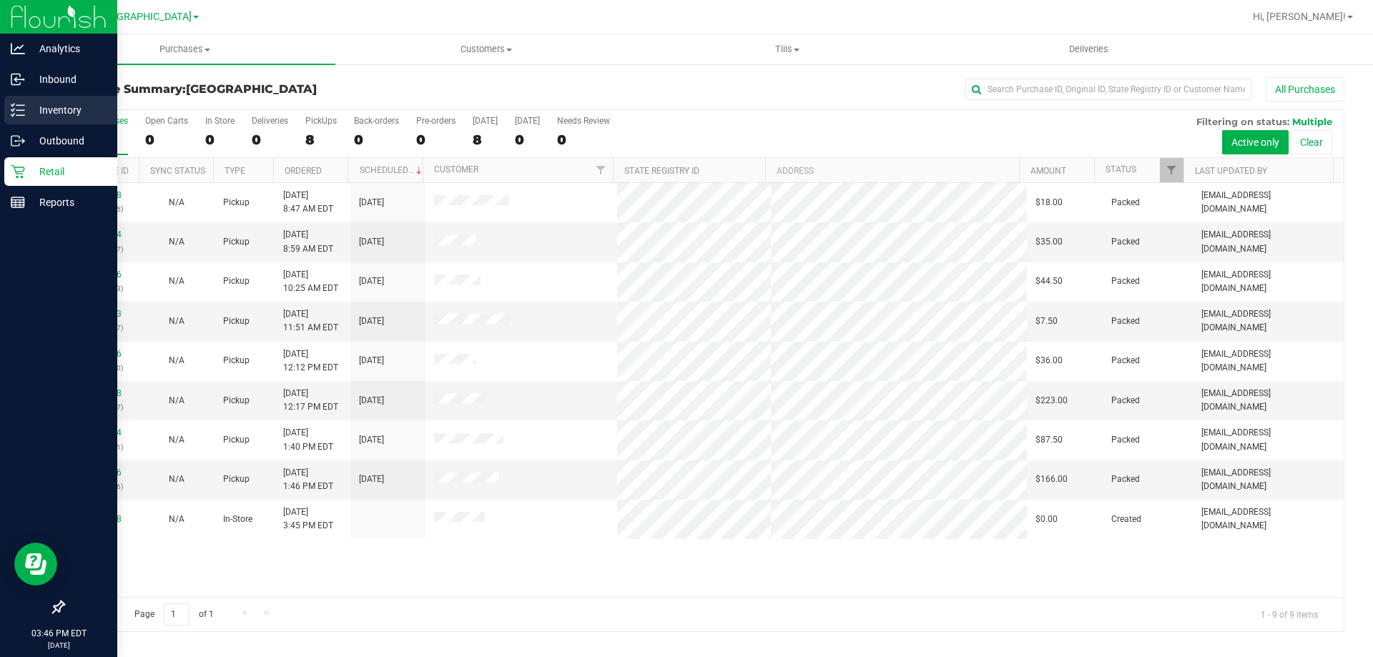
click at [99, 104] on p "Inventory" at bounding box center [68, 110] width 86 height 17
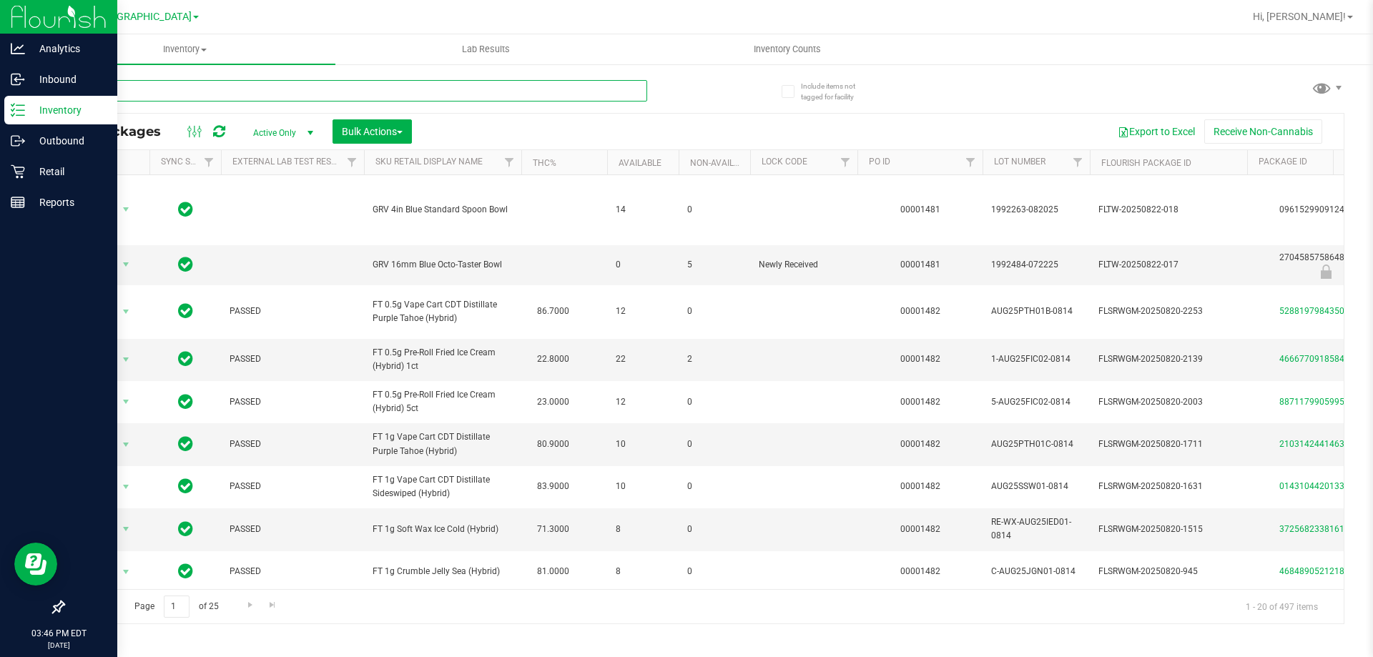
click at [206, 99] on input "text" at bounding box center [355, 90] width 584 height 21
type input "ago"
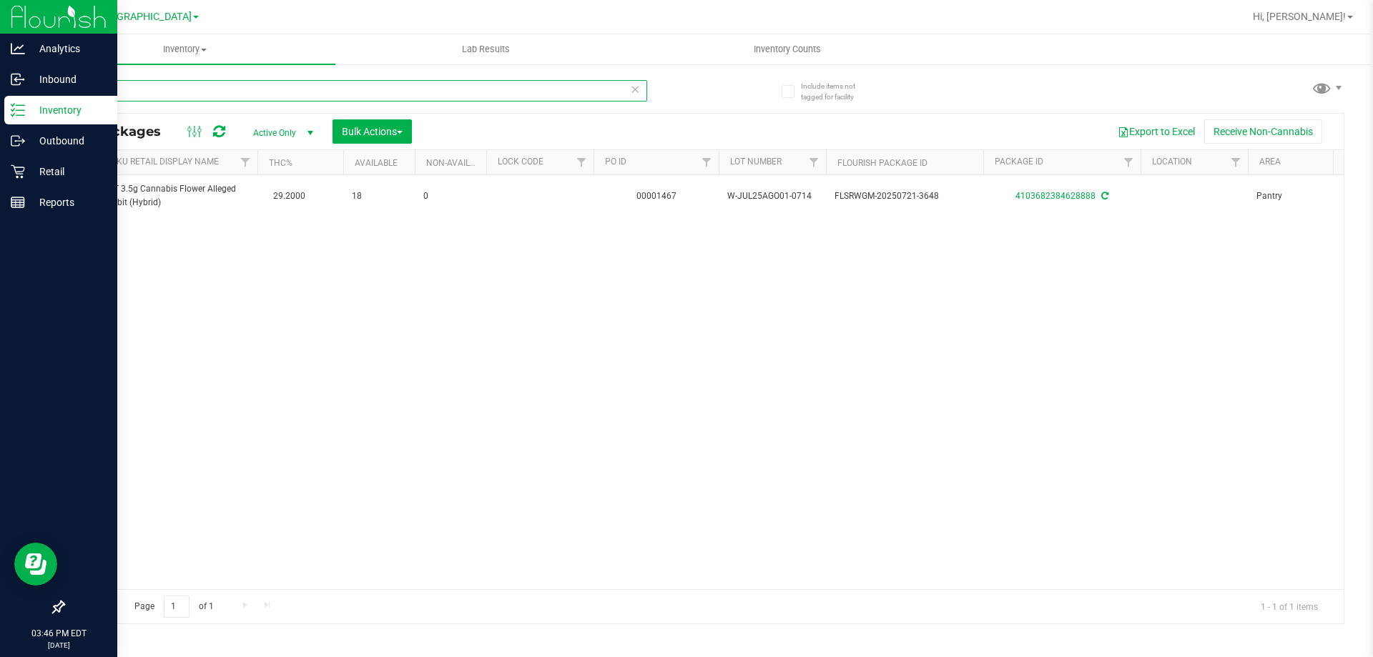
scroll to position [0, 272]
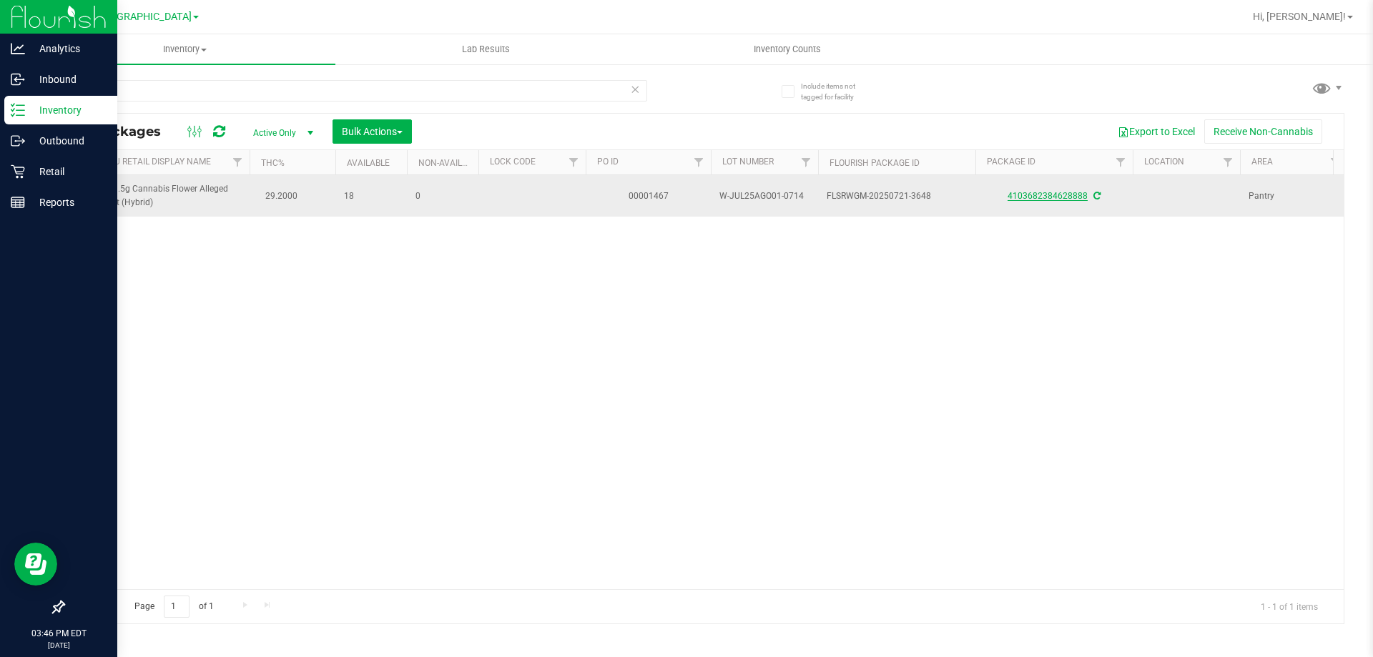
click at [1027, 199] on link "4103682384628888" at bounding box center [1048, 196] width 80 height 10
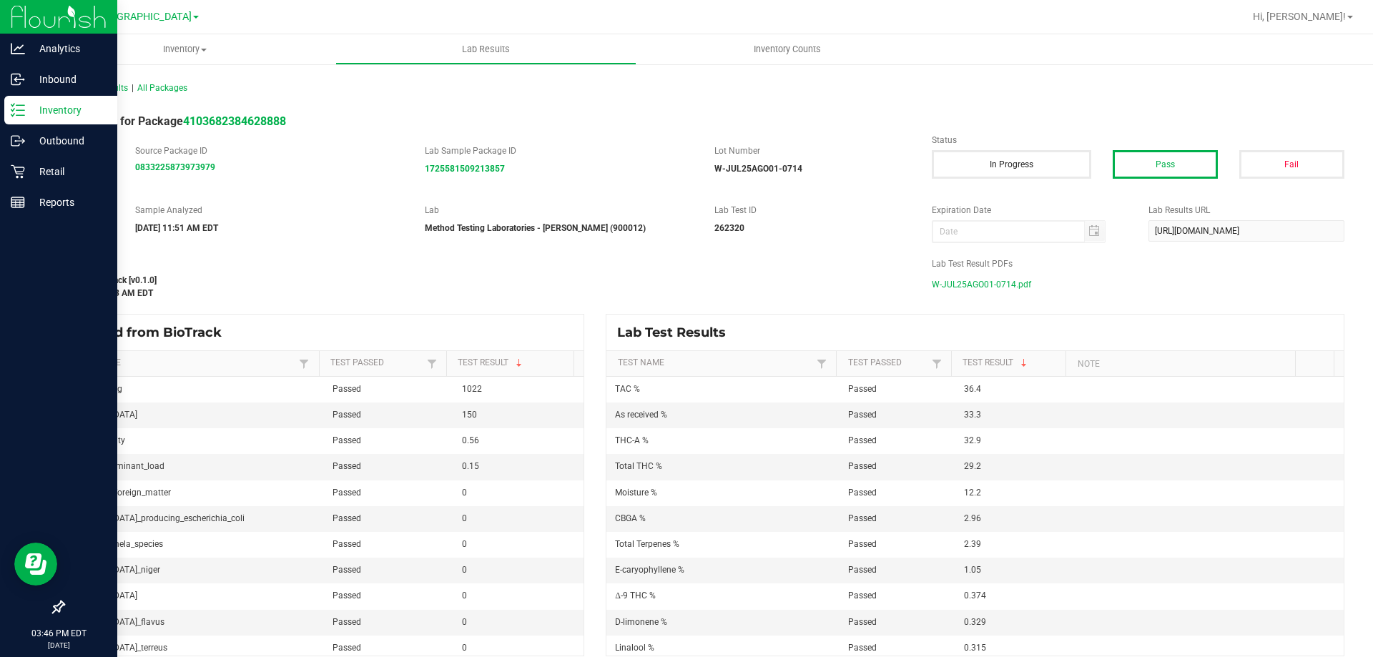
click at [960, 280] on span "W-JUL25AGO01-0714.pdf" at bounding box center [981, 284] width 99 height 21
click at [44, 170] on p "Retail" at bounding box center [68, 171] width 86 height 17
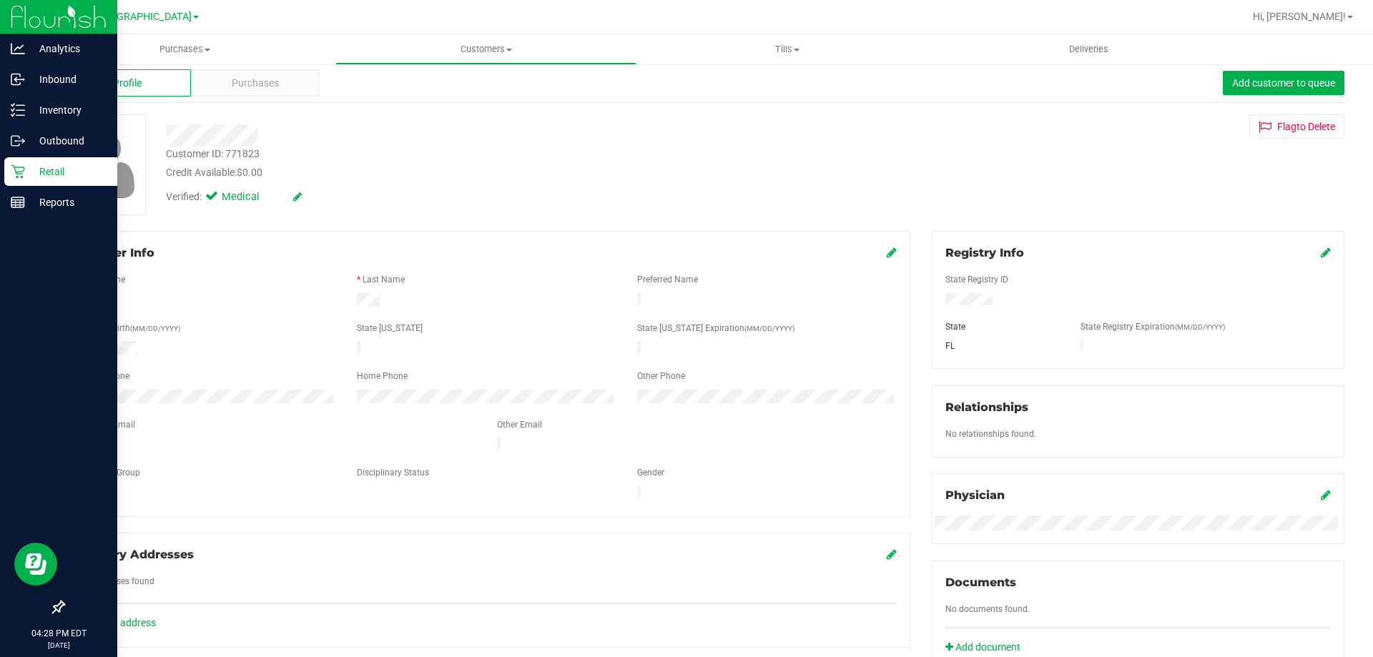
scroll to position [19, 0]
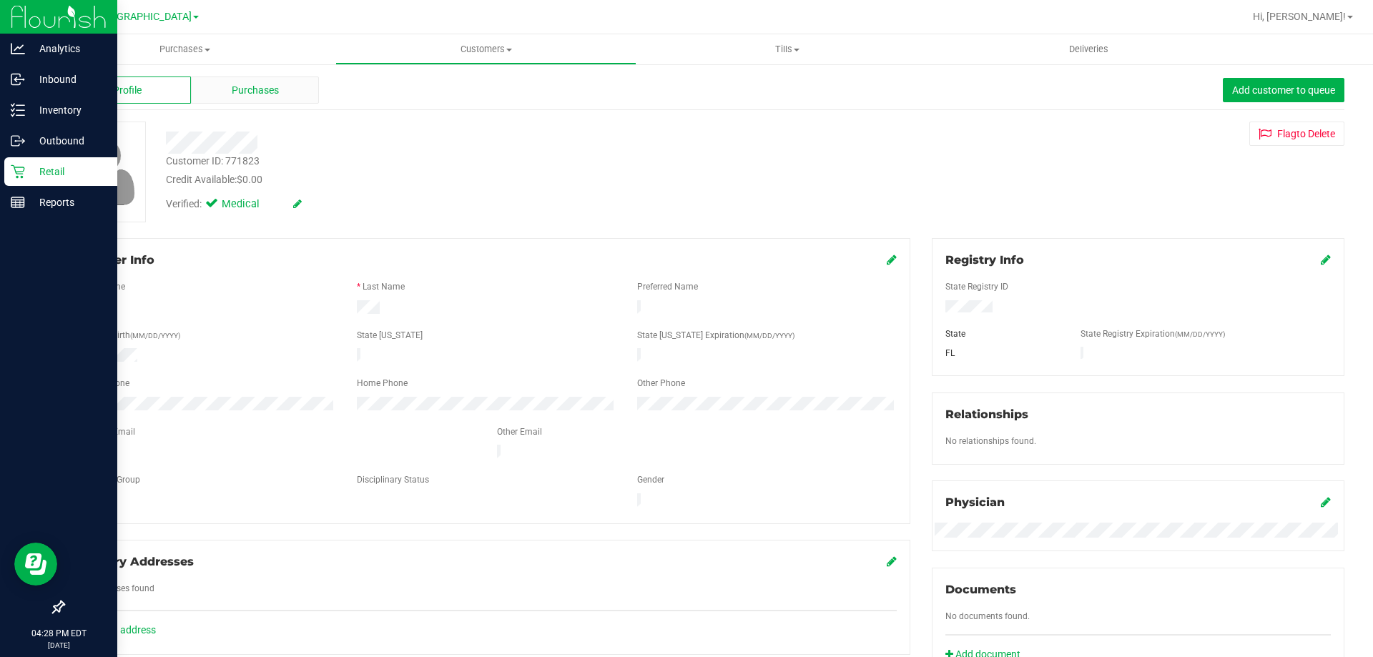
click at [250, 84] on span "Purchases" at bounding box center [255, 90] width 47 height 15
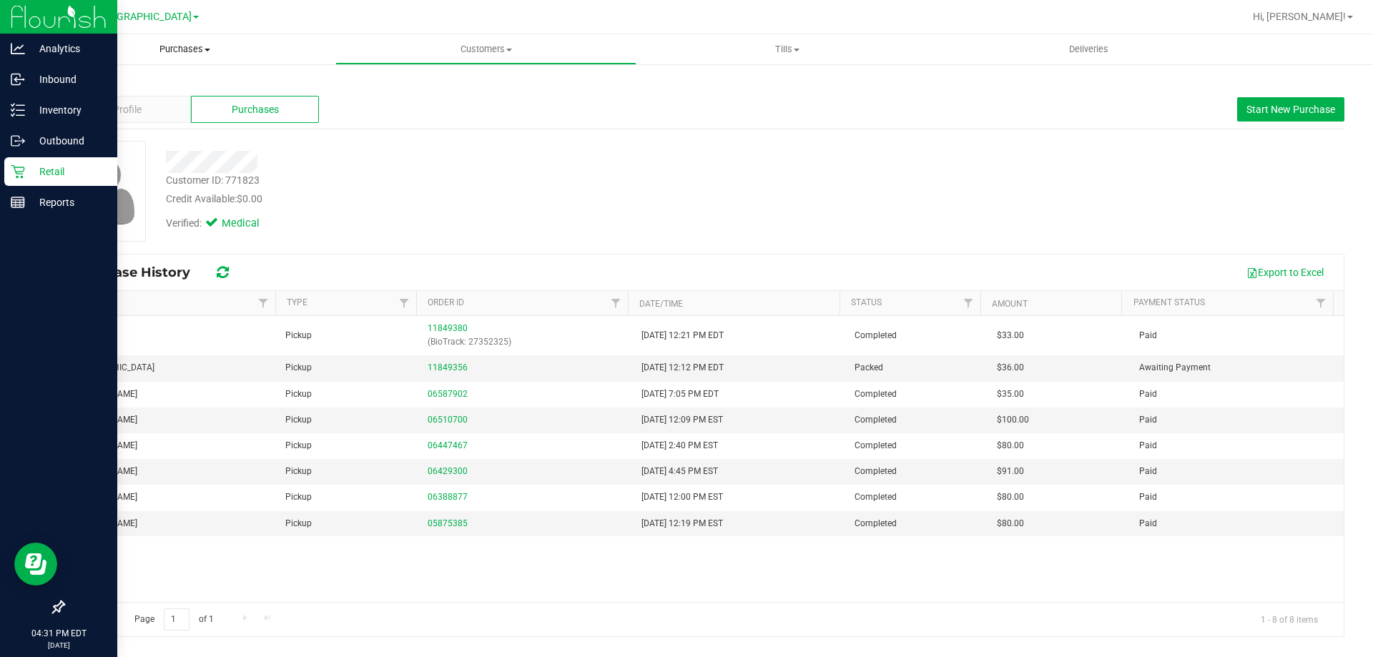
click at [164, 52] on span "Purchases" at bounding box center [184, 49] width 301 height 13
click at [139, 85] on span "Summary of purchases" at bounding box center [107, 86] width 147 height 12
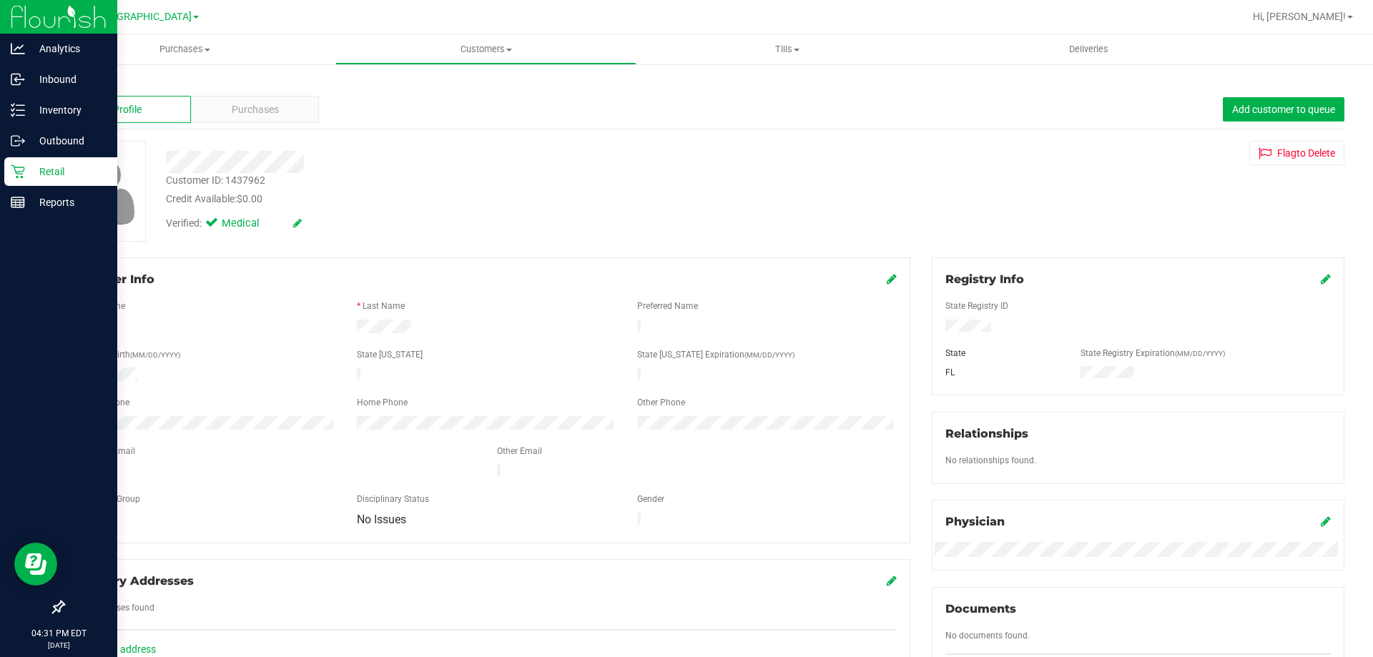
click at [263, 129] on div "Back Profile Purchases Add customer to queue Customer ID: 1437962 Credit Availa…" at bounding box center [704, 533] width 1282 height 912
click at [260, 112] on span "Purchases" at bounding box center [255, 109] width 47 height 15
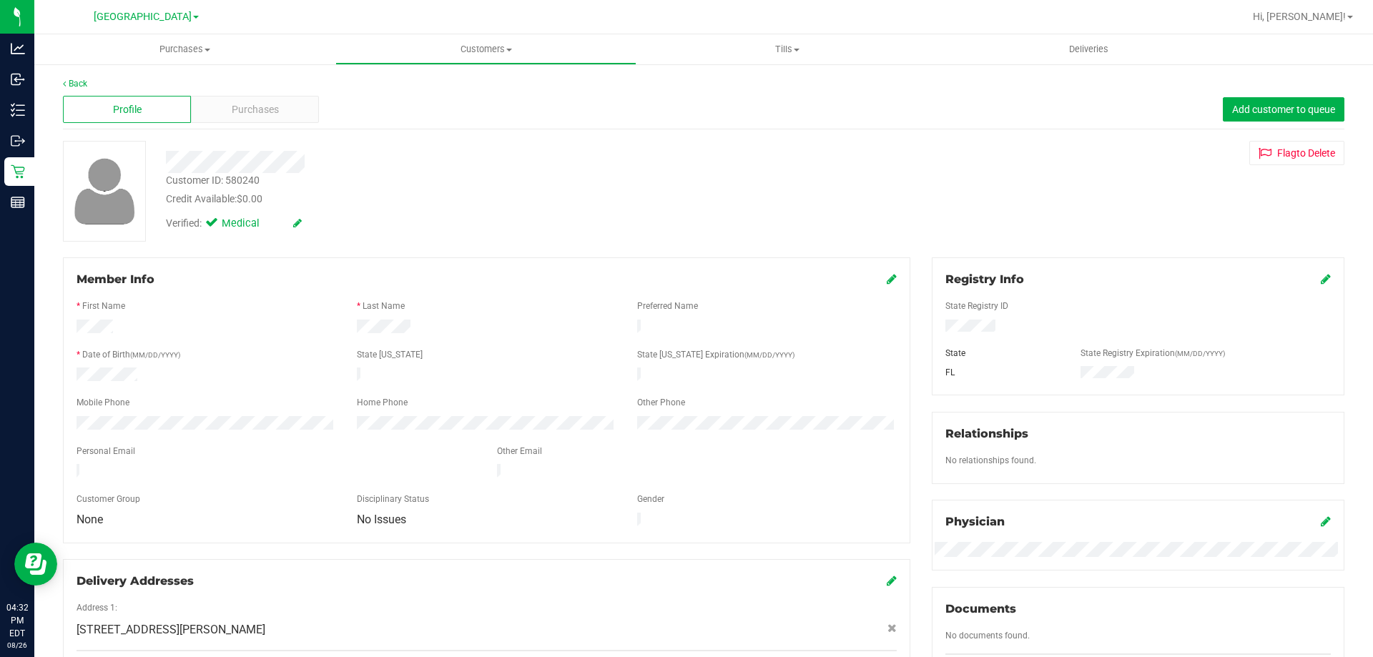
click at [254, 126] on div "Profile Purchases Add customer to queue" at bounding box center [704, 109] width 1282 height 39
click at [256, 115] on span "Purchases" at bounding box center [255, 109] width 47 height 15
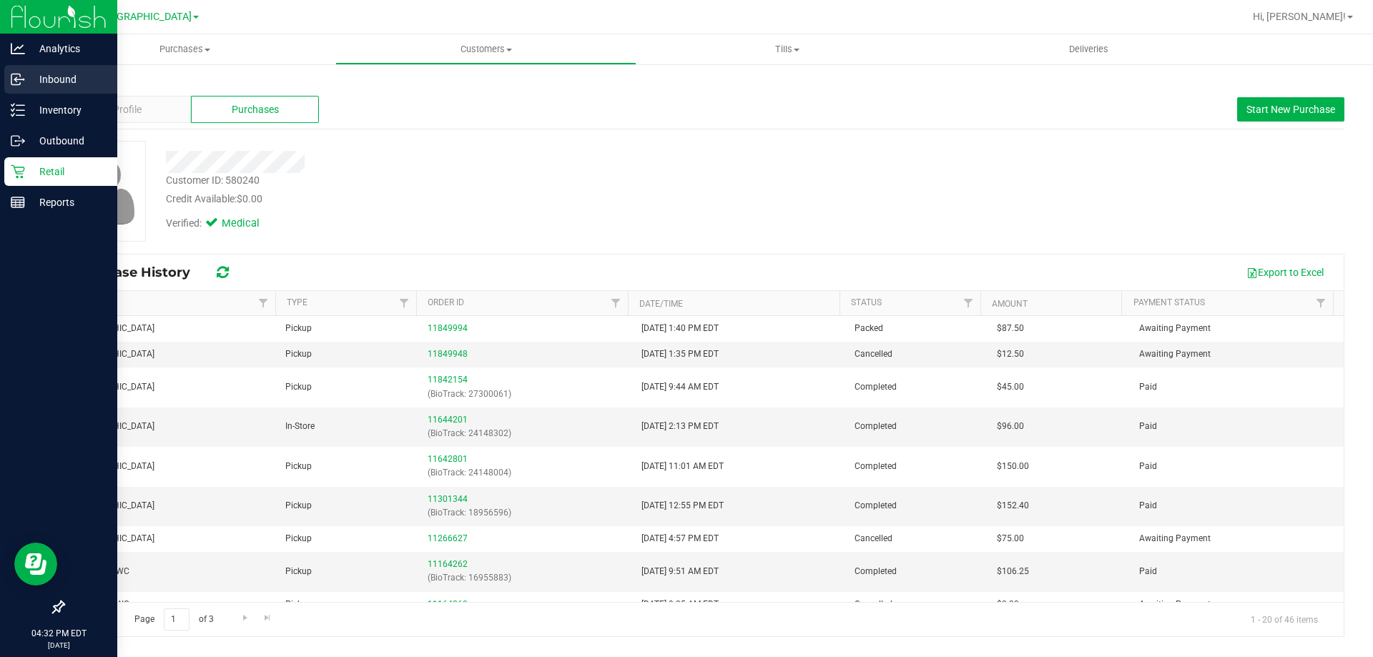
click at [51, 85] on p "Inbound" at bounding box center [68, 79] width 86 height 17
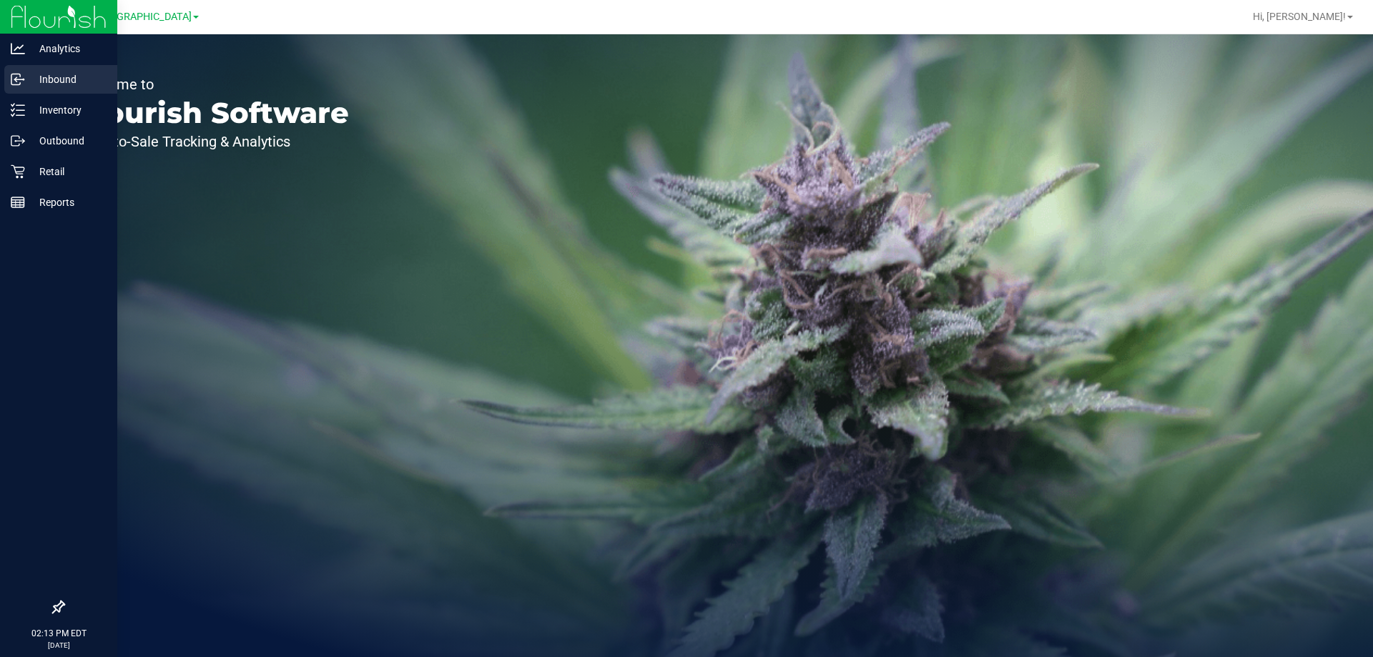
click at [16, 81] on icon at bounding box center [15, 80] width 2 height 2
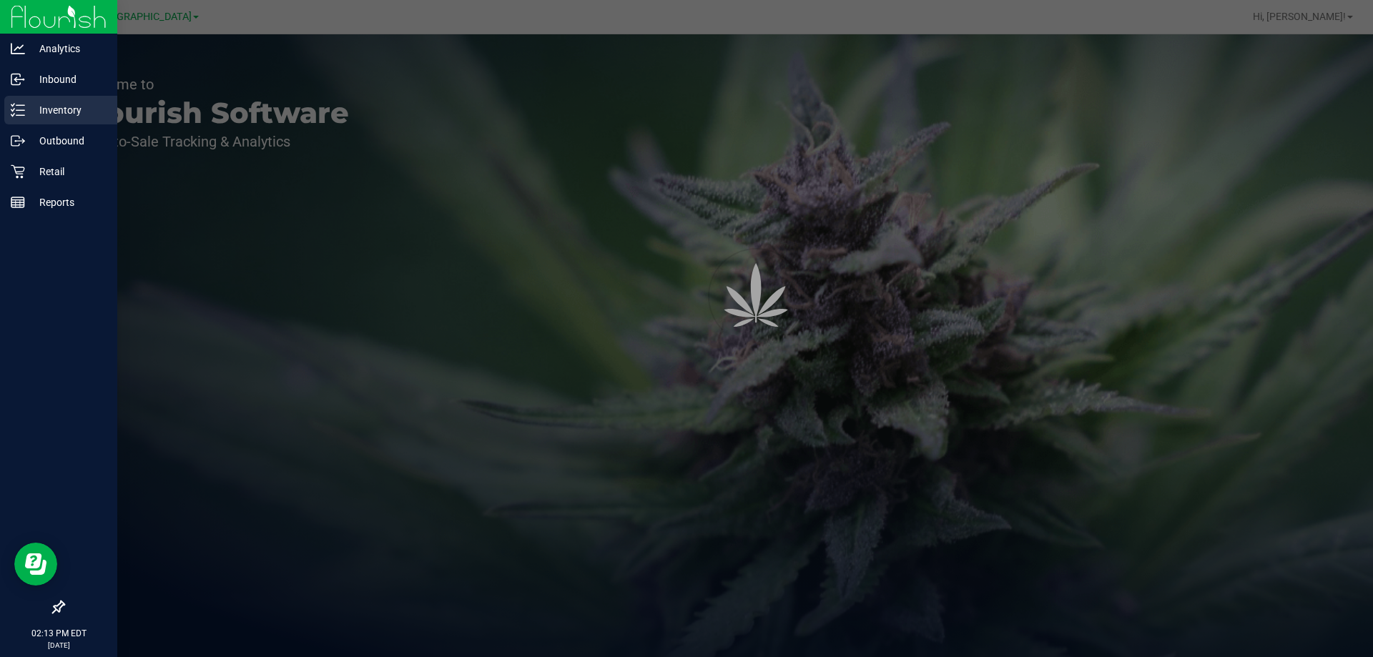
click at [54, 117] on p "Inventory" at bounding box center [68, 110] width 86 height 17
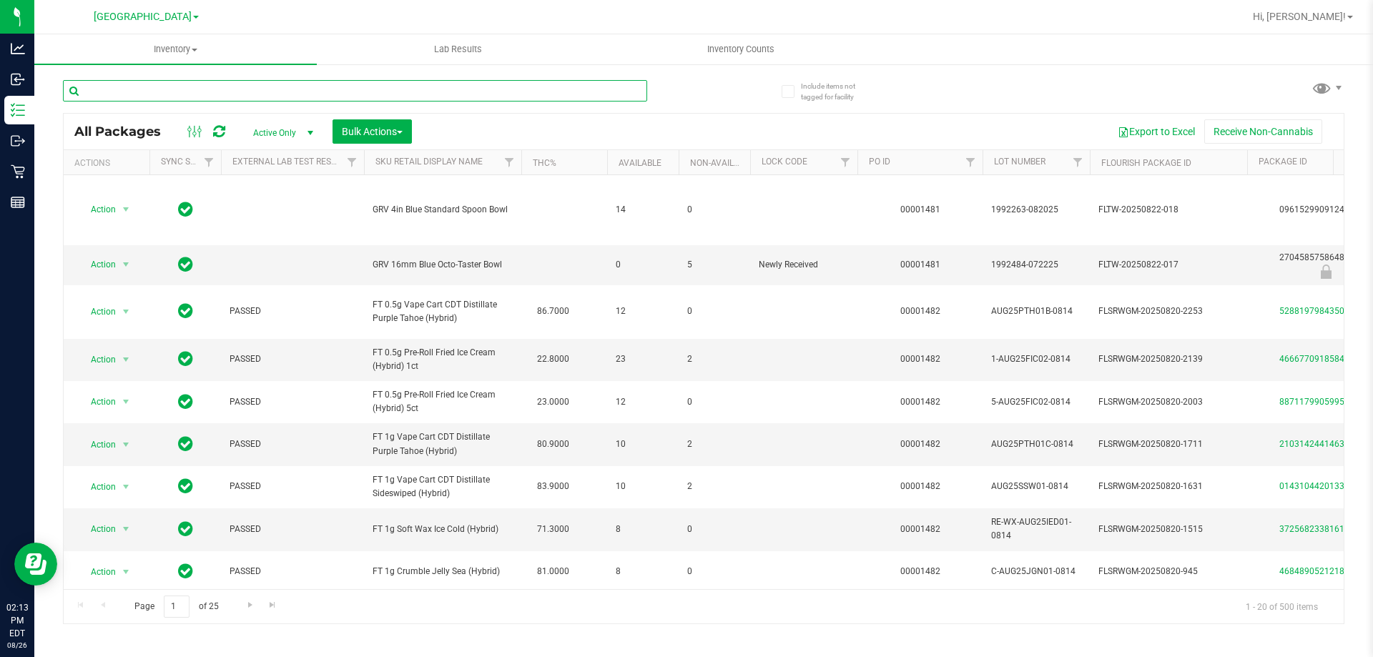
click at [140, 92] on input "text" at bounding box center [355, 90] width 584 height 21
type input "2798433930257248"
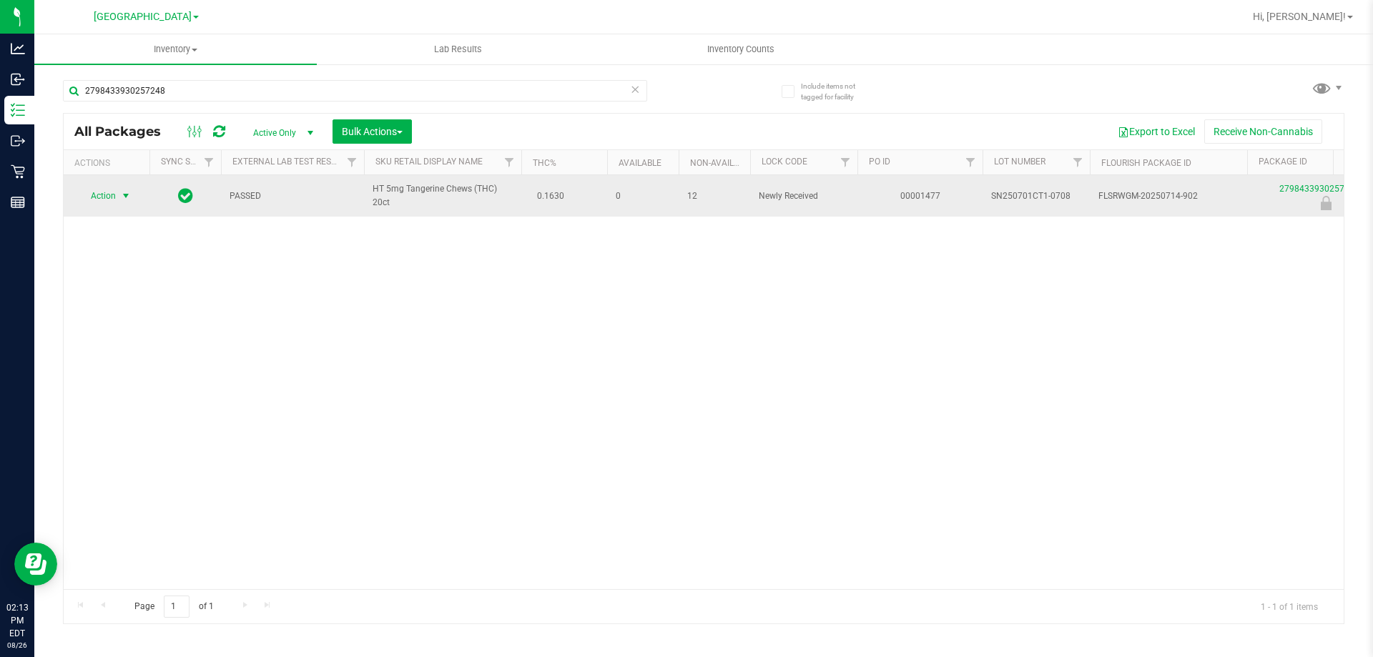
click at [107, 197] on span "Action" at bounding box center [97, 196] width 39 height 20
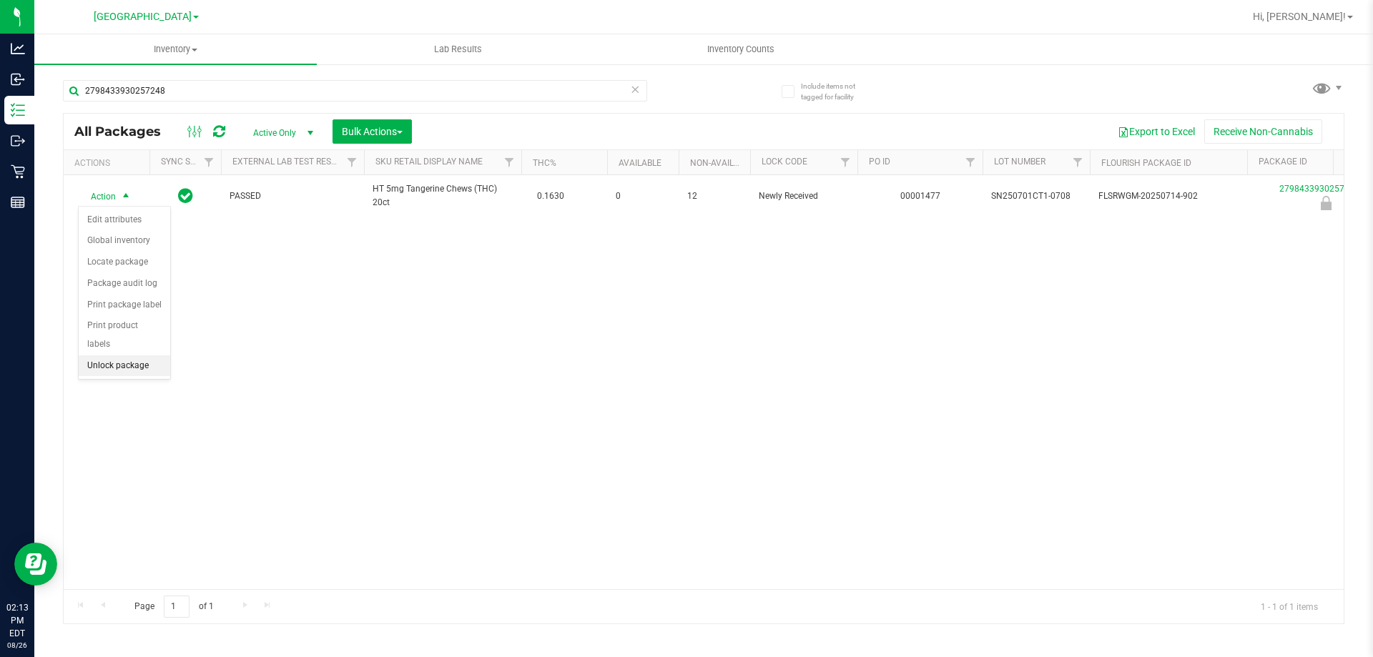
click at [129, 356] on li "Unlock package" at bounding box center [125, 366] width 92 height 21
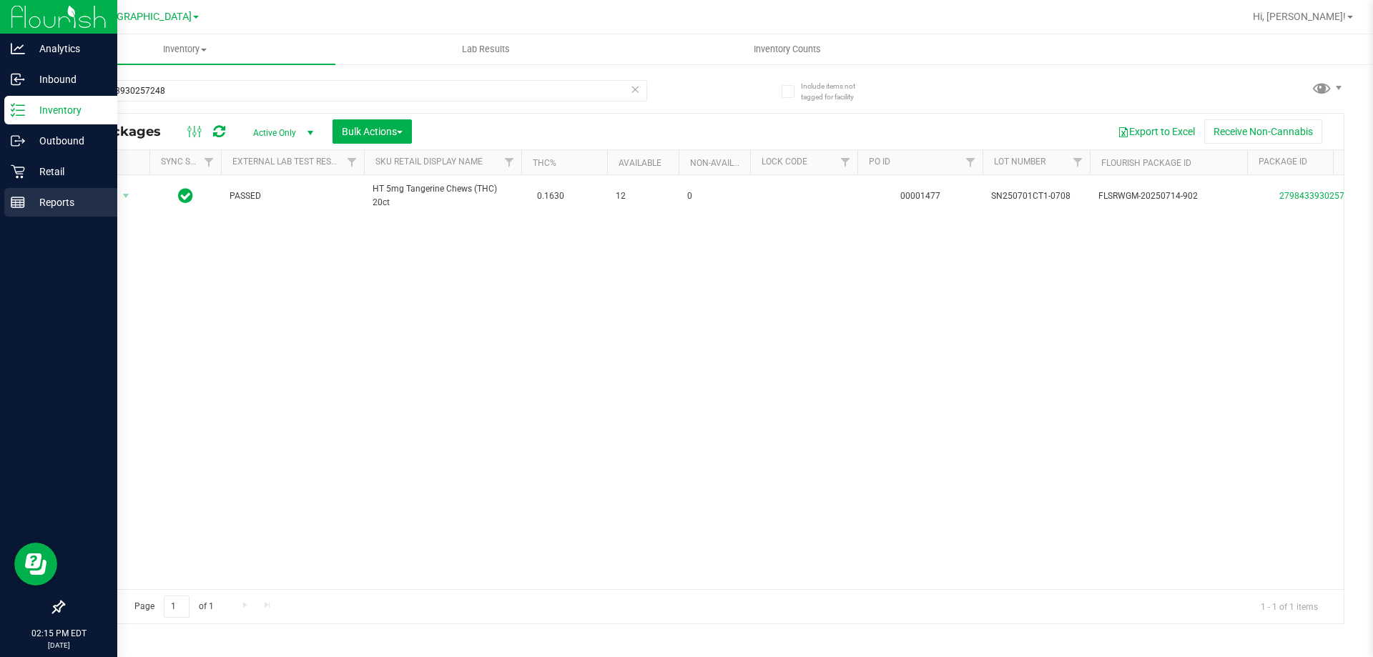
click at [0, 198] on link "Reports" at bounding box center [58, 203] width 117 height 31
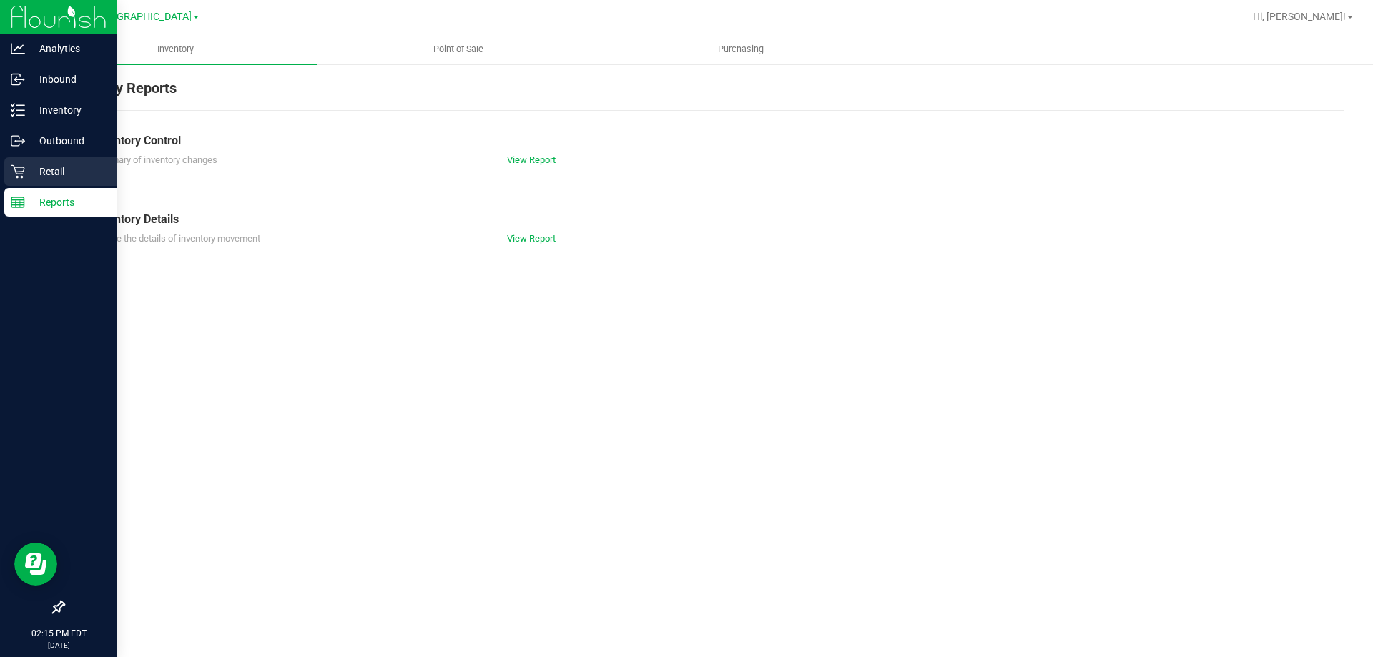
click at [9, 176] on div "Retail" at bounding box center [60, 171] width 113 height 29
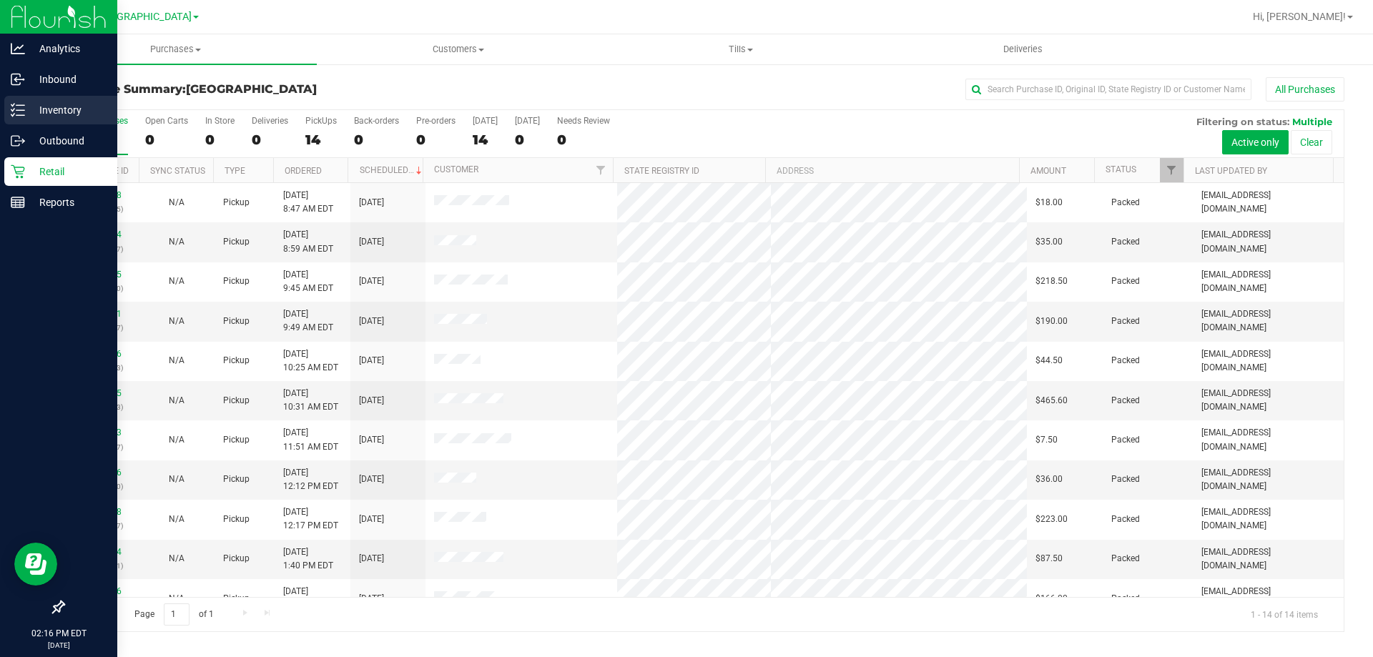
click at [25, 102] on p "Inventory" at bounding box center [68, 110] width 86 height 17
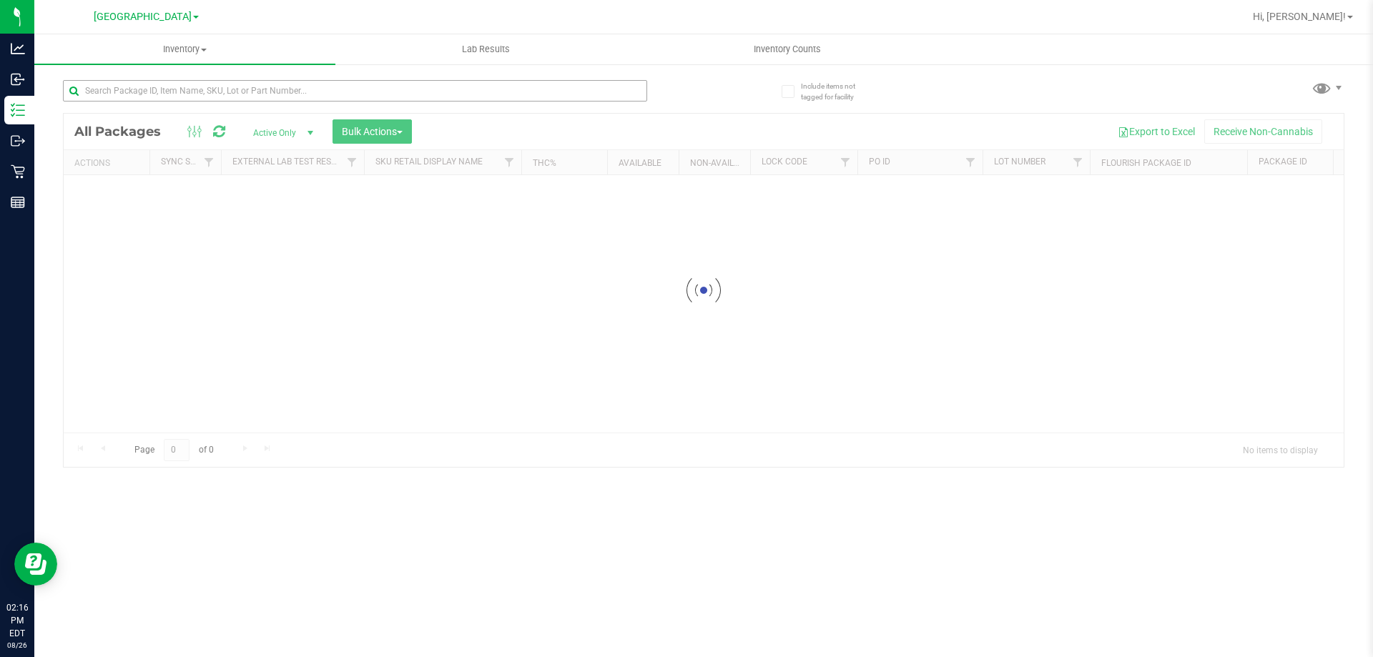
drag, startPoint x: 298, startPoint y: 104, endPoint x: 309, endPoint y: 99, distance: 11.8
click at [301, 104] on div at bounding box center [355, 96] width 584 height 33
click at [309, 99] on input "text" at bounding box center [355, 90] width 584 height 21
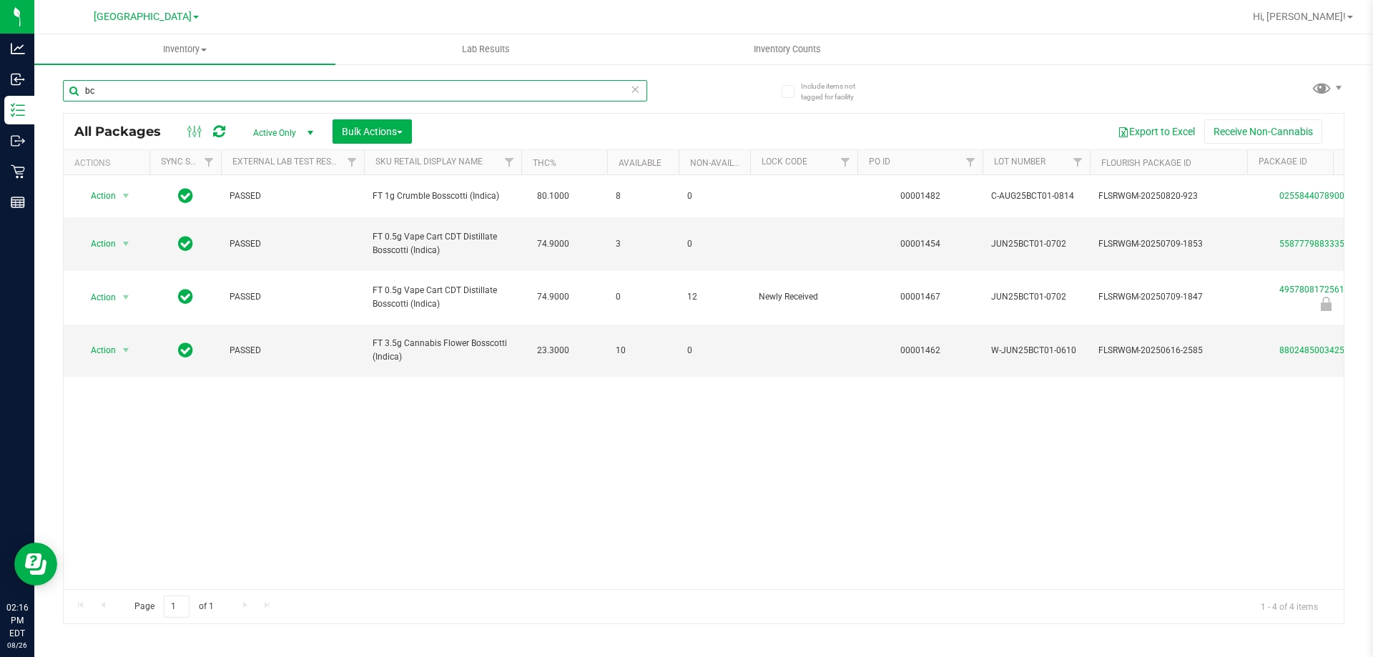
type input "b"
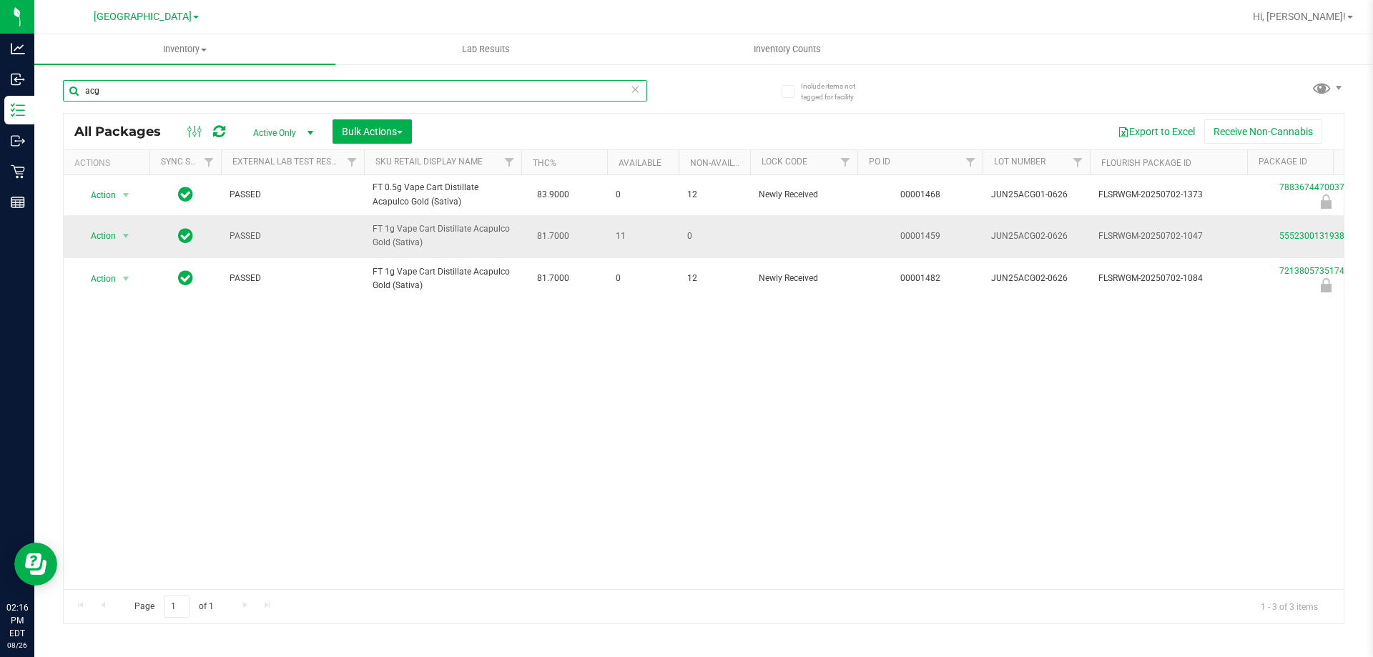
type input "acg"
click at [507, 248] on span "FT 1g Vape Cart Distillate Acapulco Gold (Sativa)" at bounding box center [443, 235] width 140 height 27
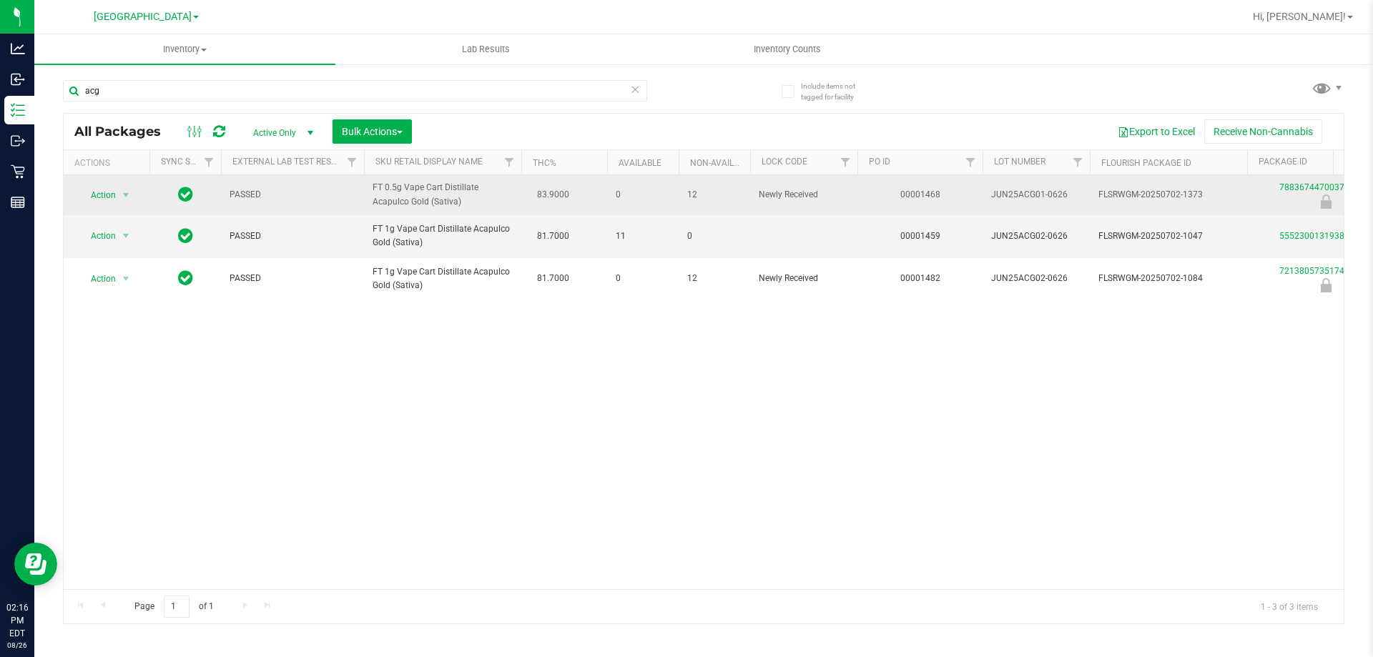
click at [519, 196] on td "FT 0.5g Vape Cart Distillate Acapulco Gold (Sativa)" at bounding box center [442, 195] width 157 height 40
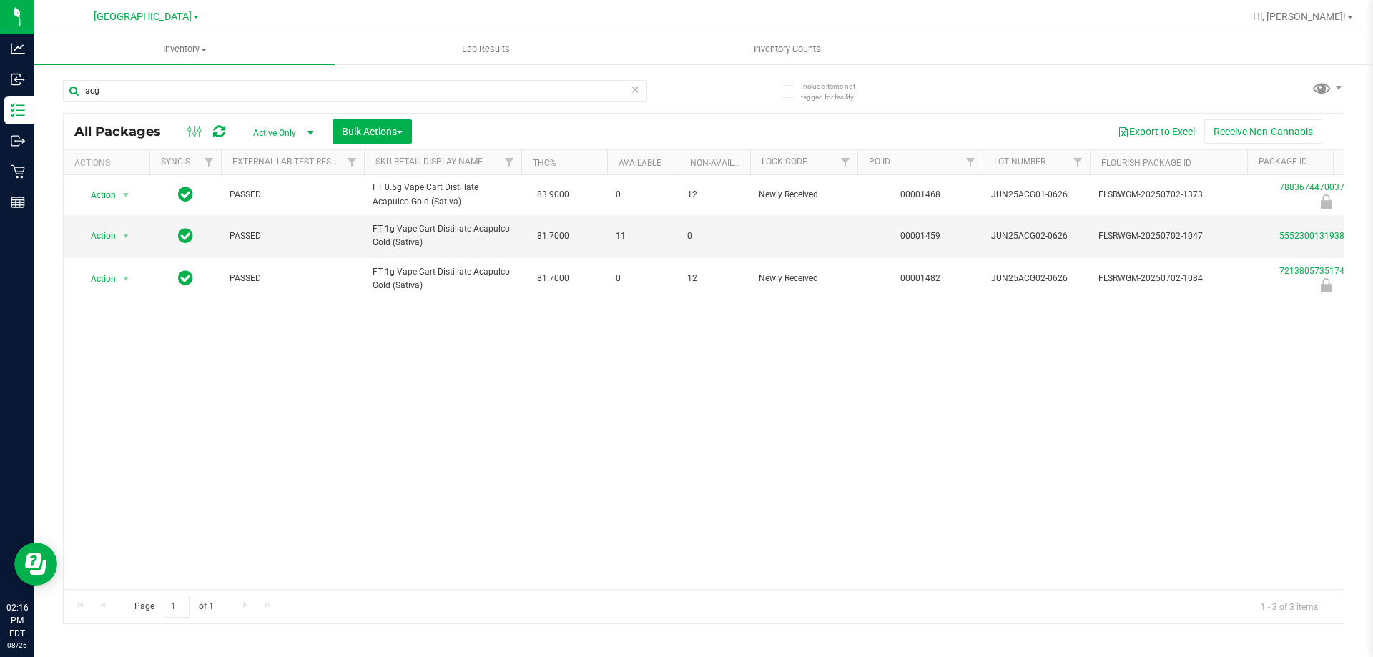
click at [490, 309] on div "Action Action Edit attributes Global inventory Locate package Package audit log…" at bounding box center [704, 382] width 1280 height 414
click at [446, 240] on span "FT 1g Vape Cart Distillate Acapulco Gold (Sativa)" at bounding box center [443, 235] width 140 height 27
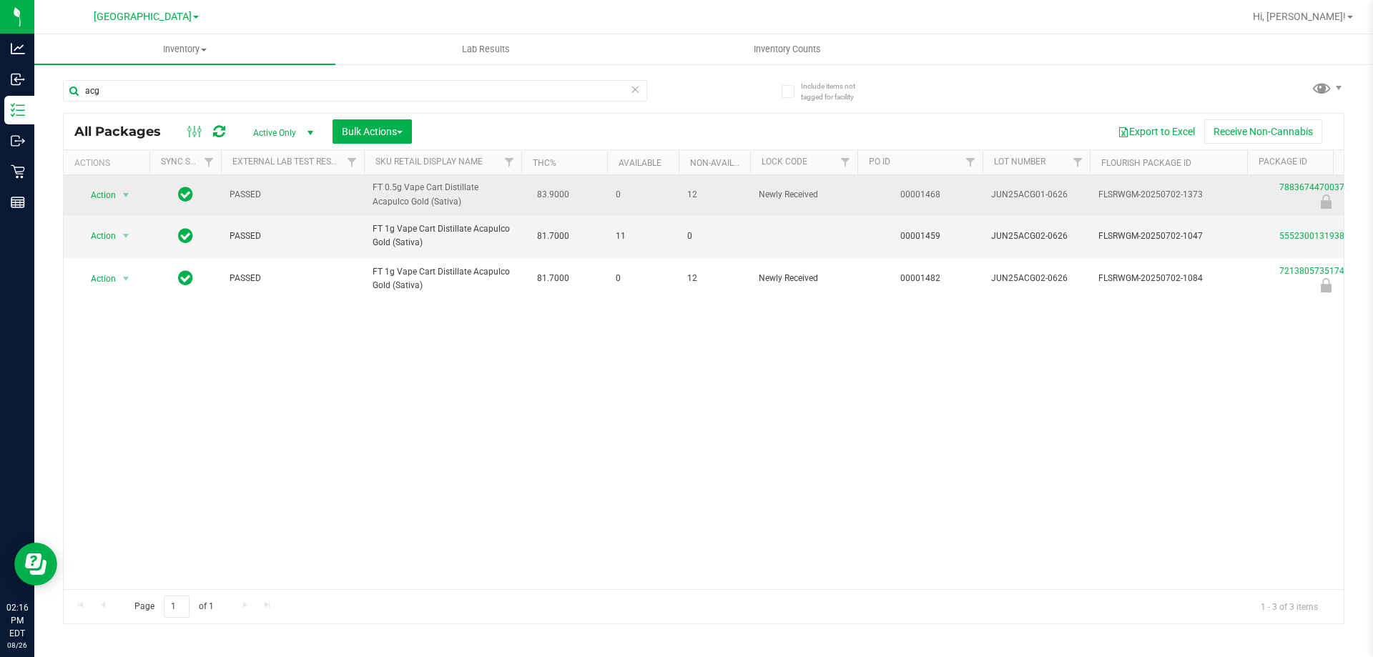
click at [338, 200] on span "PASSED" at bounding box center [293, 195] width 126 height 14
click at [240, 200] on span "PASSED" at bounding box center [293, 195] width 126 height 14
click at [247, 197] on span "PASSED" at bounding box center [293, 195] width 126 height 14
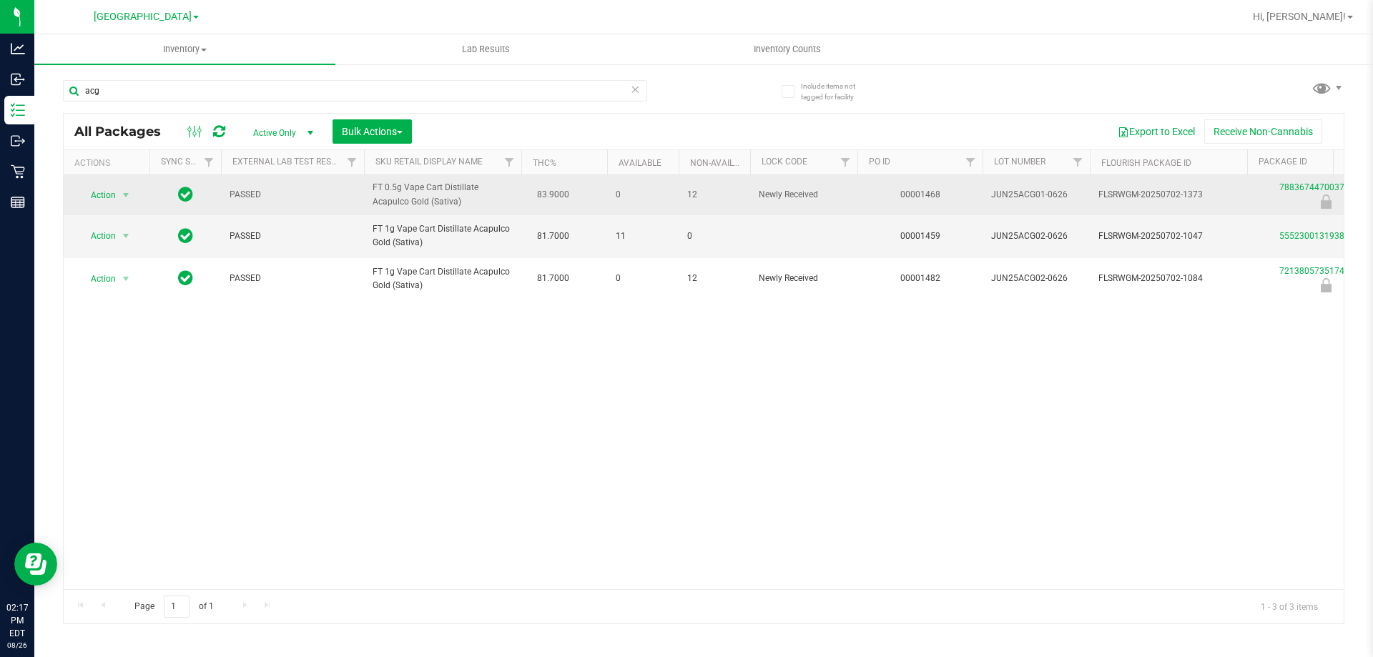
click at [278, 197] on span "PASSED" at bounding box center [293, 195] width 126 height 14
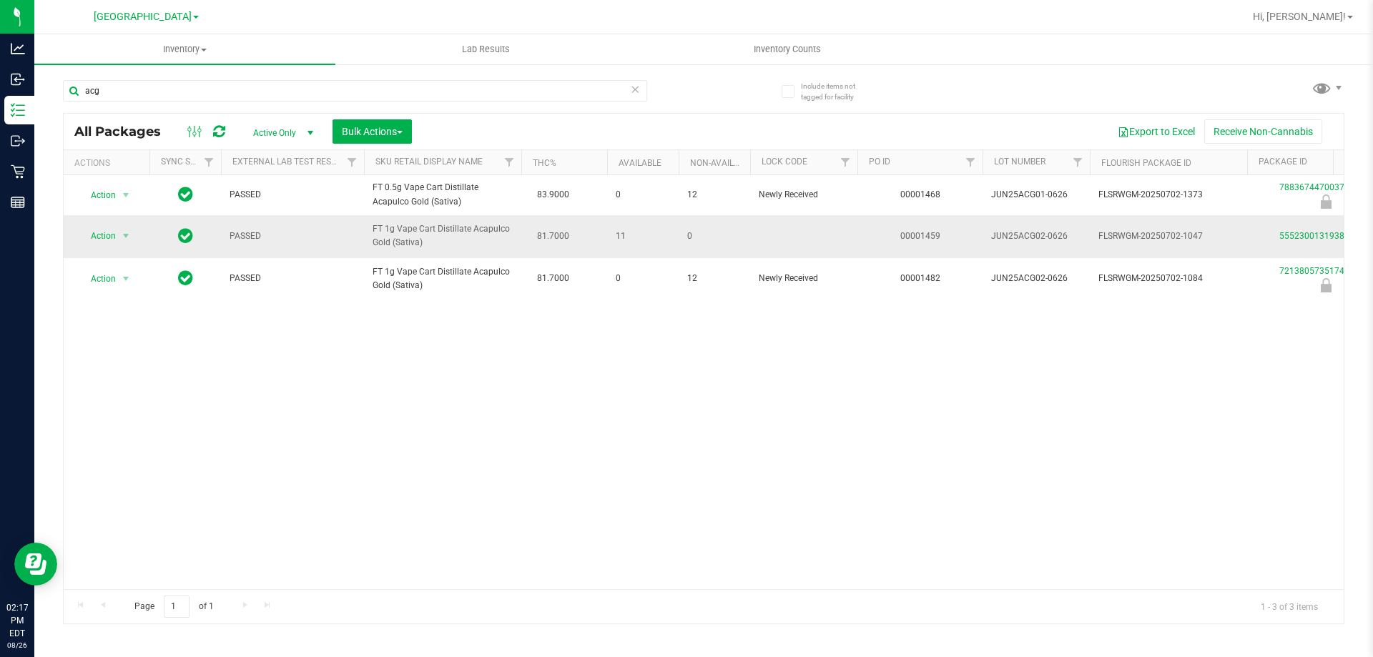
click at [305, 234] on span "PASSED" at bounding box center [293, 237] width 126 height 14
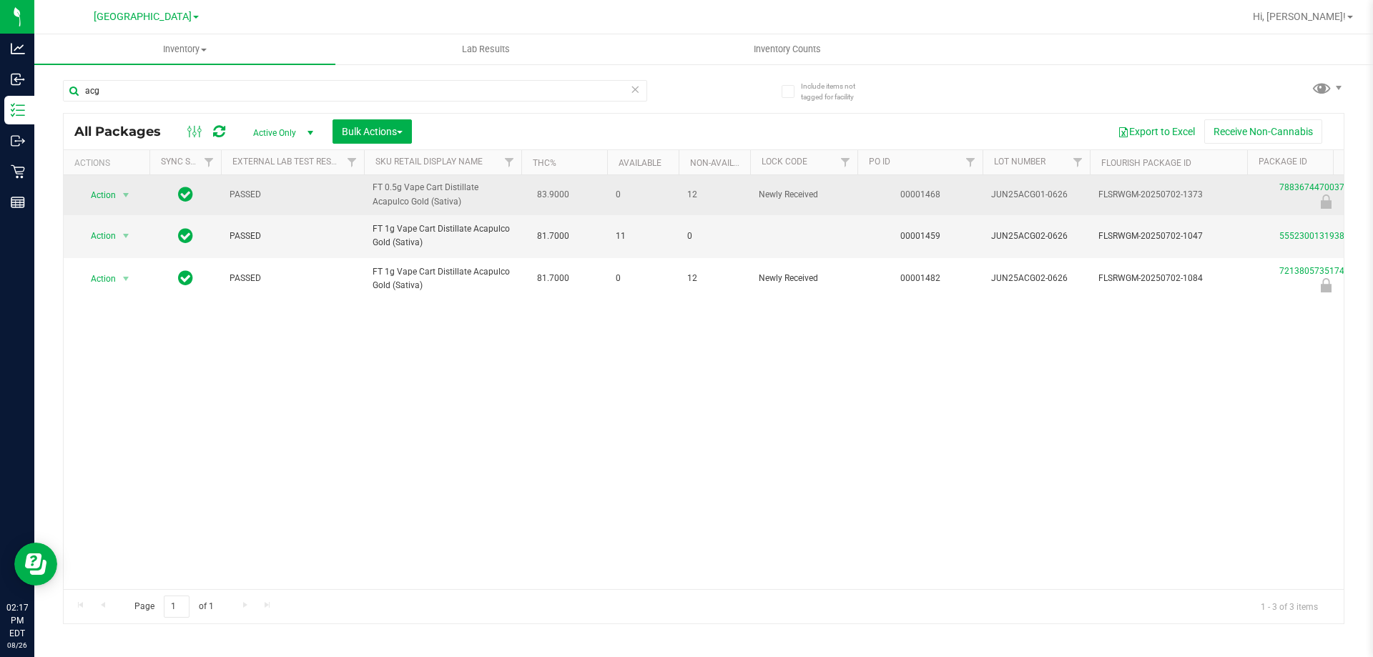
click at [313, 213] on td "PASSED" at bounding box center [292, 195] width 143 height 40
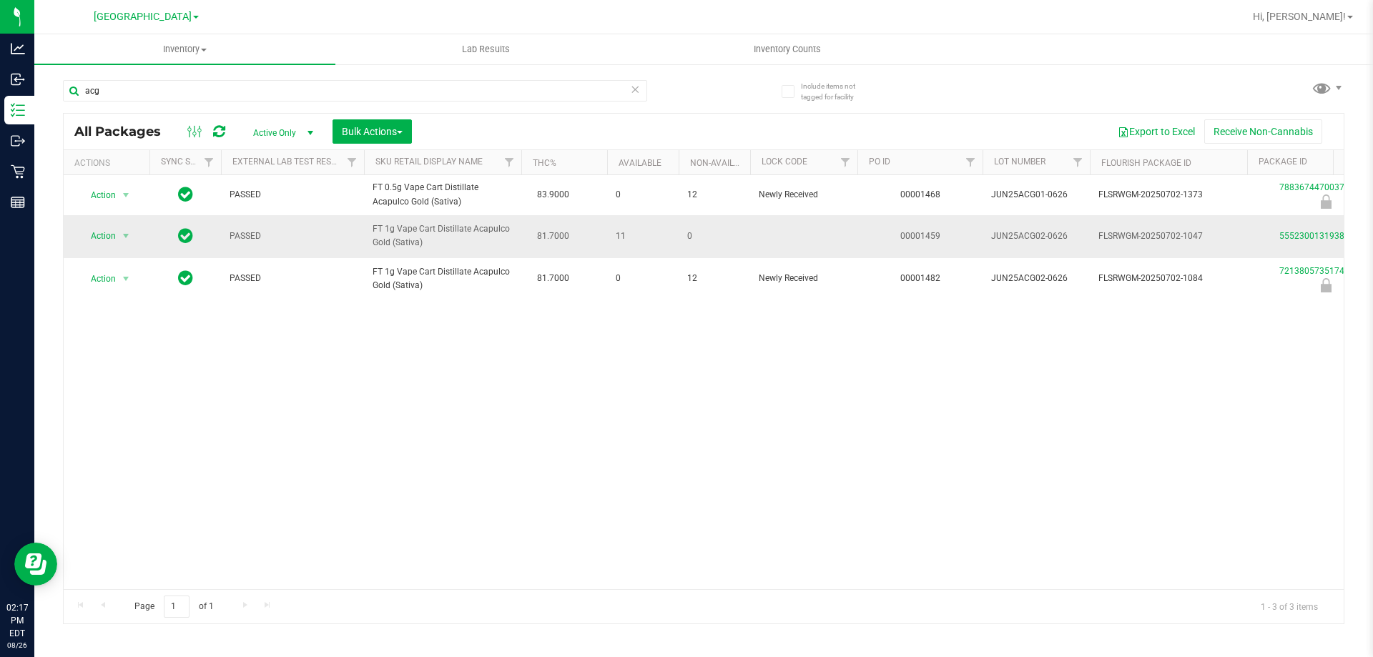
click at [328, 248] on td "PASSED" at bounding box center [292, 236] width 143 height 42
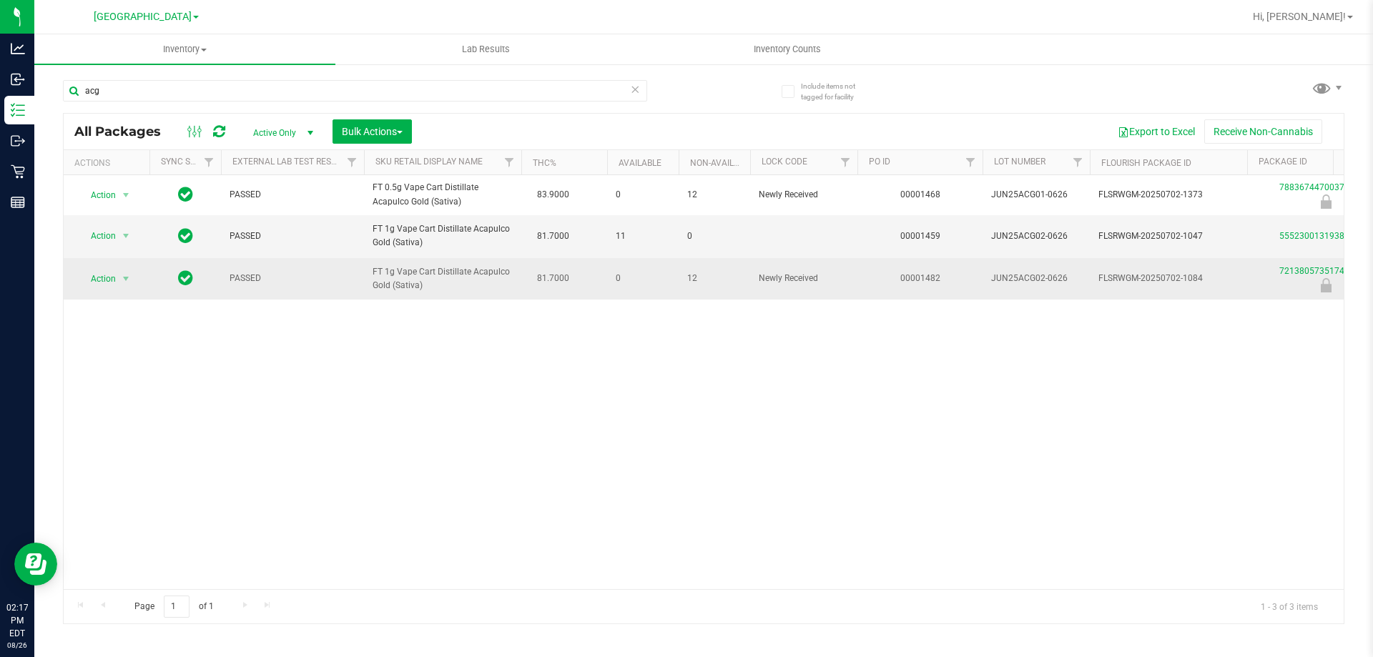
click at [349, 285] on span "PASSED" at bounding box center [293, 279] width 126 height 14
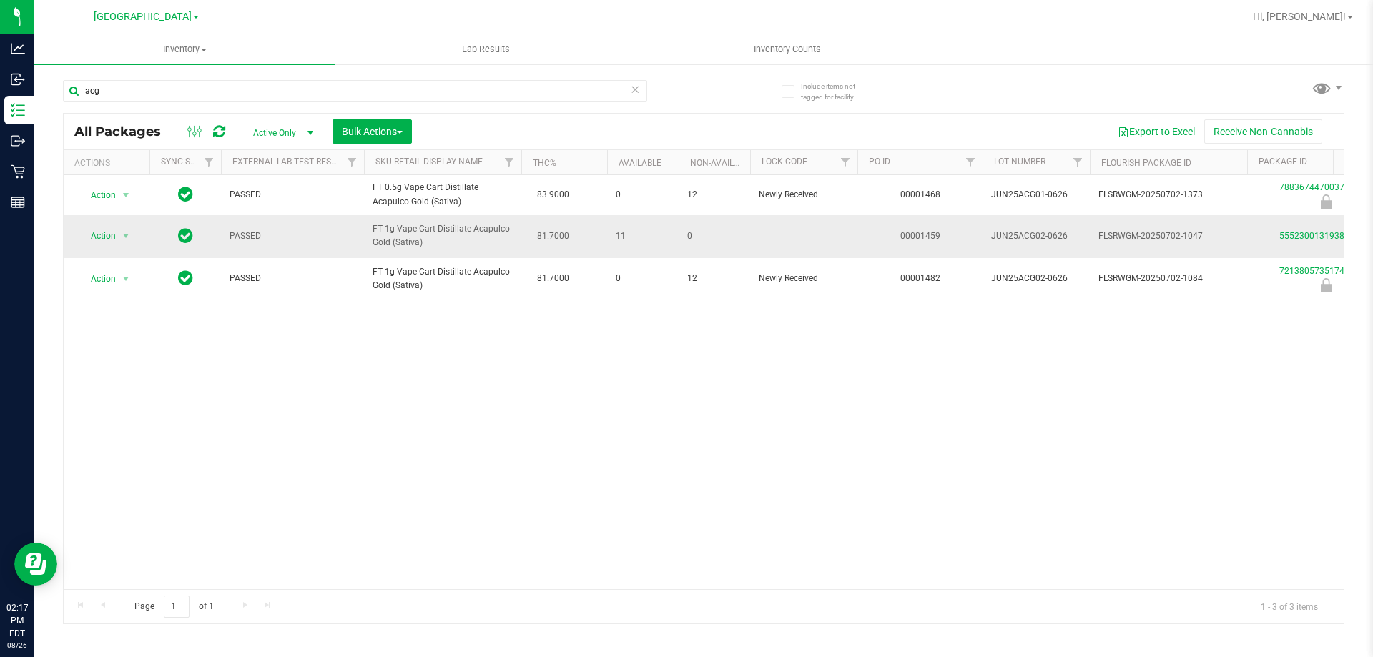
click at [348, 249] on td "PASSED" at bounding box center [292, 236] width 143 height 42
click at [1046, 462] on div "Action Action Edit attributes Global inventory Locate package Package audit log…" at bounding box center [704, 382] width 1280 height 414
click at [408, 524] on div "Action Action Edit attributes Global inventory Locate package Package audit log…" at bounding box center [704, 382] width 1280 height 414
